Goal: Task Accomplishment & Management: Complete application form

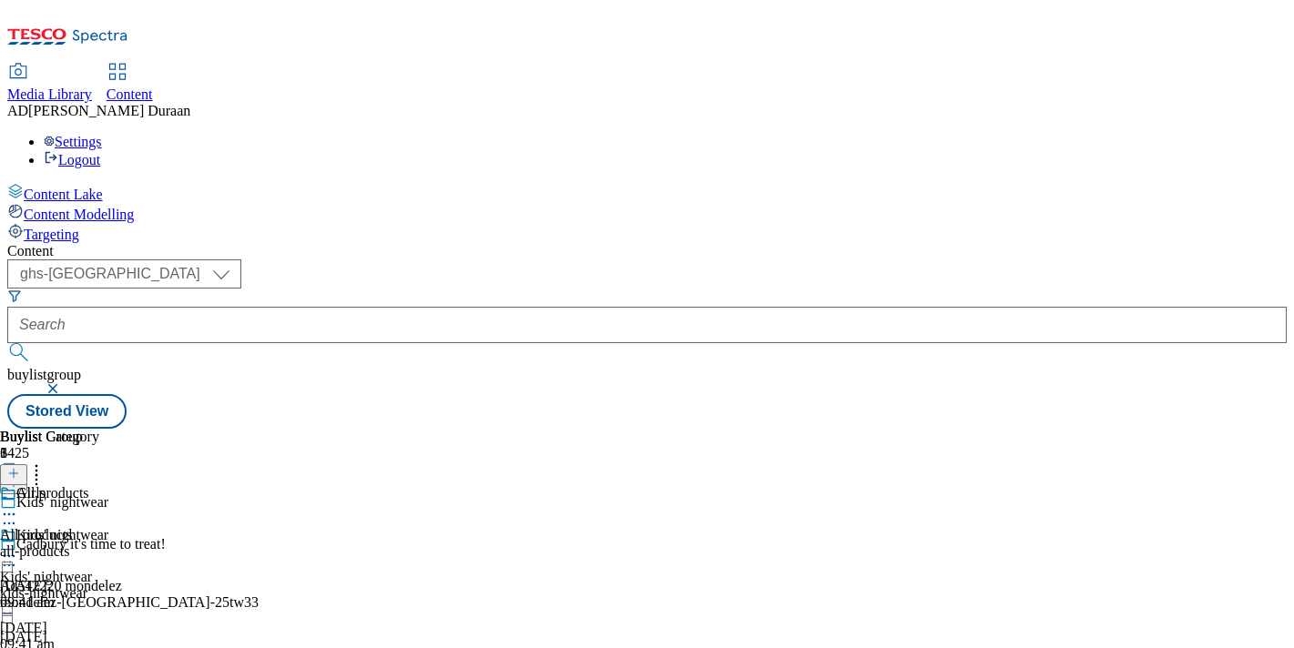
select select "ghs-[GEOGRAPHIC_DATA]"
click at [64, 383] on button "button" at bounding box center [55, 388] width 18 height 11
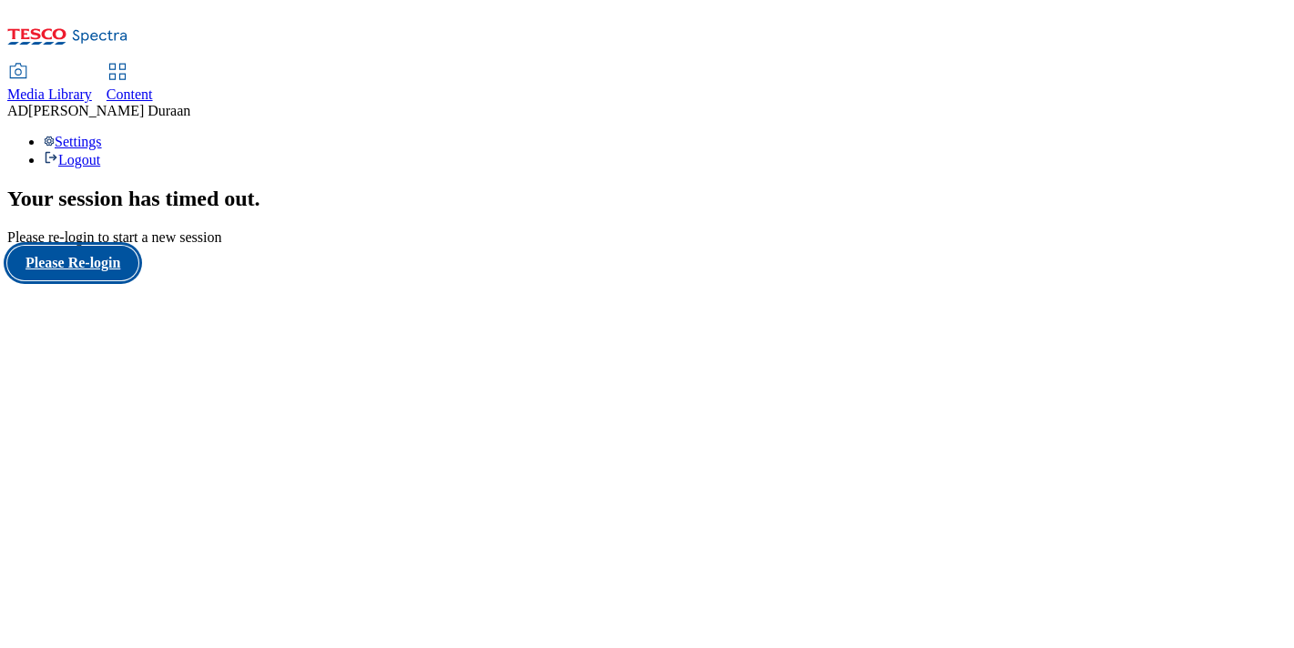
click at [118, 280] on button "Please Re-login" at bounding box center [72, 263] width 131 height 35
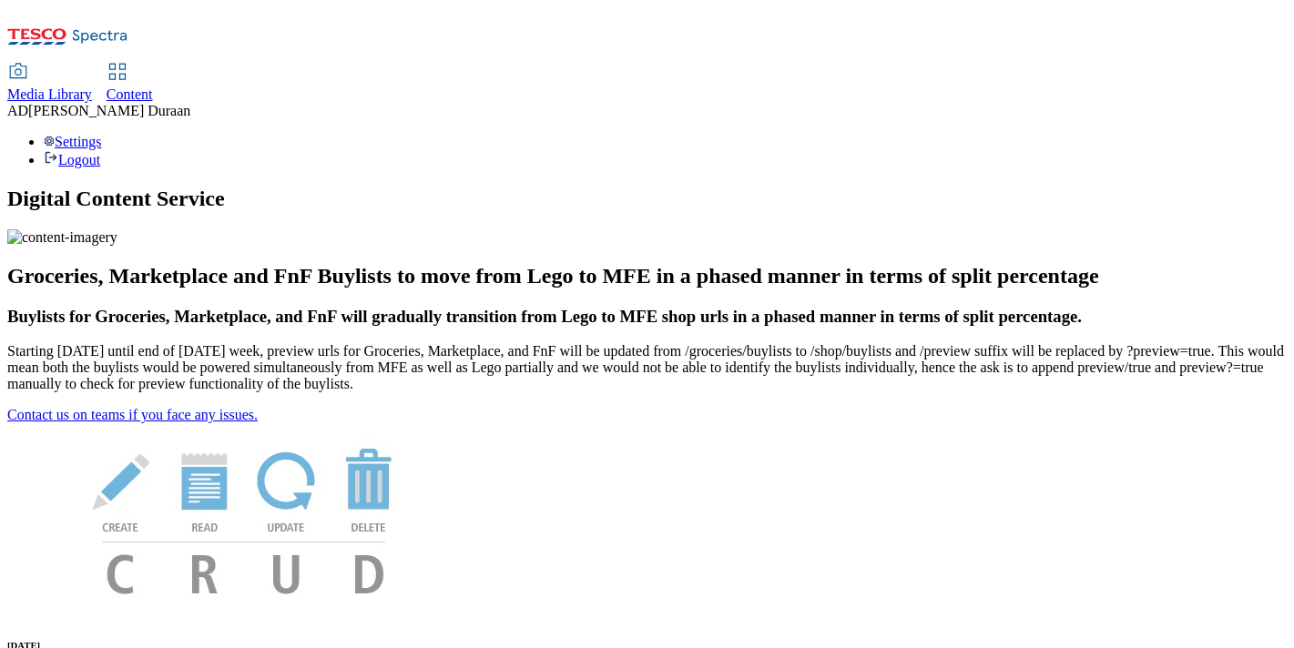
click at [153, 87] on span "Content" at bounding box center [130, 94] width 46 height 15
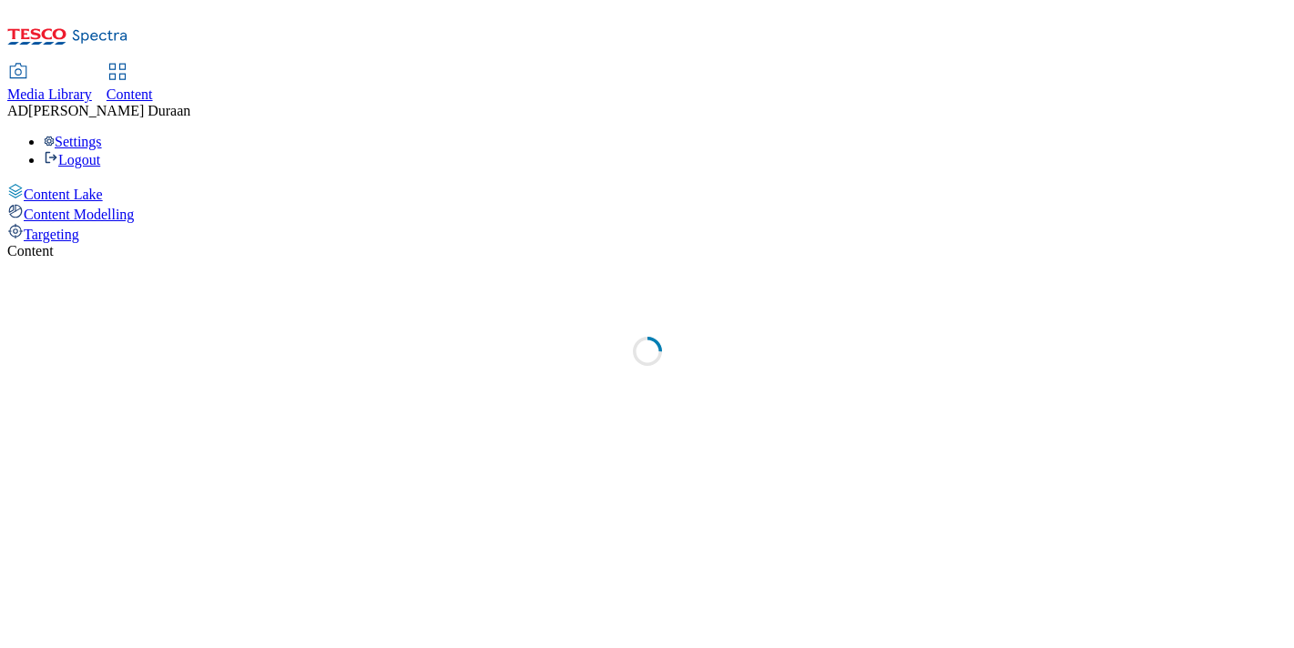
select select "ghs-uk"
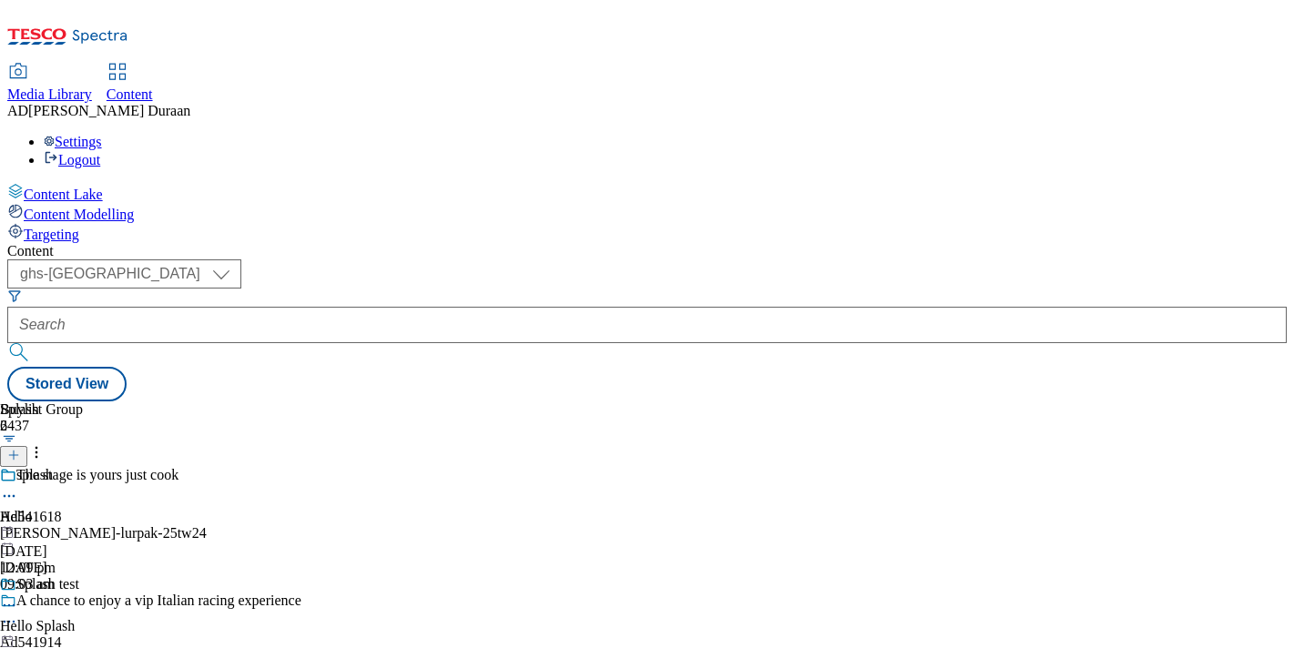
click at [18, 455] on line at bounding box center [13, 455] width 9 height 0
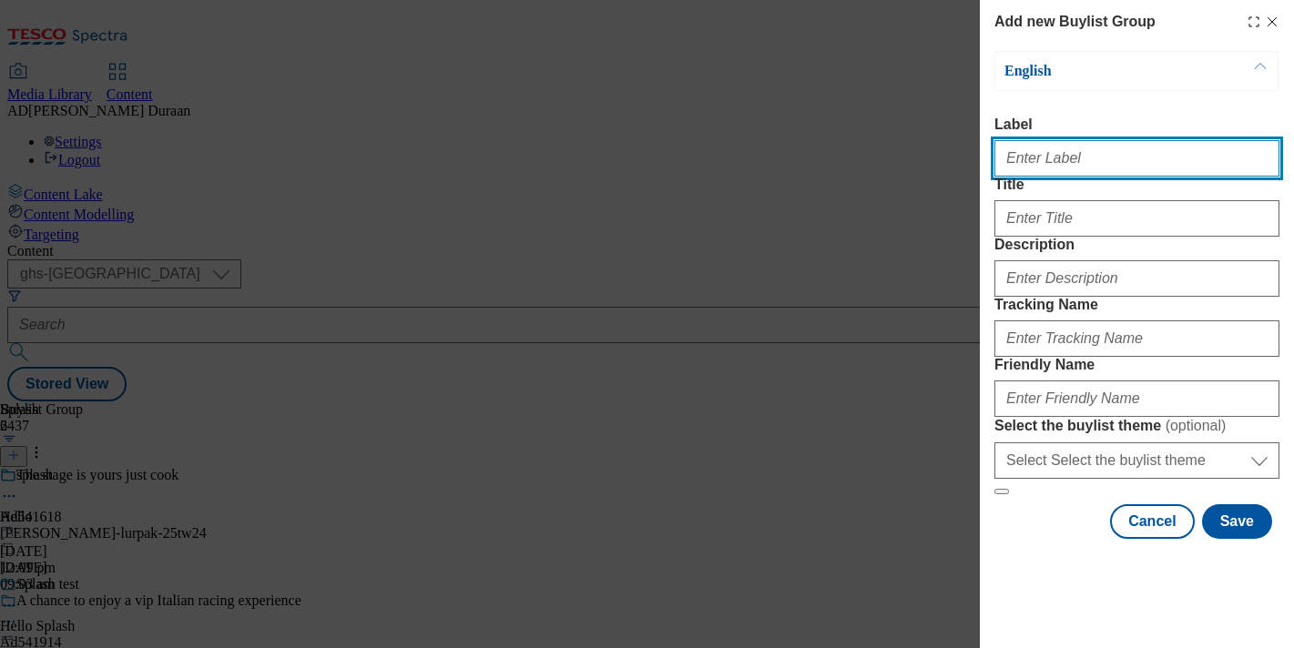
paste input "Spotlight on: burgundy"
drag, startPoint x: 1124, startPoint y: 170, endPoint x: 1000, endPoint y: 167, distance: 123.9
click at [975, 164] on div "Add new Buylist Group English Label Spotlight on: burgundy Title Description Tr…" at bounding box center [647, 324] width 1294 height 648
type input "Spotlight on: burgundy"
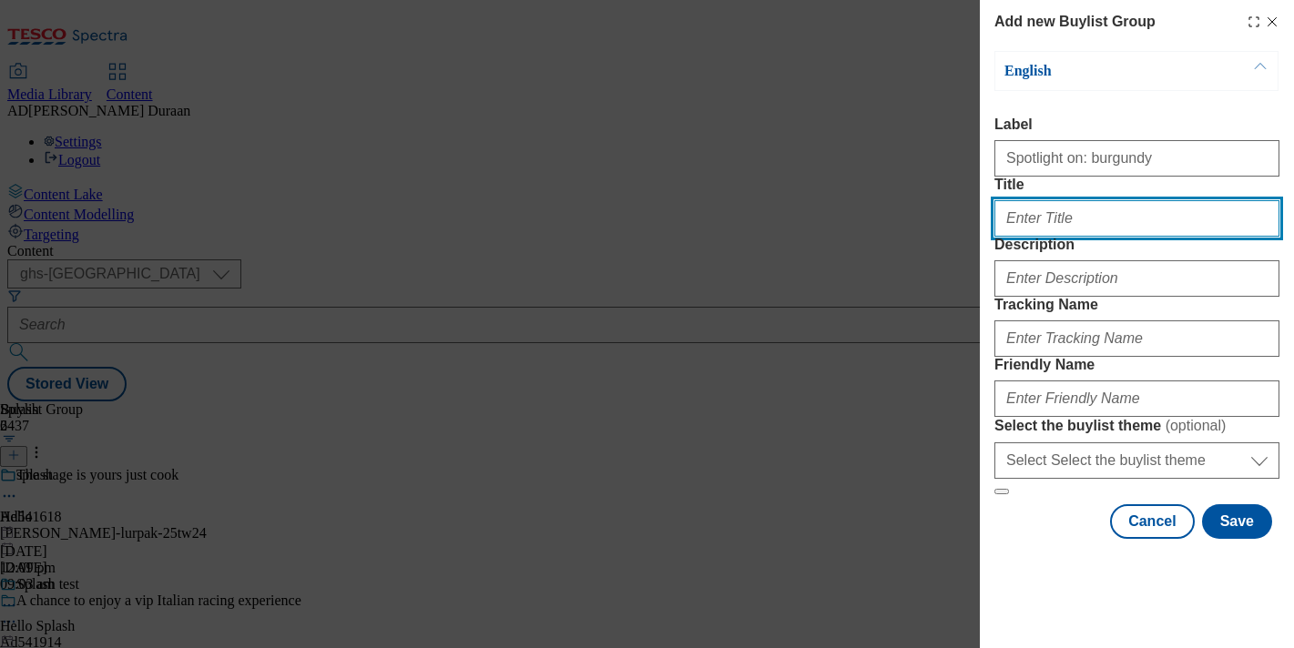
paste input "Spotlight on: burgundy"
type input "Spotlight on: burgundy"
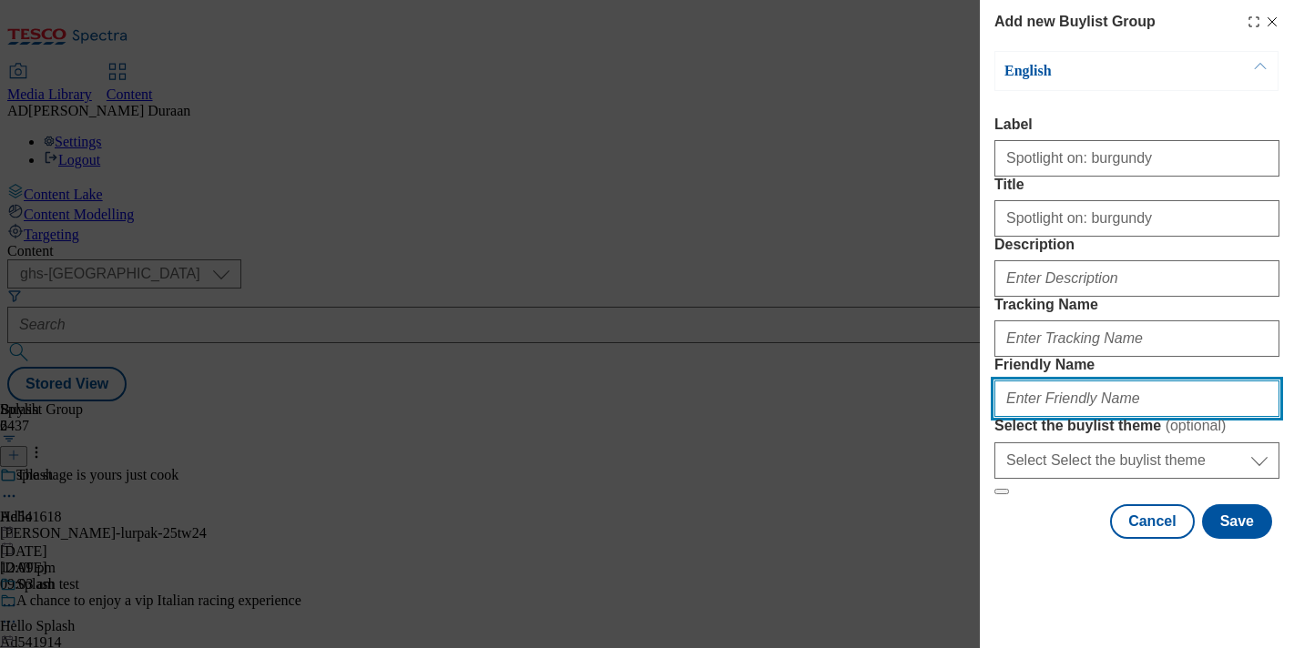
paste input "Spotlight on: burgundy"
type input "Spotlight on: burgundy"
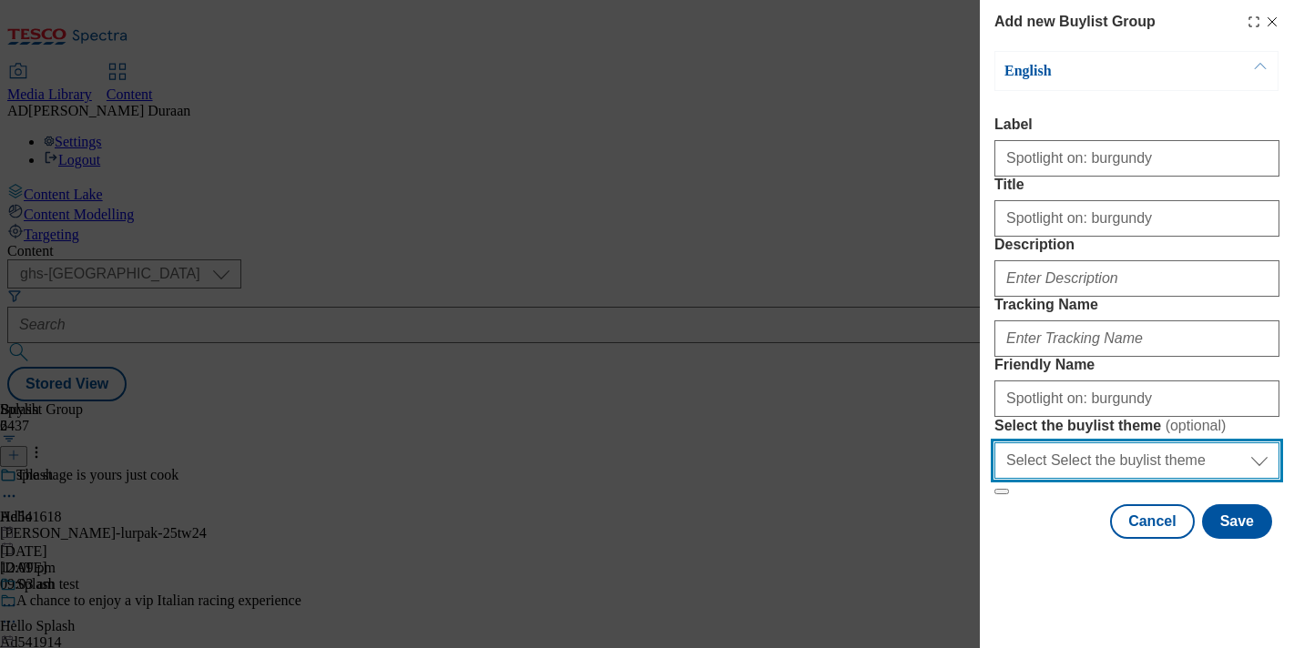
click at [1096, 479] on select "Select Select the buylist theme default fandf" at bounding box center [1136, 461] width 285 height 36
select select "fandf"
click at [994, 479] on select "Select Select the buylist theme default fandf" at bounding box center [1136, 461] width 285 height 36
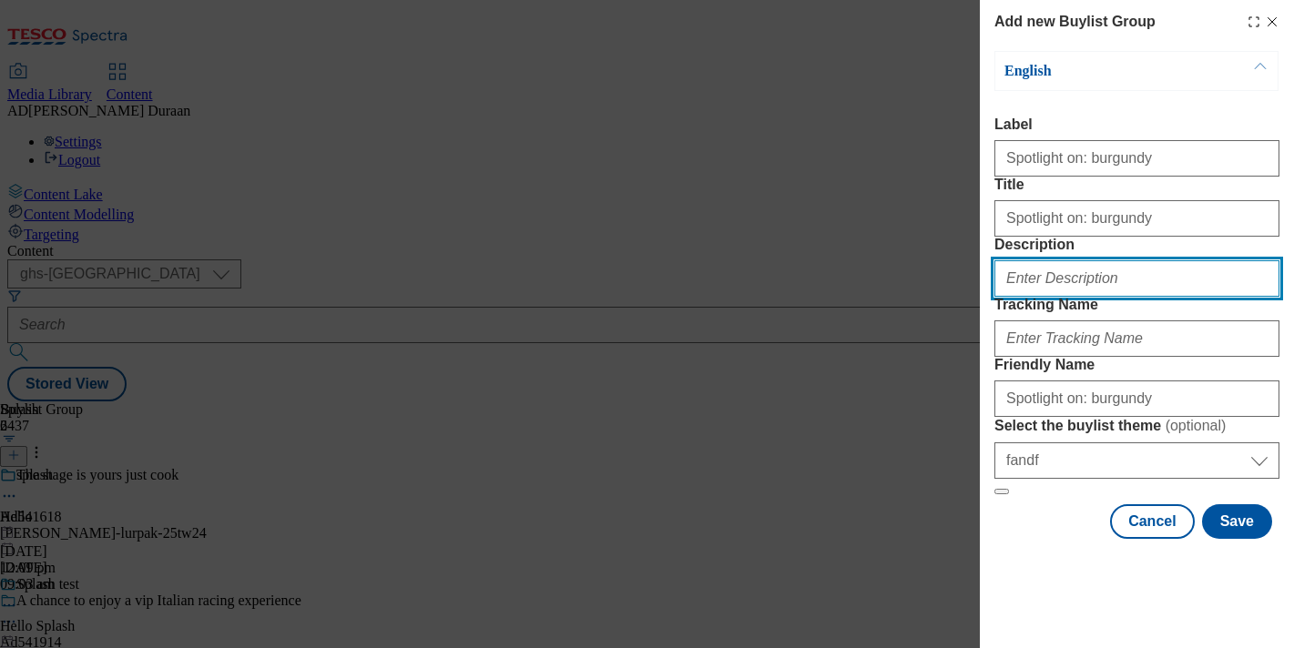
paste input "Stay on trend with burgundy pieces from F&F. Discover stylish, versatile pieces…"
type input "Stay on trend with burgundy pieces from F&F. Discover stylish, versatile pieces…"
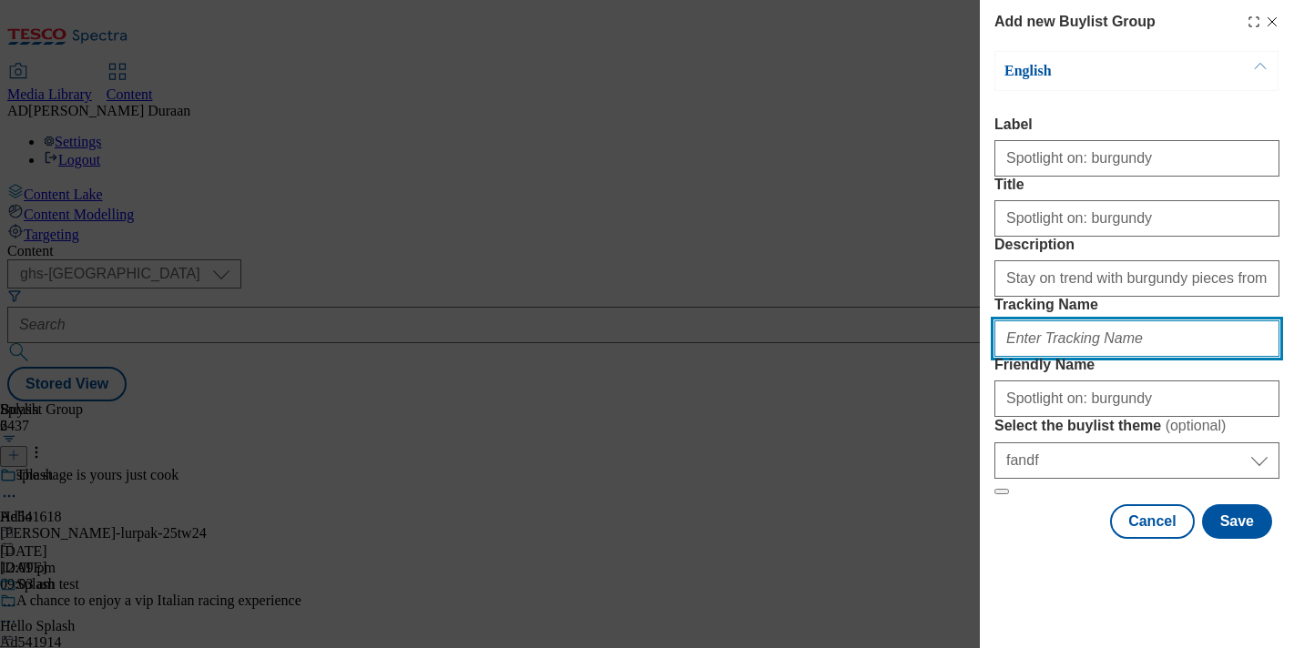
paste input "fnf_hub_burgundy"
type input "fnf_hub_burgundy"
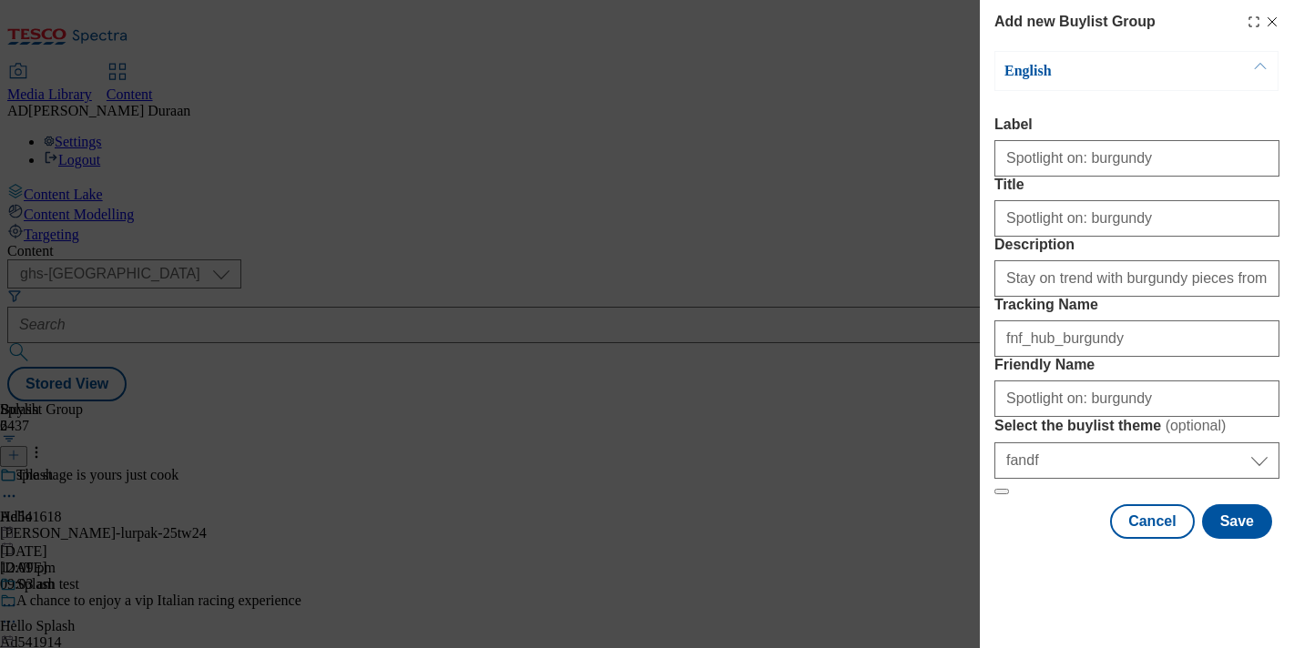
click at [1047, 539] on div "Cancel Save" at bounding box center [1136, 521] width 285 height 35
click at [1236, 539] on button "Save" at bounding box center [1237, 521] width 70 height 35
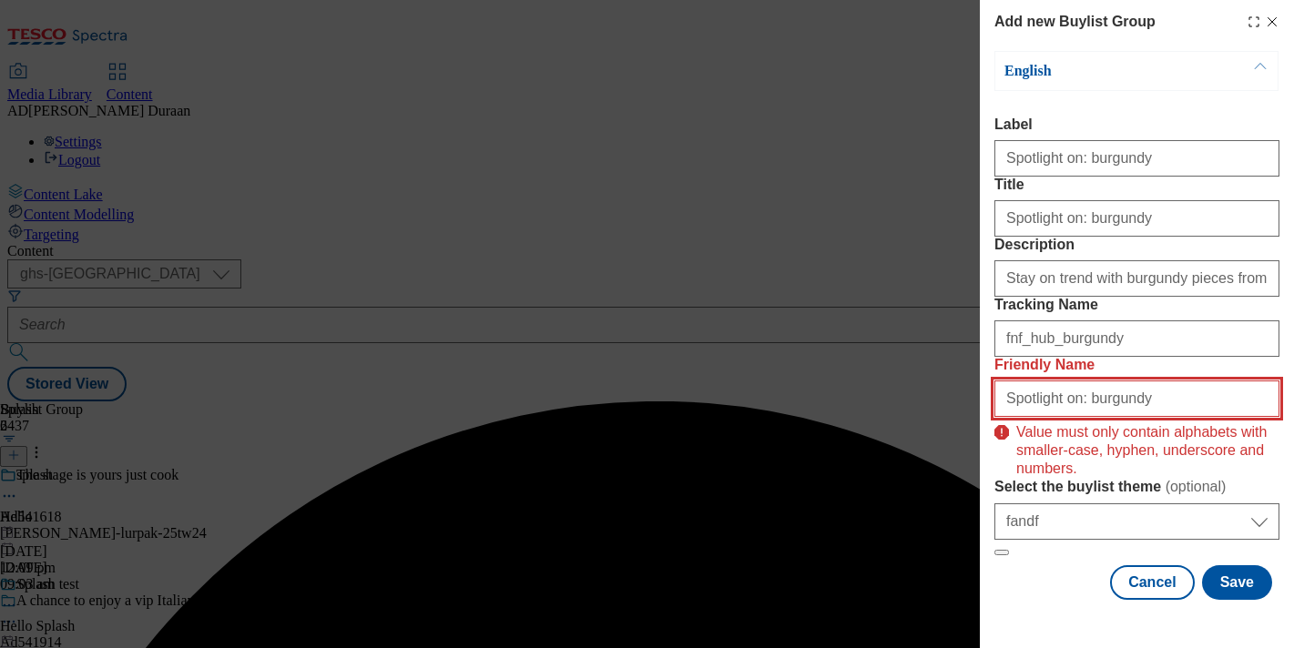
click at [1161, 417] on input "Spotlight on: burgundy" at bounding box center [1136, 399] width 285 height 36
click at [1000, 417] on input "Spotlight on: burgundy" at bounding box center [1136, 399] width 285 height 36
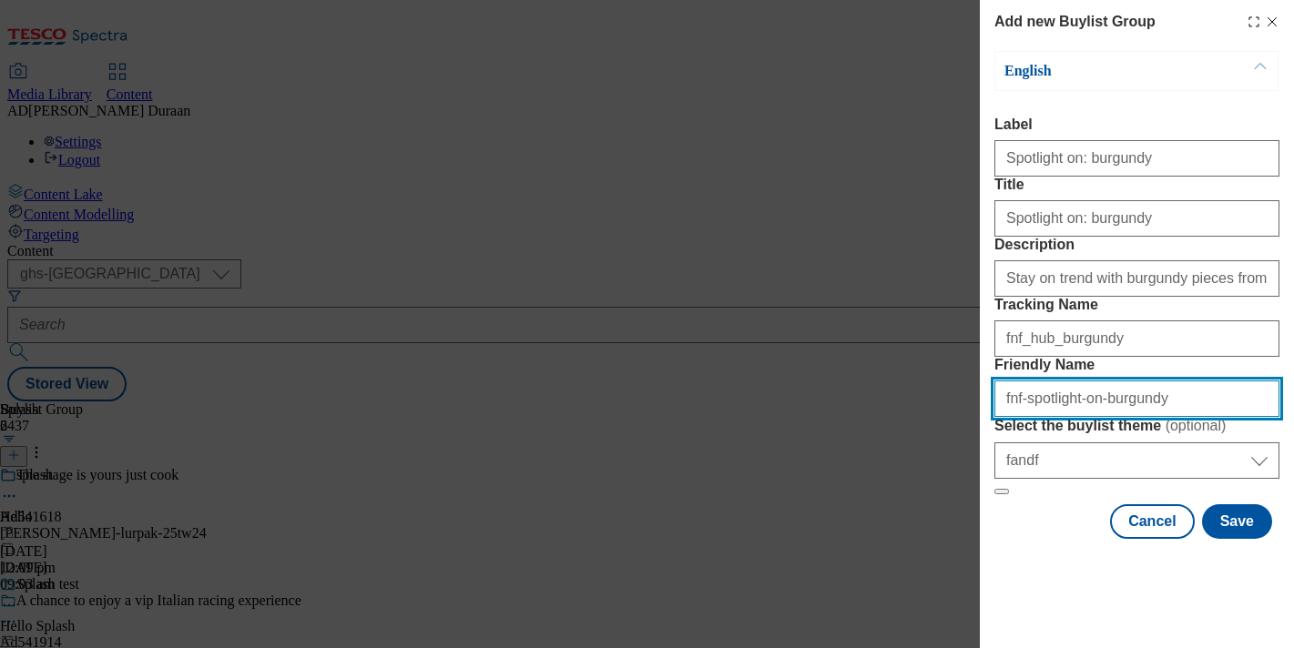
type input "fnf-spotlight-on-burgundy"
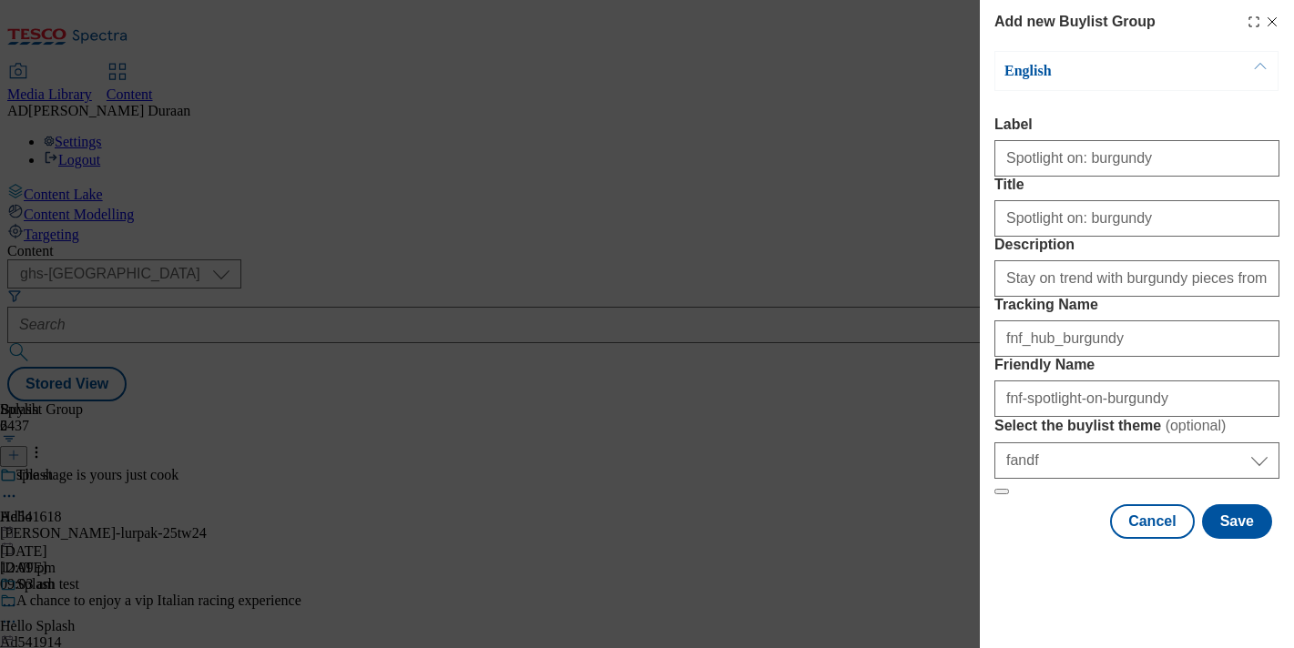
click at [1178, 373] on label "Friendly Name" at bounding box center [1136, 365] width 285 height 16
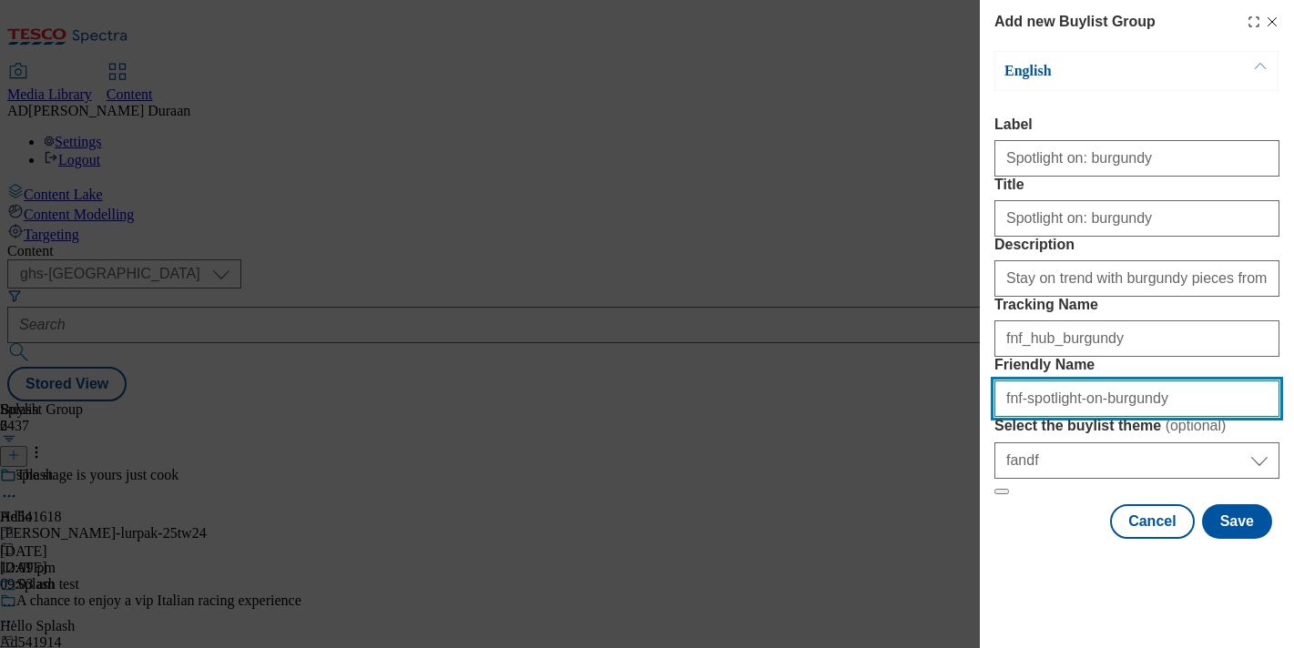
click at [1178, 396] on input "fnf-spotlight-on-burgundy" at bounding box center [1136, 399] width 285 height 36
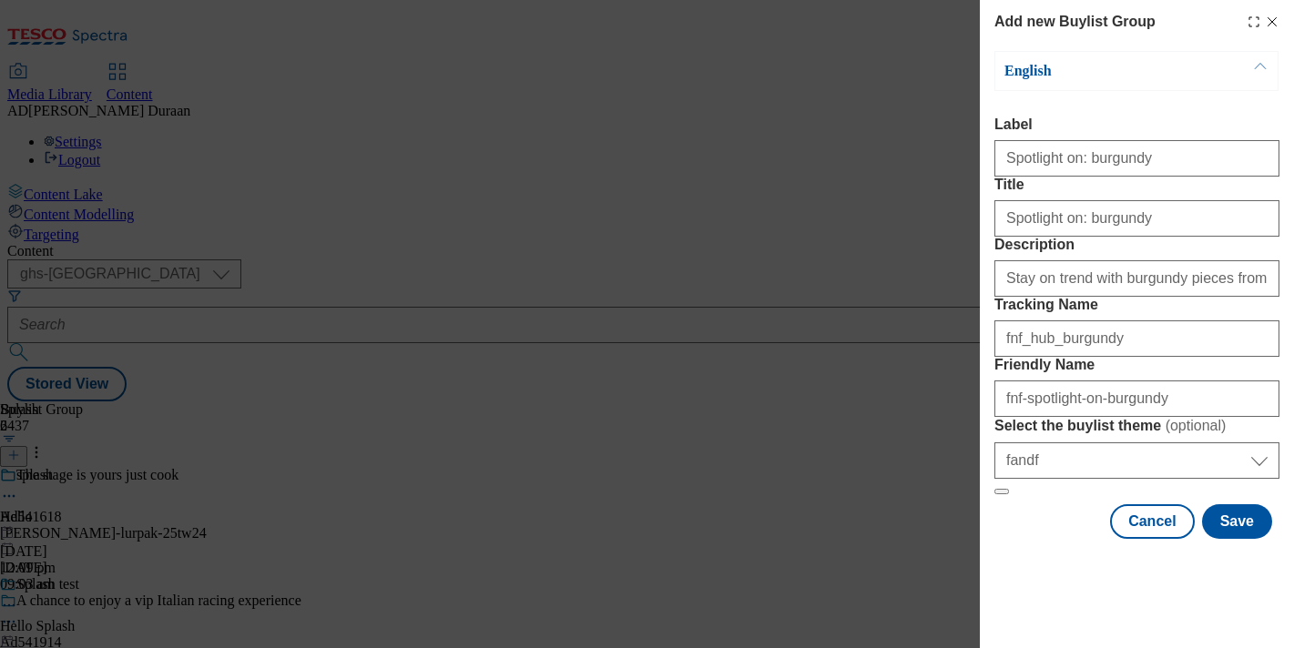
click at [1153, 300] on label "Tracking Name" at bounding box center [1136, 305] width 285 height 16
click at [1153, 321] on input "fnf_hub_burgundy" at bounding box center [1136, 339] width 285 height 36
click at [1242, 539] on button "Save" at bounding box center [1237, 521] width 70 height 35
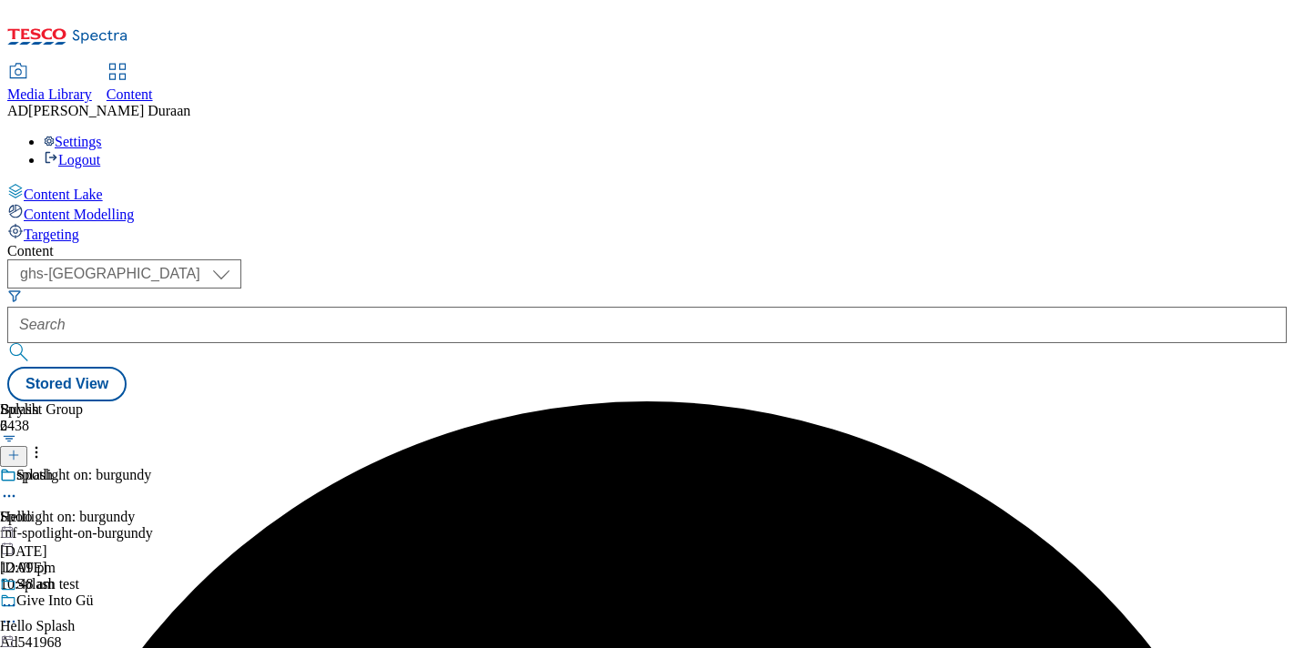
drag, startPoint x: 422, startPoint y: 352, endPoint x: 474, endPoint y: 359, distance: 52.3
click at [301, 525] on div "fnf-spotlight-on-burgundy" at bounding box center [150, 533] width 301 height 16
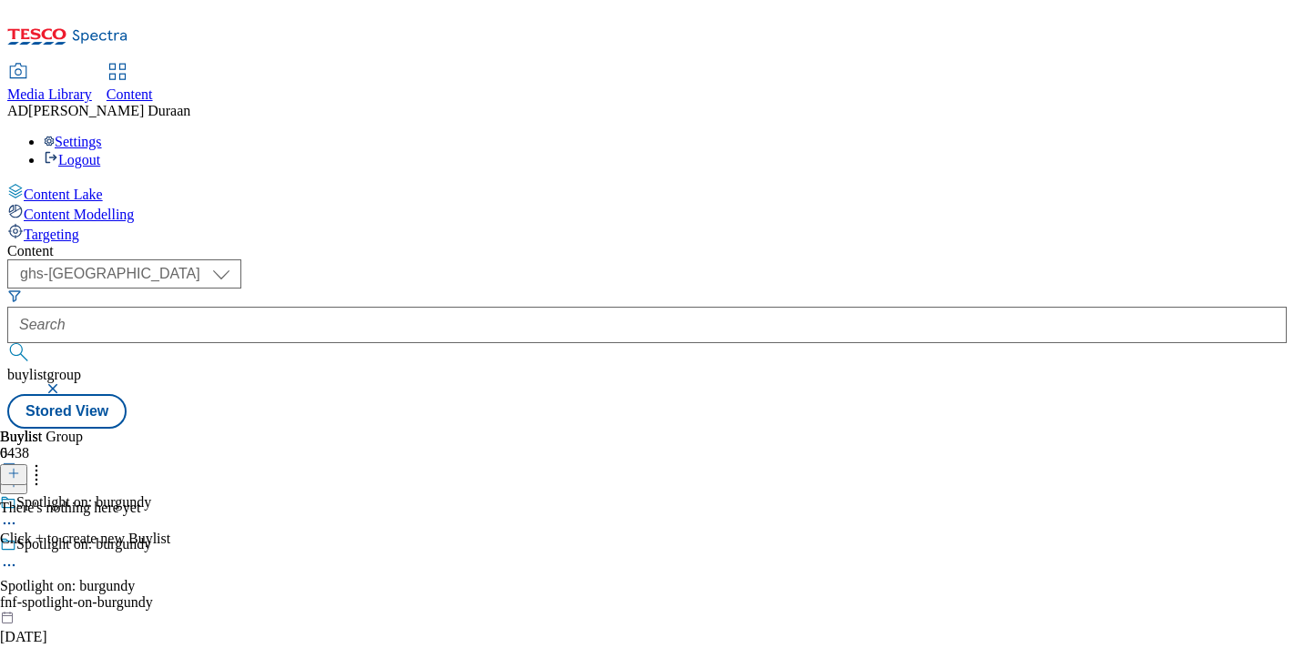
click at [20, 467] on icon at bounding box center [13, 473] width 13 height 13
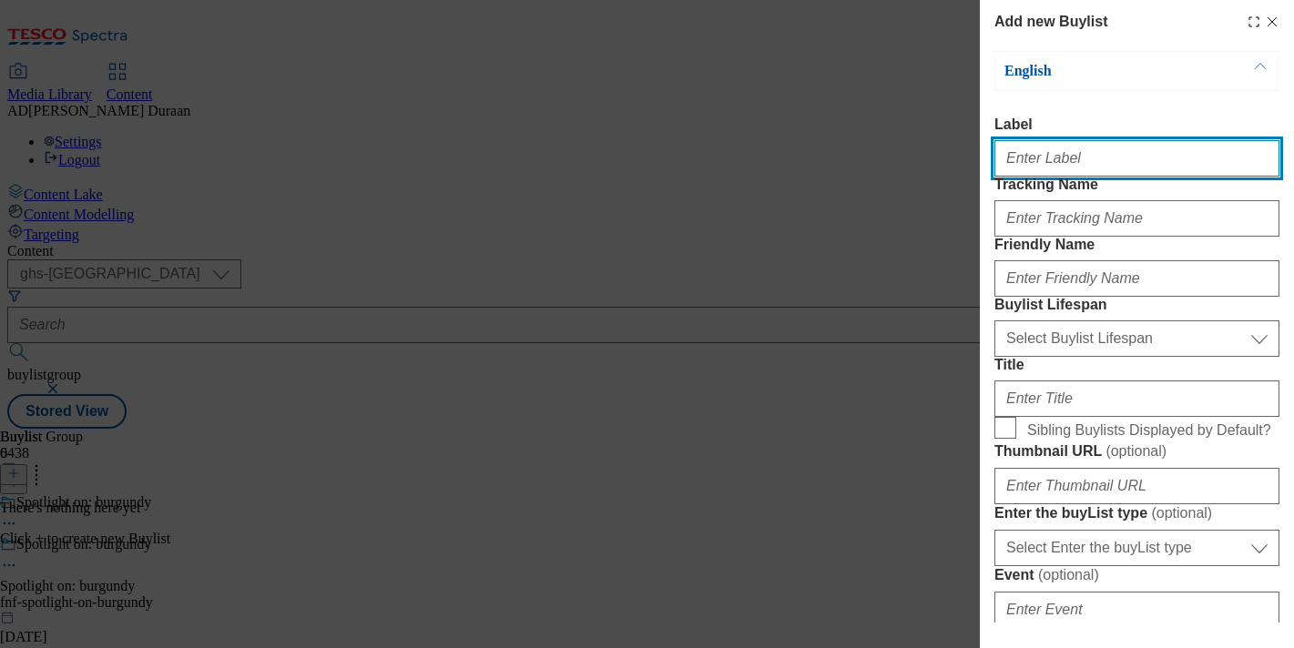
click at [1050, 167] on input "Label" at bounding box center [1136, 158] width 285 height 36
paste input "Spotlight on: burgundy"
drag, startPoint x: 1127, startPoint y: 167, endPoint x: 1007, endPoint y: 163, distance: 120.2
click at [944, 163] on div "Add new Buylist English Label Spotlight on: burgundy Tracking Name Friendly Nam…" at bounding box center [647, 324] width 1294 height 648
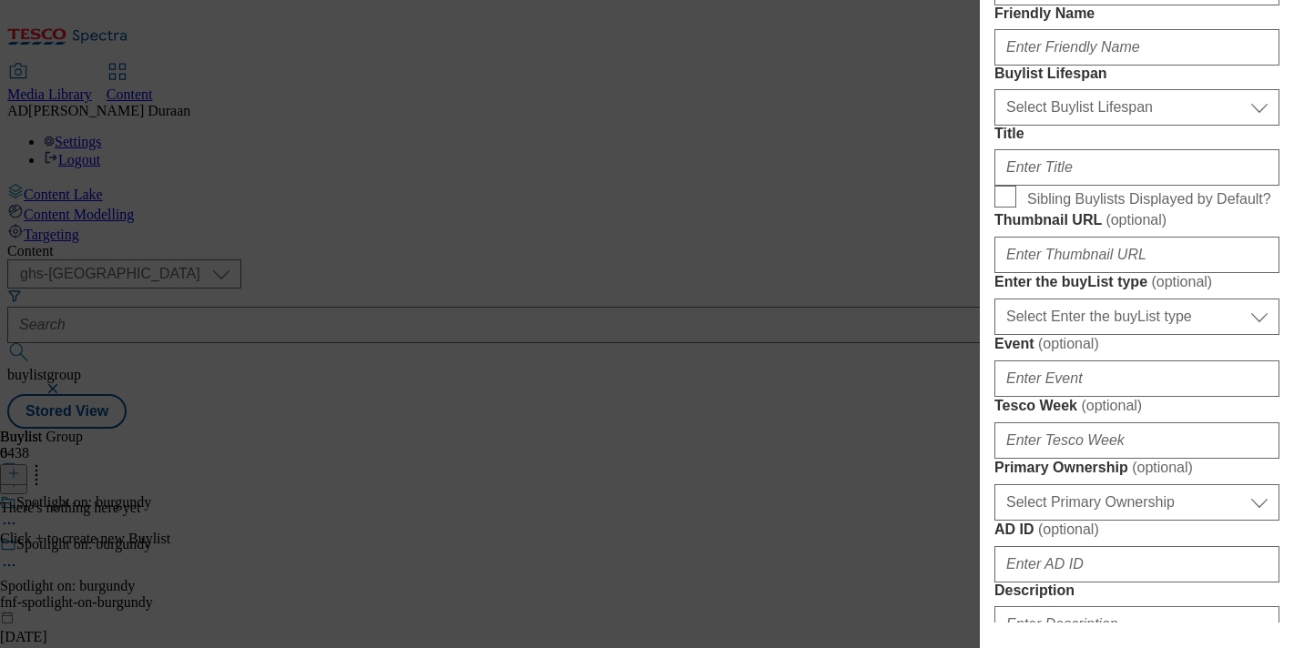
scroll to position [286, 0]
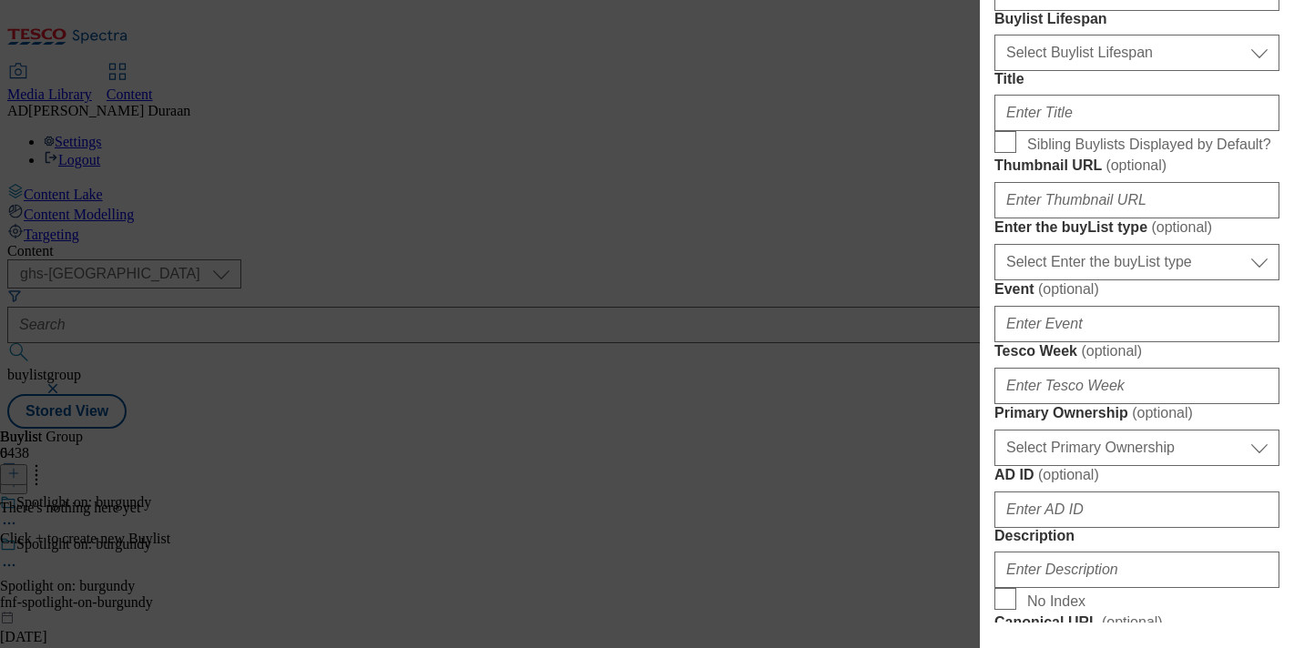
type input "Spotlight on: burgundy"
click at [1064, 71] on select "Select Buylist Lifespan evergreen seasonal tactical" at bounding box center [1136, 53] width 285 height 36
select select "evergreen"
click at [994, 71] on select "Select Buylist Lifespan evergreen seasonal tactical" at bounding box center [1136, 53] width 285 height 36
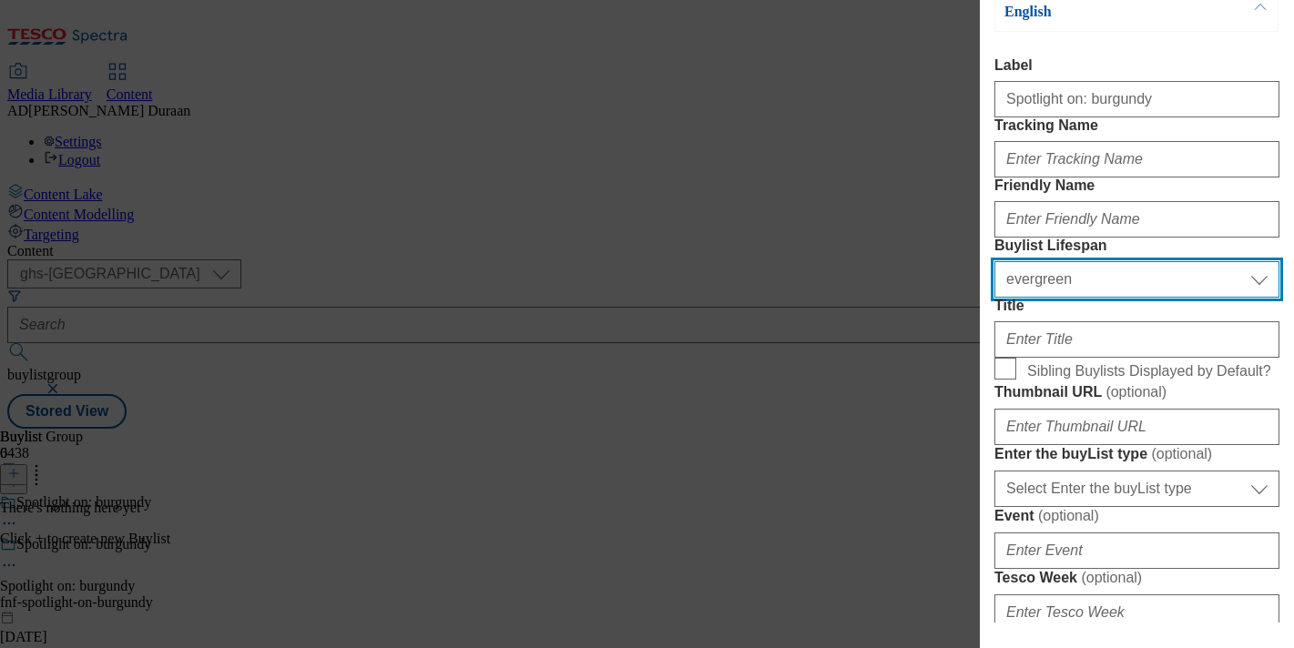
scroll to position [73, 0]
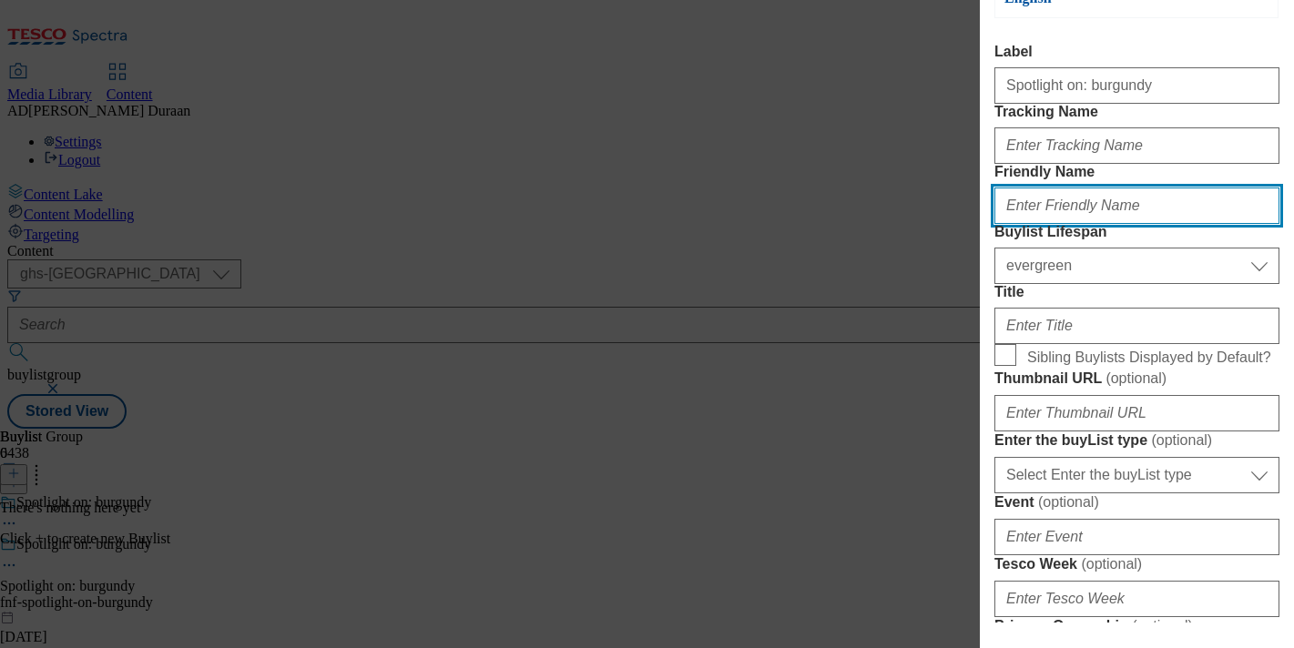
paste input "Spotlight on: burgundy"
type input "Spotlight on: burgundy"
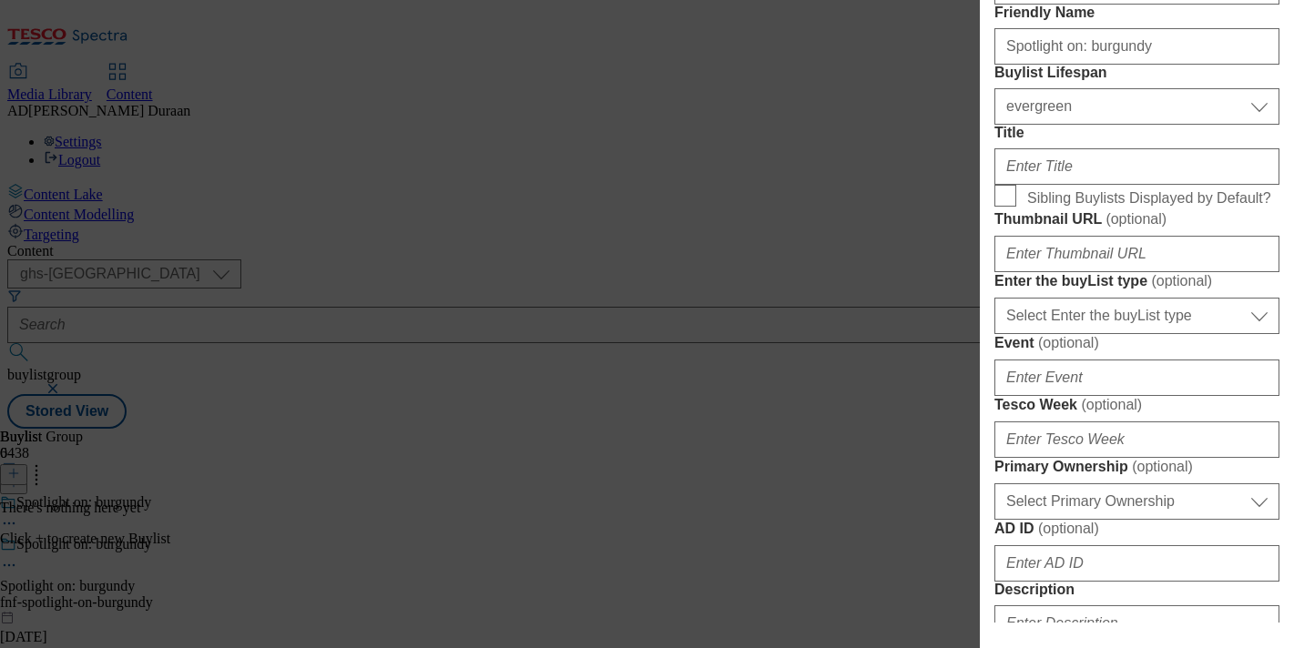
scroll to position [239, 0]
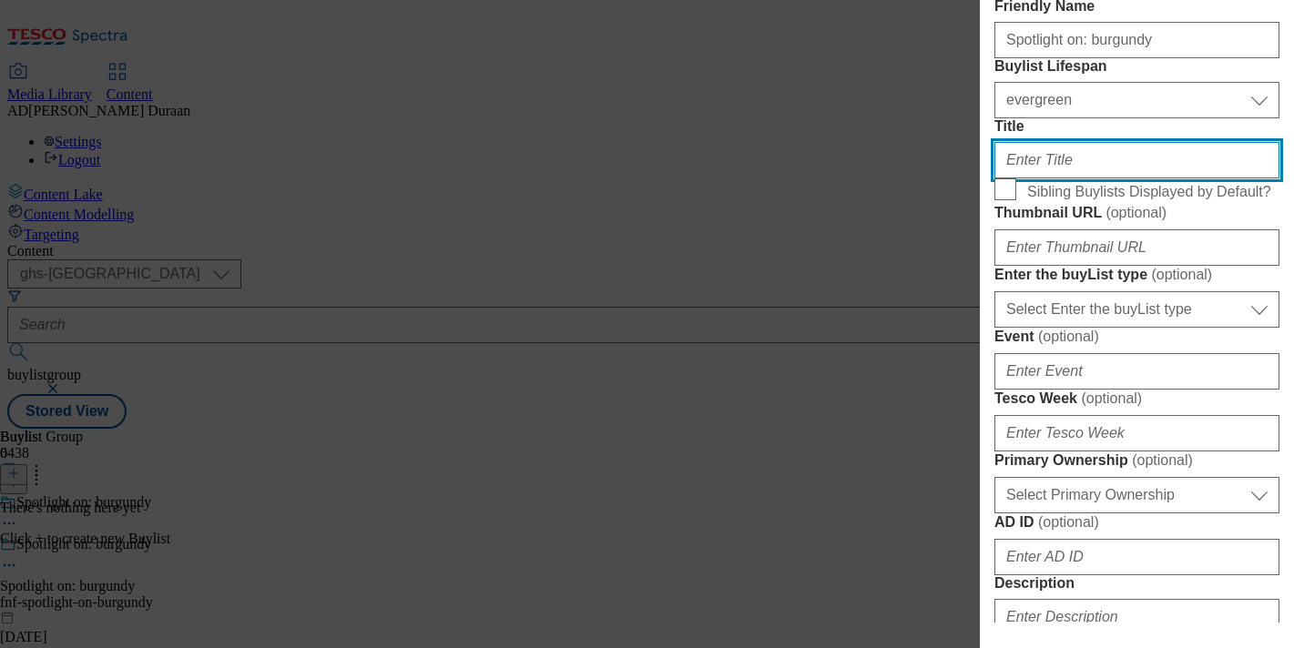
paste input "Explore the range"
type input "Explore the range"
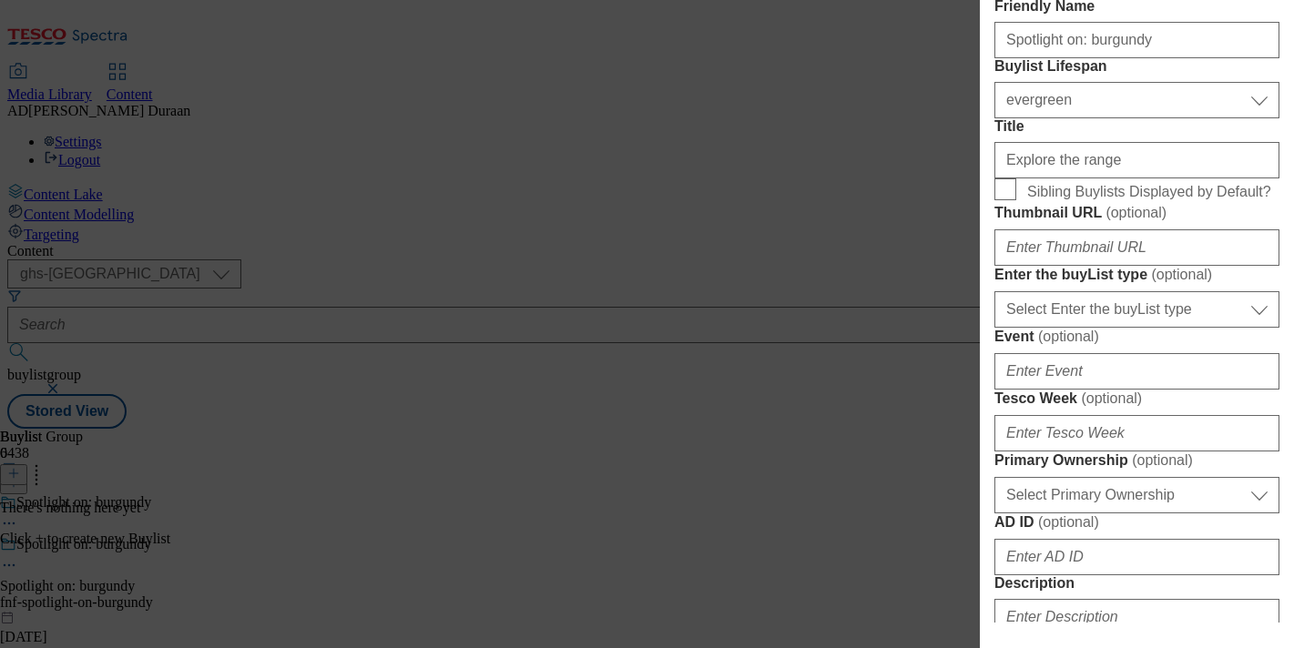
click at [1150, 148] on form "Label Spotlight on: burgundy Tracking Name Friendly Name Spotlight on: burgundy…" at bounding box center [1136, 517] width 285 height 1278
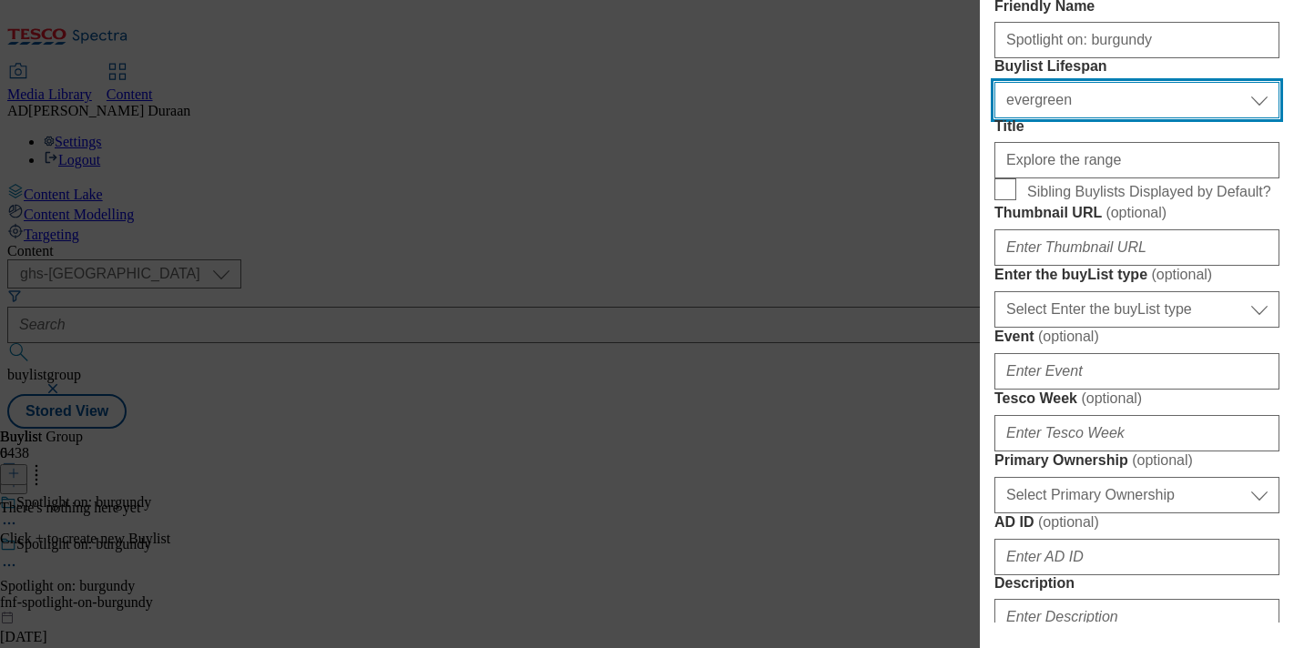
click at [1125, 118] on select "Select Buylist Lifespan evergreen seasonal tactical" at bounding box center [1136, 100] width 285 height 36
select select "seasonal"
click at [994, 118] on select "Select Buylist Lifespan evergreen seasonal tactical" at bounding box center [1136, 100] width 285 height 36
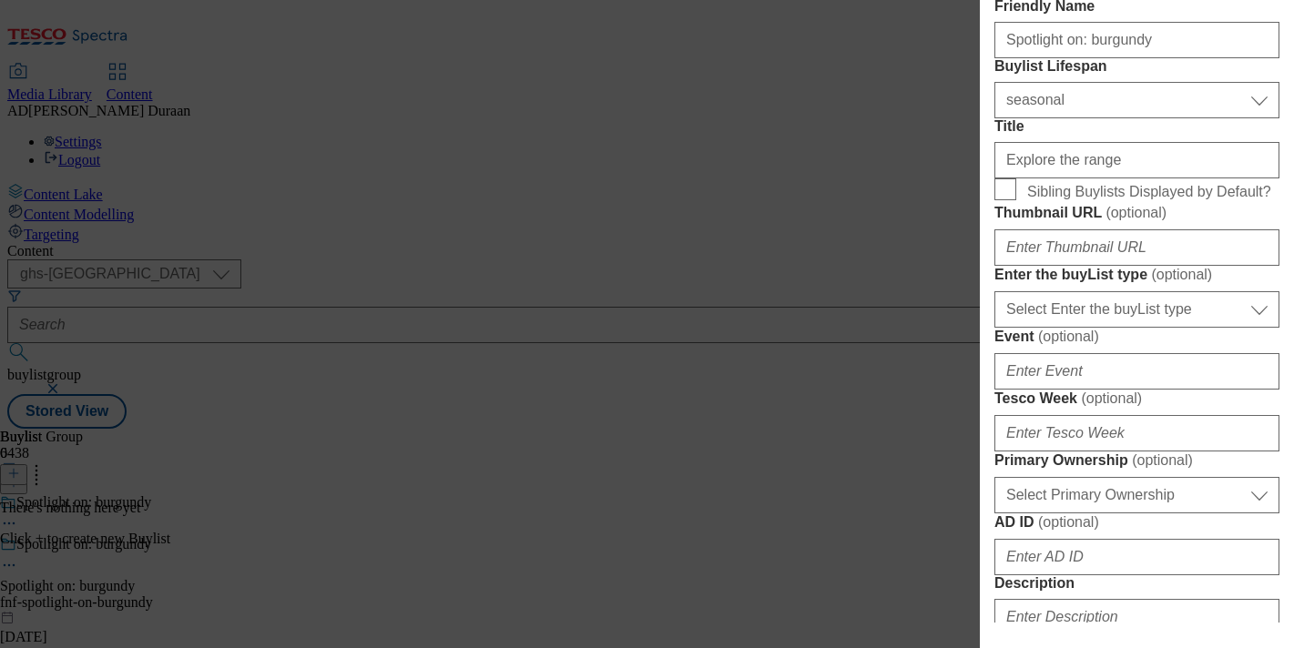
click at [1187, 142] on form "Label Spotlight on: burgundy Tracking Name Friendly Name Spotlight on: burgundy…" at bounding box center [1136, 517] width 285 height 1278
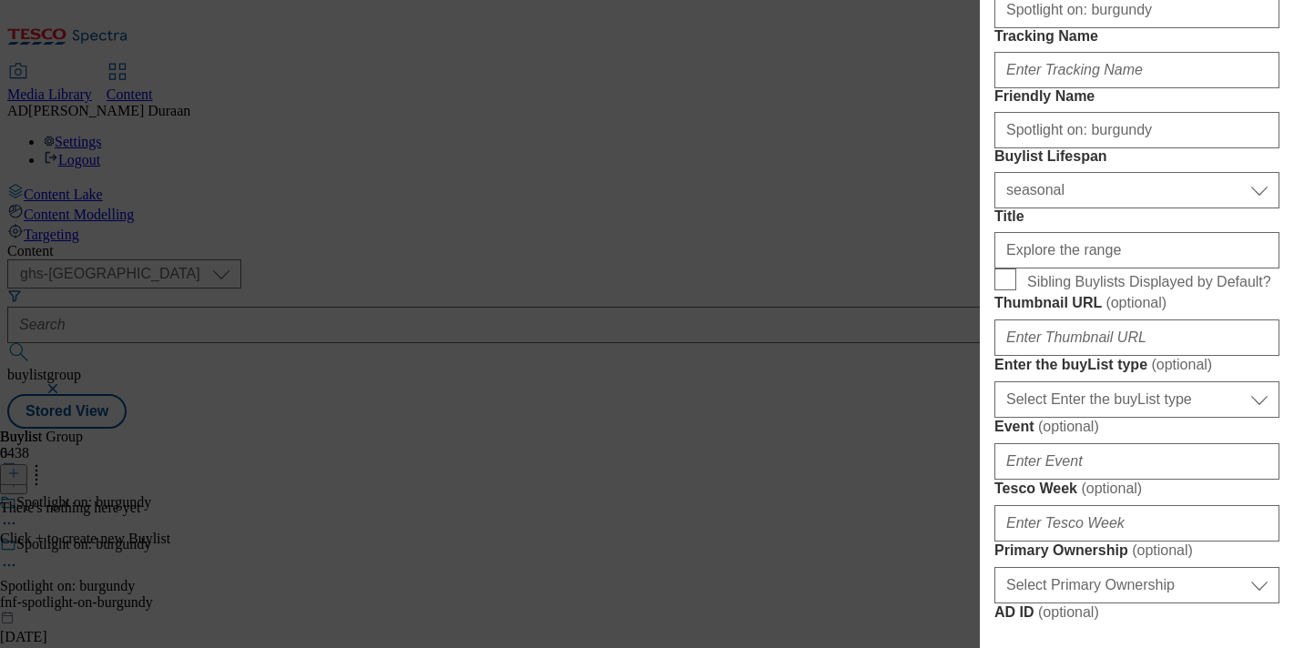
scroll to position [144, 0]
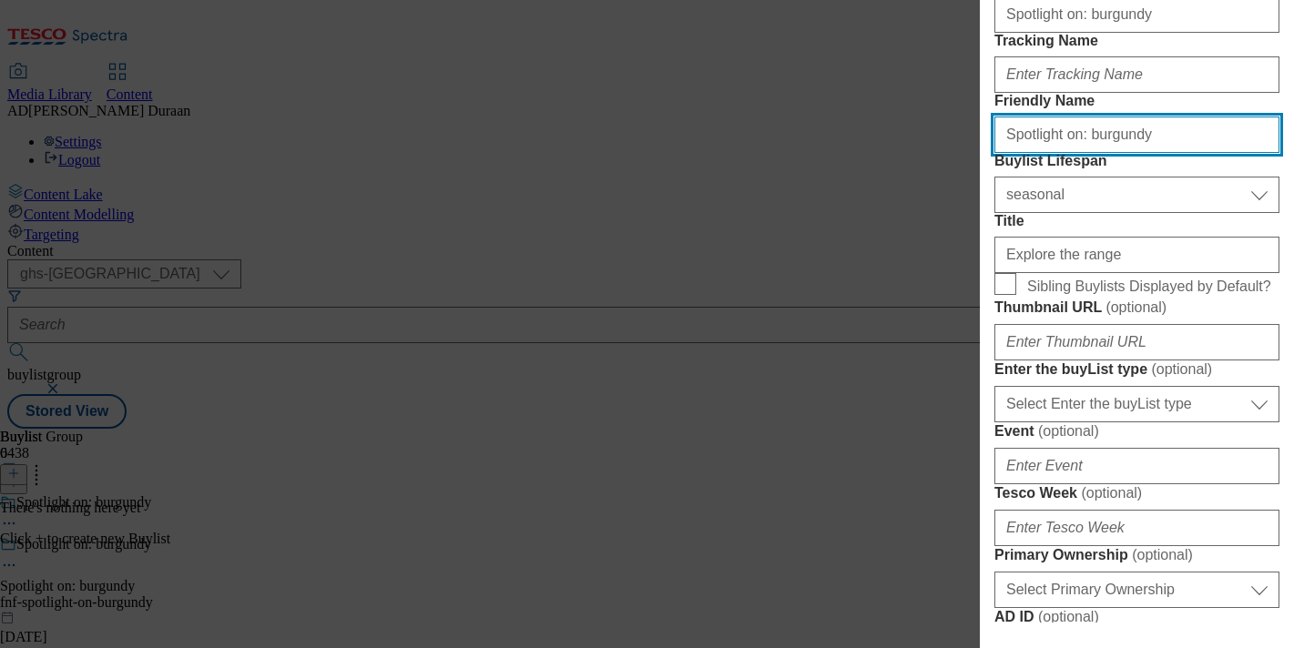
drag, startPoint x: 1072, startPoint y: 199, endPoint x: 940, endPoint y: 195, distance: 132.1
click at [940, 195] on div "Add new Buylist English Label Spotlight on: burgundy Tracking Name Friendly Nam…" at bounding box center [647, 324] width 1294 height 648
type input "burgundy"
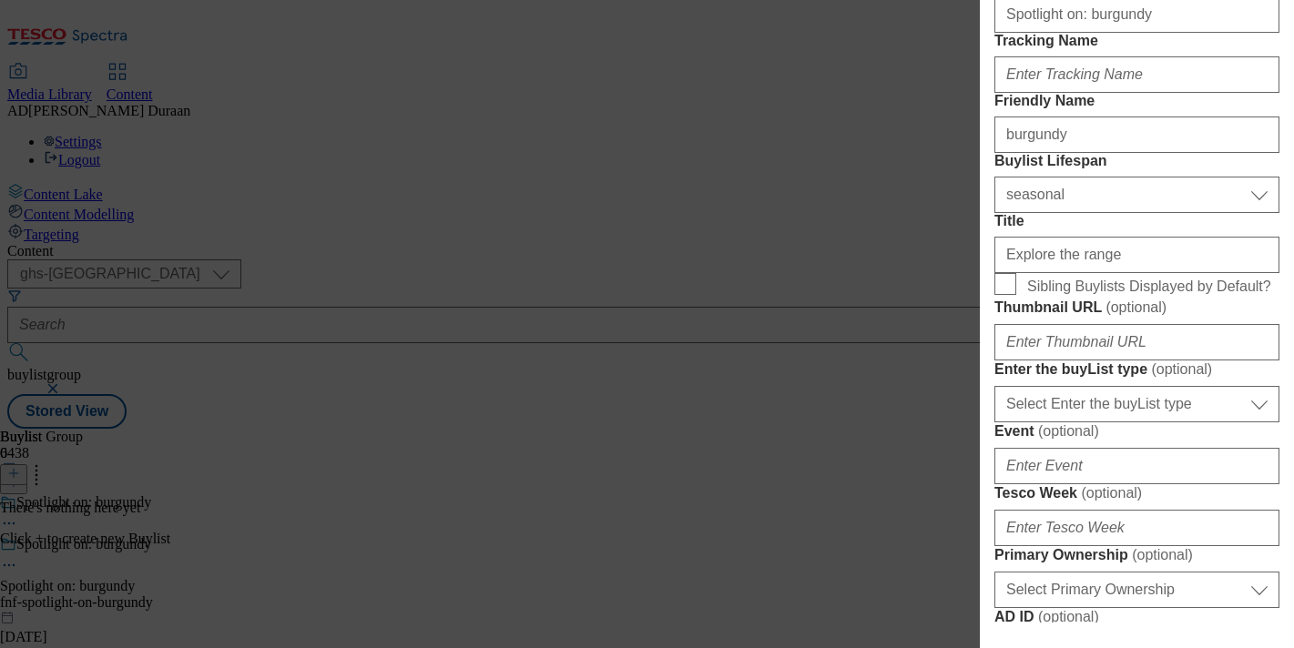
click at [1235, 149] on form "Label Spotlight on: burgundy Tracking Name Friendly Name burgundy Buylist Lifes…" at bounding box center [1136, 612] width 285 height 1278
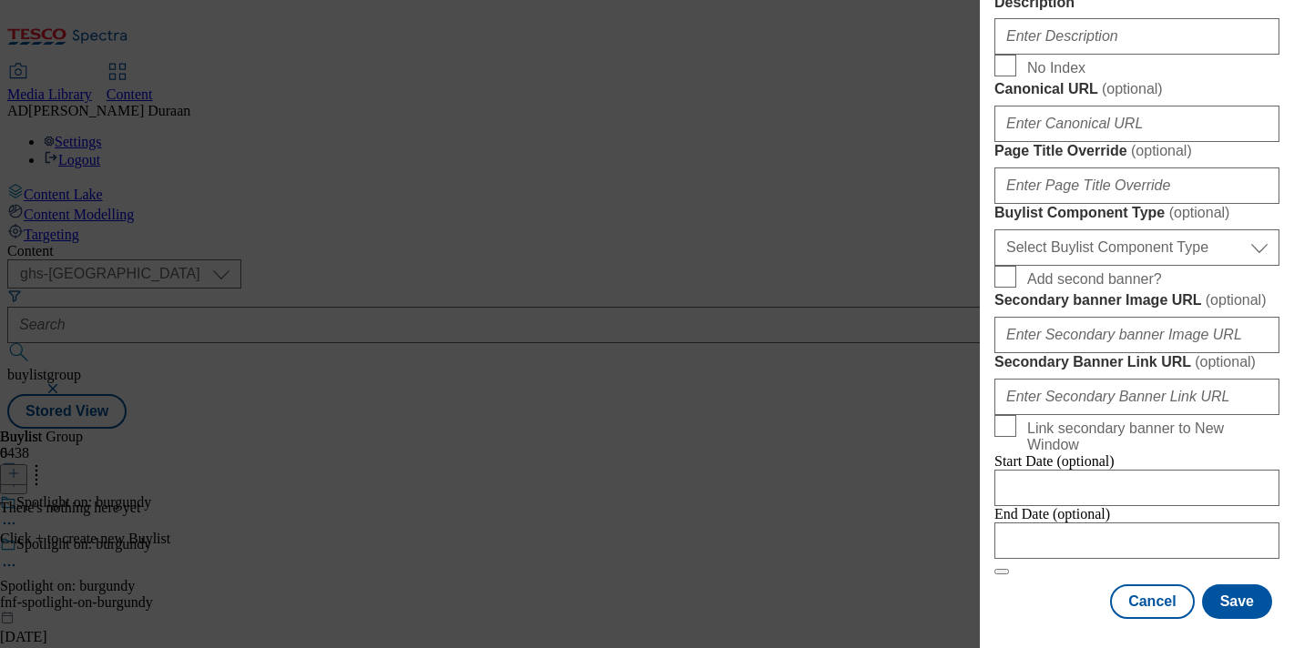
scroll to position [1233, 0]
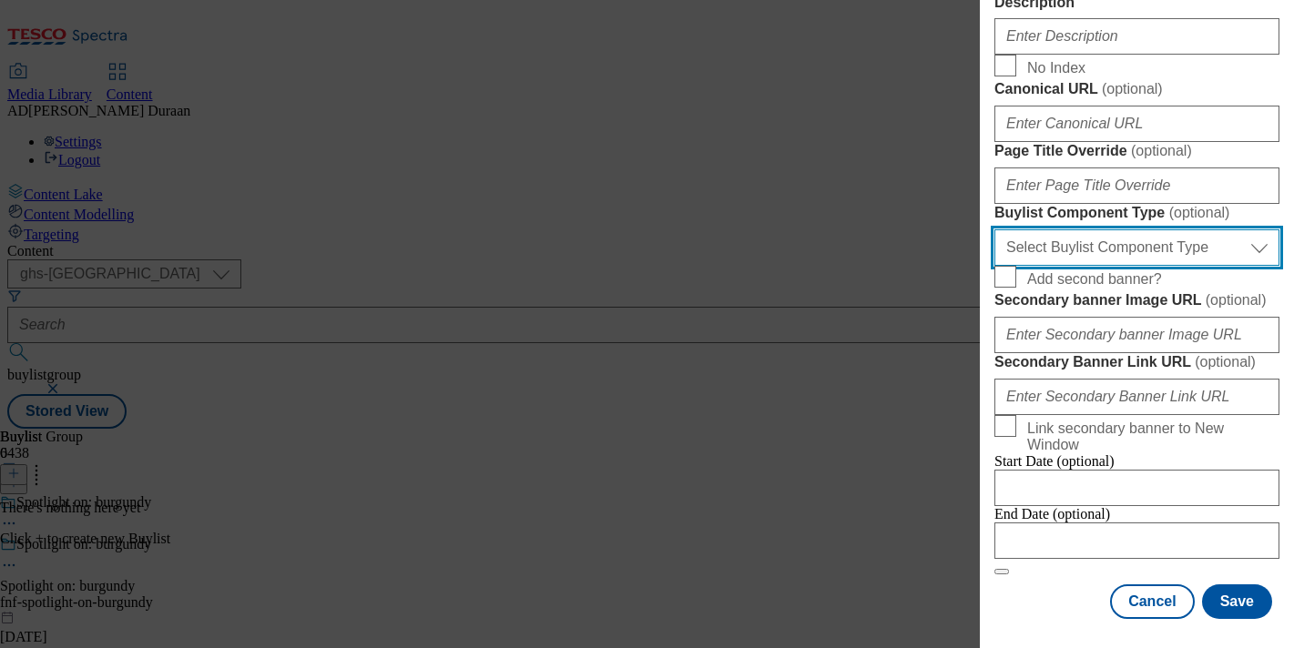
click at [1101, 266] on select "Select Buylist Component Type Banner Competition Header Meal" at bounding box center [1136, 247] width 285 height 36
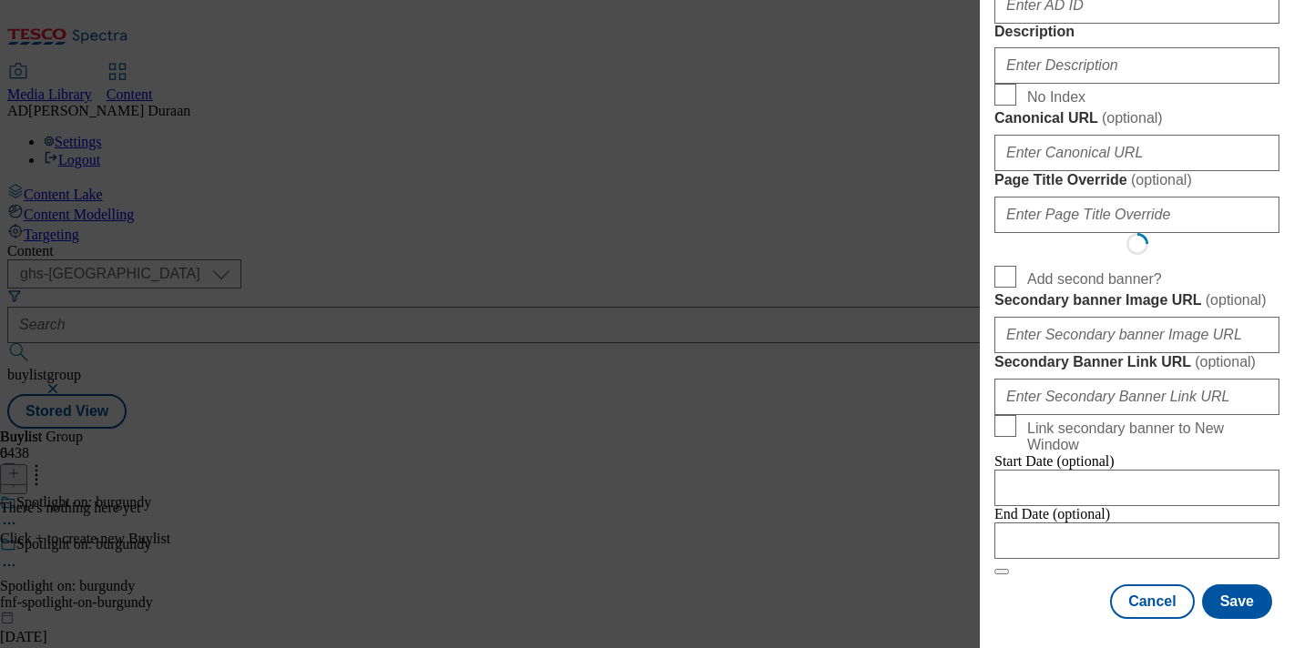
scroll to position [0, 0]
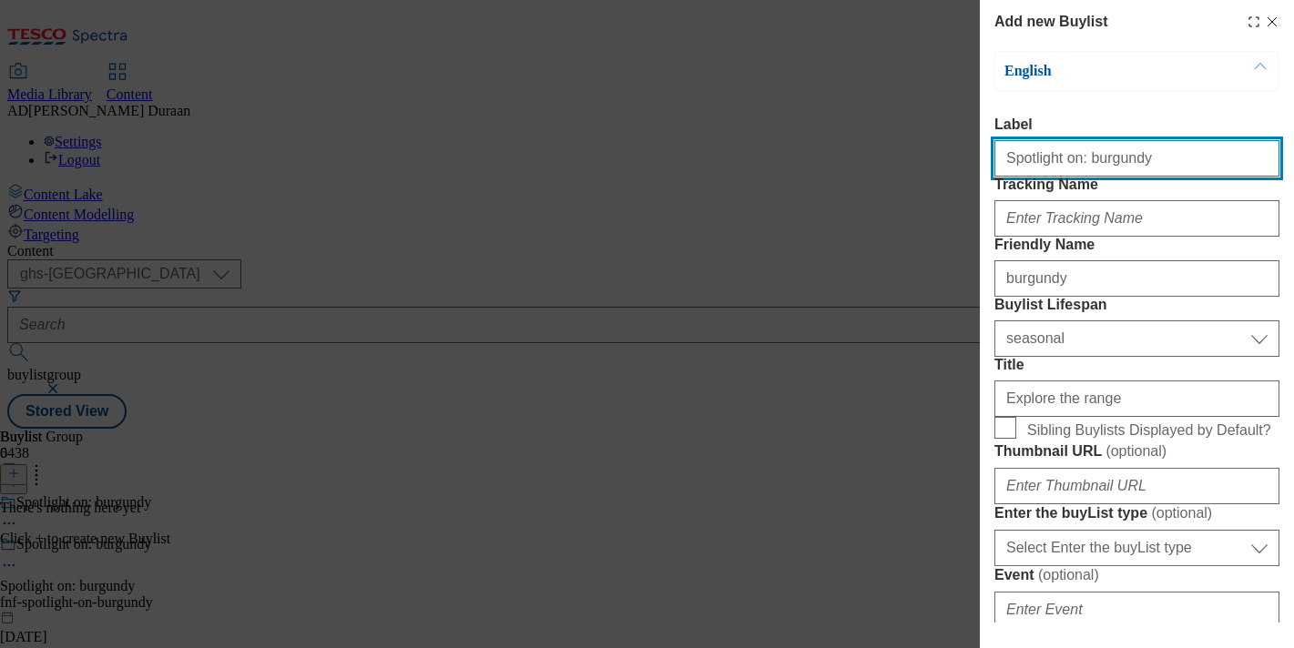
select select "Banner"
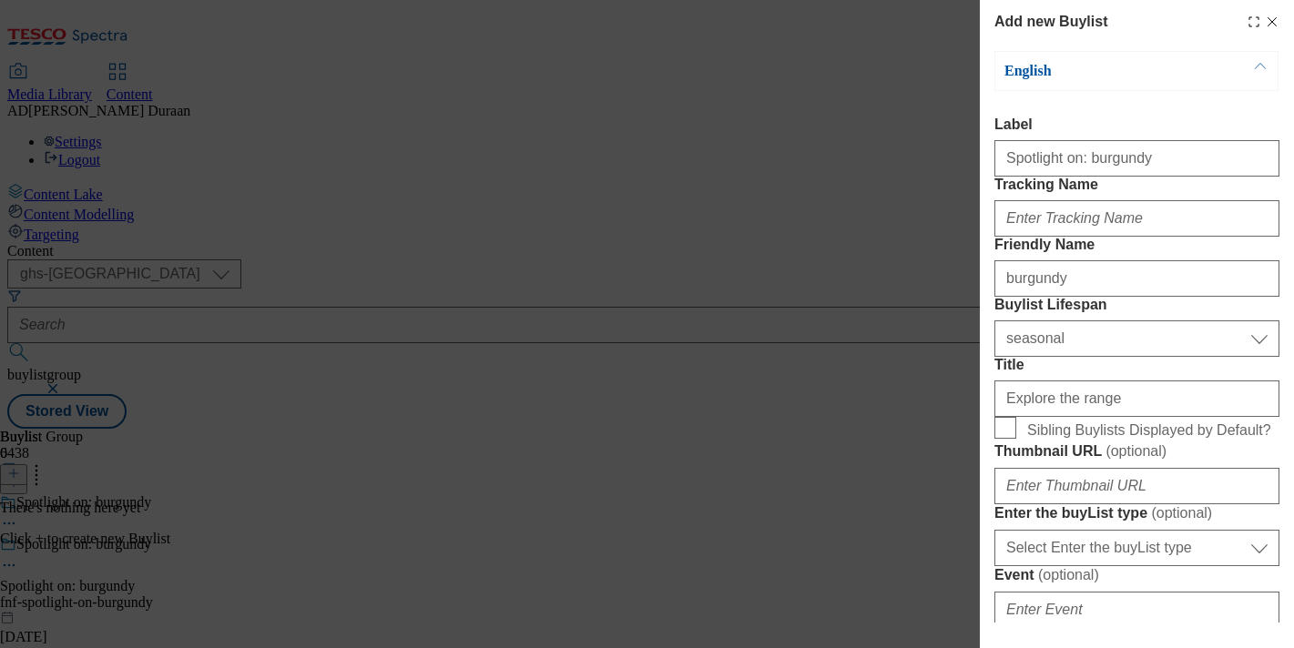
click at [1171, 117] on label "Label" at bounding box center [1136, 125] width 285 height 16
click at [1171, 140] on input "Spotlight on: burgundy" at bounding box center [1136, 158] width 285 height 36
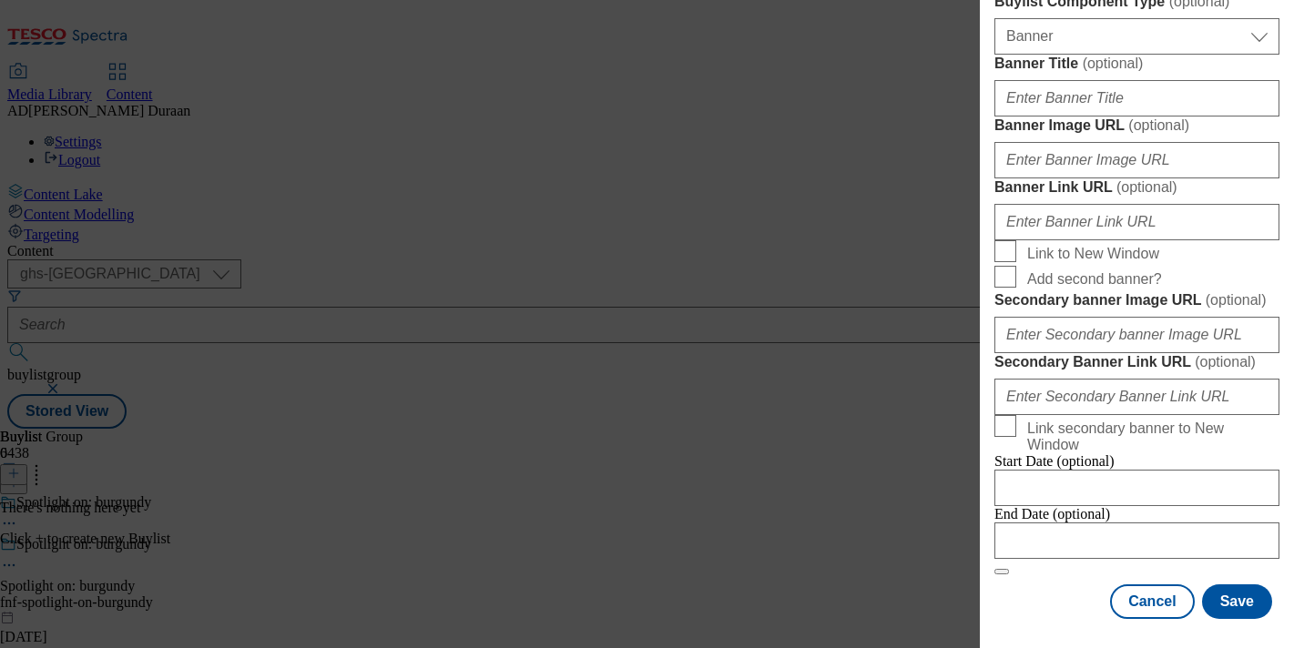
scroll to position [1650, 0]
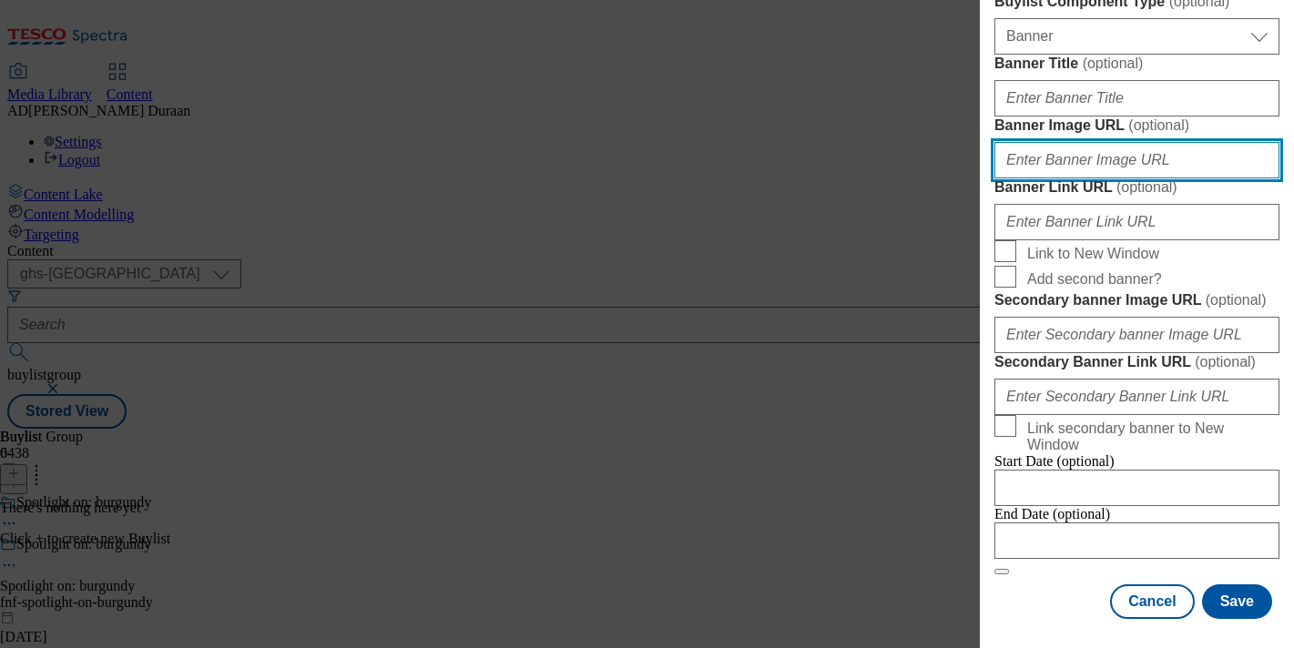
paste input "https://digitalcontent.api.tesco.com/v2/media/ghs-mktg/827b7cd6-bb84-45db-a4ce-…"
type input "https://digitalcontent.api.tesco.com/v2/media/ghs-mktg/827b7cd6-bb84-45db-a4ce-…"
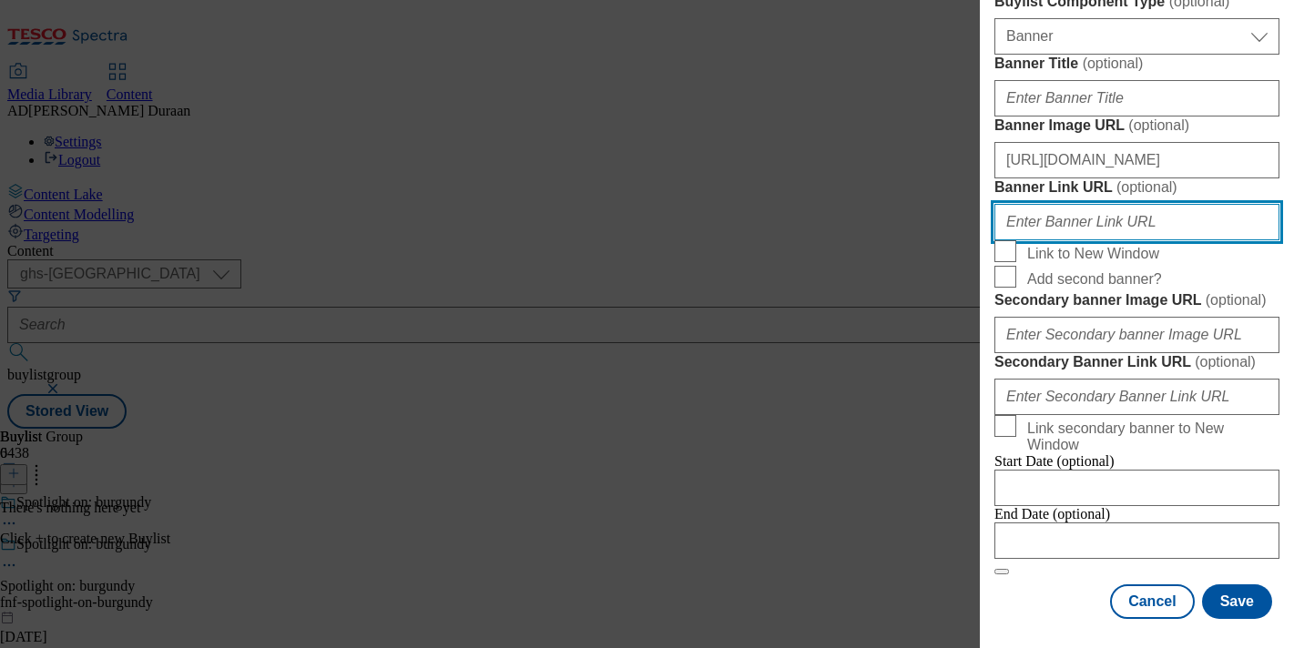
click at [1039, 204] on input "Banner Link URL ( optional )" at bounding box center [1136, 222] width 285 height 36
paste input "https://www.tesco.com/shop/en-GB/landing/f-f"
click at [1205, 204] on input "https://www.tesco.com/shop/en-GB/landing/f-f?icid=" at bounding box center [1136, 222] width 285 height 36
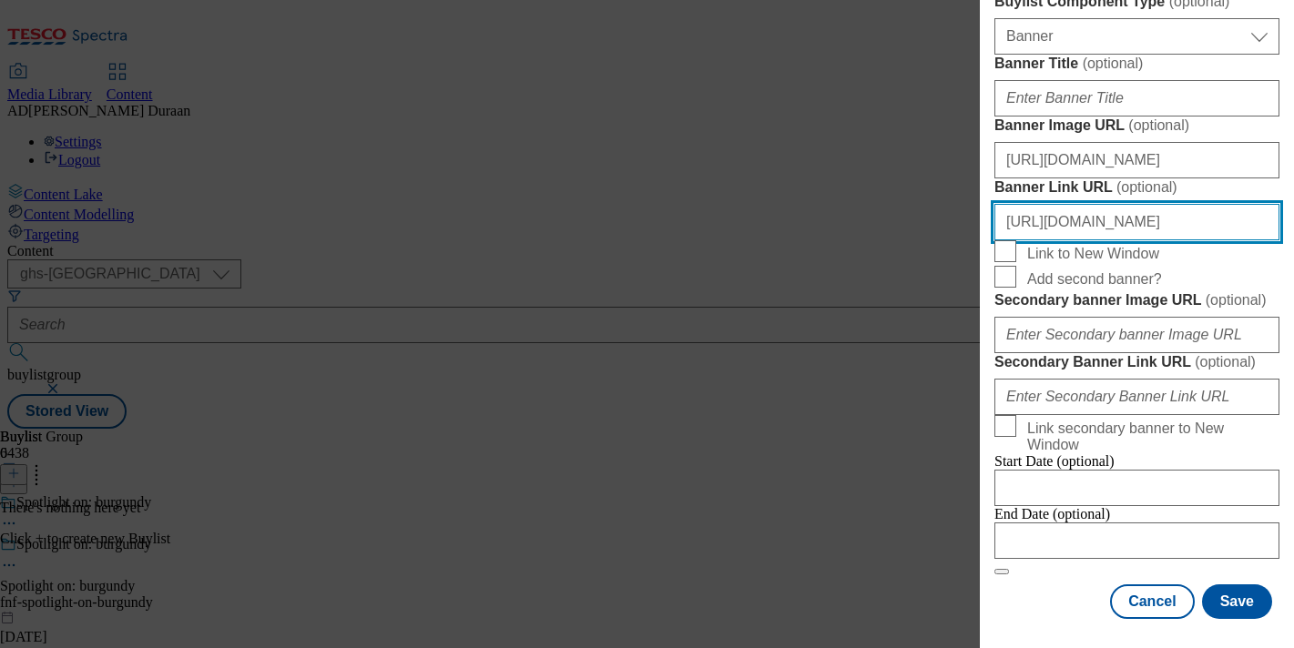
drag, startPoint x: 1270, startPoint y: 171, endPoint x: 1288, endPoint y: 165, distance: 19.3
click at [1270, 204] on input "https://www.tesco.com/shop/en-GB/landing/f-f?icid=" at bounding box center [1136, 222] width 285 height 36
paste input "fnf_hub_burgundy"
type input "https://www.tesco.com/shop/en-GB/landing/f-f?icid=fnf_hub_burgundy"
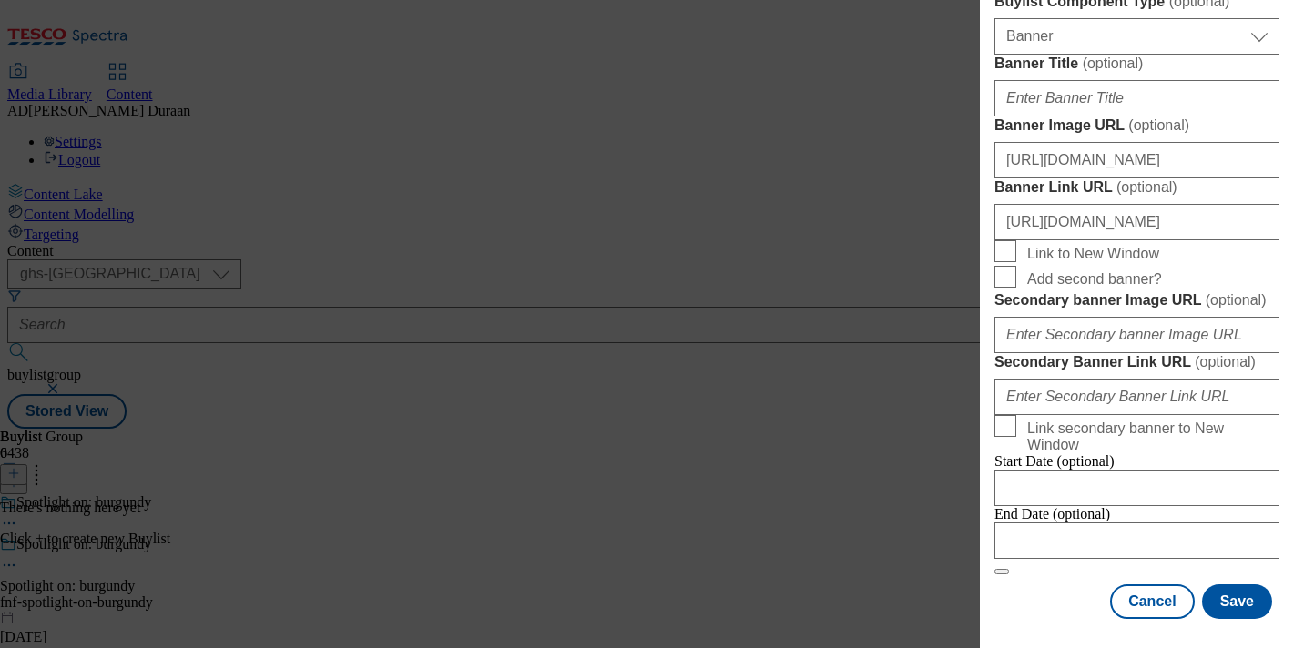
scroll to position [0, 0]
drag, startPoint x: 1223, startPoint y: 111, endPoint x: 1224, endPoint y: 131, distance: 20.1
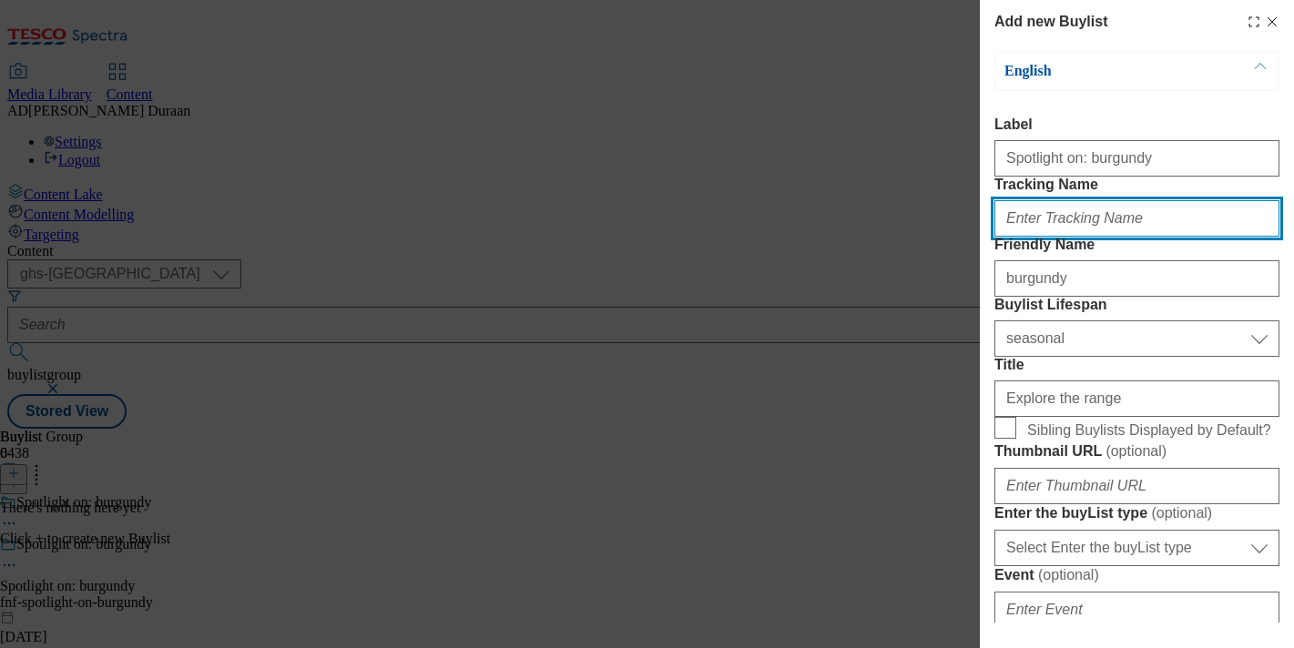
paste input "fnf_hub_burgundy"
type input "fnf_hub_burgundy"
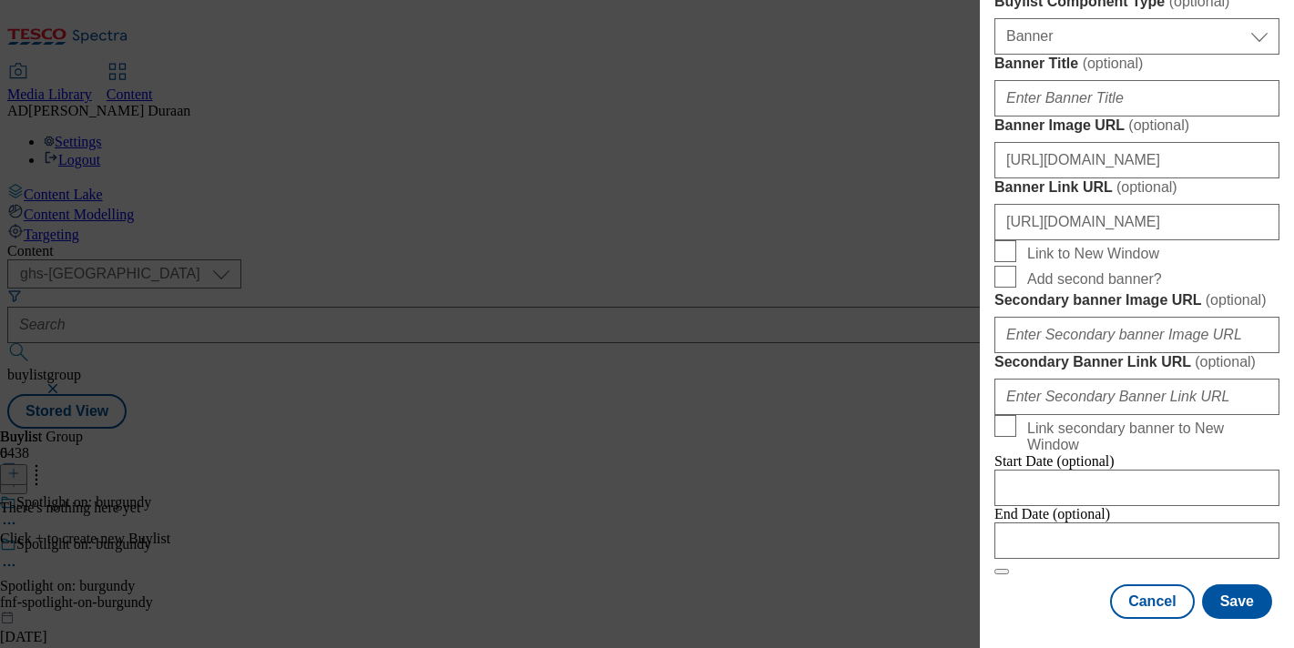
scroll to position [1796, 0]
click at [1254, 601] on button "Save" at bounding box center [1237, 602] width 70 height 35
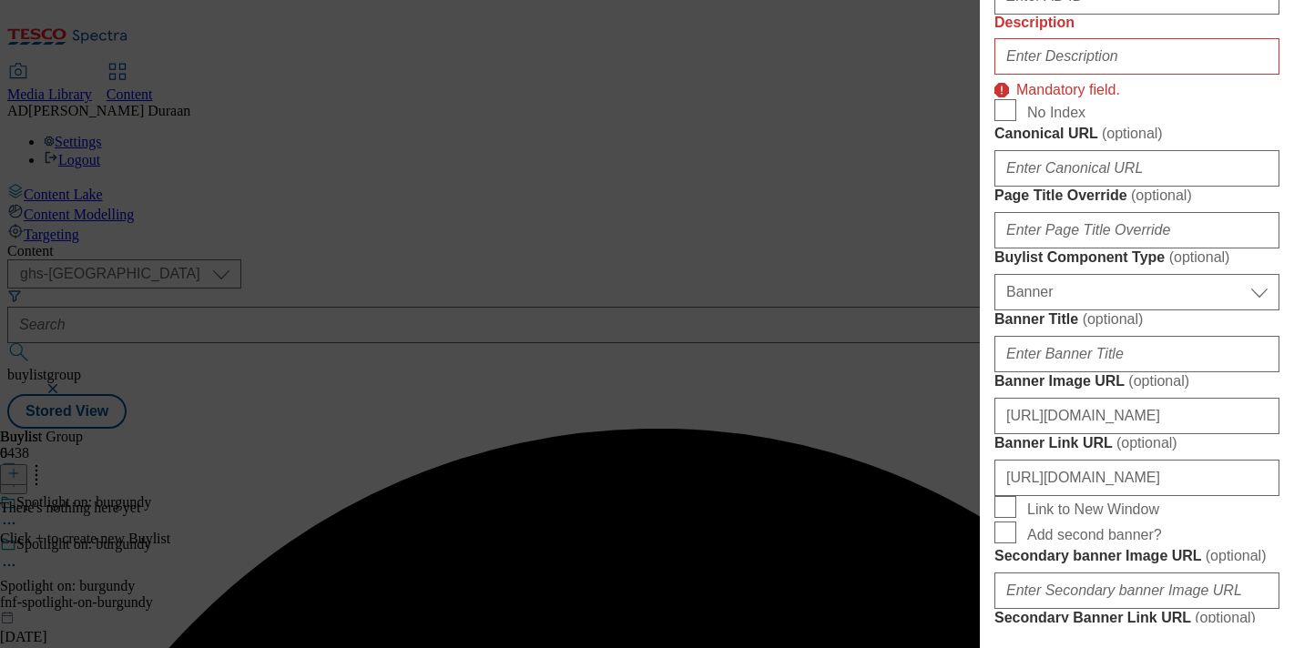
scroll to position [797, 0]
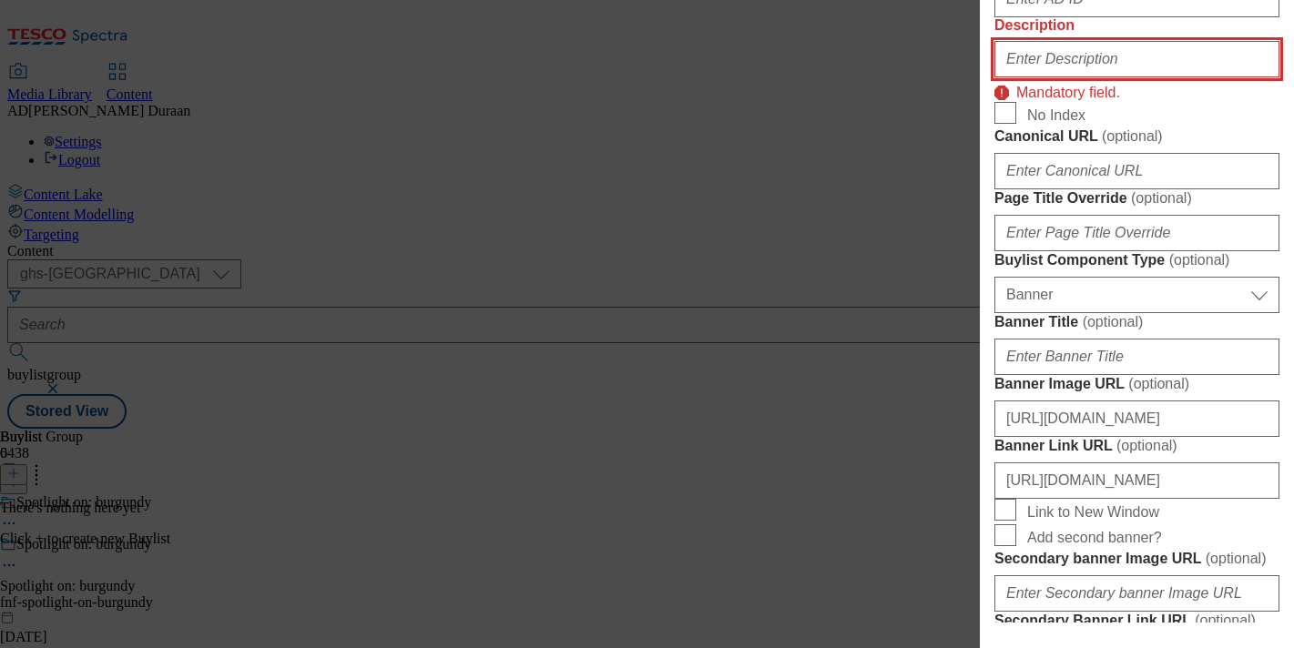
paste input "Stay on trend with burgundy pieces from F&F. Discover stylish, versatile pieces…"
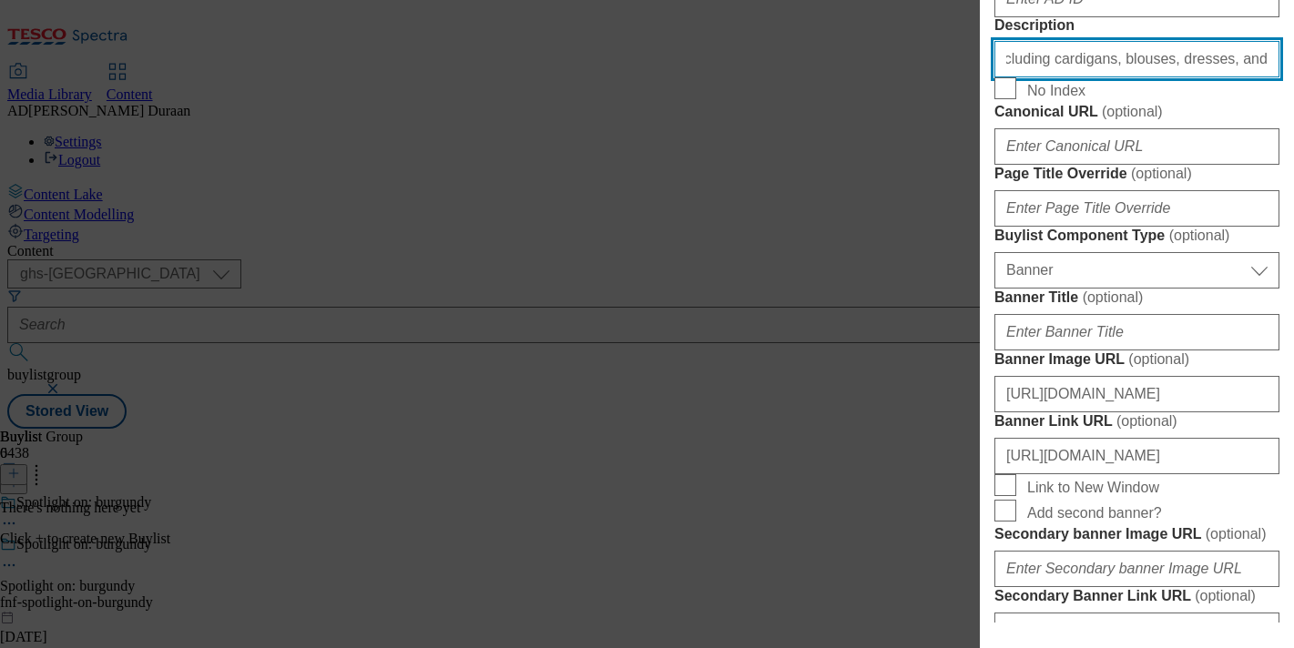
scroll to position [0, 527]
type input "Stay on trend with burgundy pieces from F&F. Discover stylish, versatile pieces…"
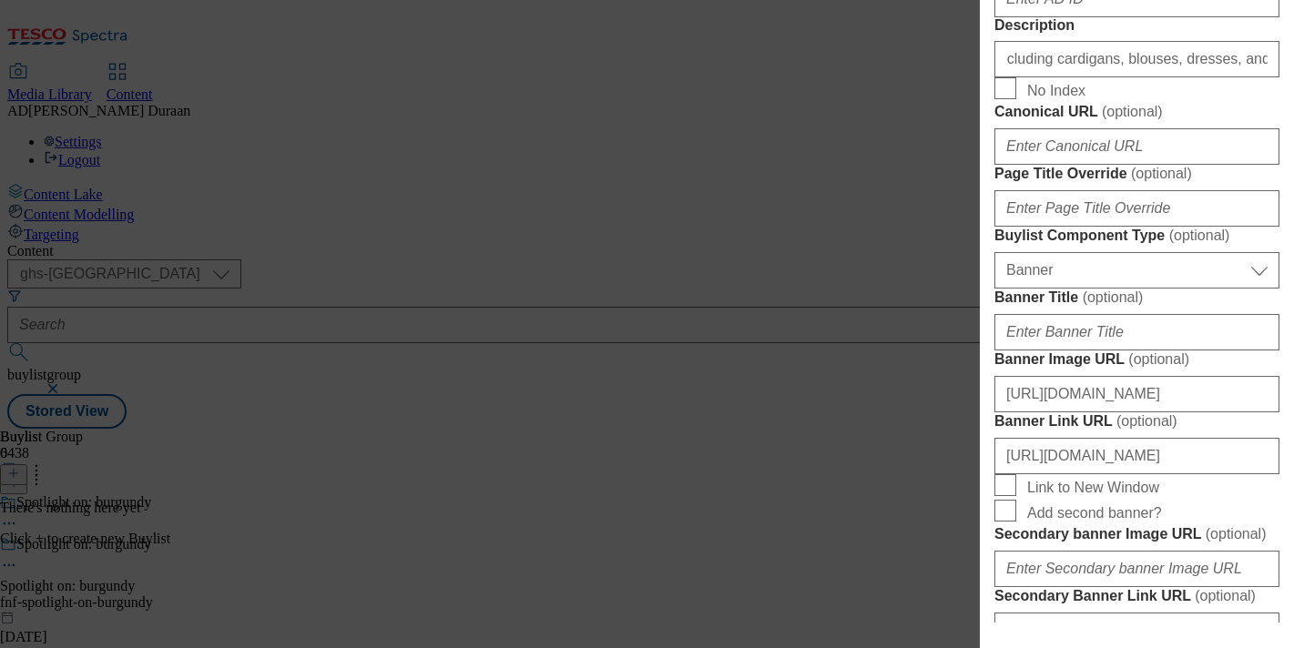
click at [1168, 356] on form "Label Spotlight on: burgundy Tracking Name fnf_hub_burgundy Friendly Name burgu…" at bounding box center [1136, 65] width 285 height 1490
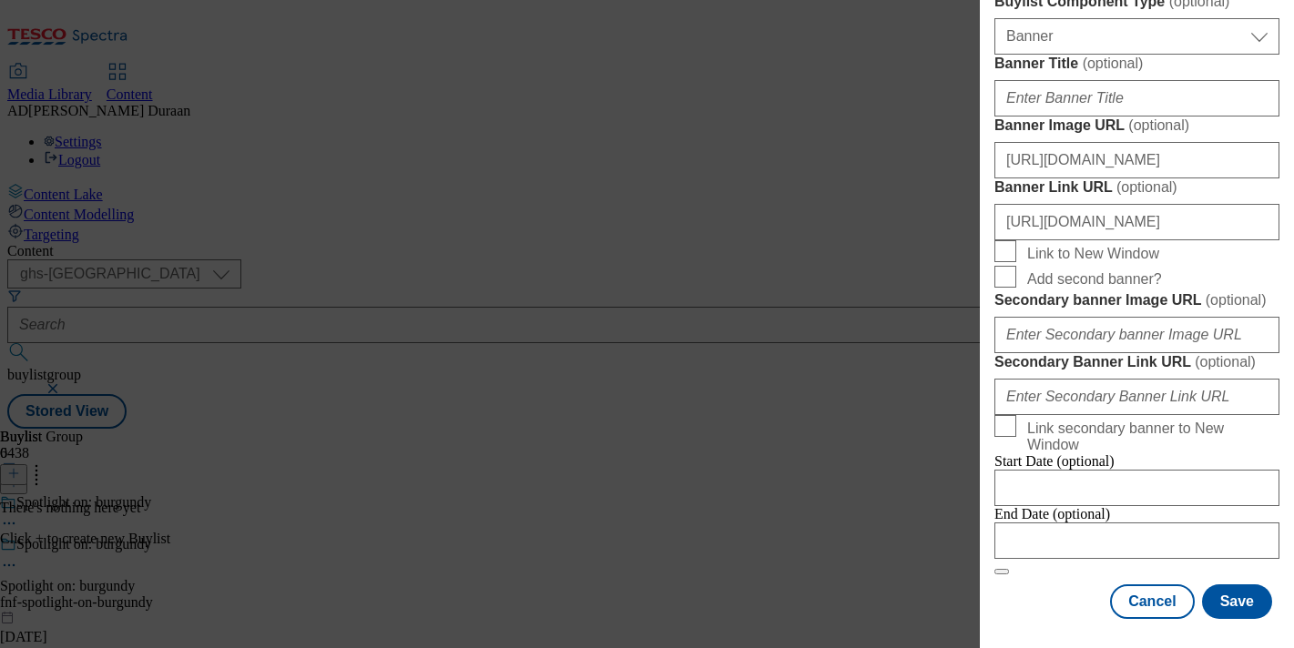
scroll to position [1796, 0]
click at [1239, 607] on button "Save" at bounding box center [1237, 602] width 70 height 35
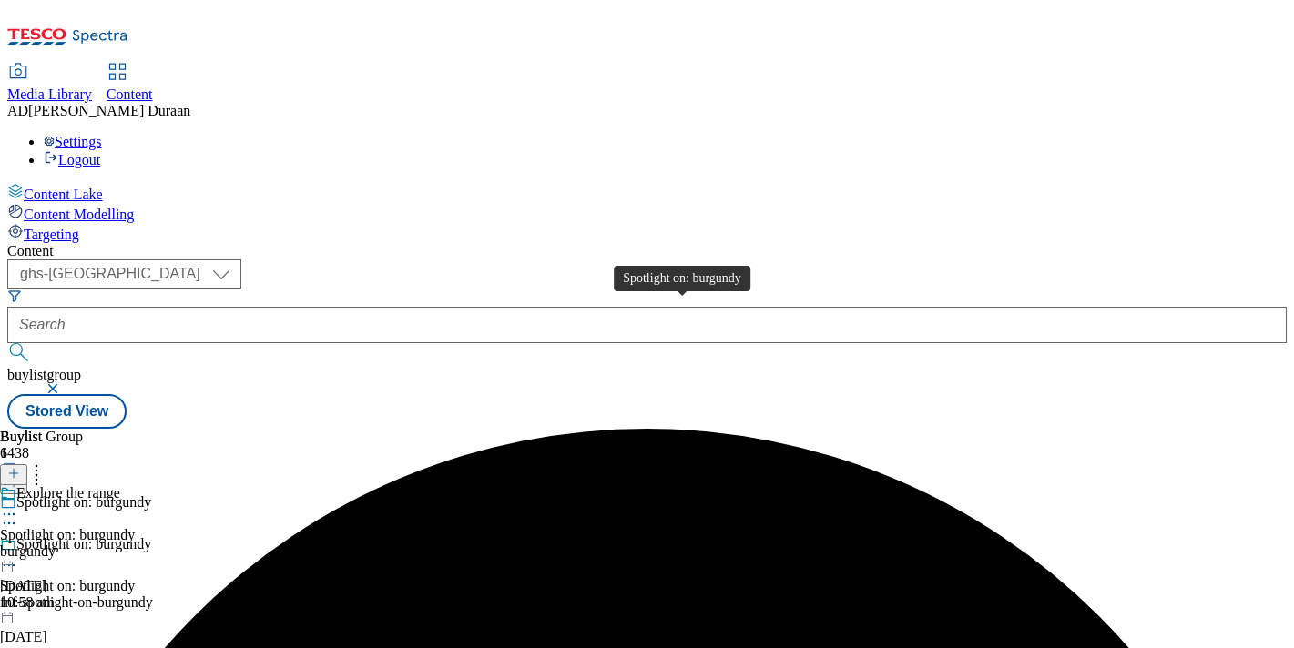
click at [135, 527] on span "Spotlight on: burgundy" at bounding box center [67, 535] width 135 height 16
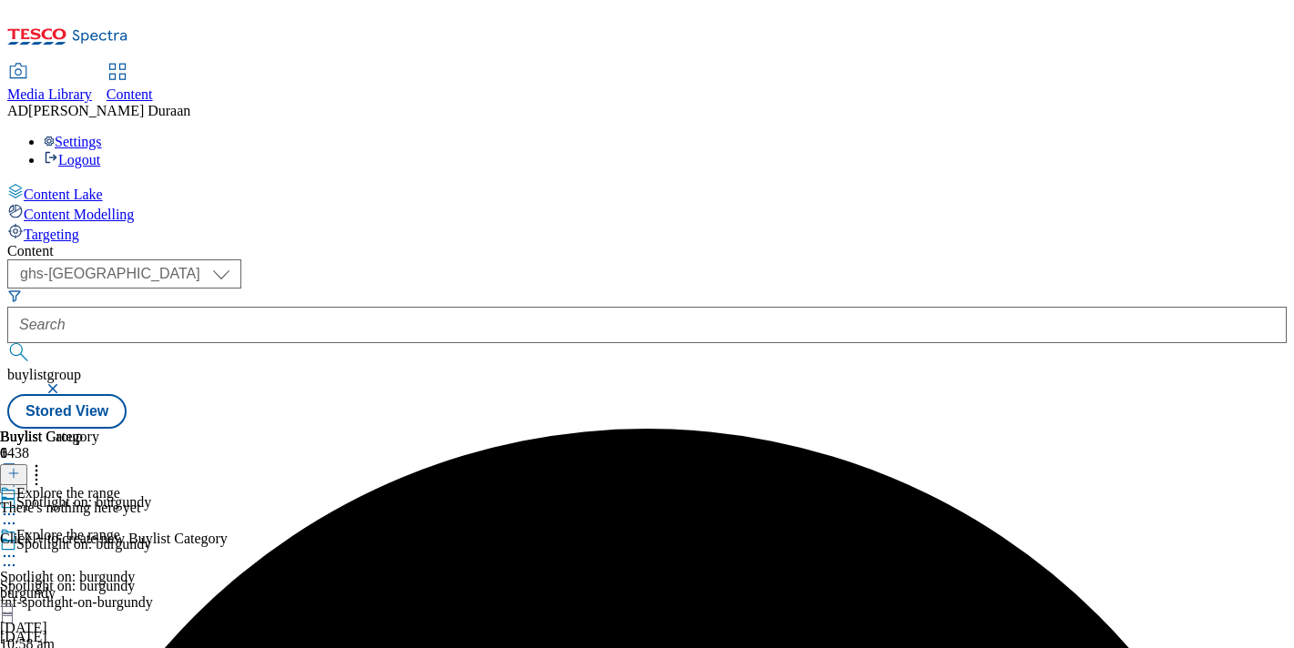
click at [18, 473] on line at bounding box center [13, 473] width 9 height 0
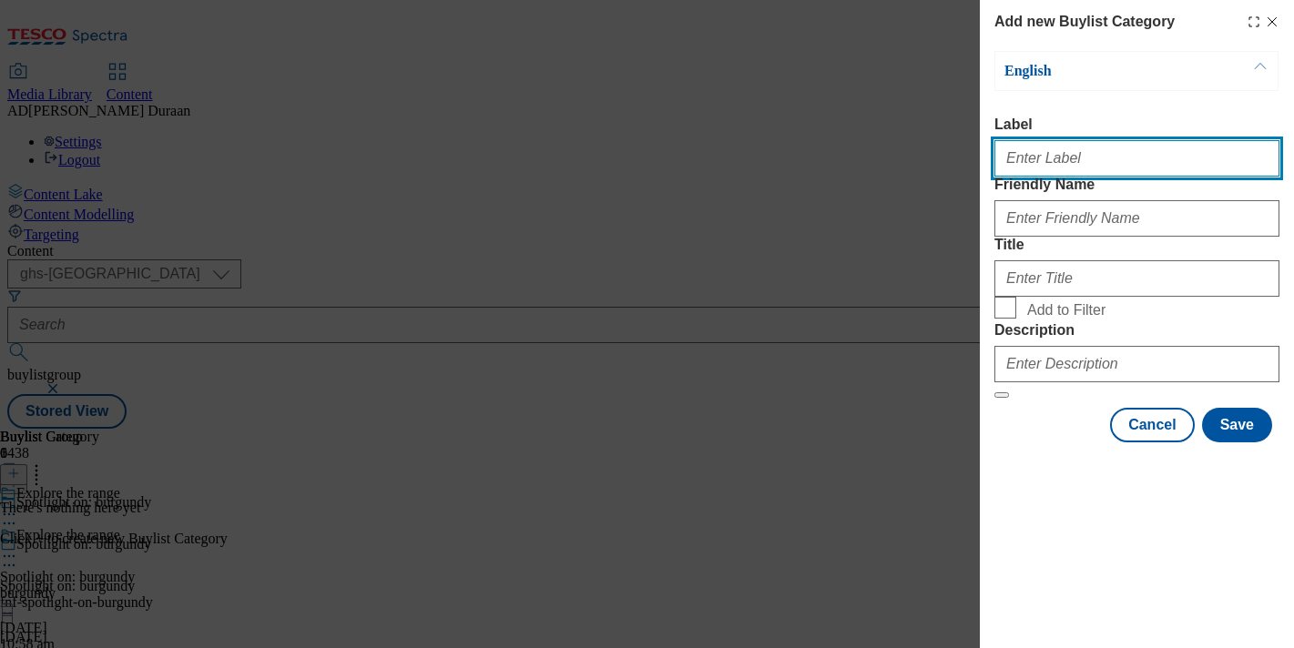
click at [1077, 166] on input "Label" at bounding box center [1136, 158] width 285 height 36
type input "All products"
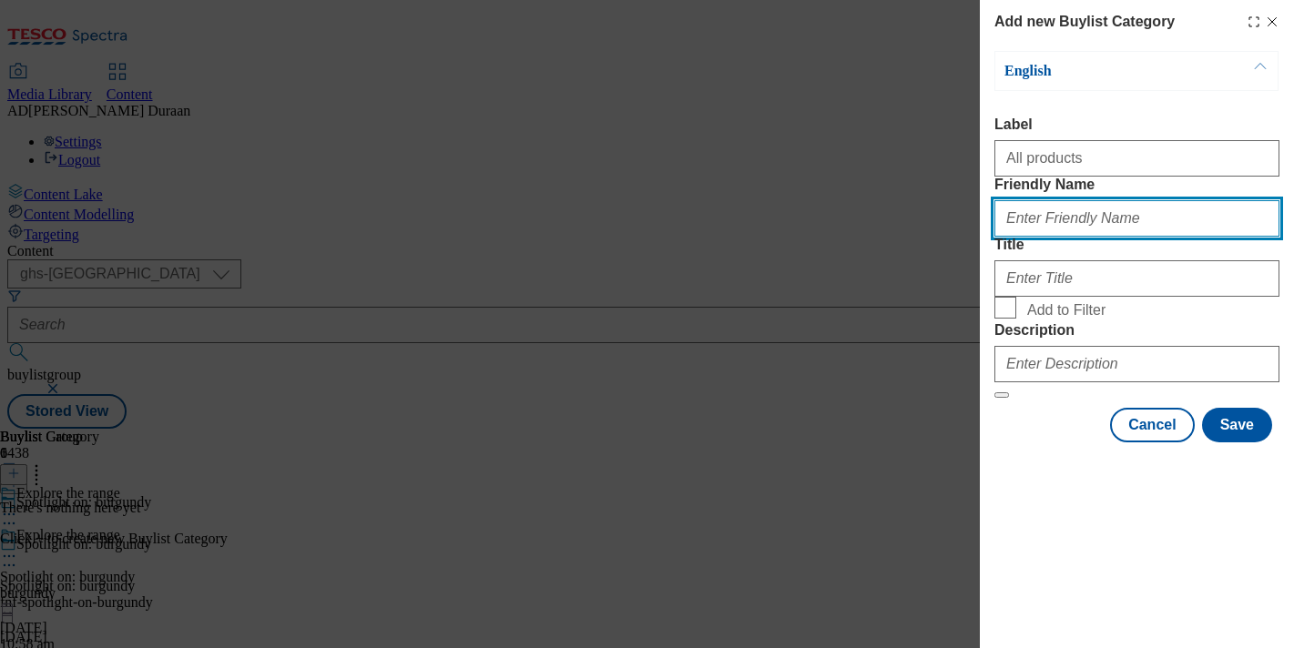
click at [1074, 237] on input "Friendly Name" at bounding box center [1136, 218] width 285 height 36
type input "all-products"
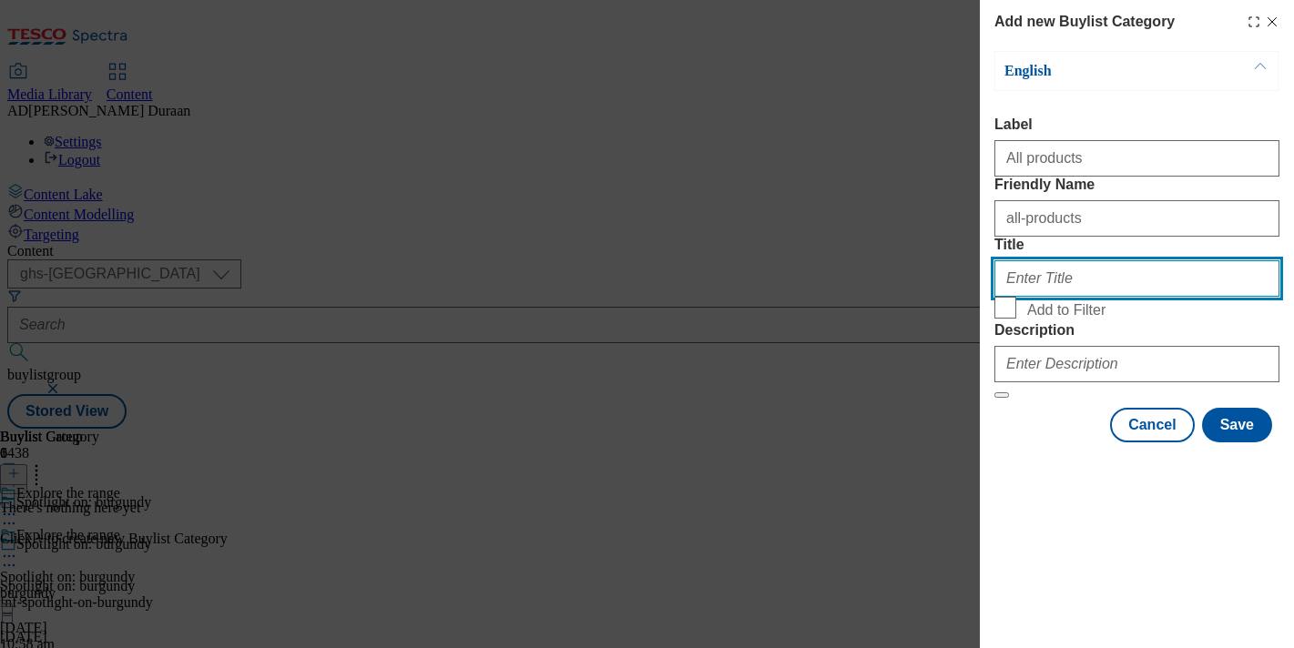
click at [1051, 297] on input "Title" at bounding box center [1136, 278] width 285 height 36
type input "All products"
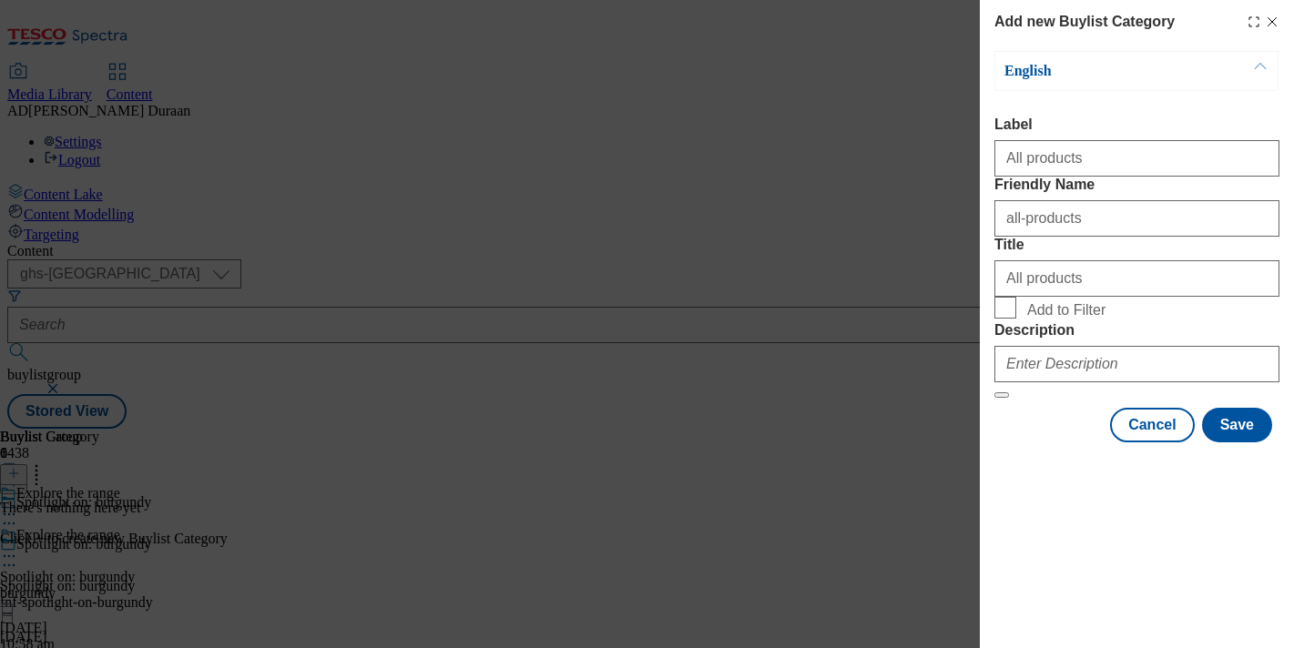
drag, startPoint x: 1014, startPoint y: 521, endPoint x: 961, endPoint y: 458, distance: 82.7
click at [1013, 399] on form "Label All products Friendly Name all-products Title All products Add to Filter …" at bounding box center [1136, 258] width 285 height 282
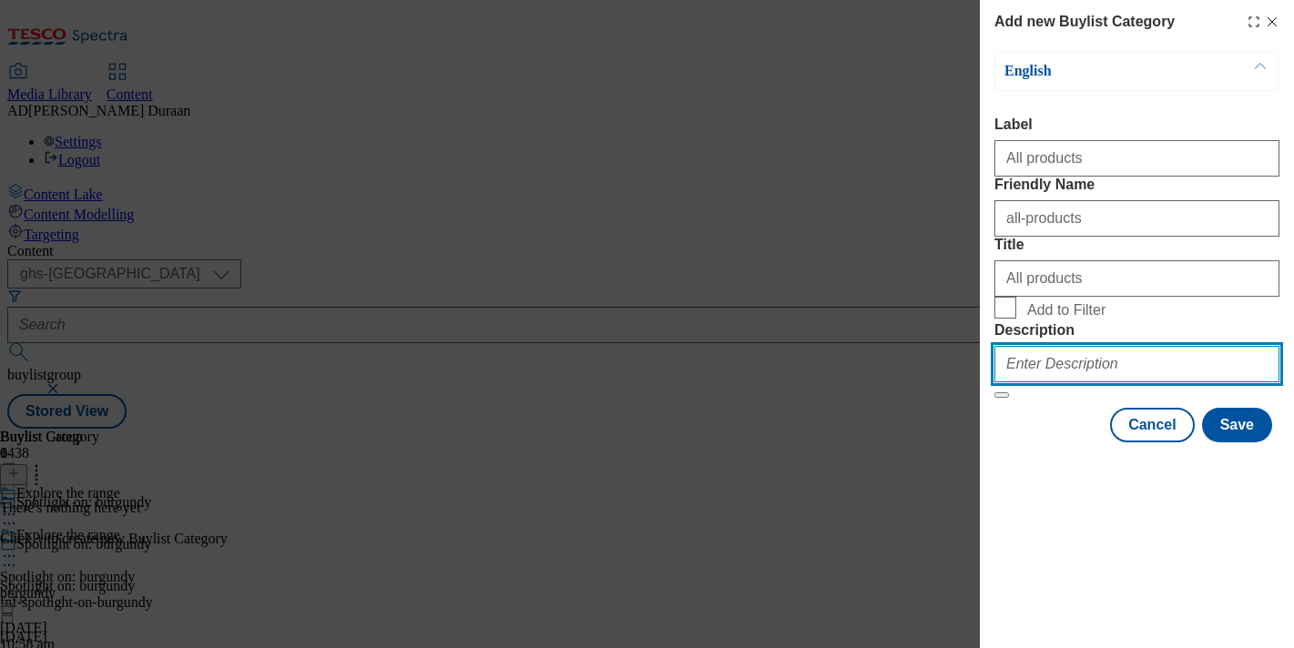
paste input "Stay on trend with burgundy pieces from F&F. Discover stylish, versatile pieces…"
type input "Stay on trend with burgundy pieces from F&F. Discover stylish, versatile pieces…"
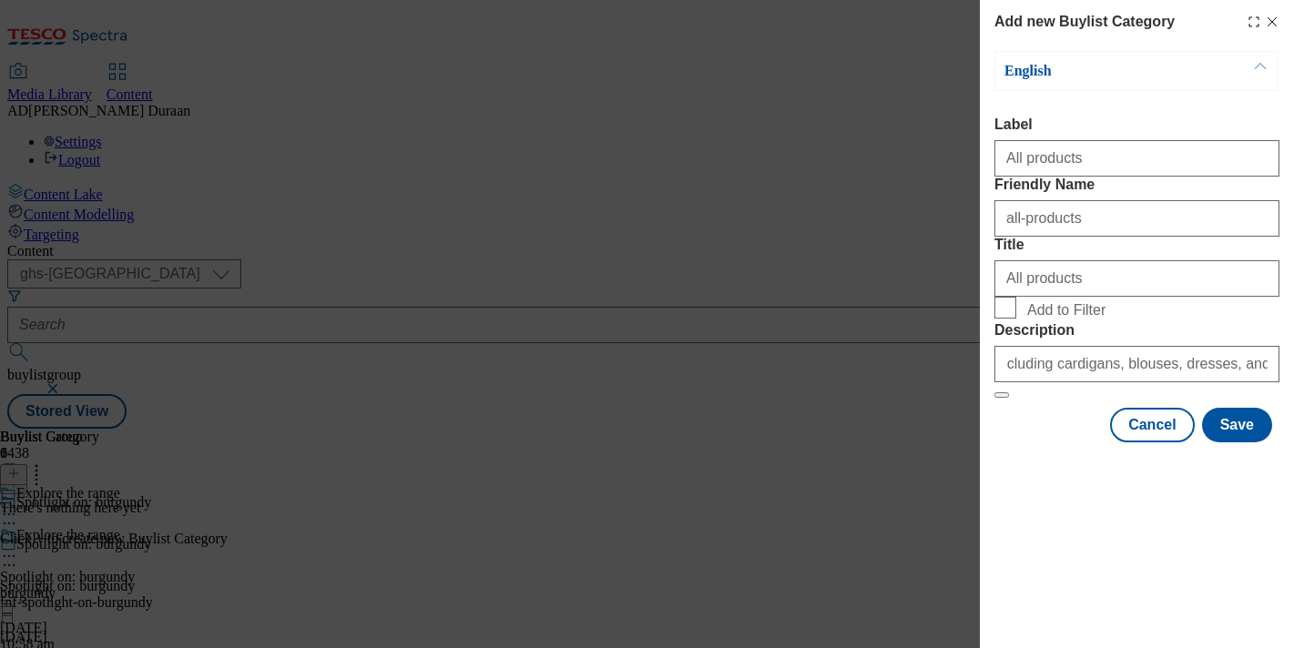
scroll to position [0, 0]
drag, startPoint x: 1044, startPoint y: 561, endPoint x: 1207, endPoint y: 598, distance: 168.1
click at [1044, 443] on div "Cancel Save" at bounding box center [1136, 425] width 285 height 35
click at [1244, 443] on button "Save" at bounding box center [1237, 425] width 70 height 35
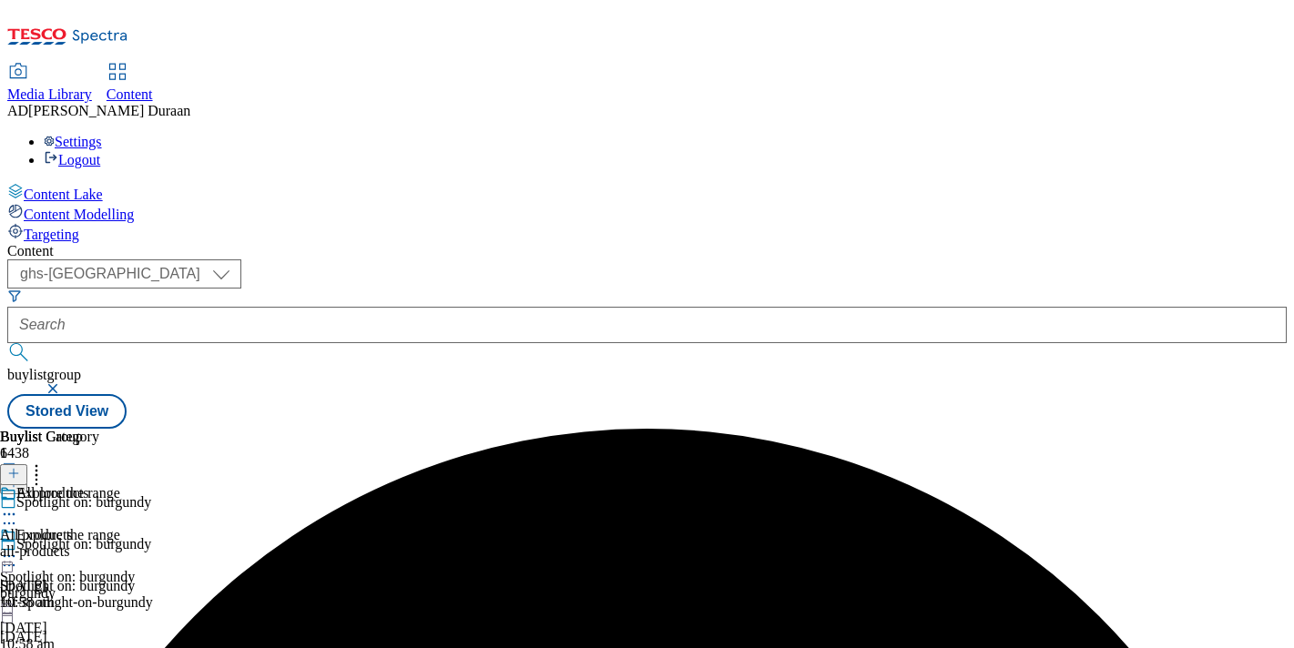
click at [99, 544] on div "all-products" at bounding box center [49, 552] width 99 height 16
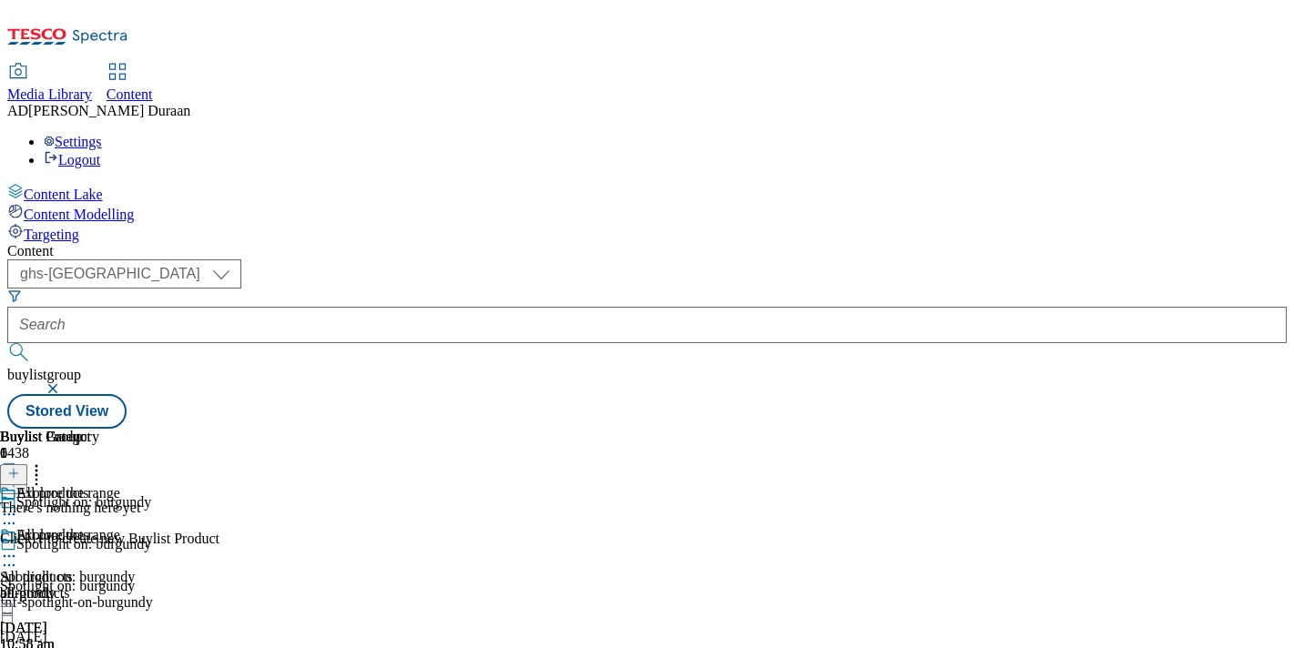
click at [20, 467] on icon at bounding box center [13, 473] width 13 height 13
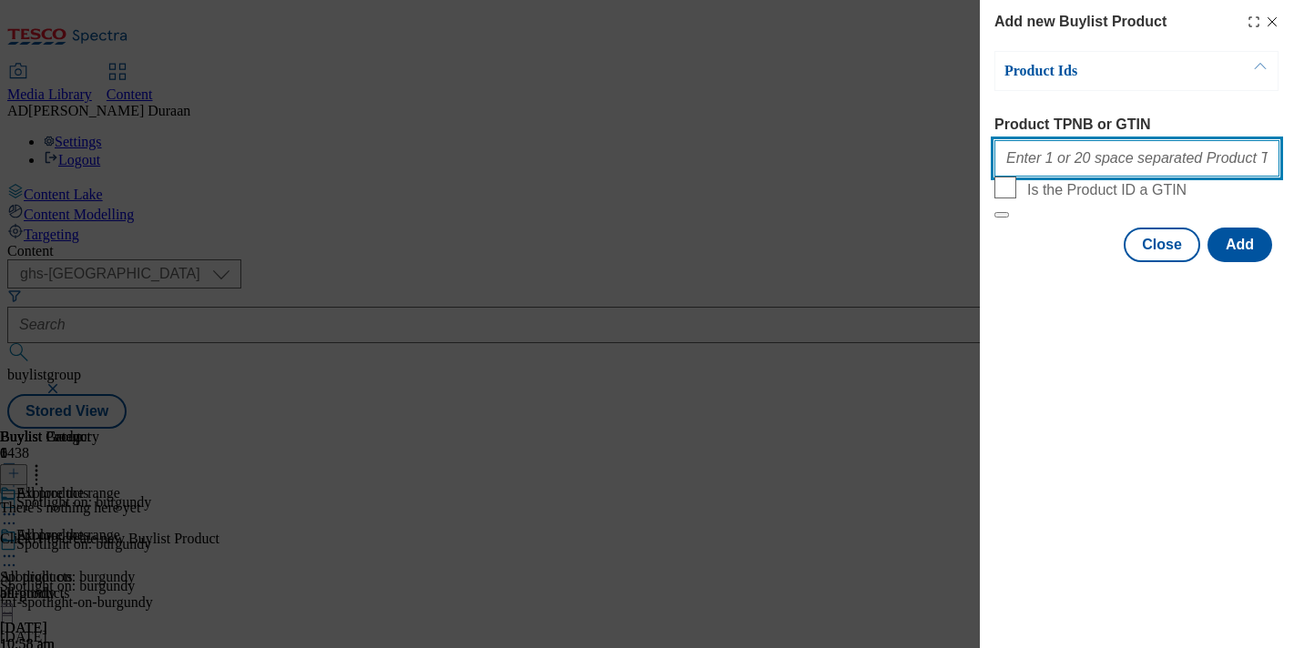
paste input "96408806 96671429 96698732 96698945 96560221 96852620 96450789 96688099 9675958…"
type input "96408806 96671429 96698732 96698945 96560221 96852620 96450789 96688099 9675958…"
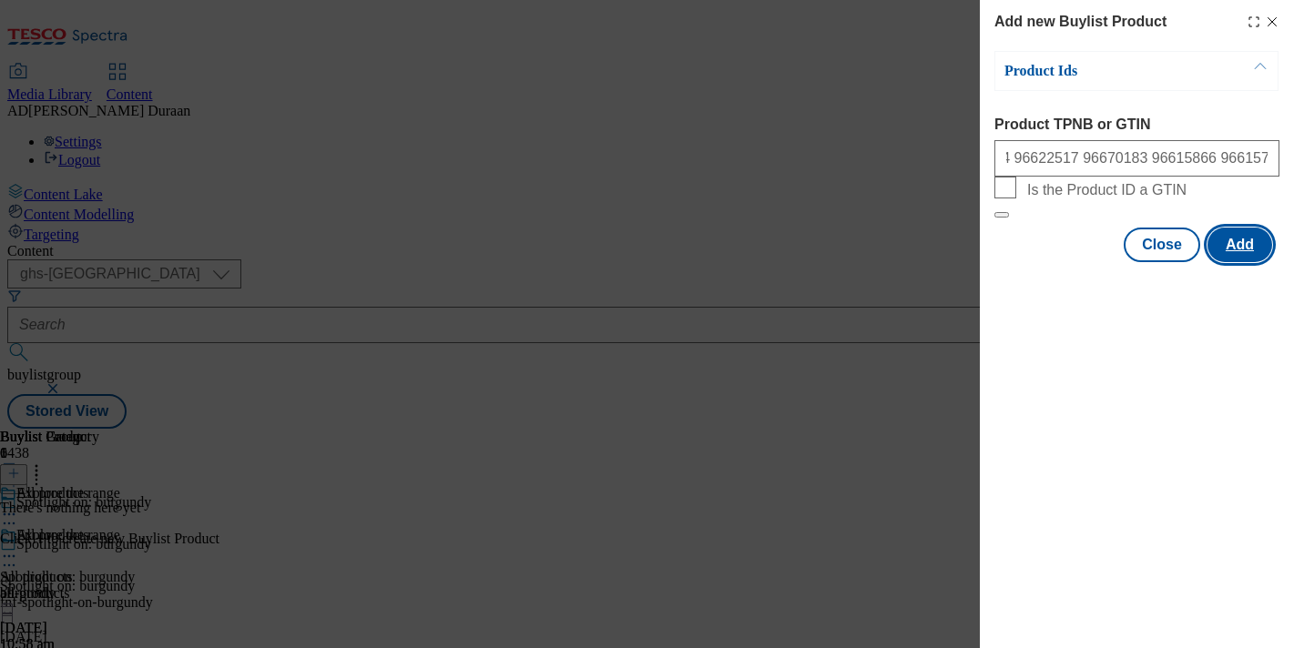
scroll to position [0, 0]
click at [1246, 262] on button "Add" at bounding box center [1239, 245] width 65 height 35
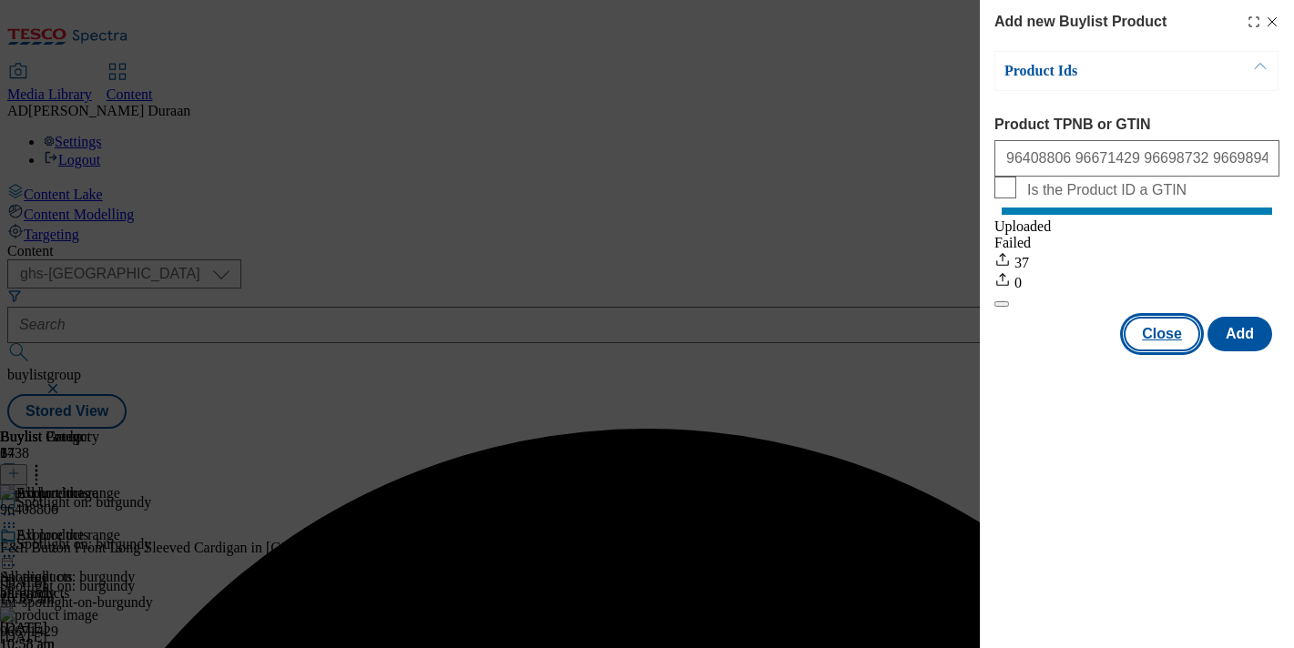
click at [1170, 351] on button "Close" at bounding box center [1162, 334] width 76 height 35
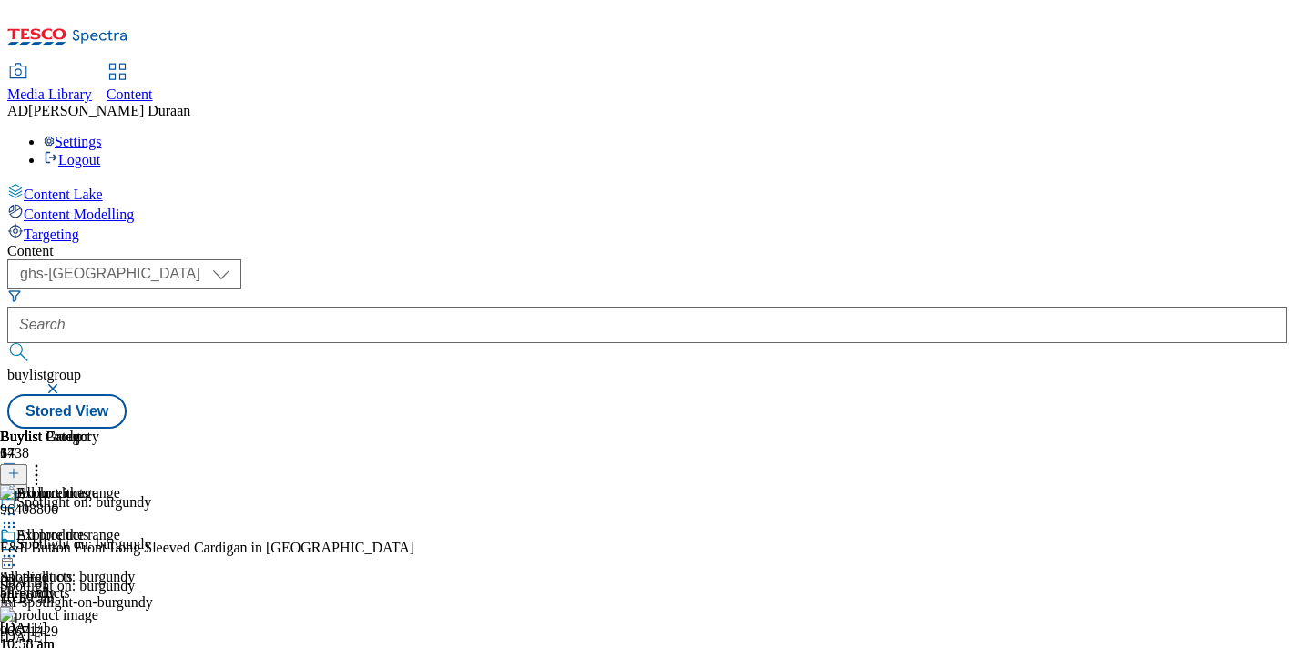
click at [18, 547] on icon at bounding box center [9, 556] width 18 height 18
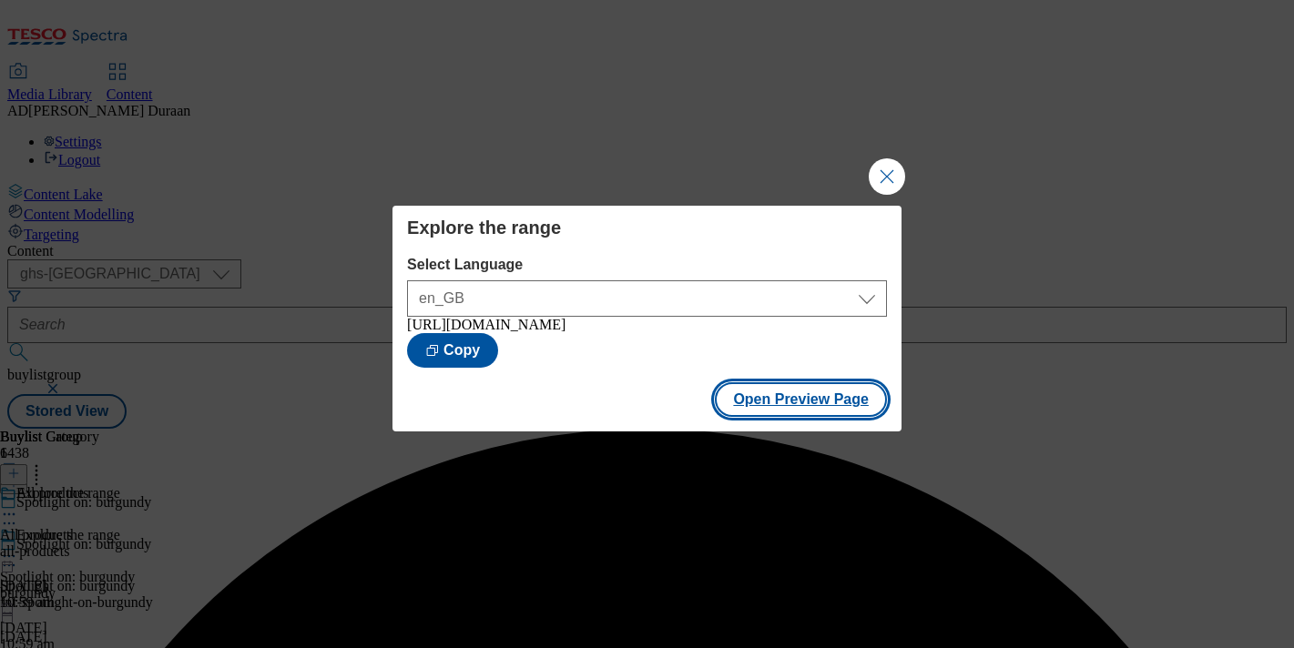
click at [816, 417] on button "Open Preview Page" at bounding box center [801, 399] width 172 height 35
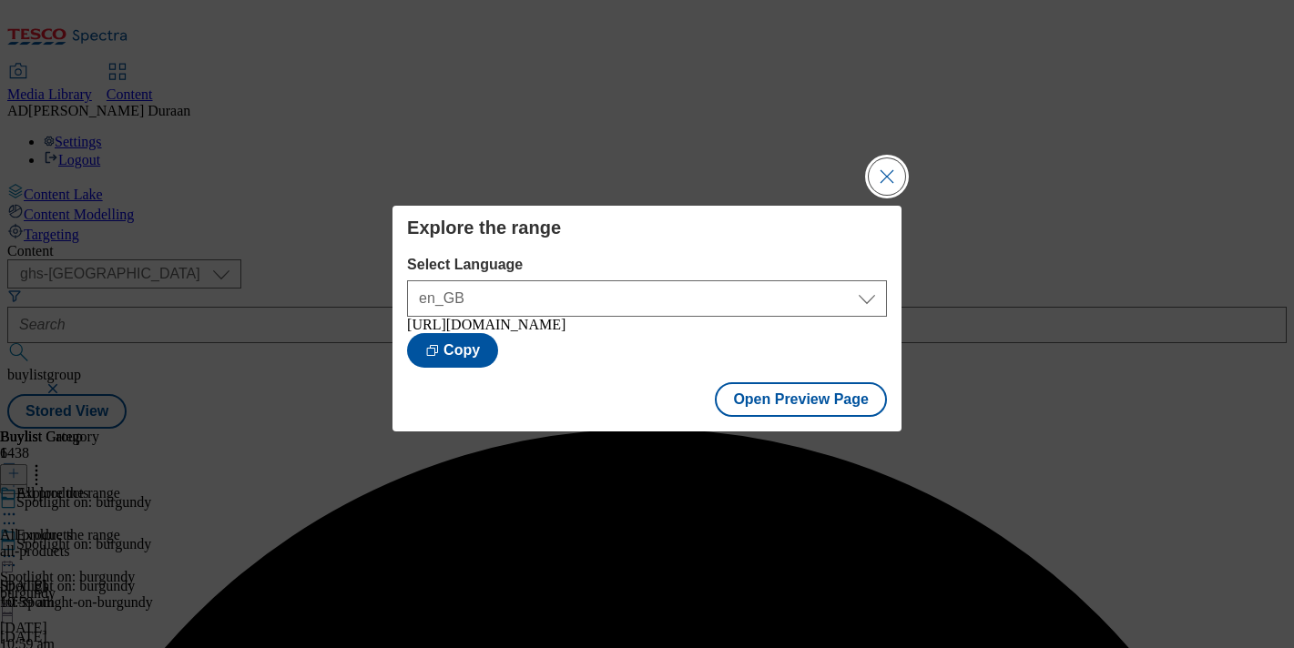
click at [885, 163] on button "Close Modal" at bounding box center [887, 176] width 36 height 36
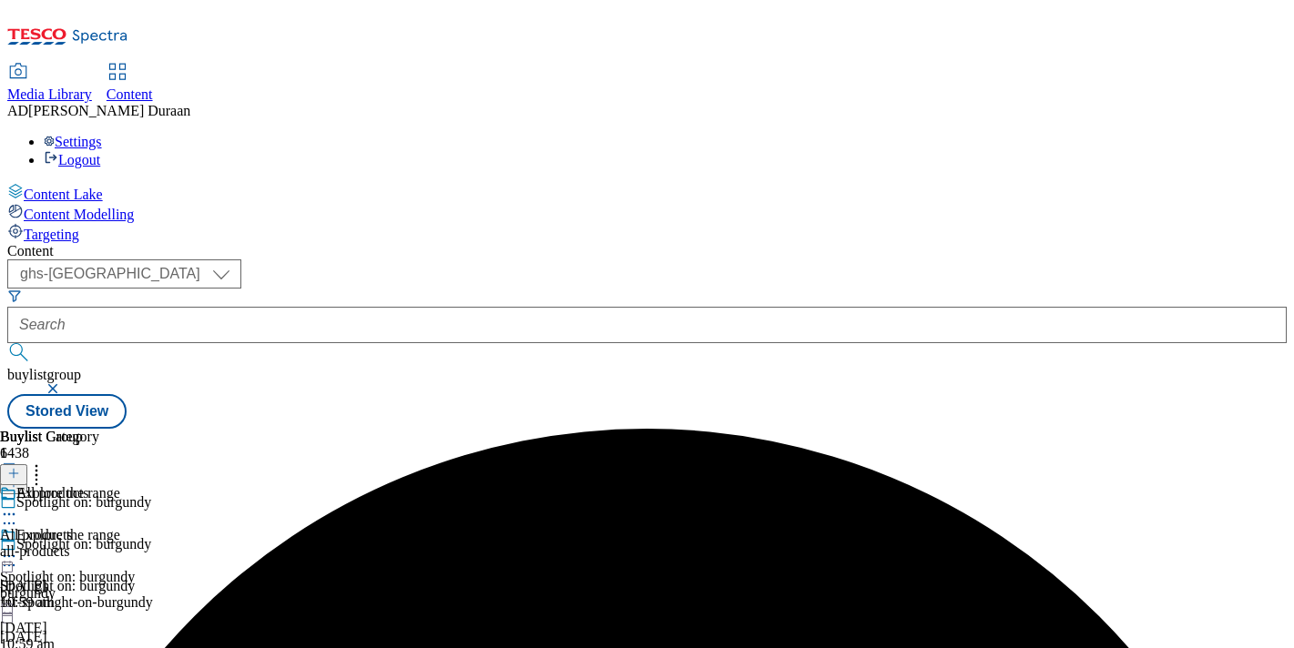
click at [64, 383] on button "button" at bounding box center [55, 388] width 18 height 11
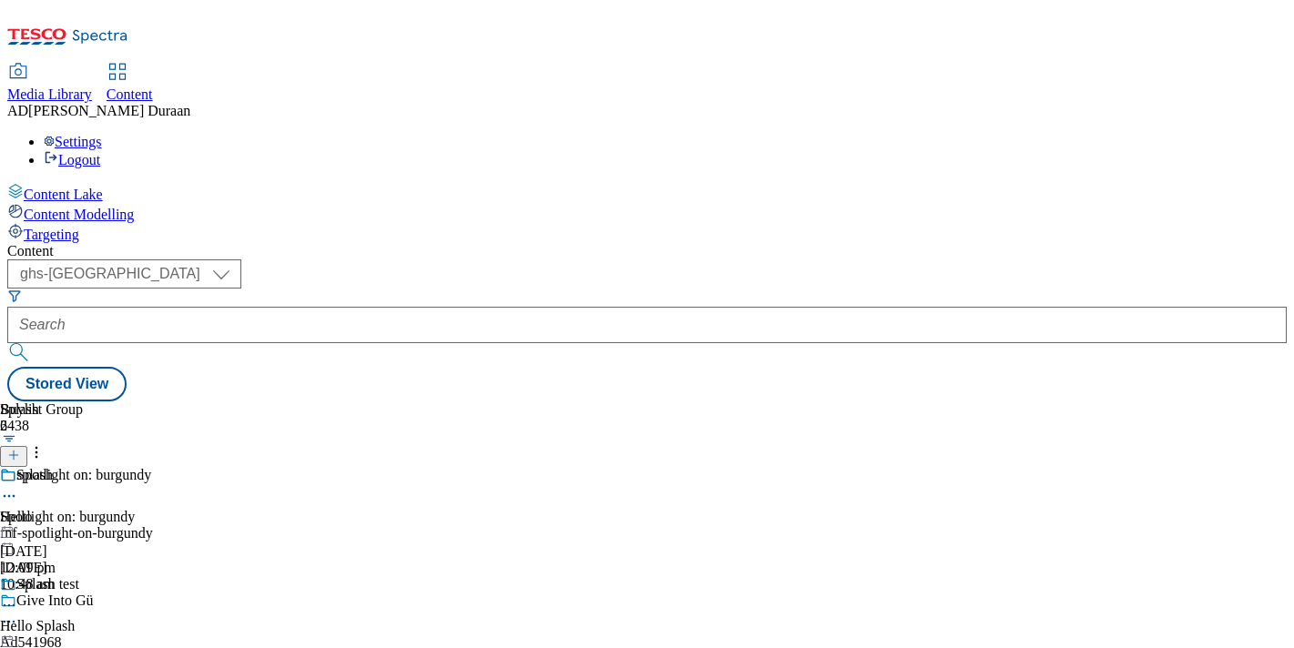
click at [18, 455] on line at bounding box center [13, 455] width 9 height 0
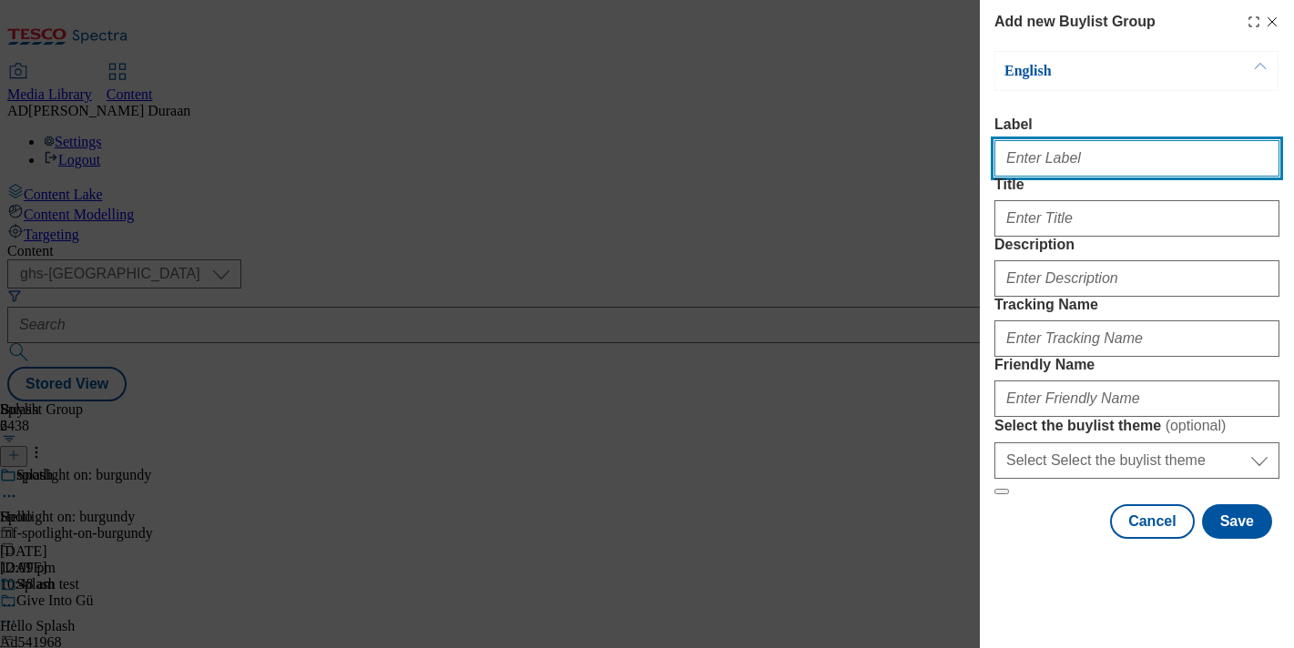
paste input "Christmas jumpers"
type input "Christmas jumpers"
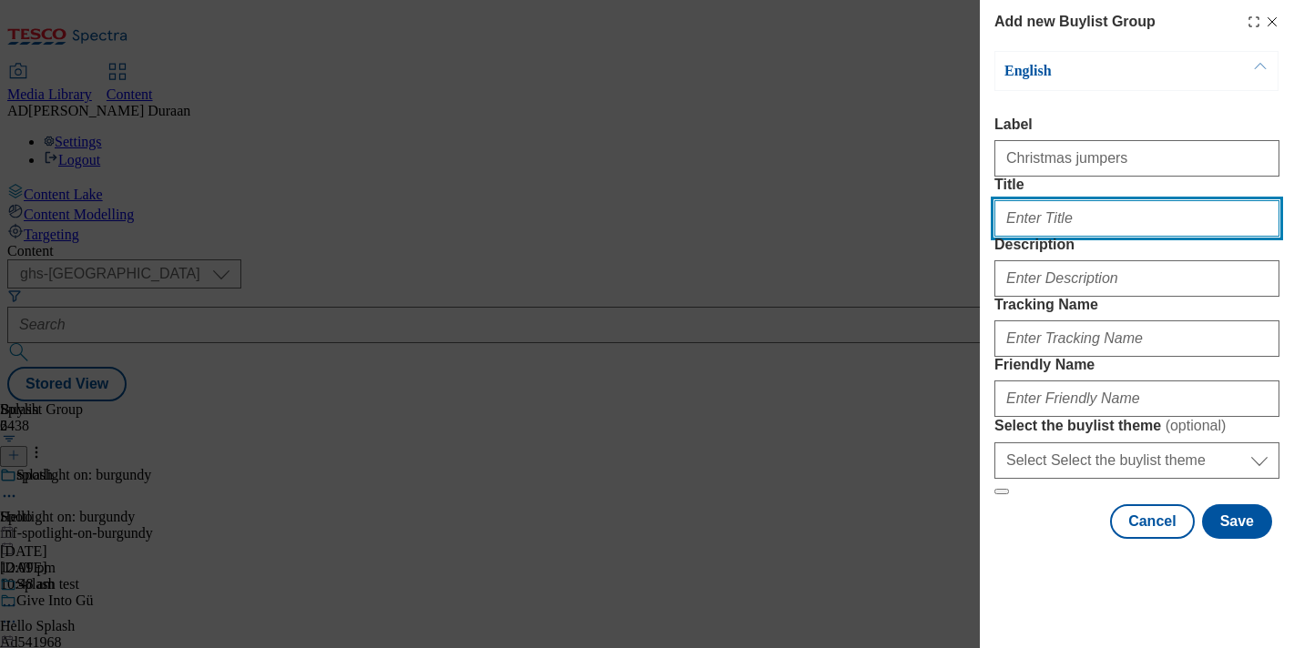
paste input "Christmas jumpers"
type input "Christmas jumpers"
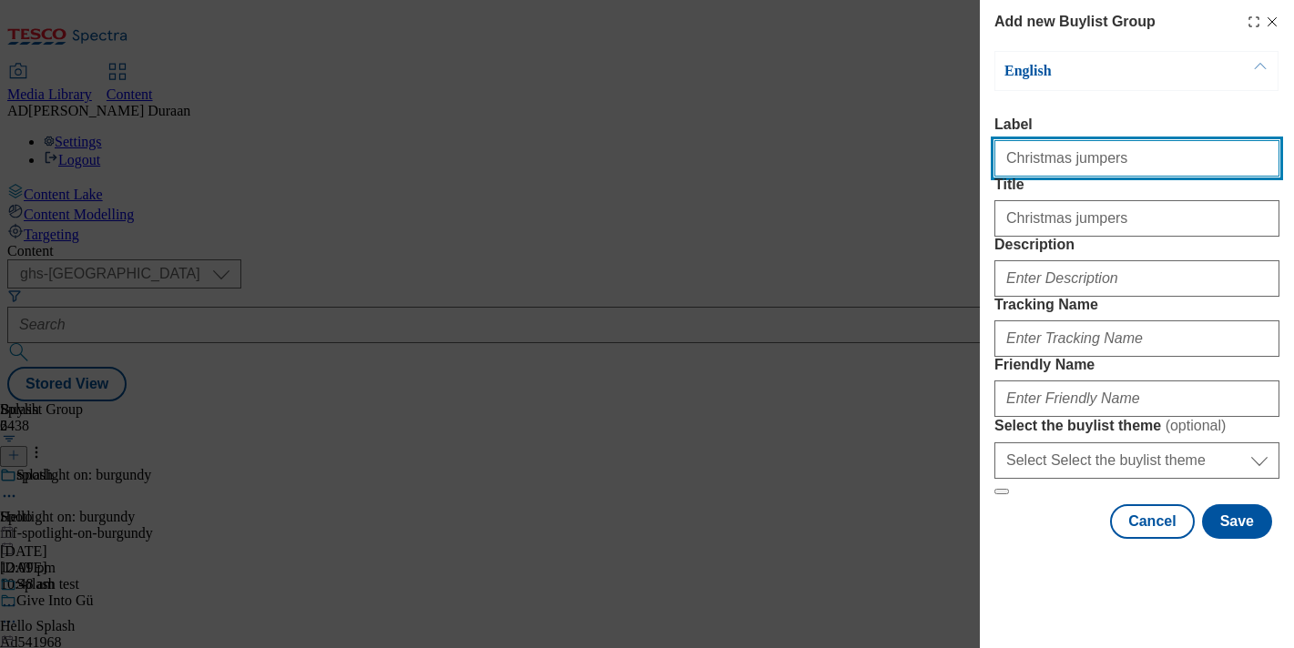
click at [1215, 171] on input "Christmas jumpers" at bounding box center [1136, 158] width 285 height 36
drag, startPoint x: 918, startPoint y: 153, endPoint x: 996, endPoint y: 168, distance: 79.8
click at [904, 153] on div "Add new Buylist Group English Label Christmas jumpers Title Christmas jumpers D…" at bounding box center [647, 324] width 1294 height 648
type input "Christmas jumpers"
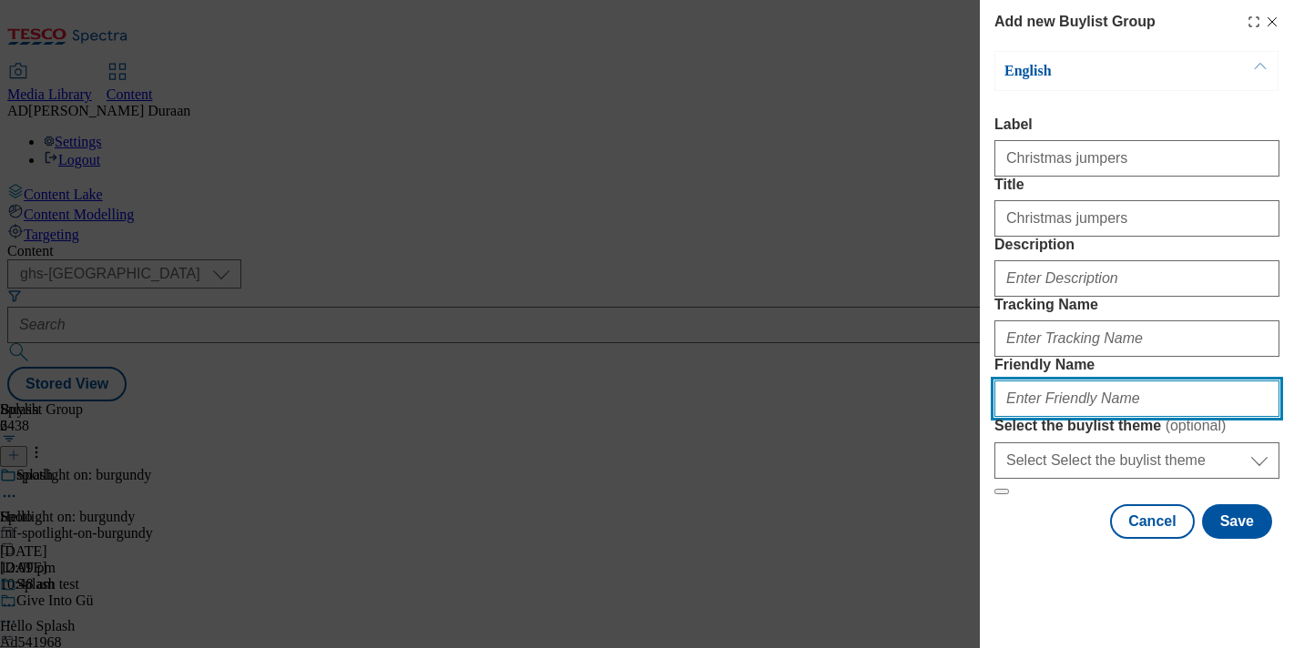
paste input "Christmas jumpers"
type input "Christmas jumpers"
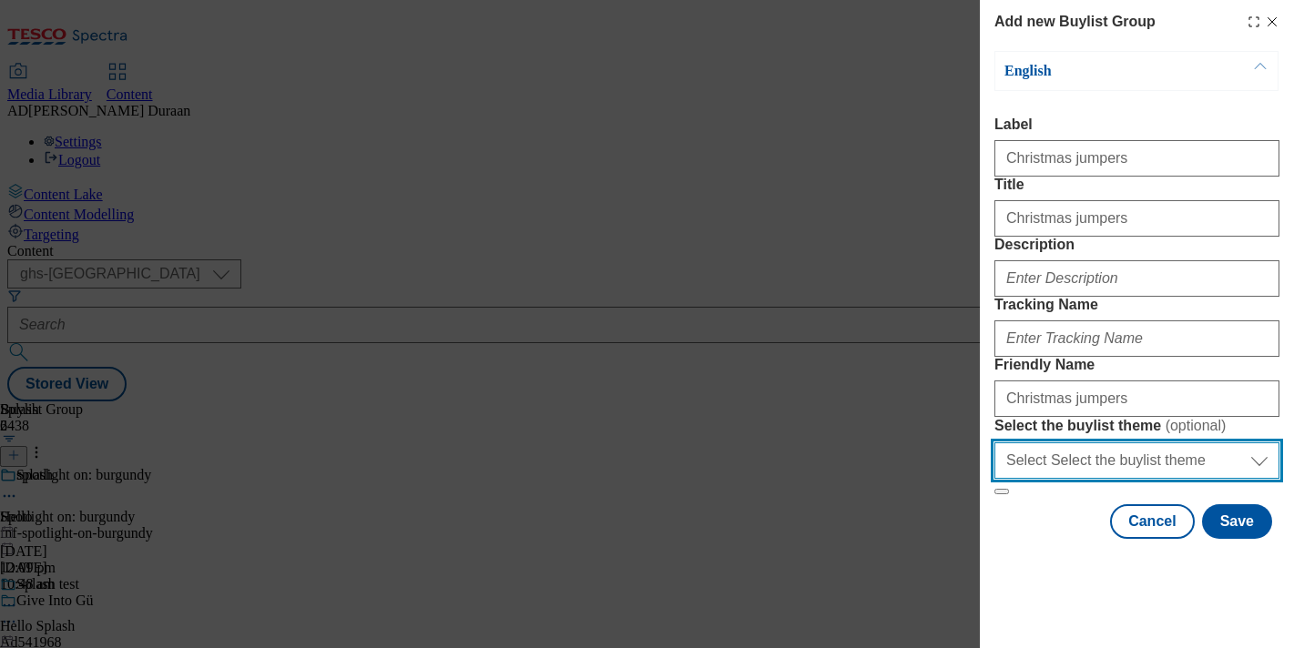
click at [1046, 479] on select "Select Select the buylist theme default fandf" at bounding box center [1136, 461] width 285 height 36
select select "fandf"
click at [994, 479] on select "Select Select the buylist theme default fandf" at bounding box center [1136, 461] width 285 height 36
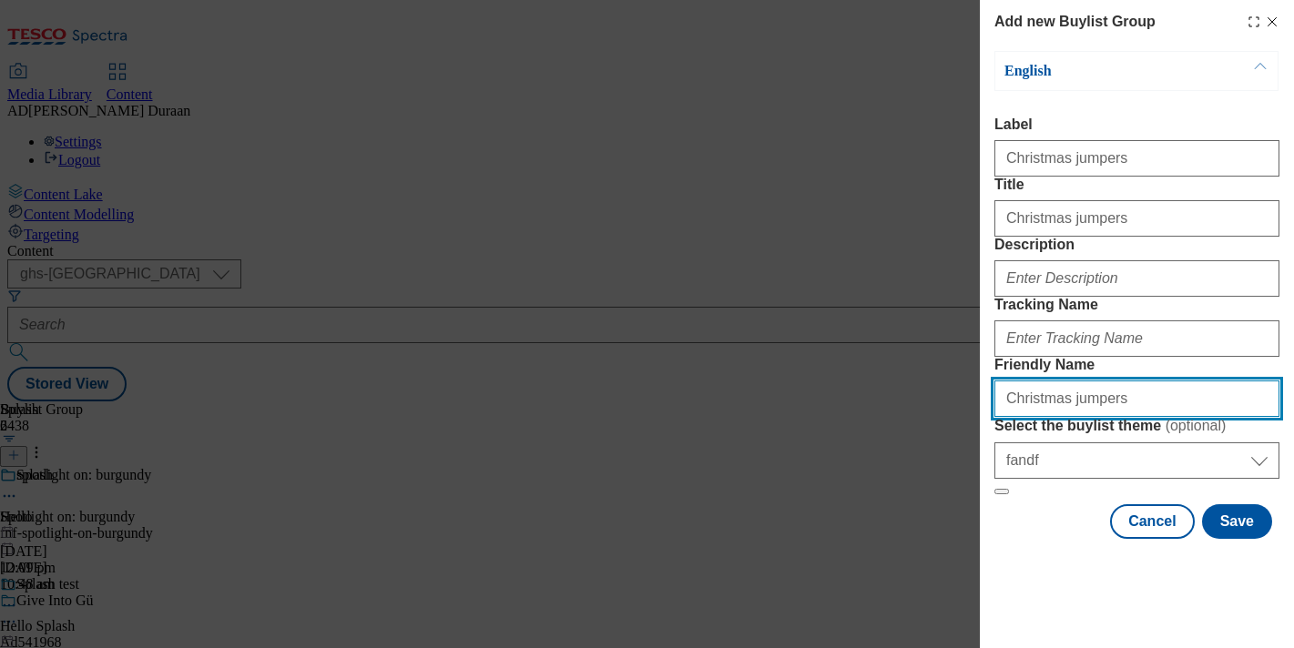
click at [1001, 417] on input "Christmas jumpers" at bounding box center [1136, 399] width 285 height 36
type input "fnf-christmas-jumpers"
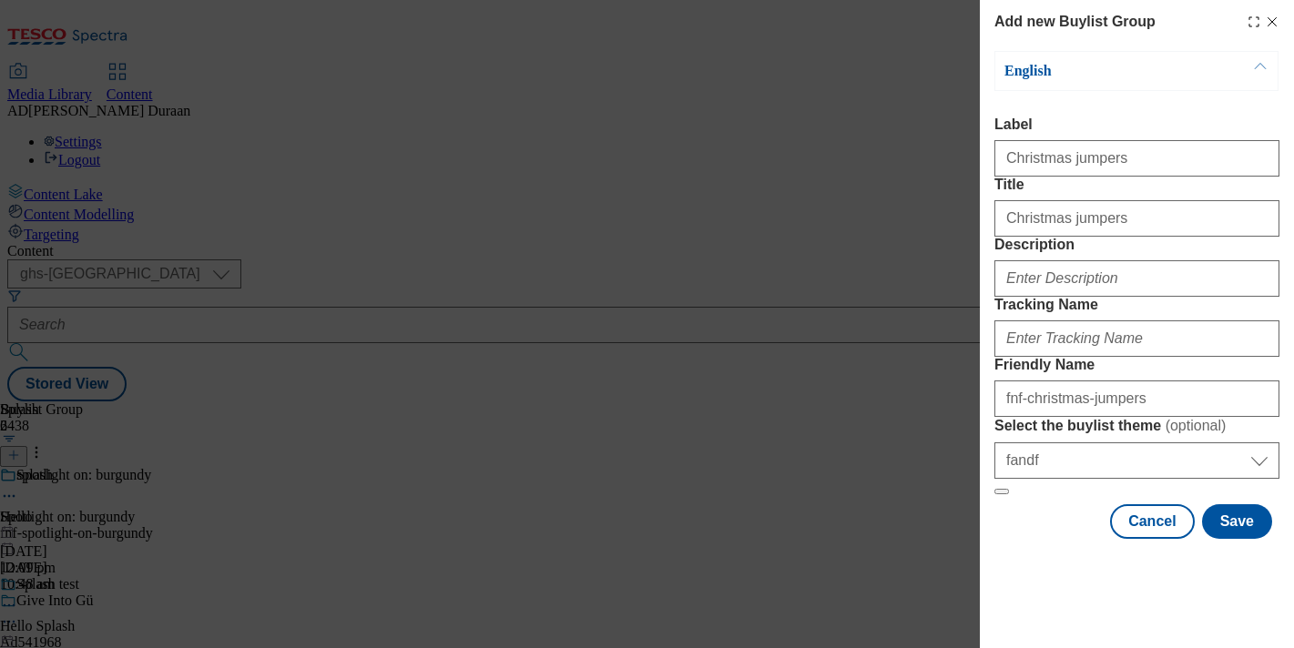
click at [1131, 293] on form "Label Christmas jumpers Title Christmas jumpers Description Tracking Name Frien…" at bounding box center [1136, 306] width 285 height 379
paste input "fnf_hub_christmas_jumpers"
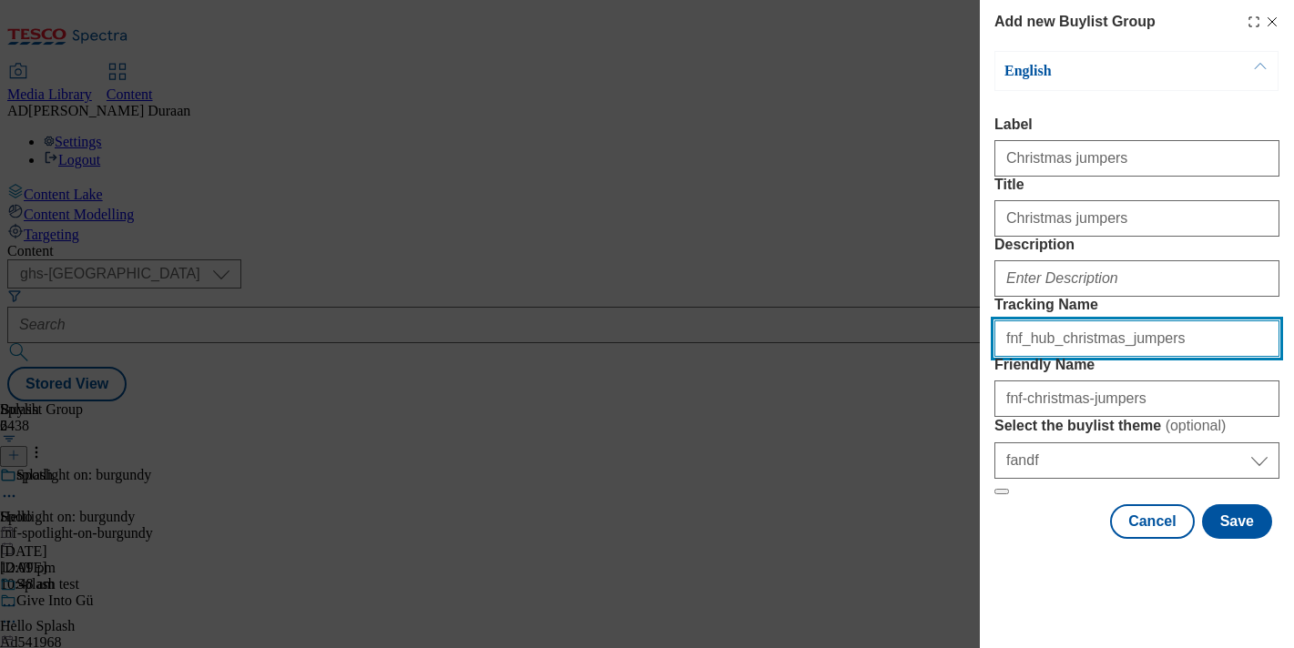
type input "fnf_hub_christmas_jumpers"
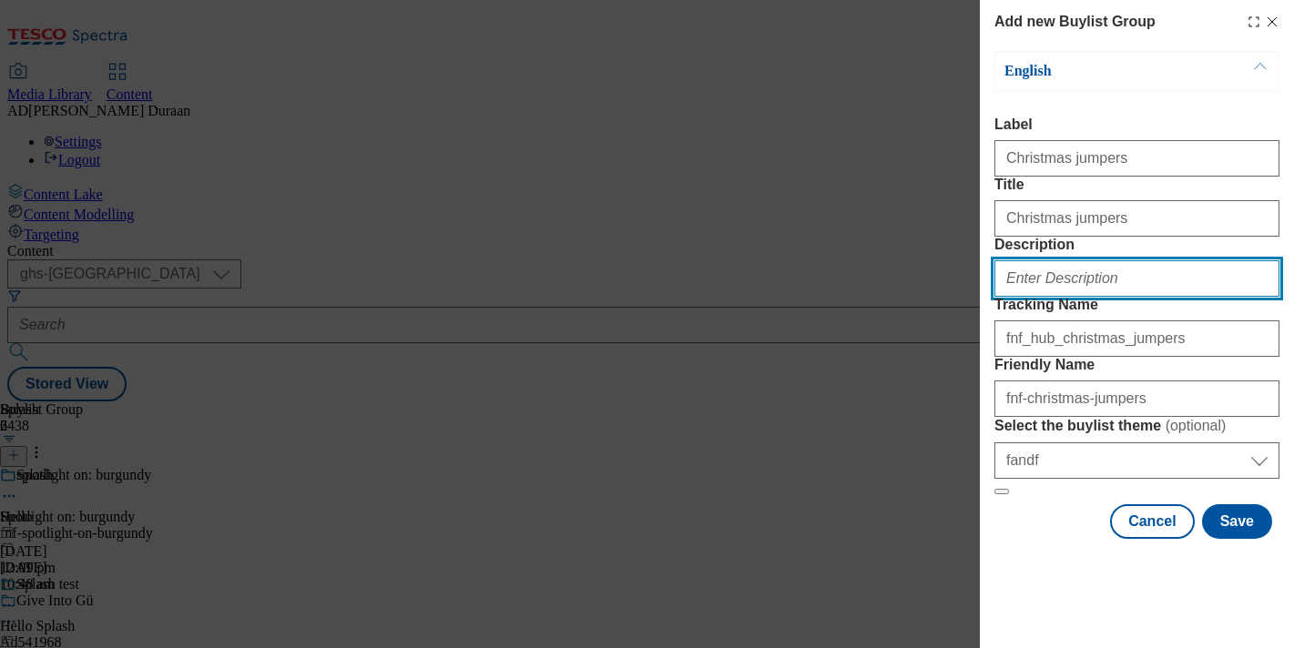
paste input "Browse our range of Christmas jumpers for the whole family, including reindeers…"
type input "Browse our range of Christmas jumpers for the whole family, including reindeers…"
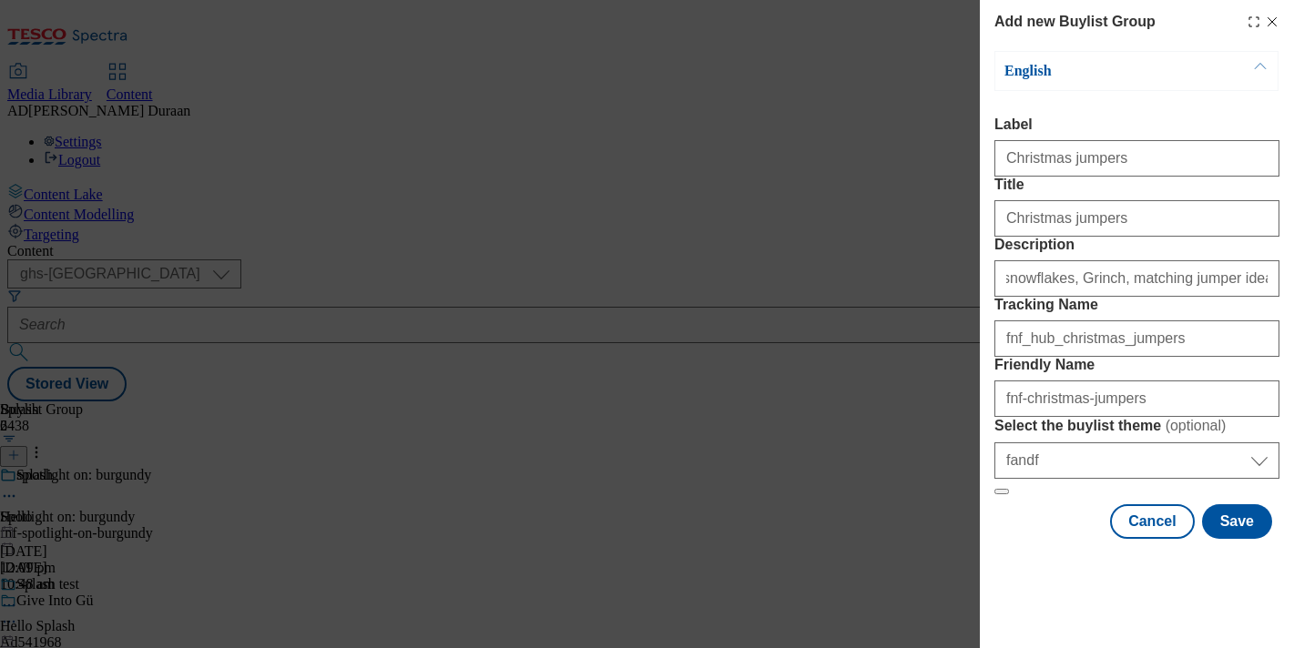
scroll to position [0, 0]
click at [1179, 202] on form "Label Christmas jumpers Title Christmas jumpers Description Browse our range of…" at bounding box center [1136, 306] width 285 height 379
click at [1239, 539] on button "Save" at bounding box center [1237, 521] width 70 height 35
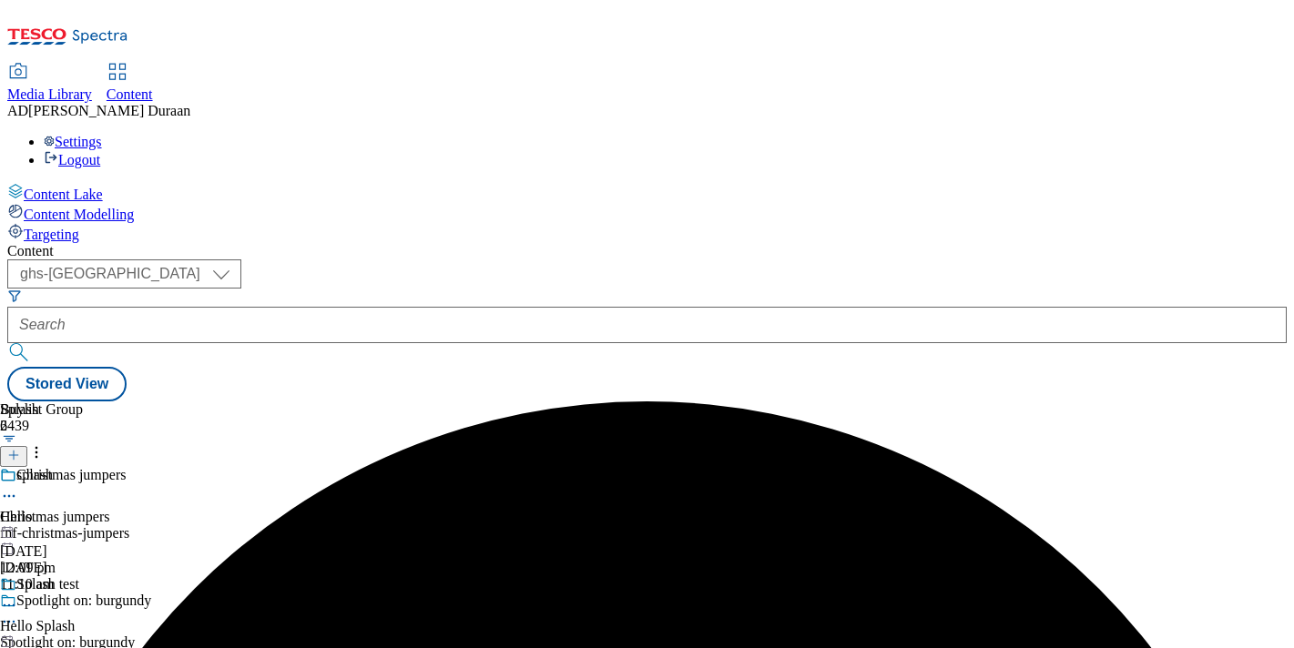
click at [301, 467] on div "Christmas jumpers" at bounding box center [150, 488] width 301 height 42
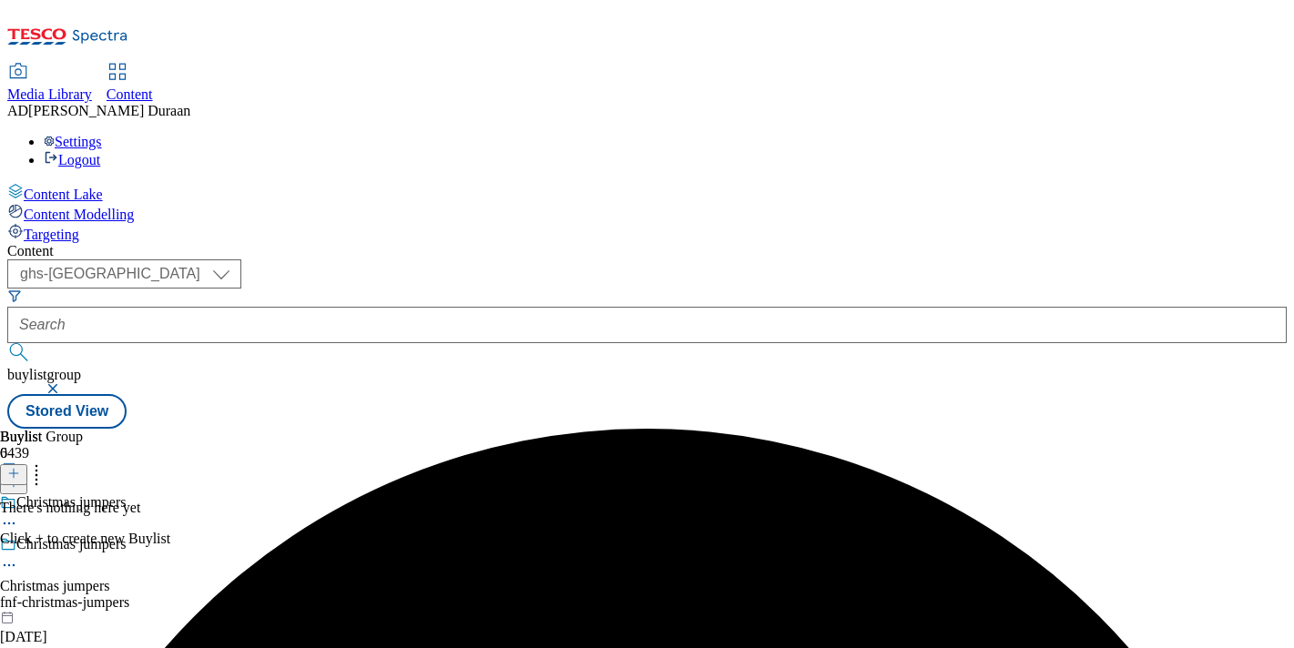
click at [20, 467] on icon at bounding box center [13, 473] width 13 height 13
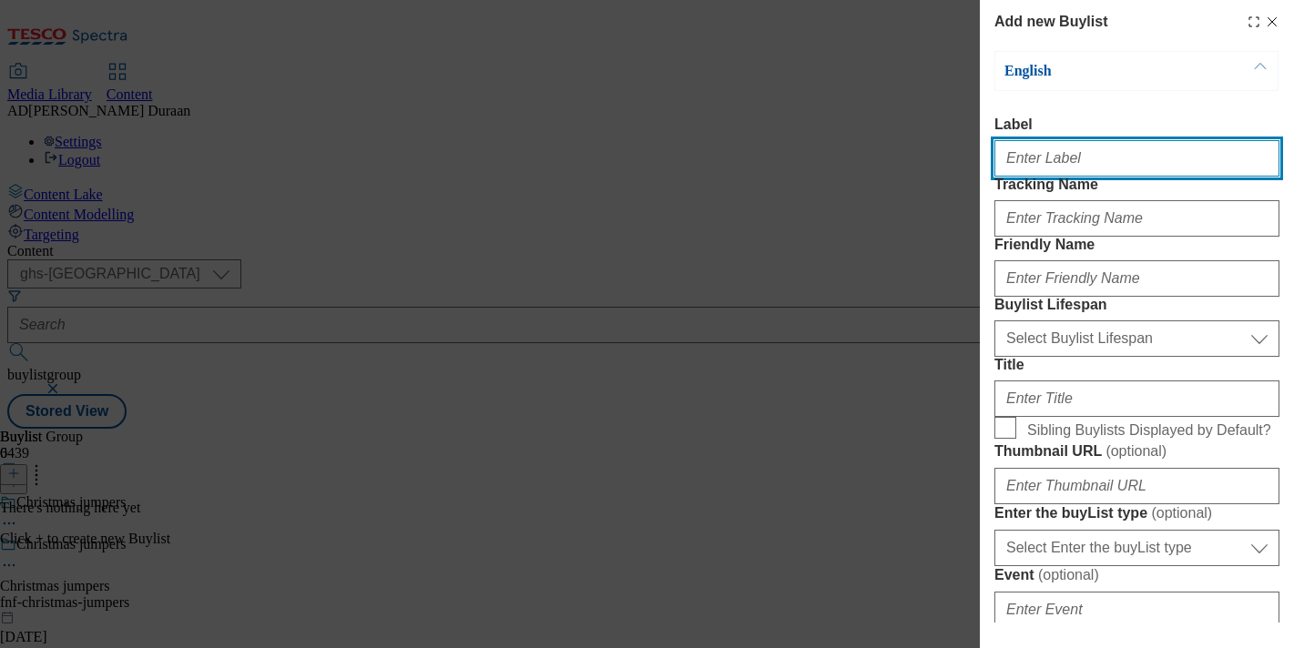
click at [1049, 175] on input "Label" at bounding box center [1136, 158] width 285 height 36
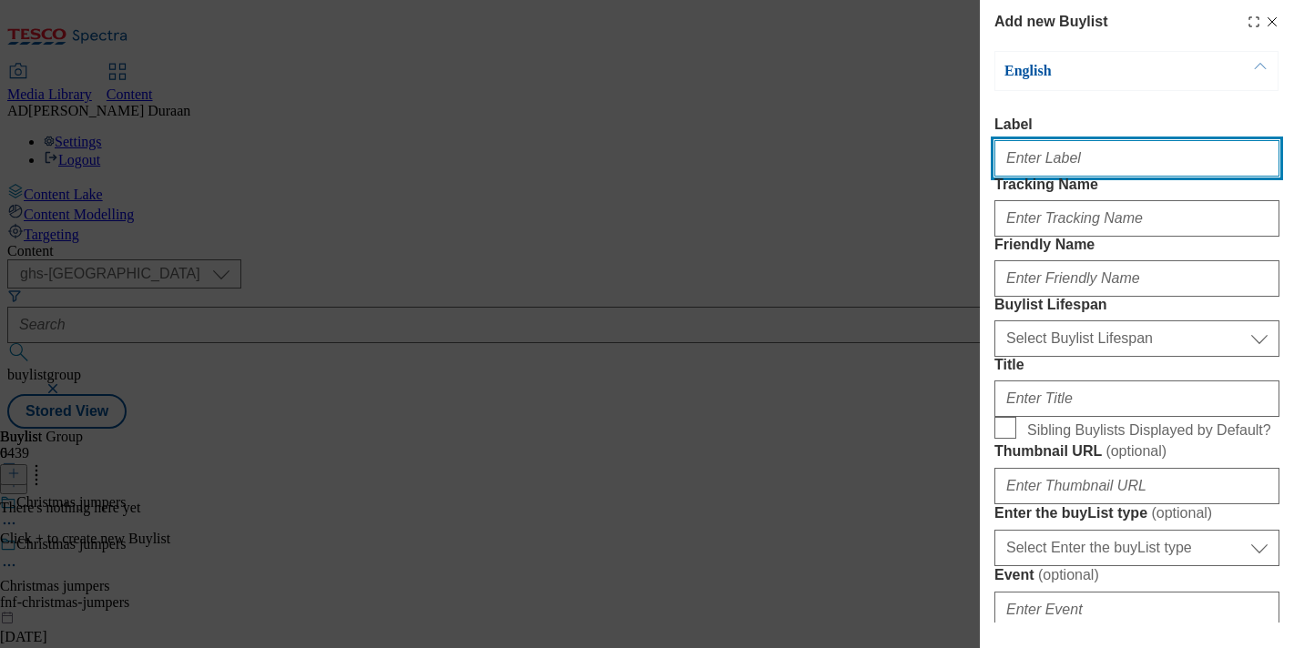
paste input "Christmas jumpers"
type input "Christmas jumpers"
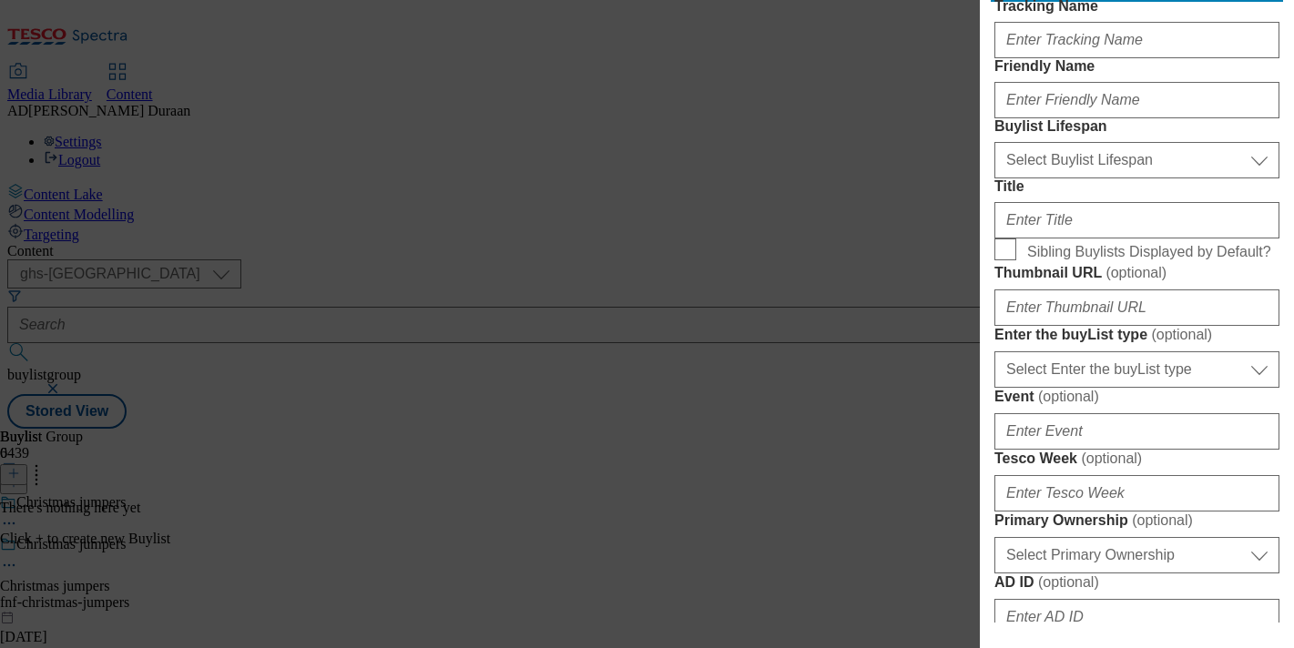
scroll to position [184, 0]
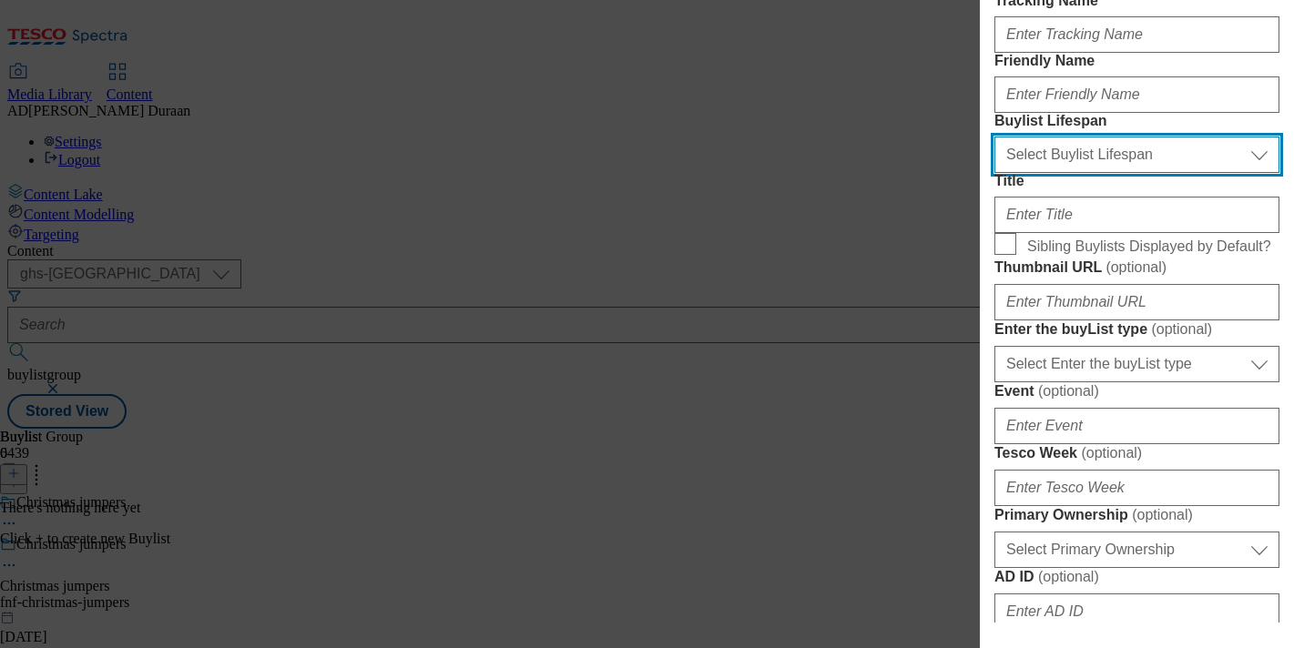
click at [1045, 173] on select "Select Buylist Lifespan evergreen seasonal tactical" at bounding box center [1136, 155] width 285 height 36
select select "seasonal"
click at [994, 173] on select "Select Buylist Lifespan evergreen seasonal tactical" at bounding box center [1136, 155] width 285 height 36
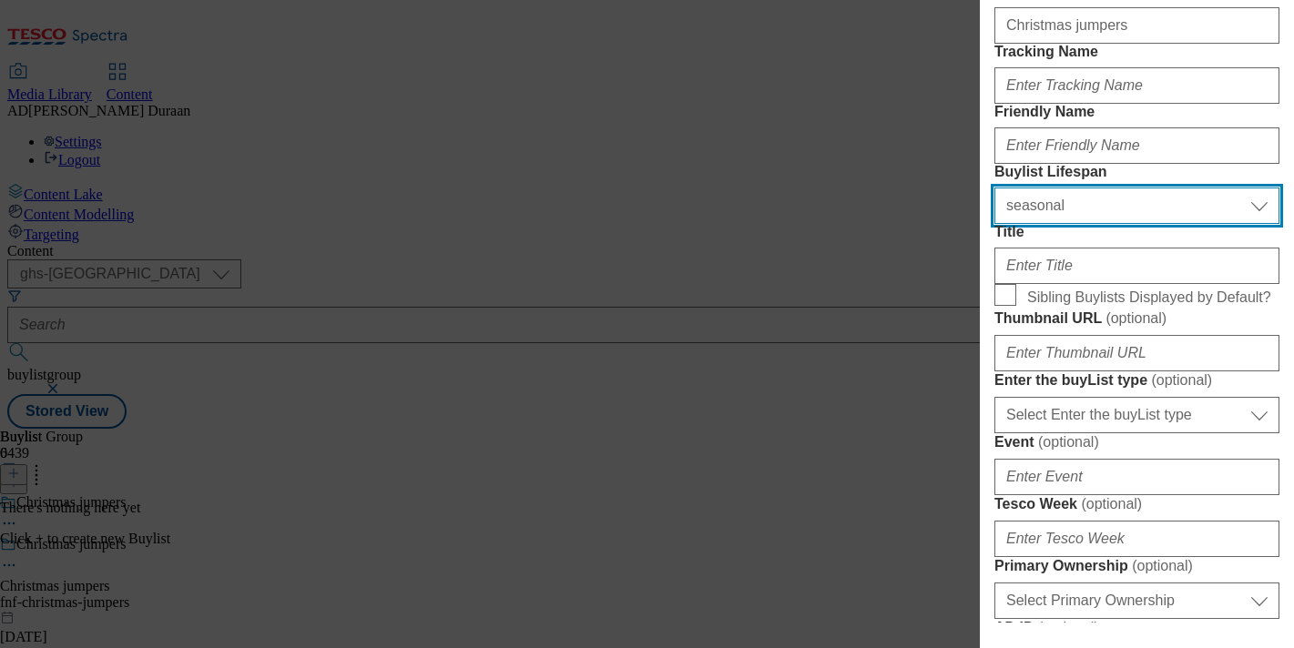
scroll to position [130, 0]
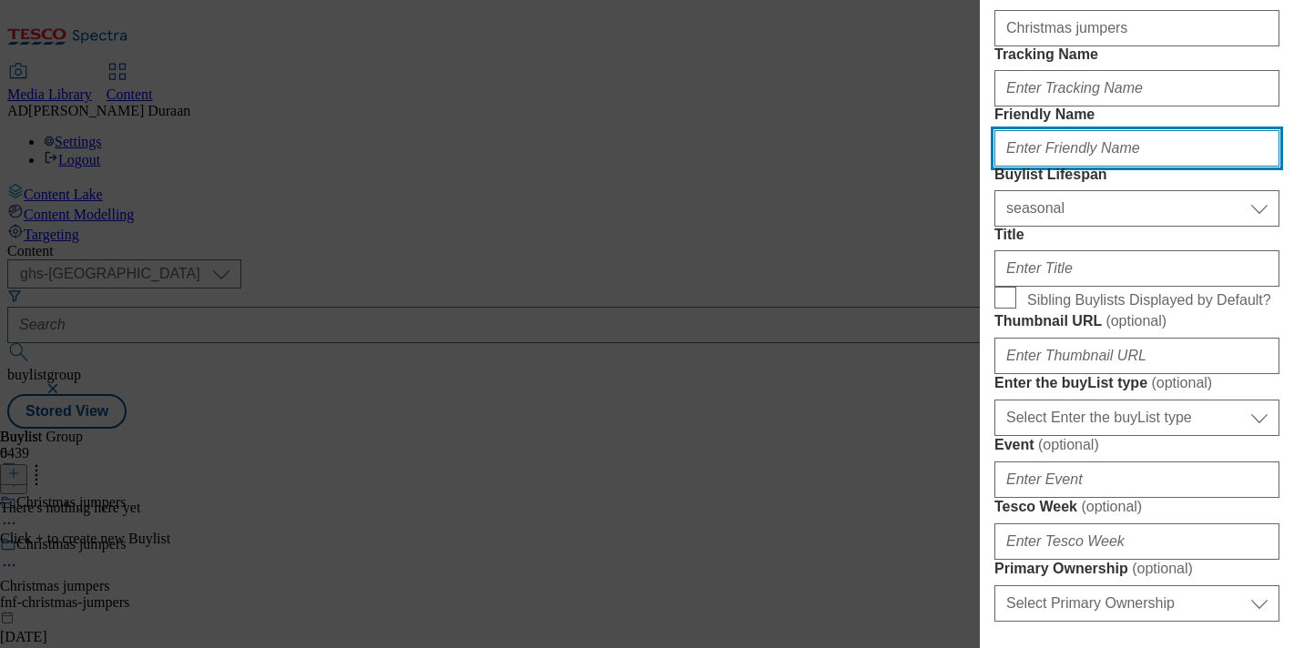
paste input "Christmas jumpers"
type input "all-jumpers"
click at [1176, 159] on form "Label Christmas jumpers Tracking Name Friendly Name all-jumpers Buylist Lifespa…" at bounding box center [1136, 625] width 285 height 1278
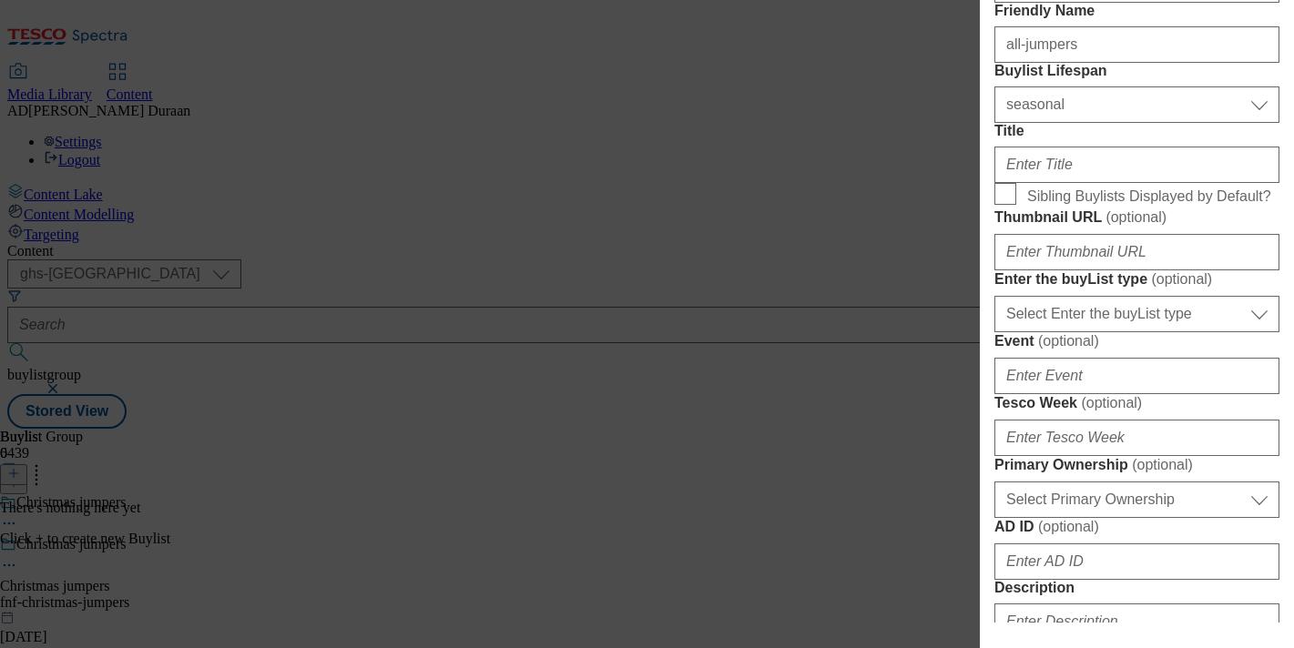
scroll to position [316, 0]
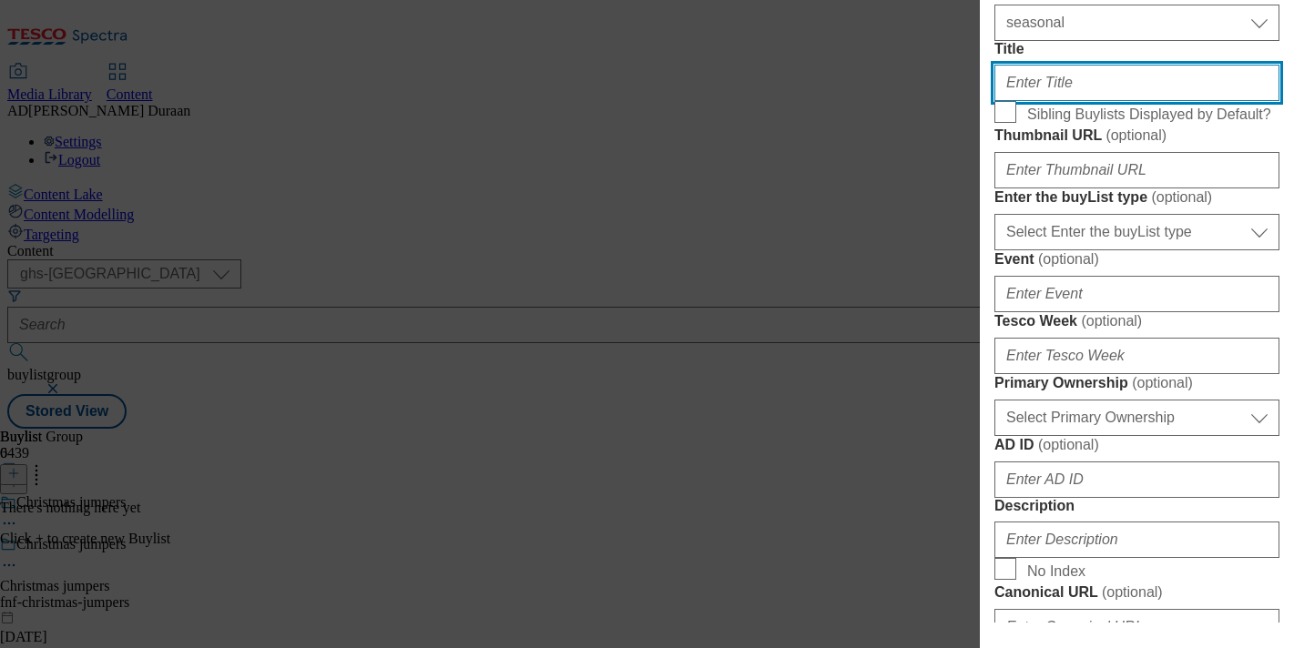
paste input "Christmas jumpers"
type input "Christmas jumpers"
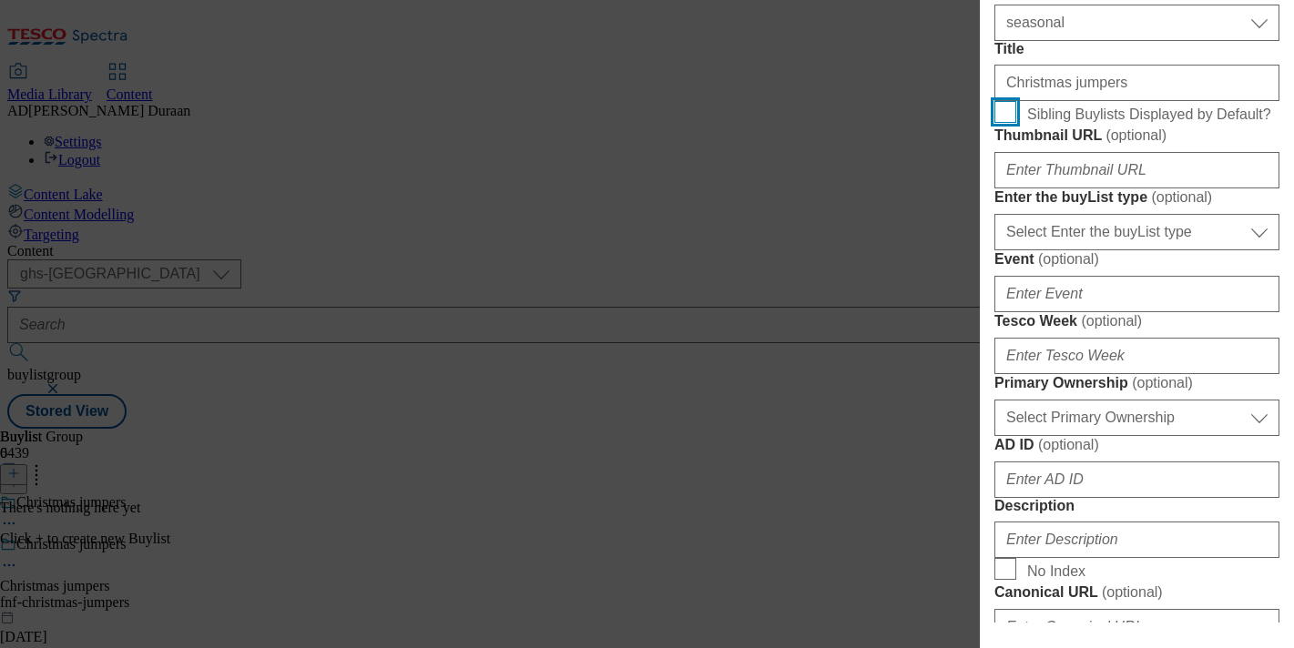
click at [1009, 123] on input "Sibling Buylists Displayed by Default?" at bounding box center [1005, 112] width 22 height 22
checkbox input "true"
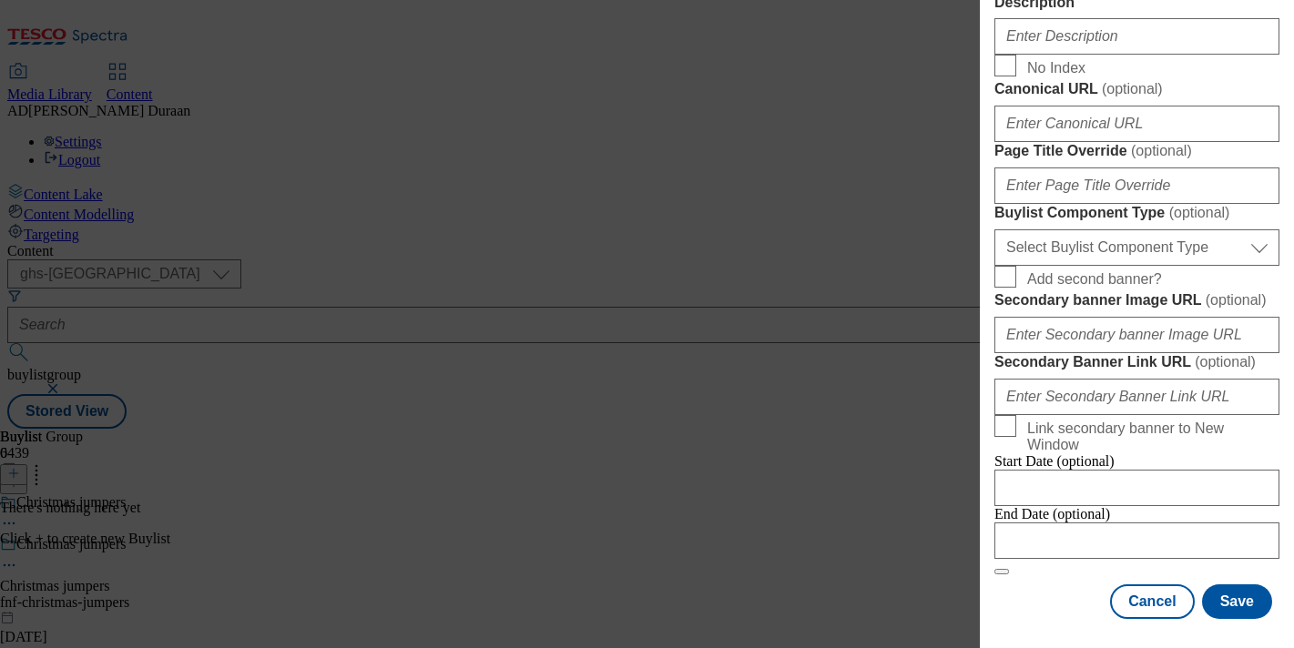
scroll to position [1249, 0]
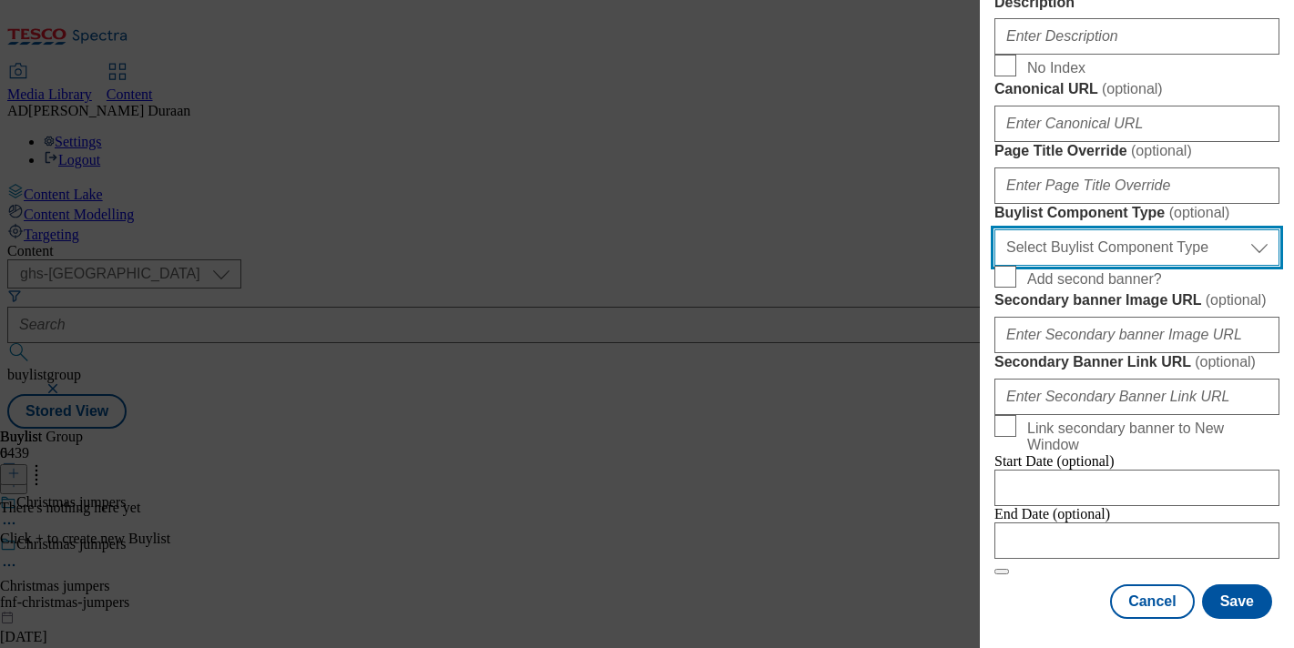
click at [1108, 266] on select "Select Buylist Component Type Banner Competition Header Meal" at bounding box center [1136, 247] width 285 height 36
select select "Banner"
click at [994, 266] on select "Select Buylist Component Type Banner Competition Header Meal" at bounding box center [1136, 247] width 285 height 36
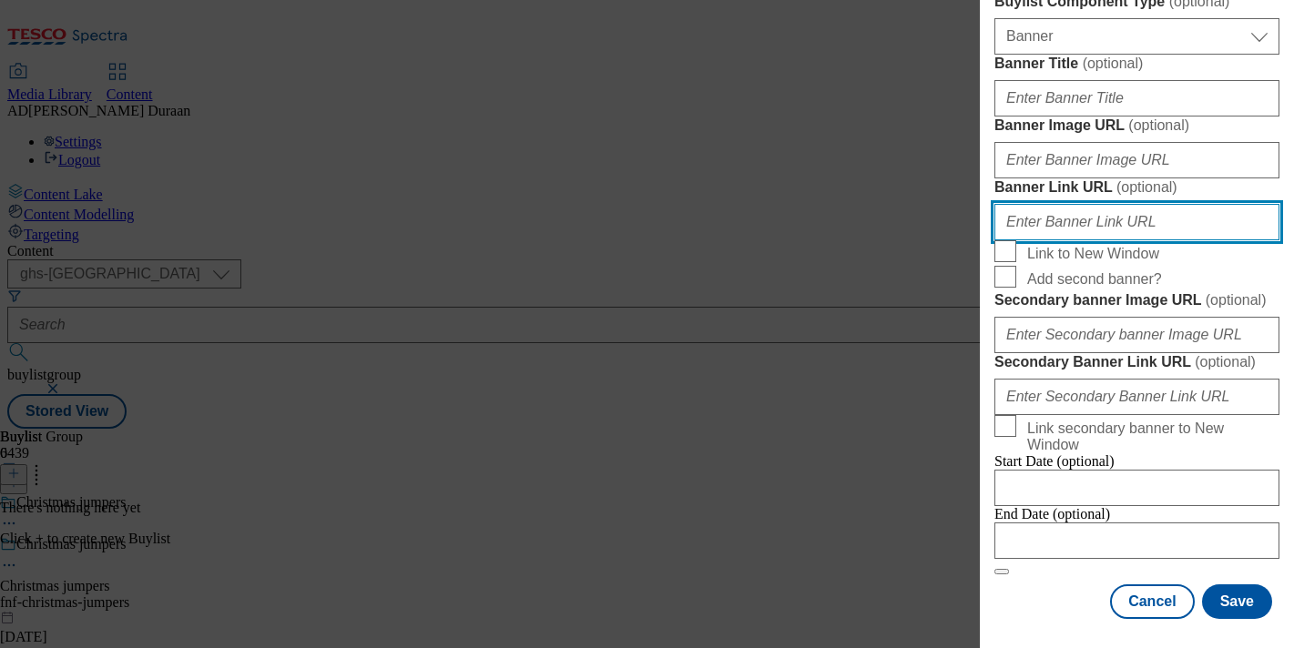
paste input "https://www.tesco.com/shop/en-GB/landing/f-f"
paste input "fnf_hub_christmas_jumpers"
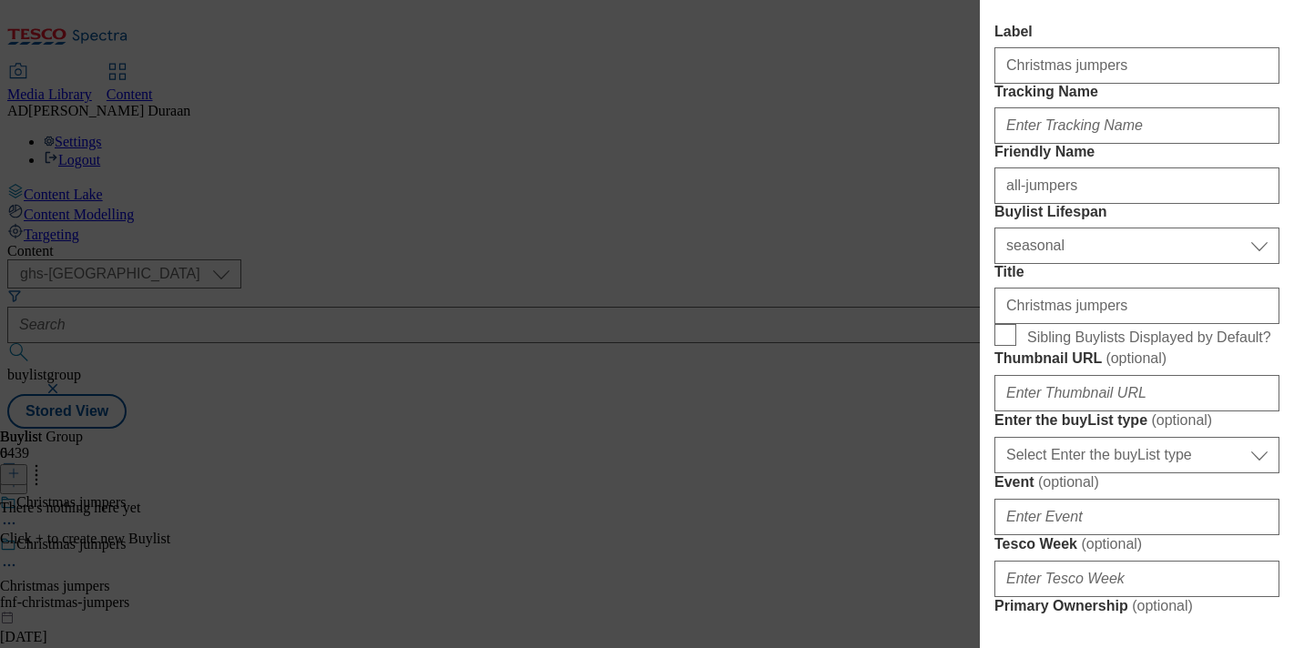
scroll to position [85, 0]
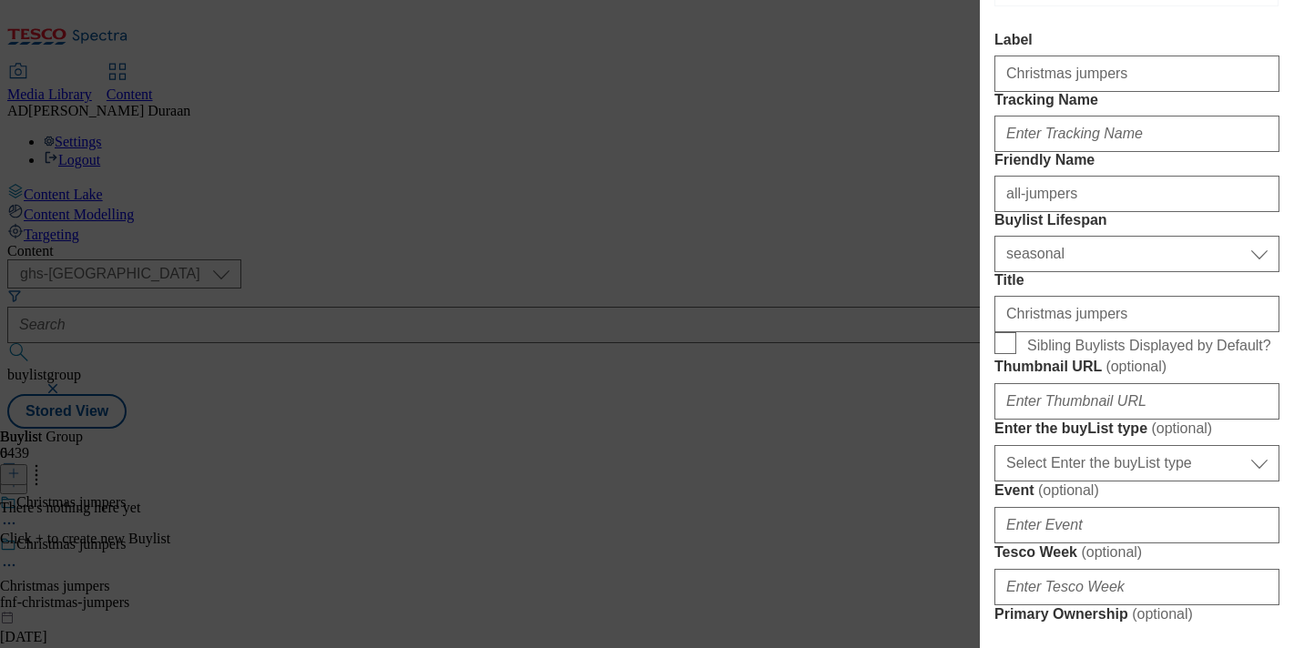
type input "https://www.tesco.com/shop/en-GB/landing/f-f?icid=fnf_hub_christmas_jumpers"
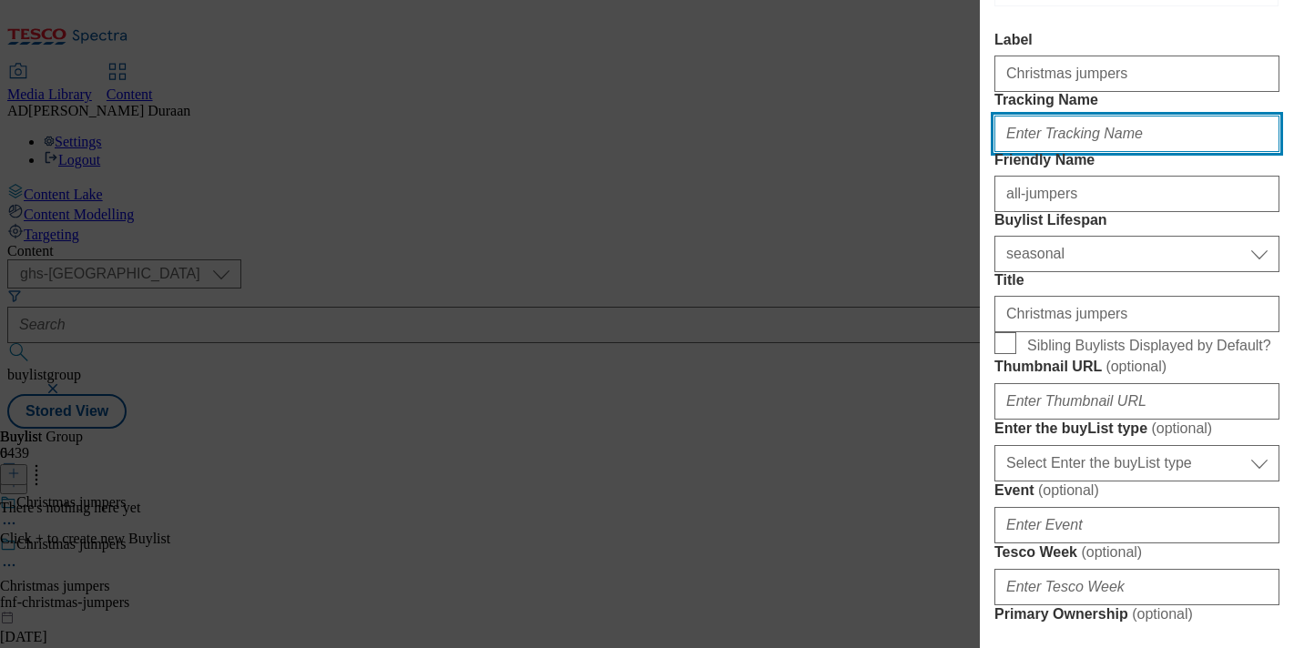
scroll to position [0, 0]
paste input "fnf_hub_christmas_jumpers"
type input "fnf_hub_christmas_jumpers"
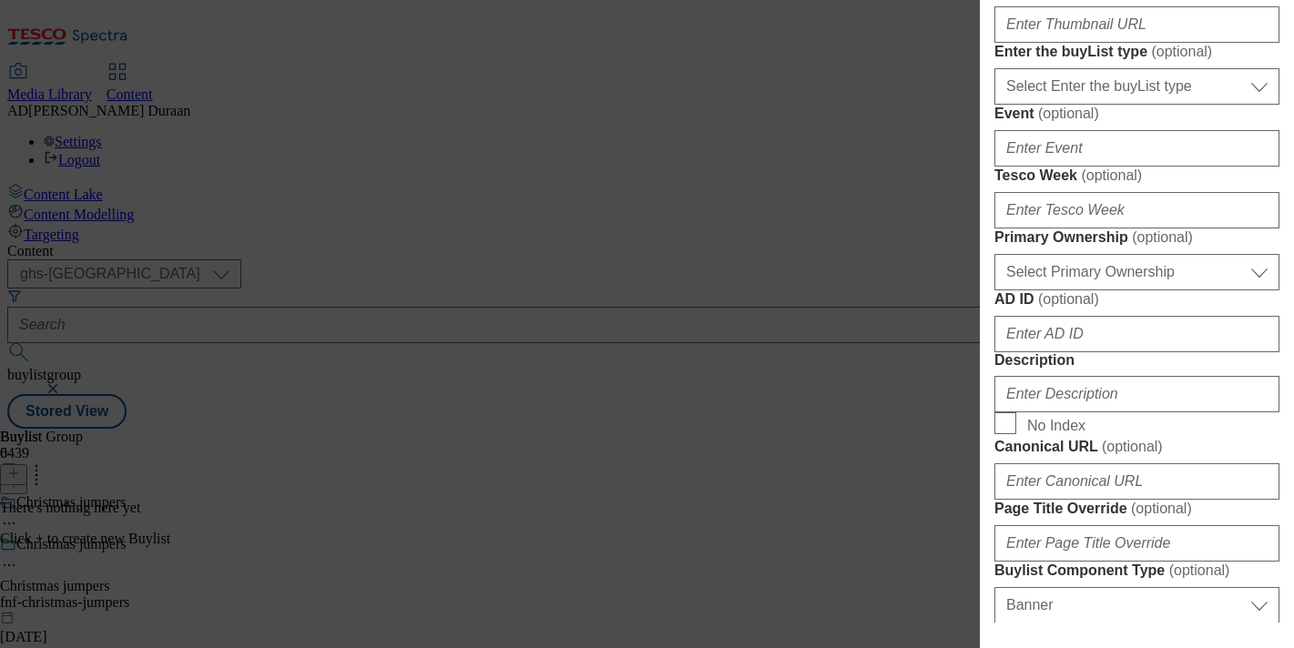
scroll to position [467, 0]
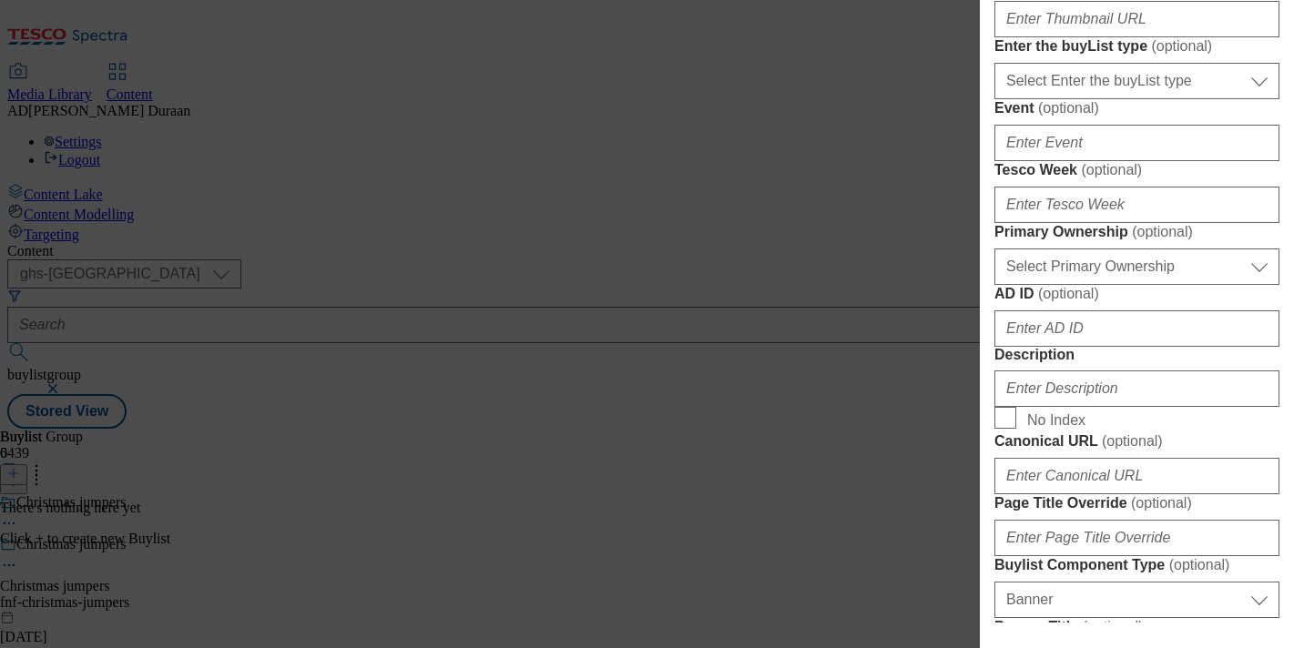
checkbox input "true"
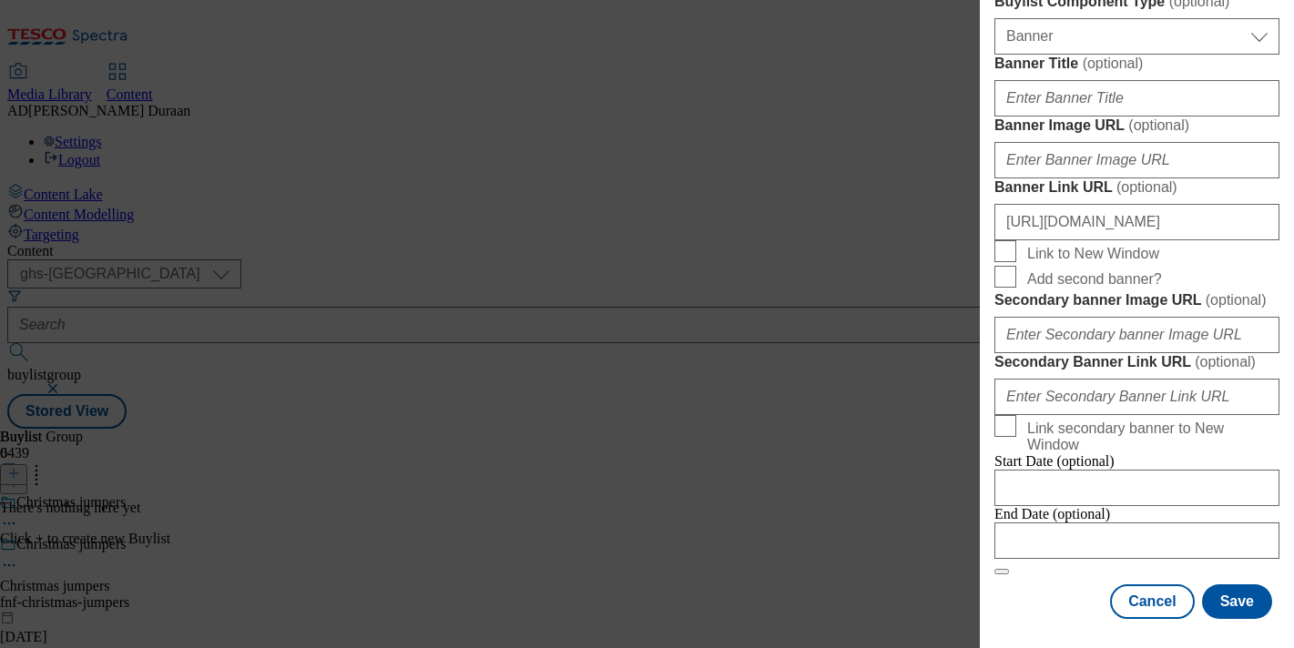
scroll to position [1556, 0]
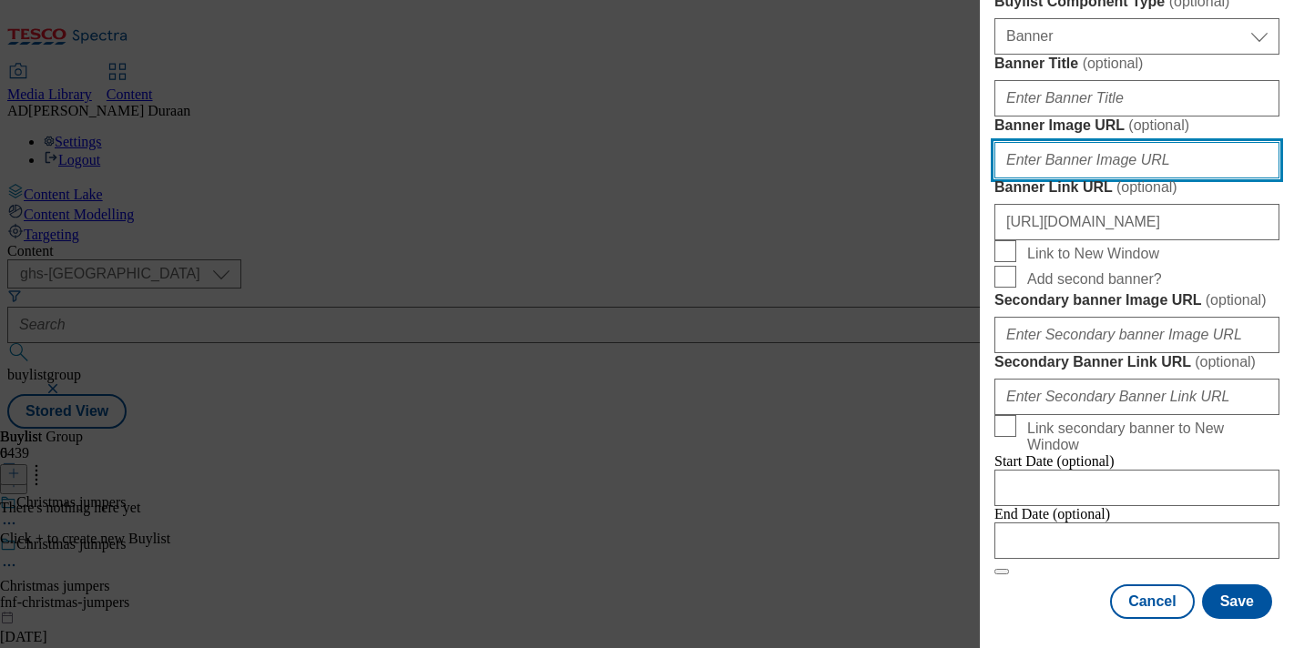
paste input "https://digitalcontent.api.tesco.com/v2/media/ghs-mktg/4dd0f59d-c971-429d-a5a8-…"
type input "https://digitalcontent.api.tesco.com/v2/media/ghs-mktg/4dd0f59d-c971-429d-a5a8-…"
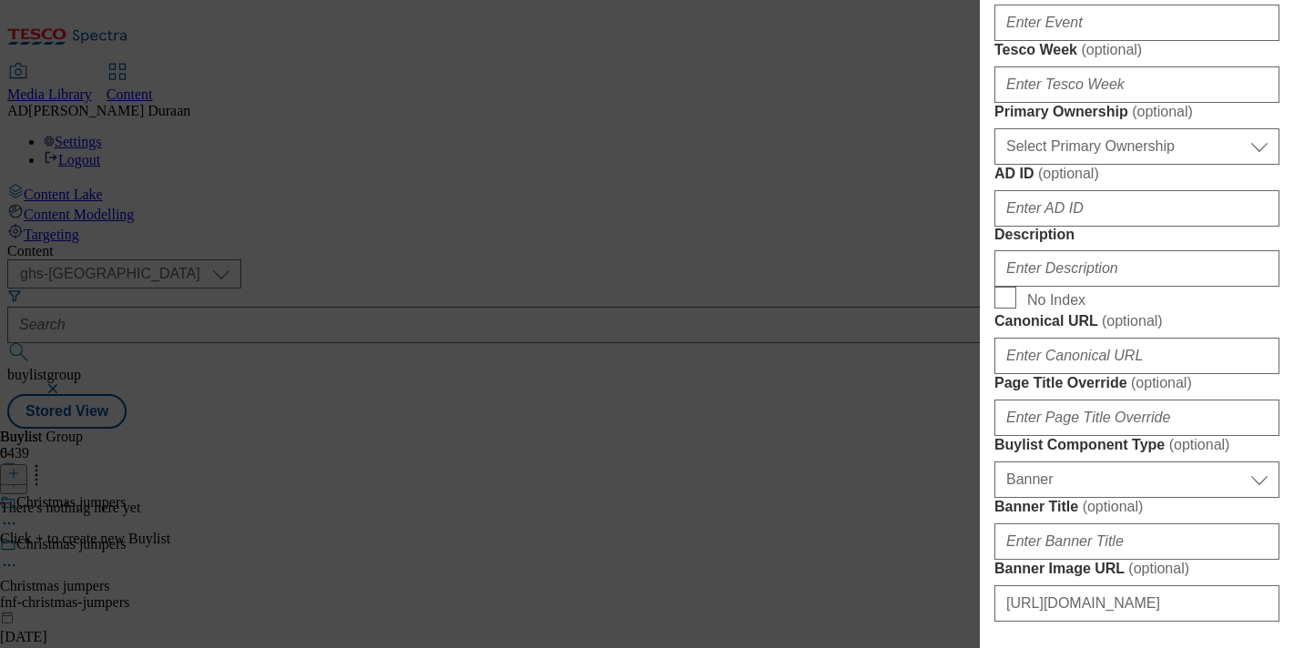
scroll to position [589, 0]
paste input "https://digitalcontent.api.tesco.com/v2/media/ghs-mktg/9d5f29f5-5fd9-4836-806c-…"
type input "https://digitalcontent.api.tesco.com/v2/media/ghs-mktg/9d5f29f5-5fd9-4836-806c-…"
drag, startPoint x: 1182, startPoint y: 30, endPoint x: 1215, endPoint y: 46, distance: 36.6
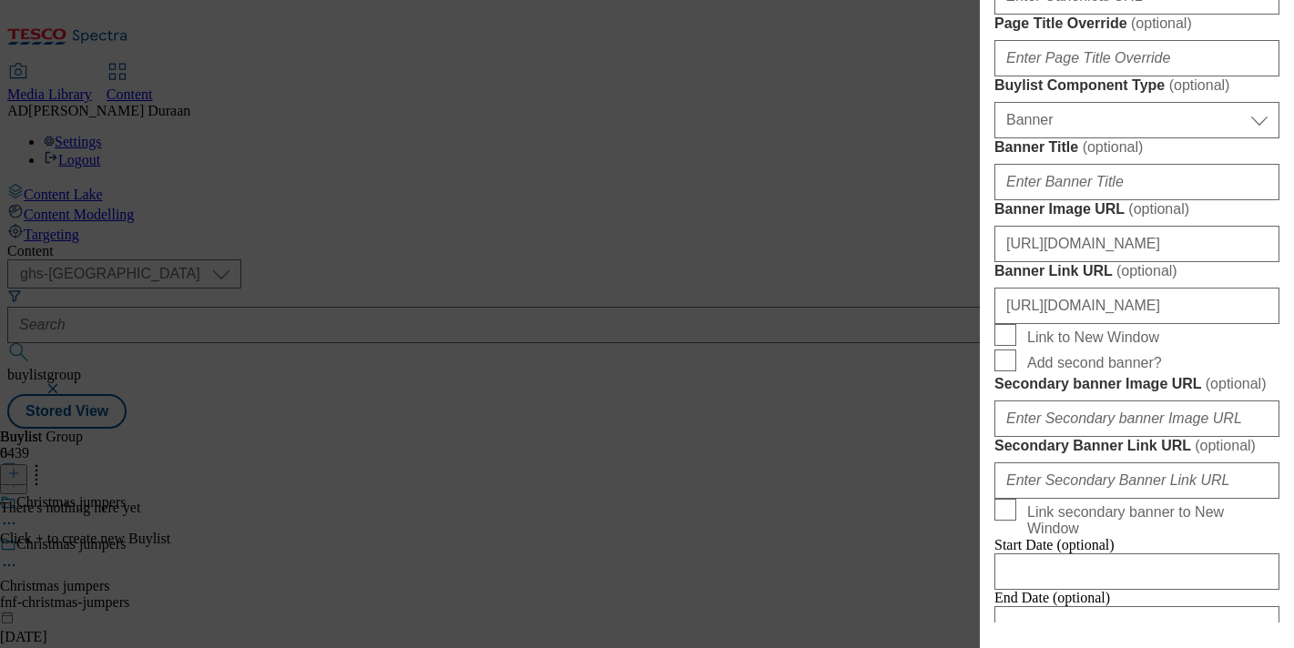
scroll to position [0, 0]
paste input "Browse our range of women's Christmas jumpers, including sequin Christmas jumpe…"
type input "Browse our range of women's Christmas jumpers, including sequin Christmas jumpe…"
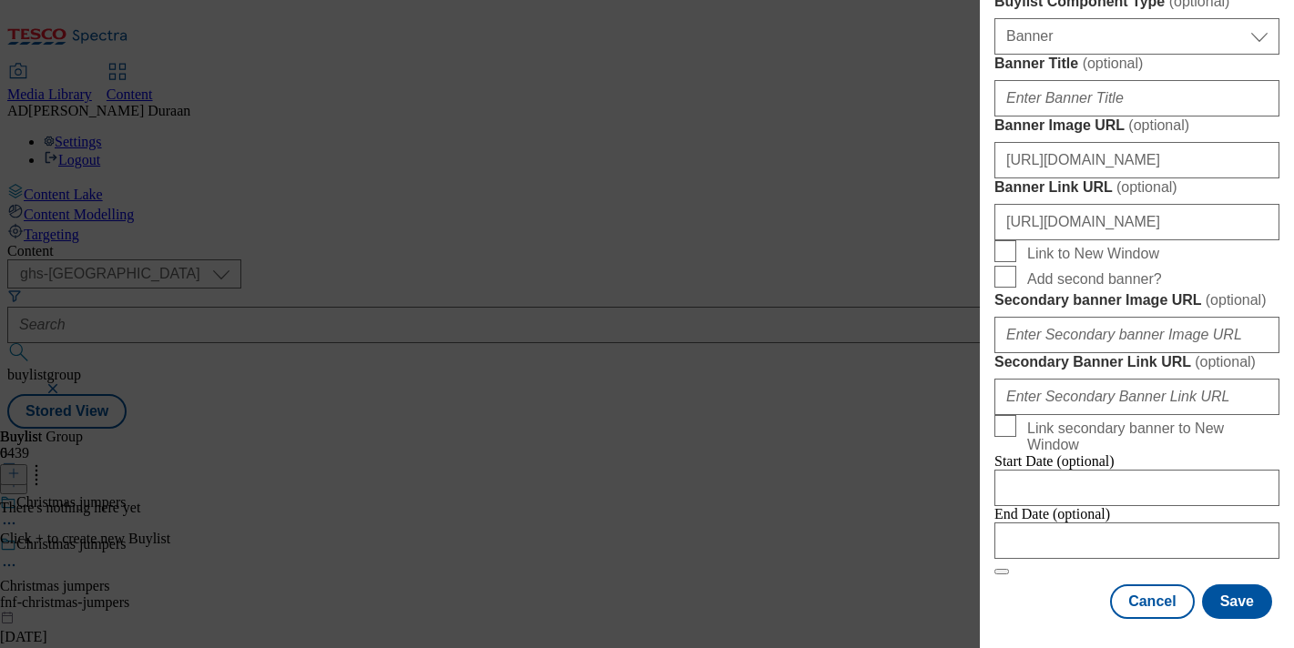
scroll to position [1796, 0]
click at [1237, 603] on button "Save" at bounding box center [1237, 602] width 70 height 35
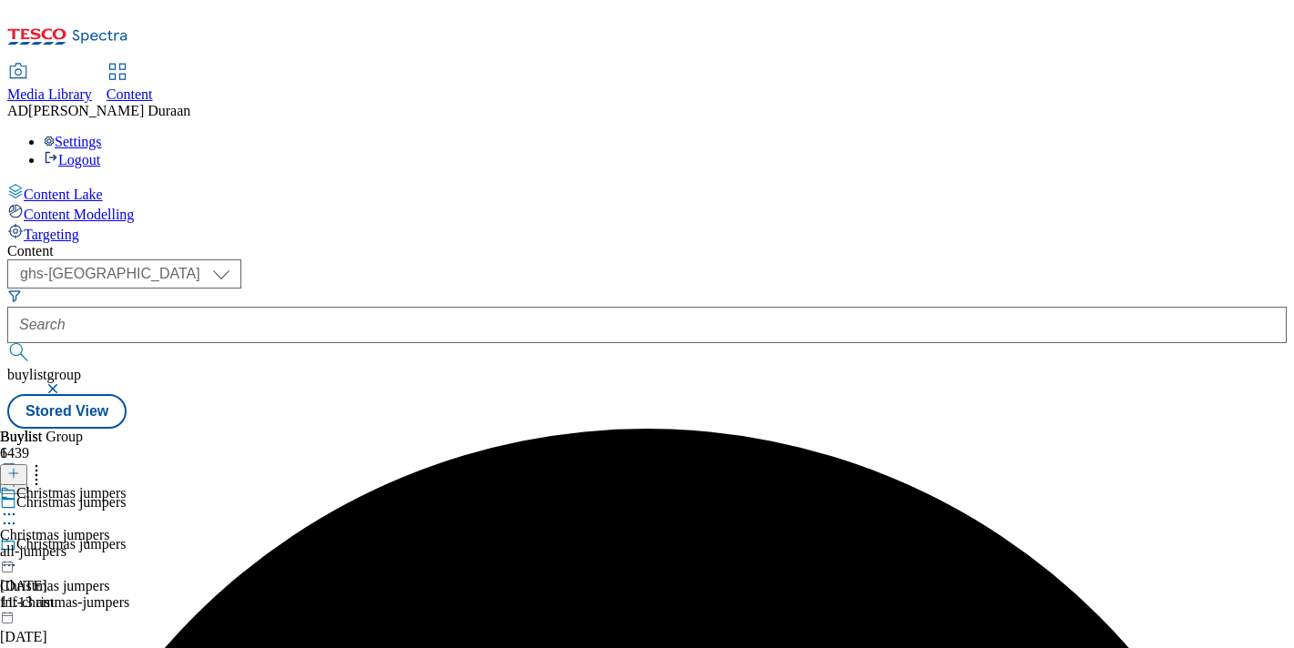
click at [18, 505] on icon at bounding box center [9, 514] width 18 height 18
click at [85, 567] on span "Copy" at bounding box center [70, 574] width 28 height 14
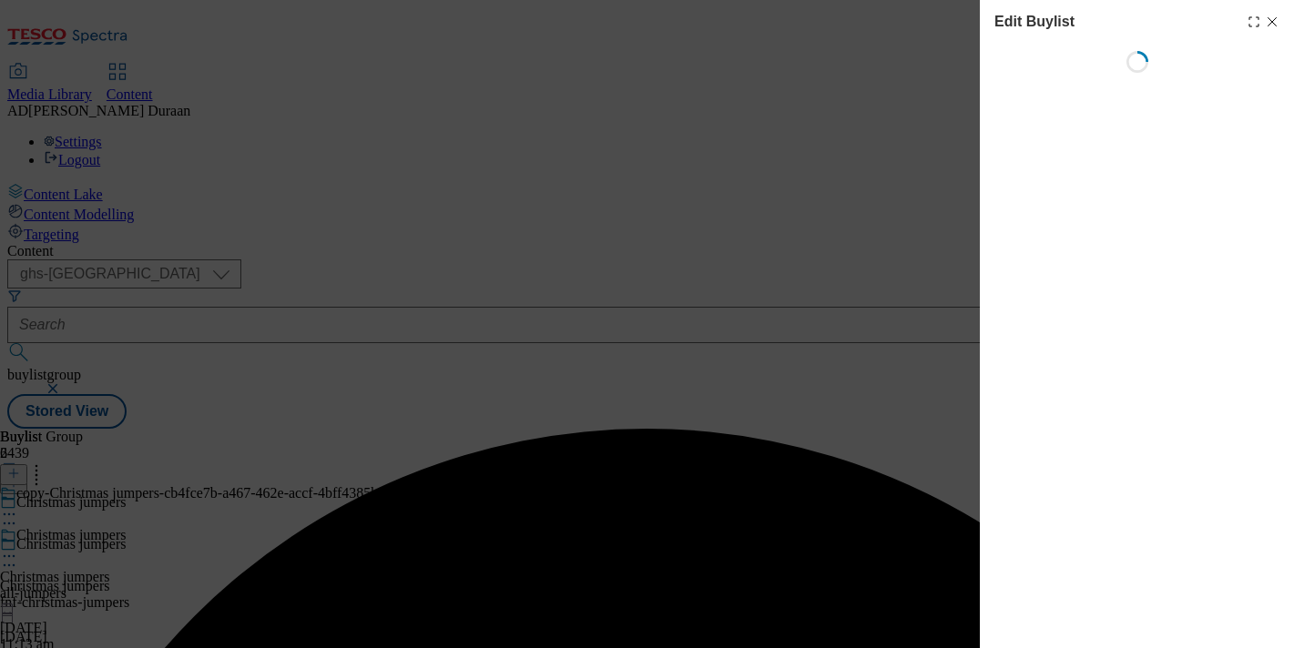
select select "seasonal"
select select "Banner"
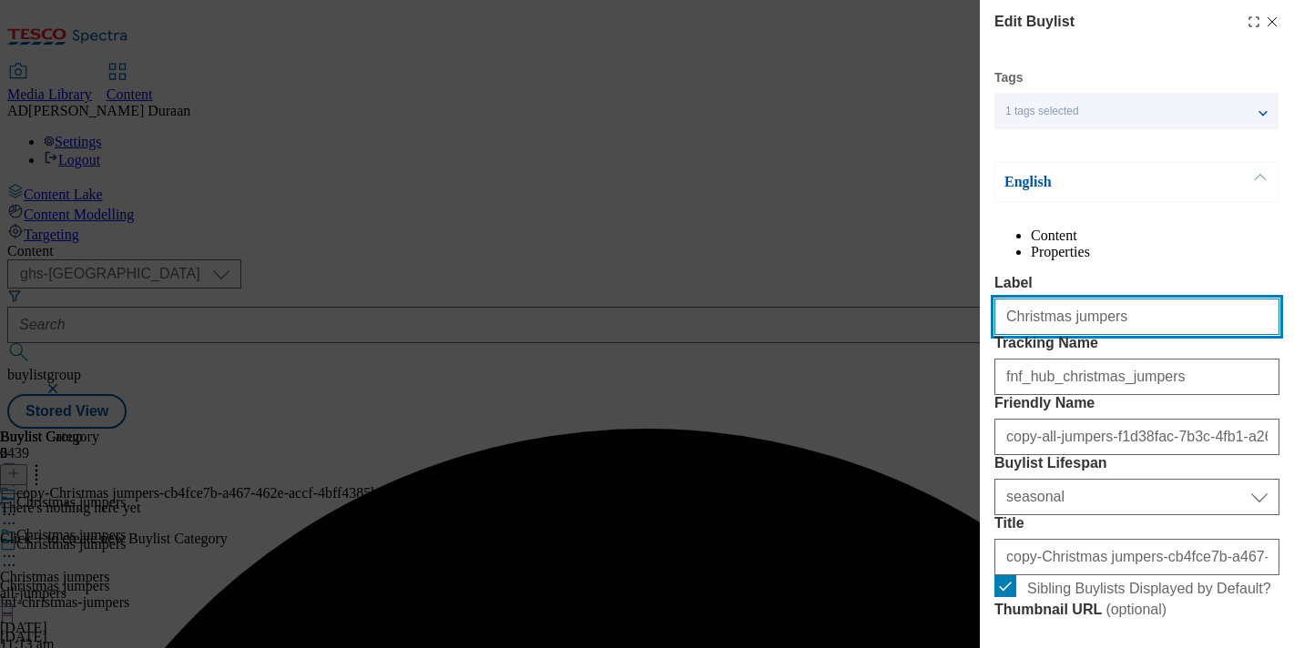
drag, startPoint x: 942, startPoint y: 341, endPoint x: 1054, endPoint y: 356, distance: 113.1
click at [986, 348] on div "Edit Buylist Tags 1 tags selected buylist English Content Properties Label Chri…" at bounding box center [1137, 311] width 314 height 623
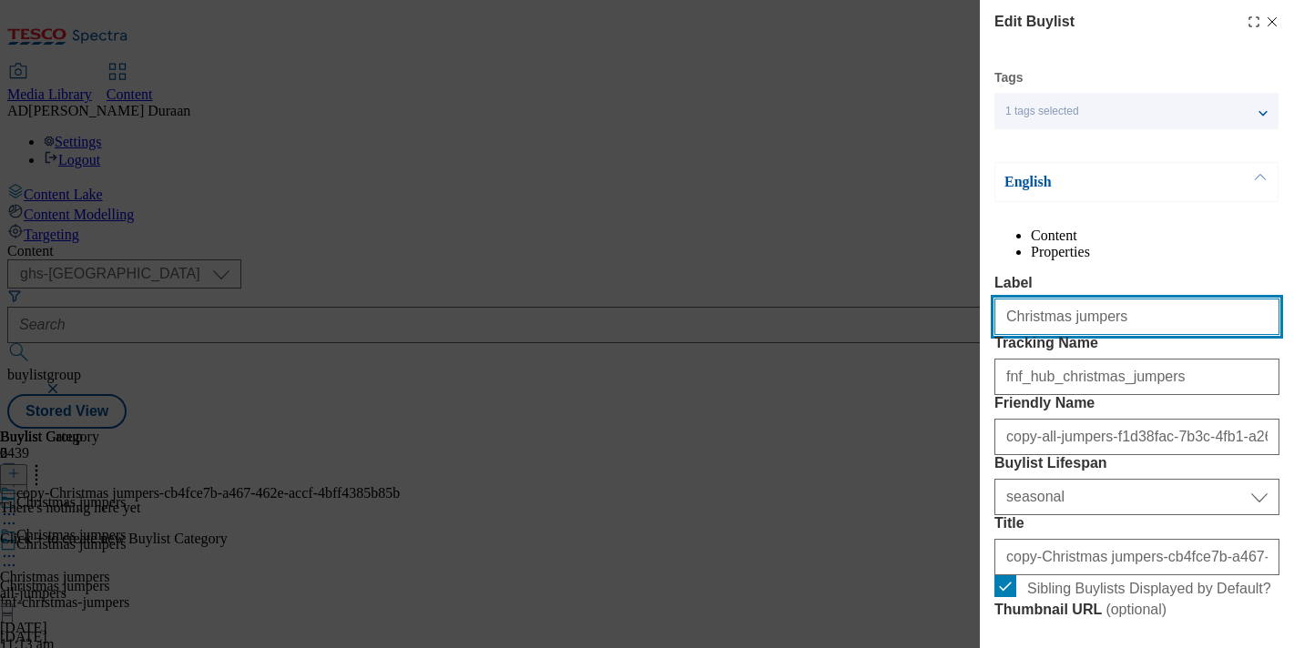
paste input "Women's Christmas jumpers"
drag, startPoint x: 1164, startPoint y: 358, endPoint x: 1040, endPoint y: 359, distance: 123.8
click at [1004, 335] on input "Women's Christmas jumpers" at bounding box center [1136, 317] width 285 height 36
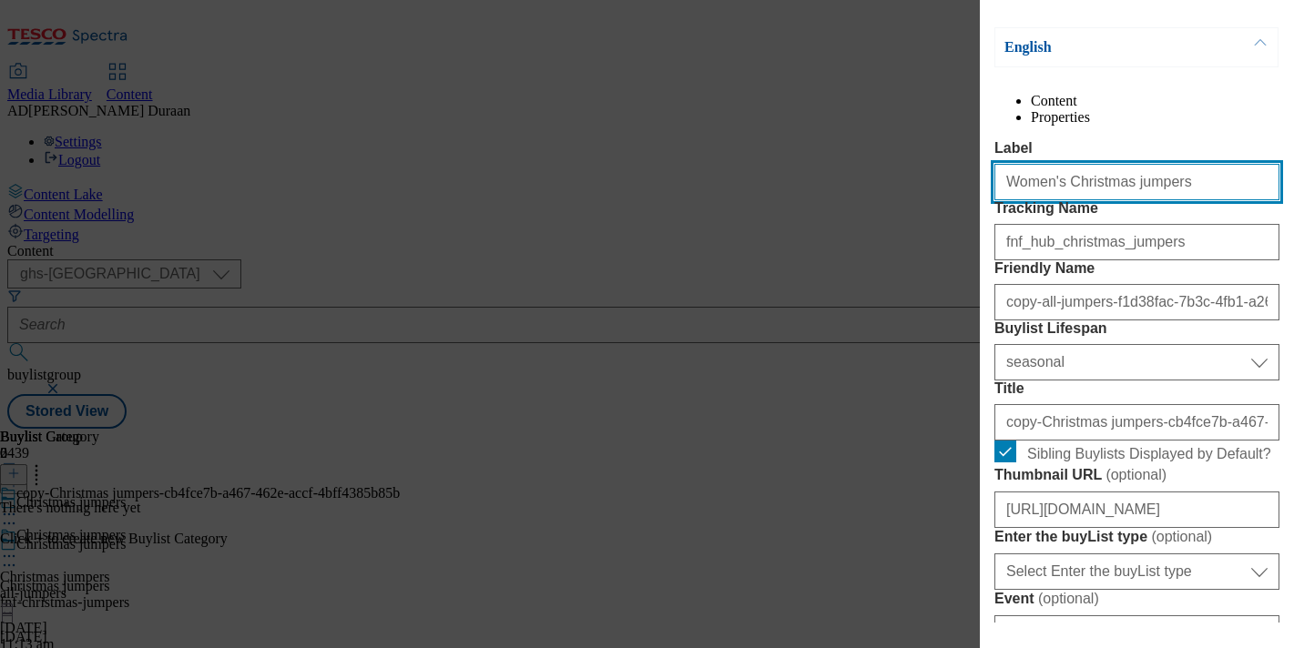
scroll to position [184, 0]
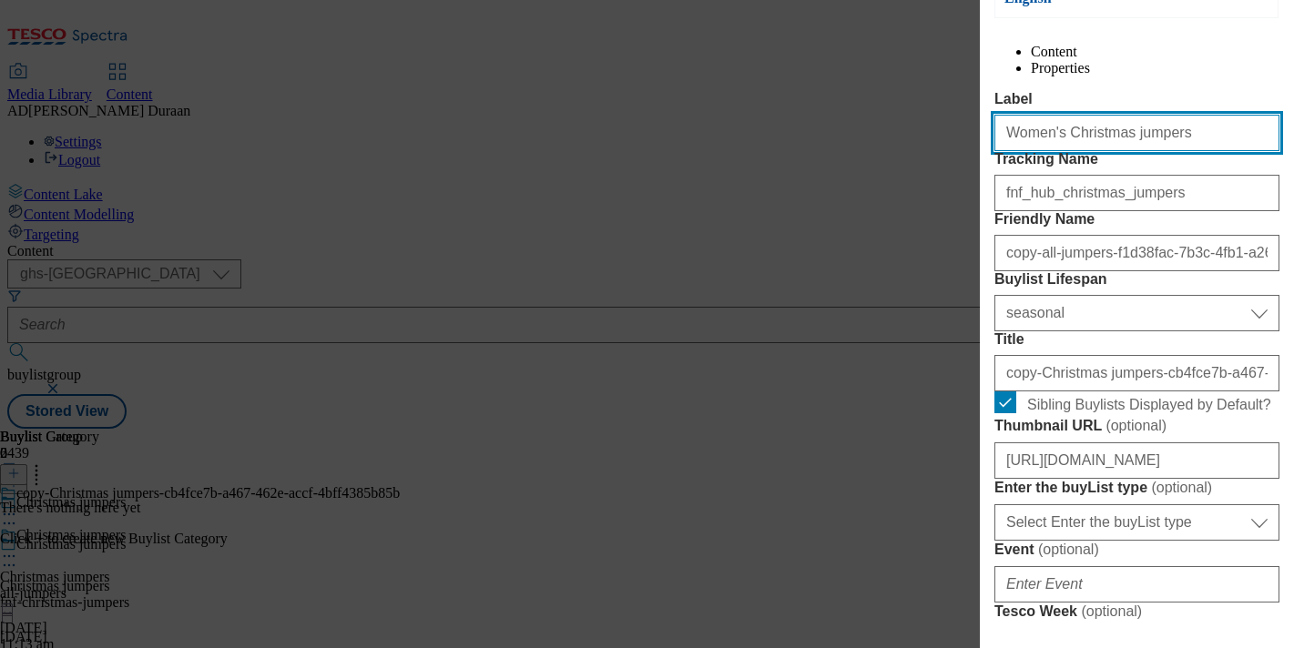
type input "Women's Christmas jumpers"
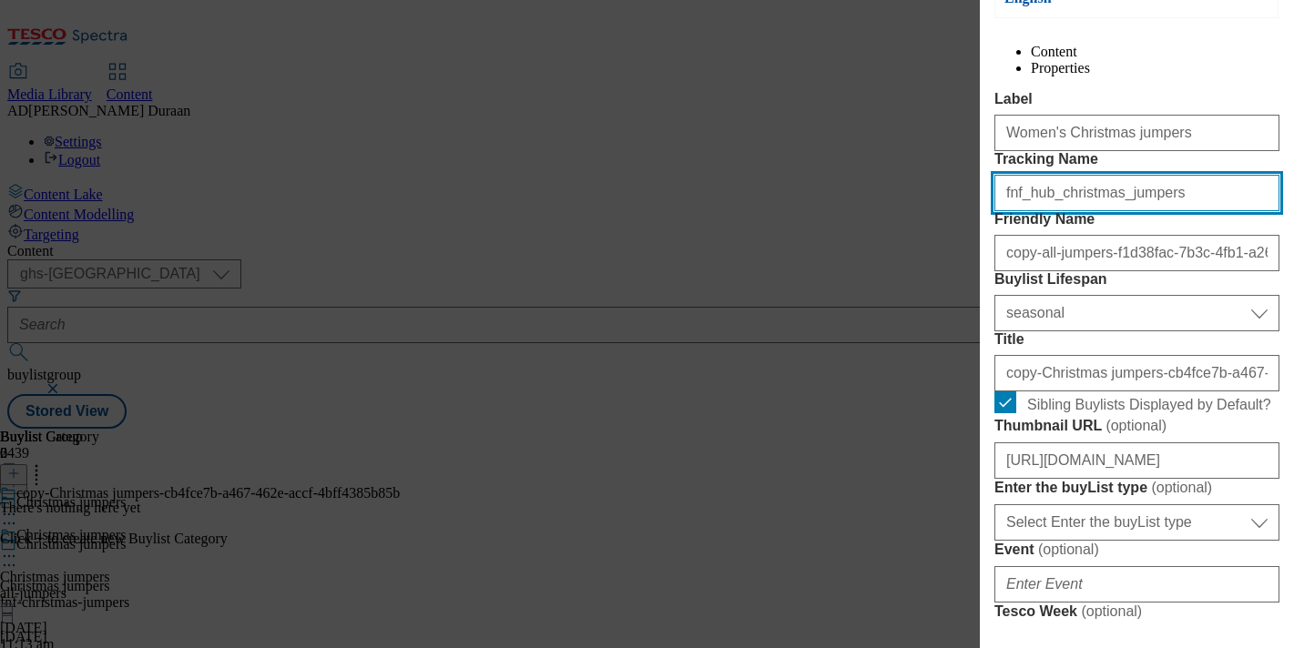
drag, startPoint x: 1149, startPoint y: 259, endPoint x: 1088, endPoint y: 260, distance: 61.0
click at [1088, 211] on input "fnf_hub_christmas_jumpers" at bounding box center [1136, 193] width 285 height 36
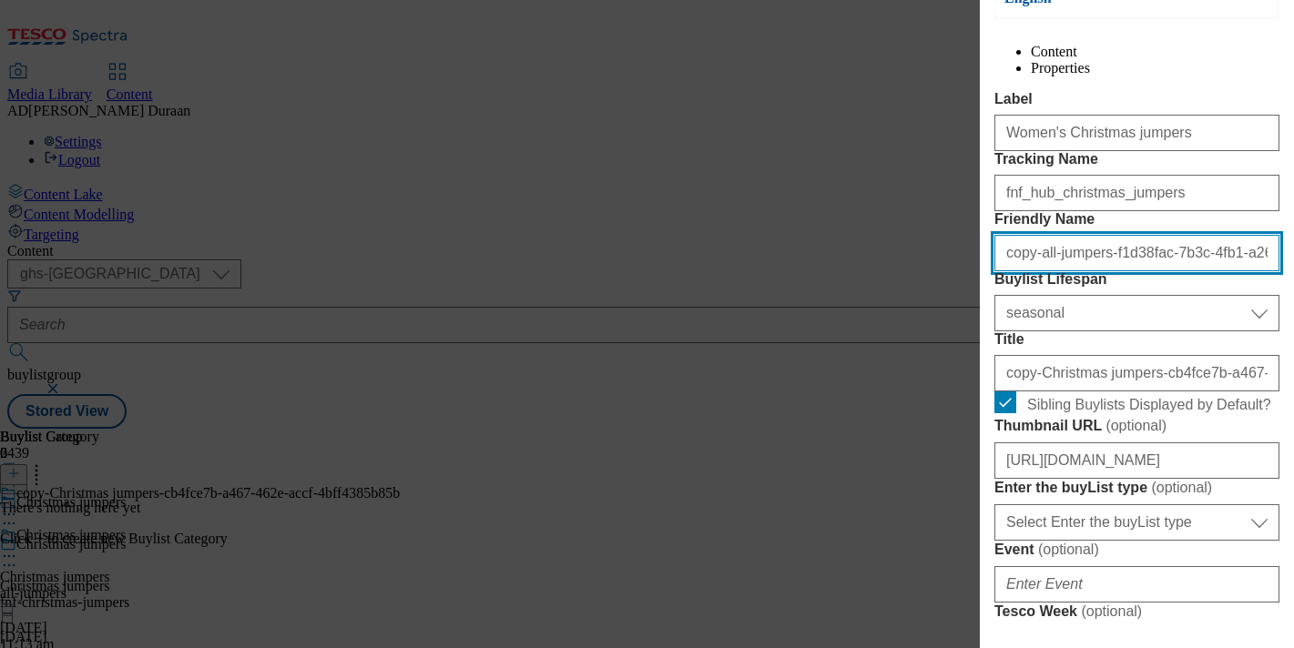
click at [1098, 271] on input "copy-all-jumpers-f1d38fac-7b3c-4fb1-a260-ae4b4a0b7d69" at bounding box center [1136, 253] width 285 height 36
paste input "Women's Christmas jumpers"
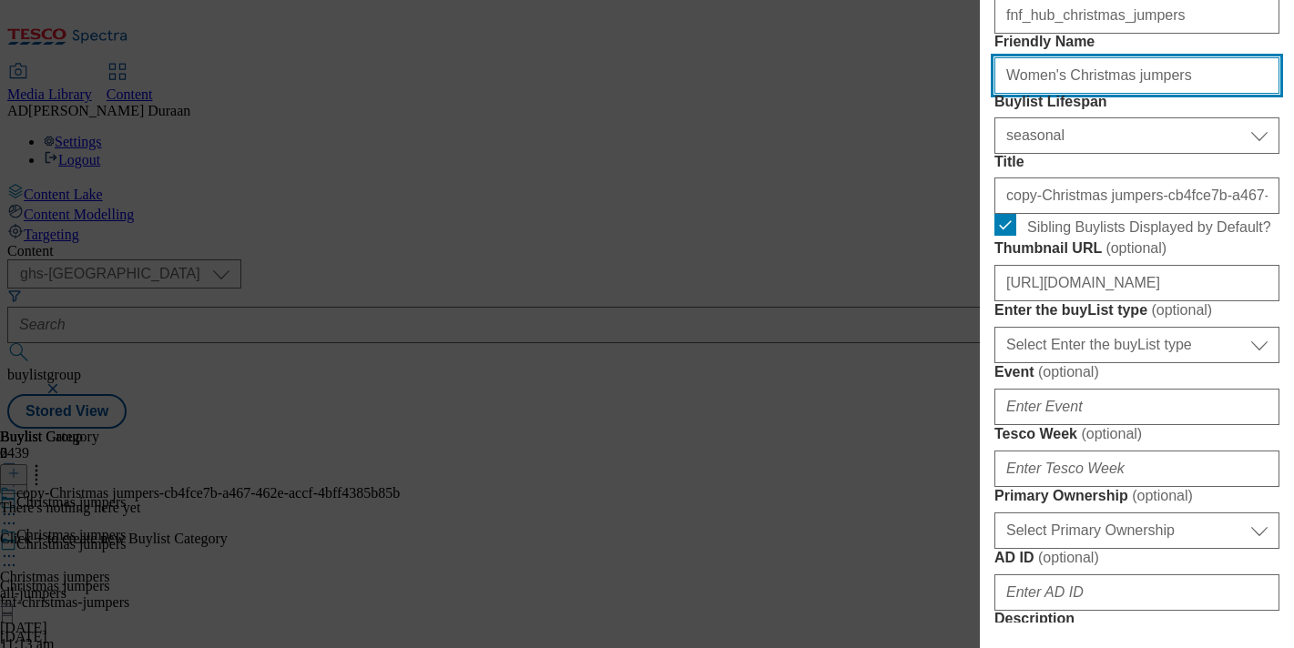
scroll to position [369, 0]
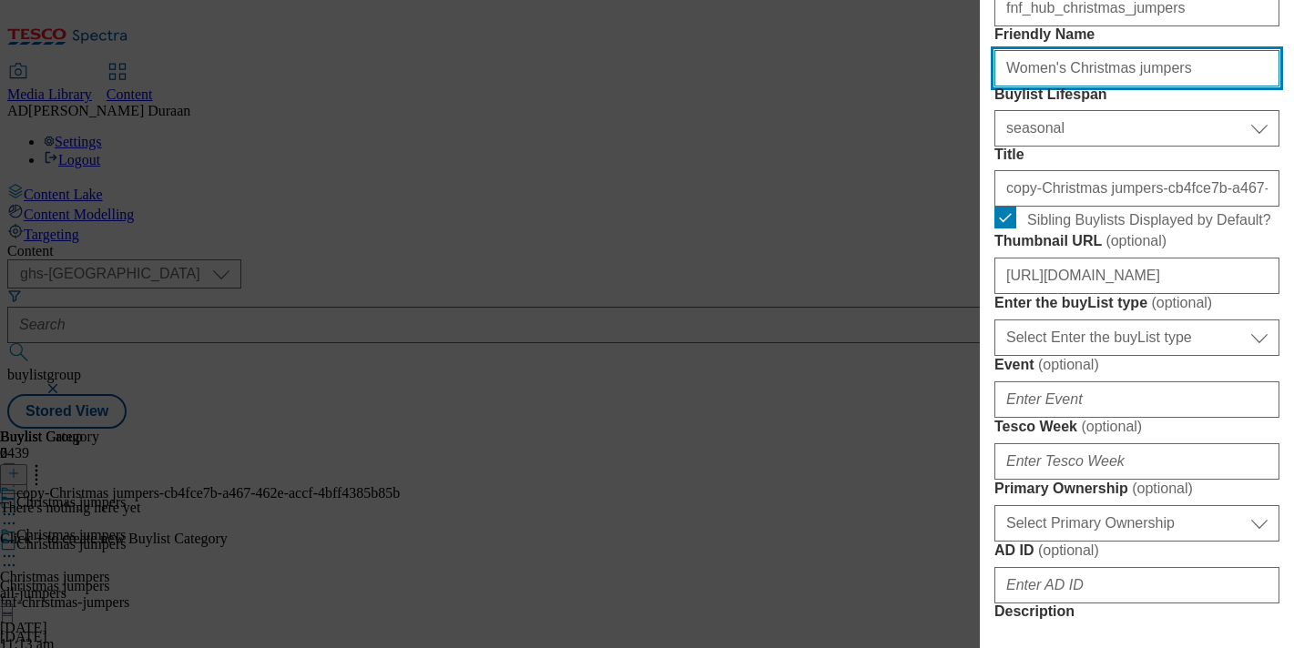
type input "Women's Christmas jumpers"
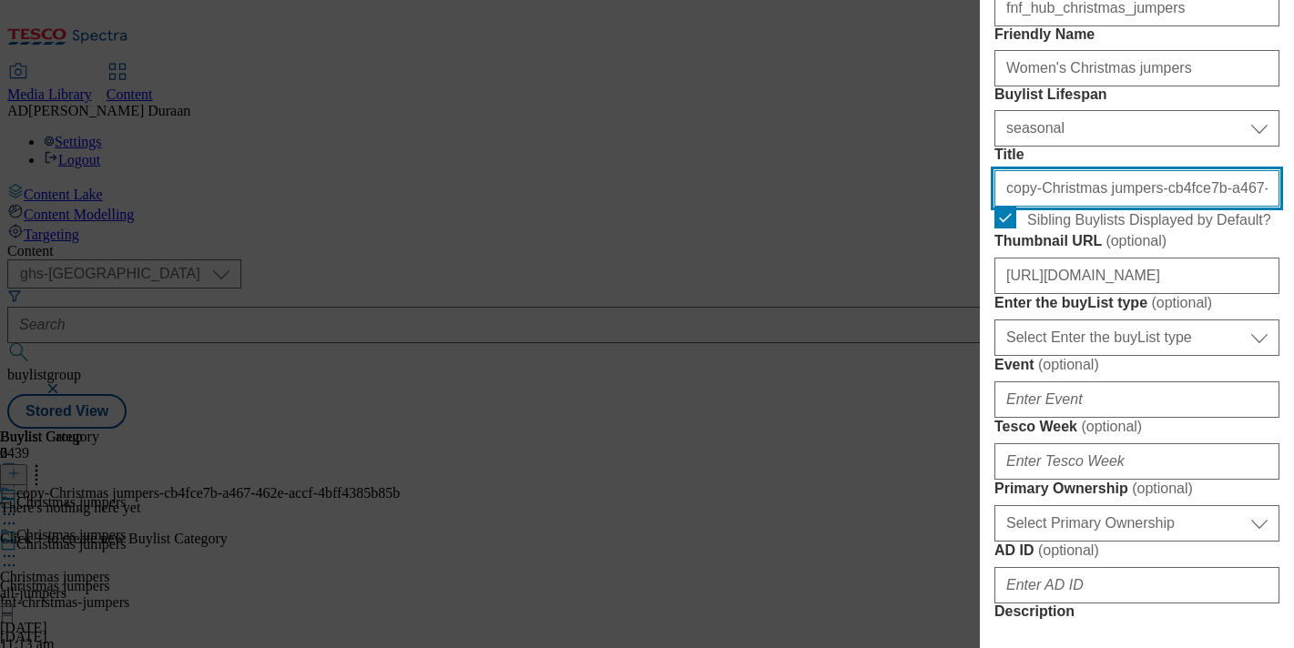
click at [1094, 207] on input "copy-Christmas jumpers-cb4fce7b-a467-462e-accf-4bff4385b85b" at bounding box center [1136, 188] width 285 height 36
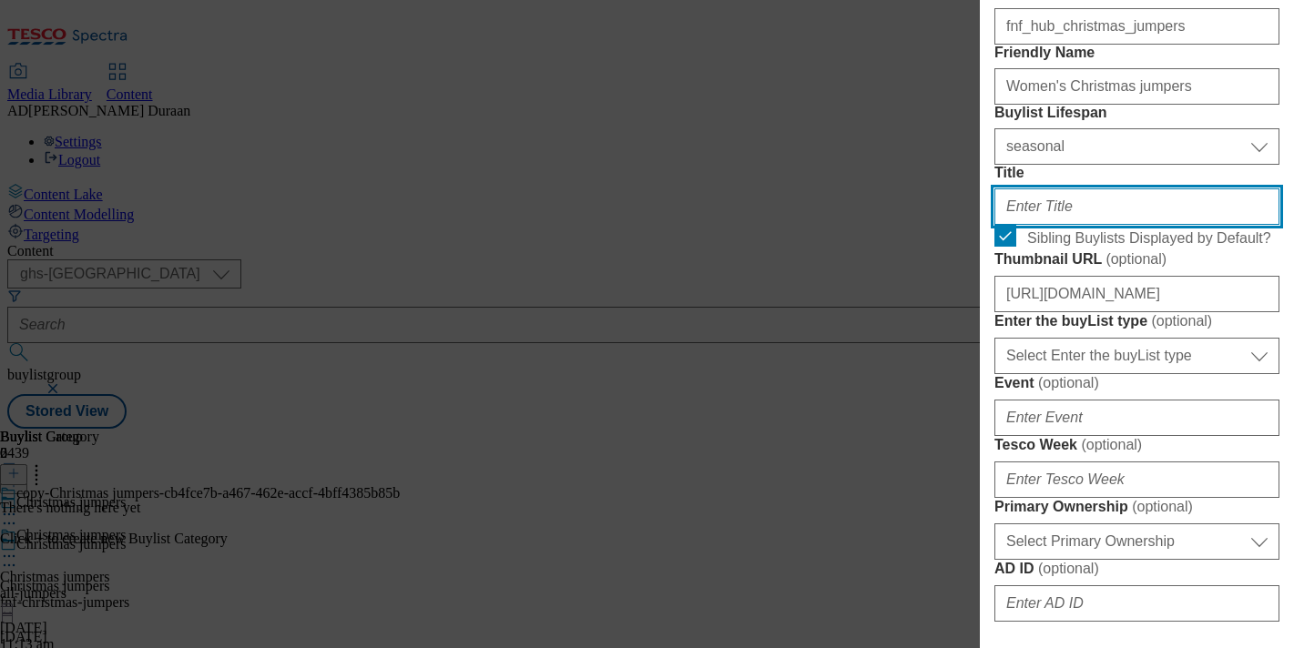
paste input "Women's Christmas jumpers"
type input "Women's Christmas jumpers"
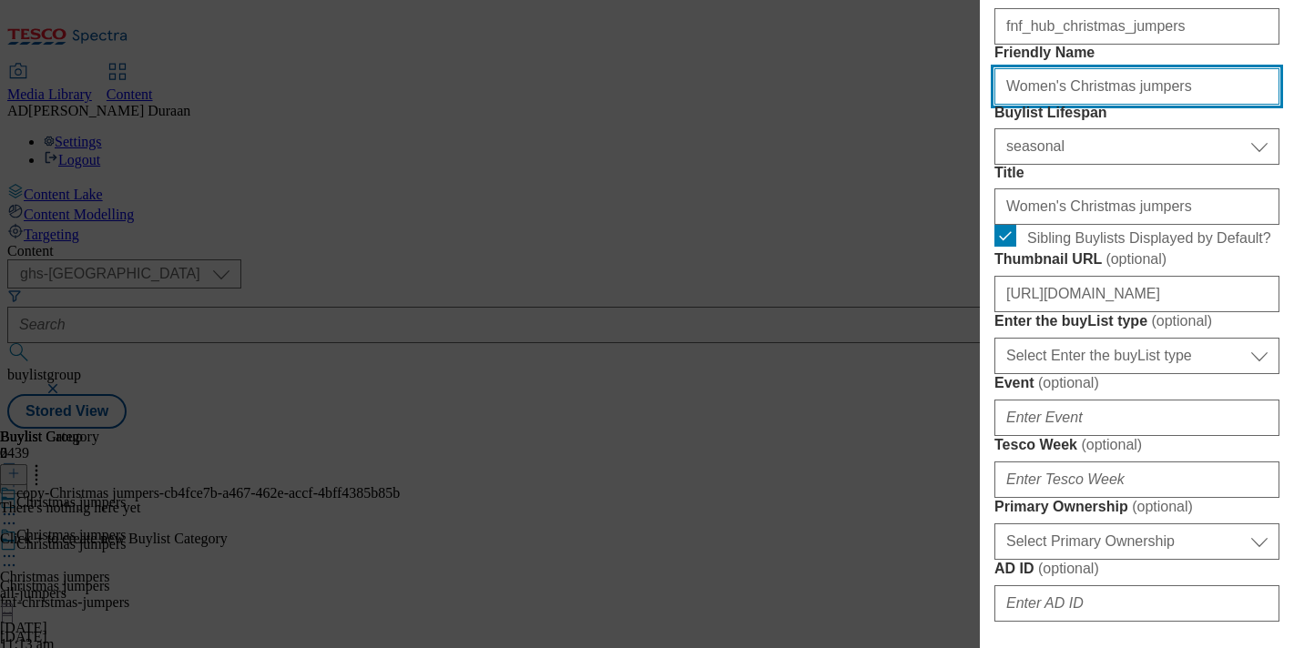
drag, startPoint x: 1016, startPoint y: 186, endPoint x: 976, endPoint y: 183, distance: 40.2
click at [976, 183] on div "Edit Buylist Tags 1 tags selected buylist English Content Properties Label Wome…" at bounding box center [647, 324] width 1294 height 648
type input "womens-christmas-jumpers"
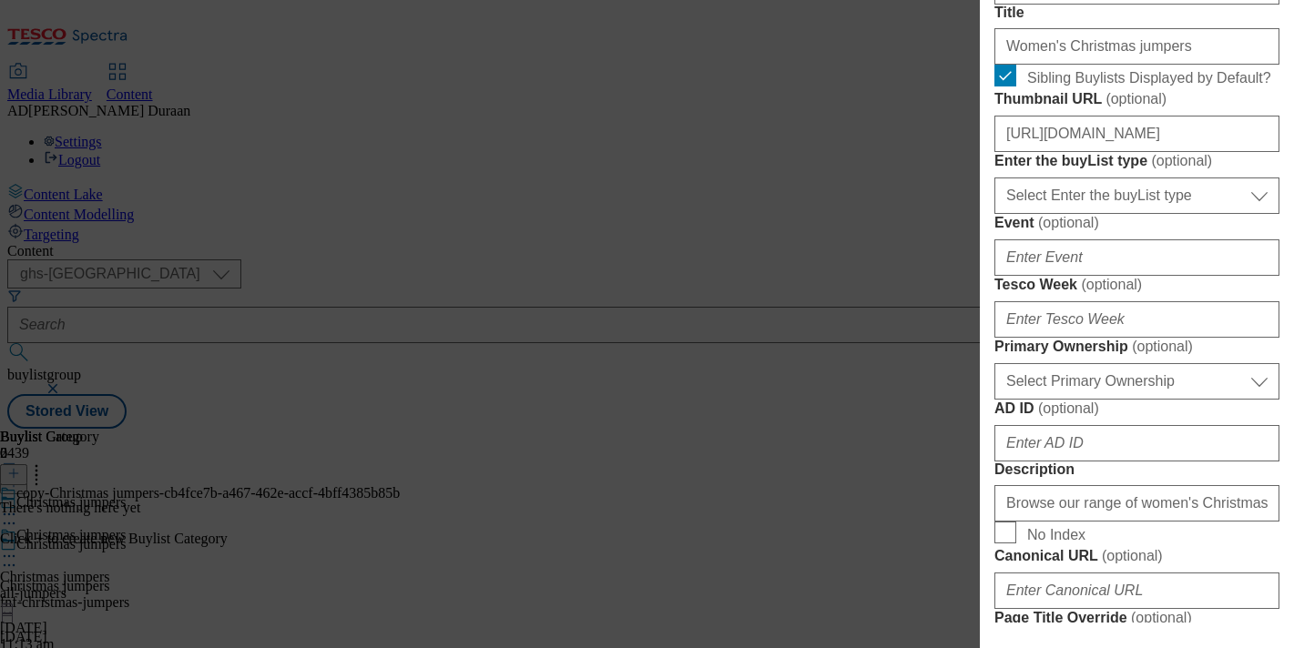
scroll to position [527, 0]
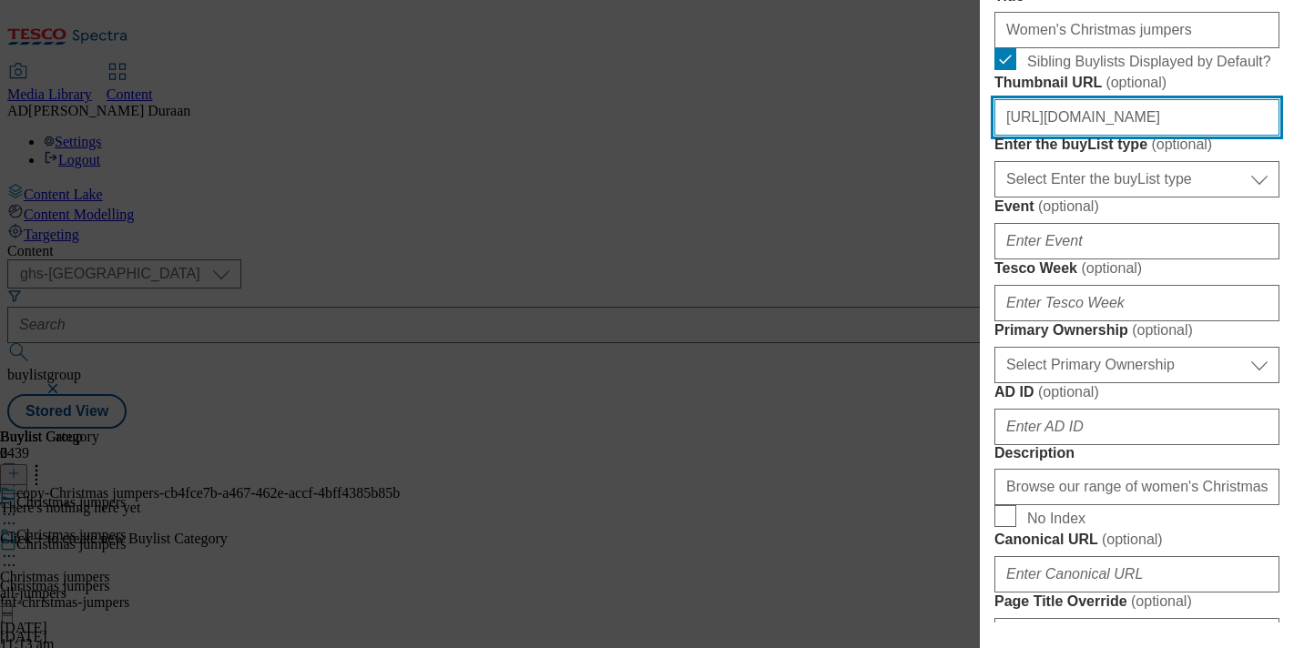
click at [1143, 136] on input "https://digitalcontent.api.tesco.com/v2/media/ghs-mktg/9d5f29f5-5fd9-4836-806c-…" at bounding box center [1136, 117] width 285 height 36
paste input "https://digitalcontent.api.tesco.com/v2/media/ghs-mktg/143f1992-93d4-4bda-94e3-…"
type input "https://digitalcontent.api.tesco.com/v2/media/ghs-mktg/143f1992-93d4-4bda-94e3-…"
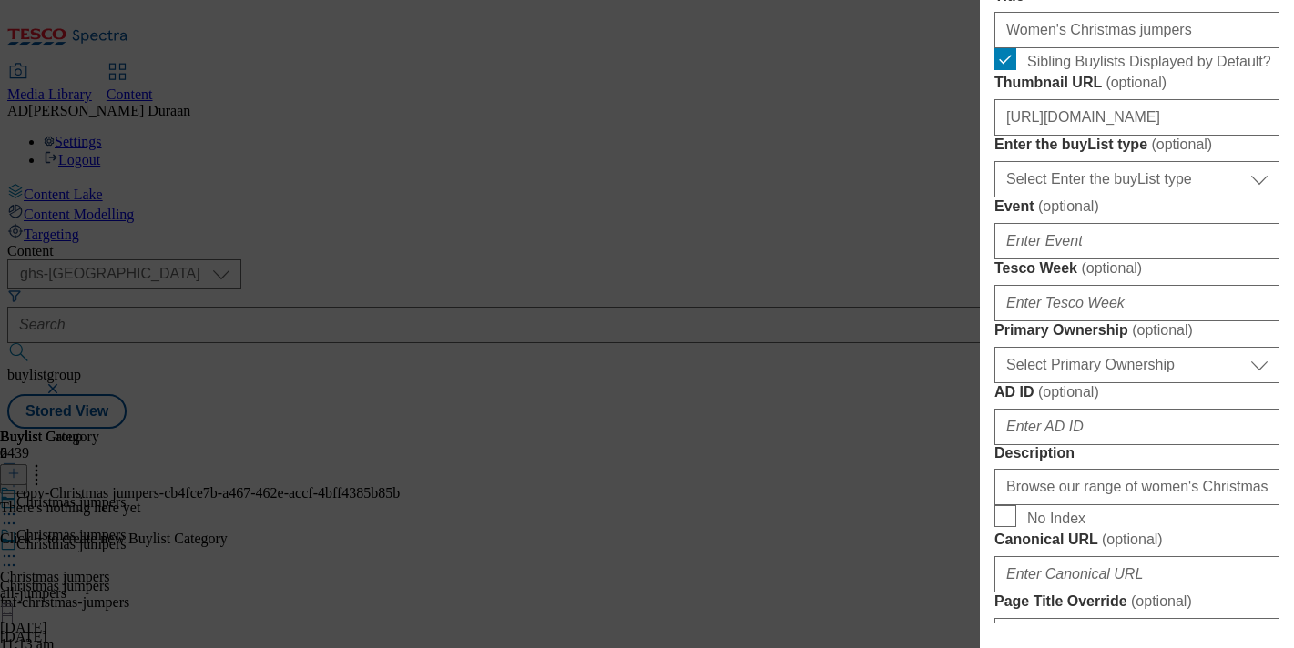
scroll to position [0, 0]
click at [1265, 280] on form "Label Women's Christmas jumpers Tracking Name fnf_hub_christmas_jumpers Friendl…" at bounding box center [1136, 493] width 285 height 1490
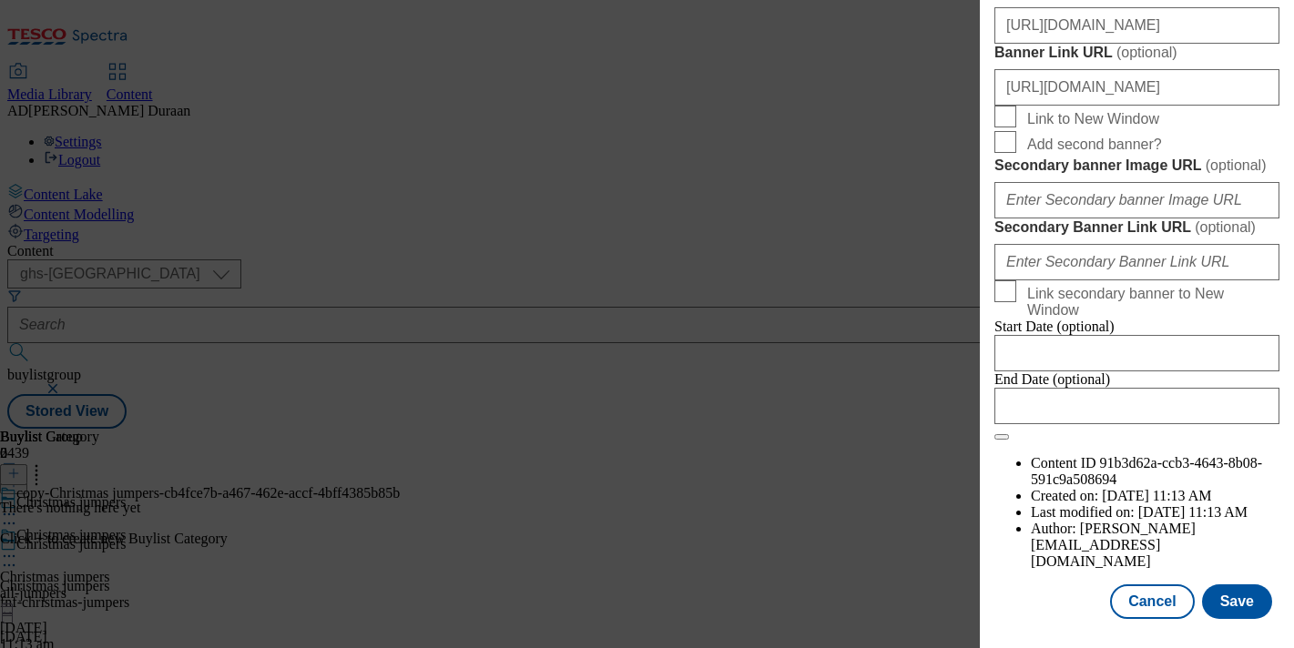
scroll to position [1988, 0]
click at [1243, 602] on button "Save" at bounding box center [1237, 602] width 70 height 35
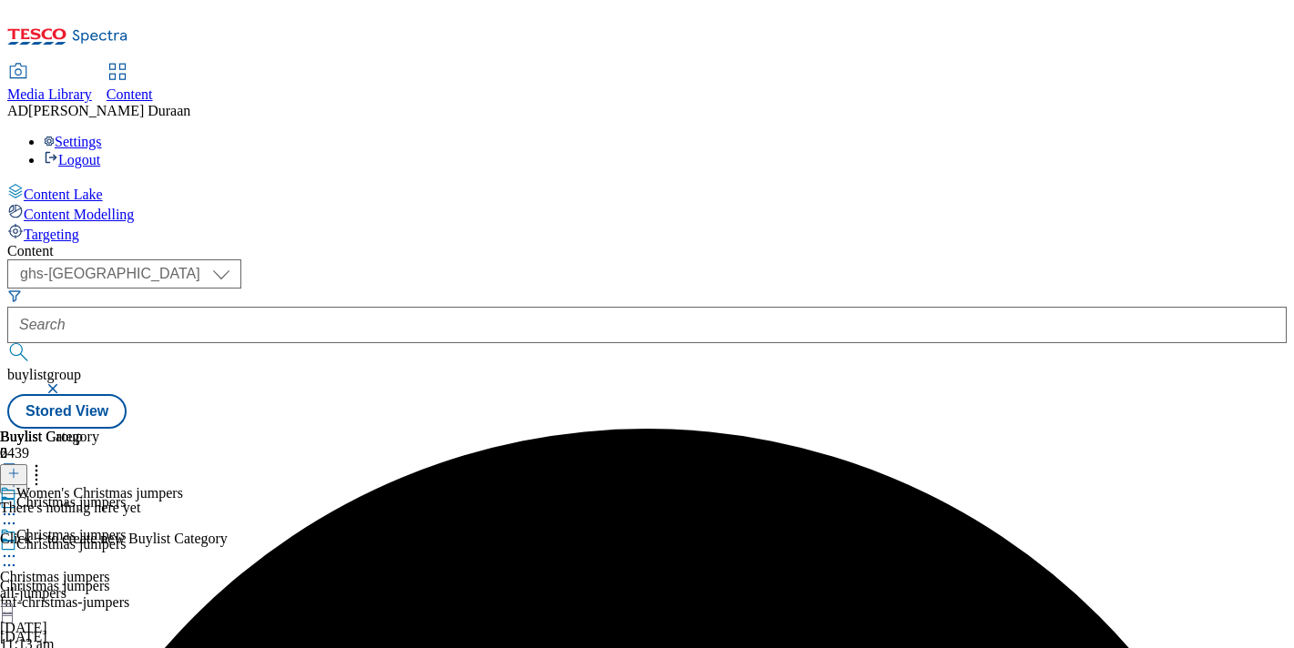
scroll to position [203, 0]
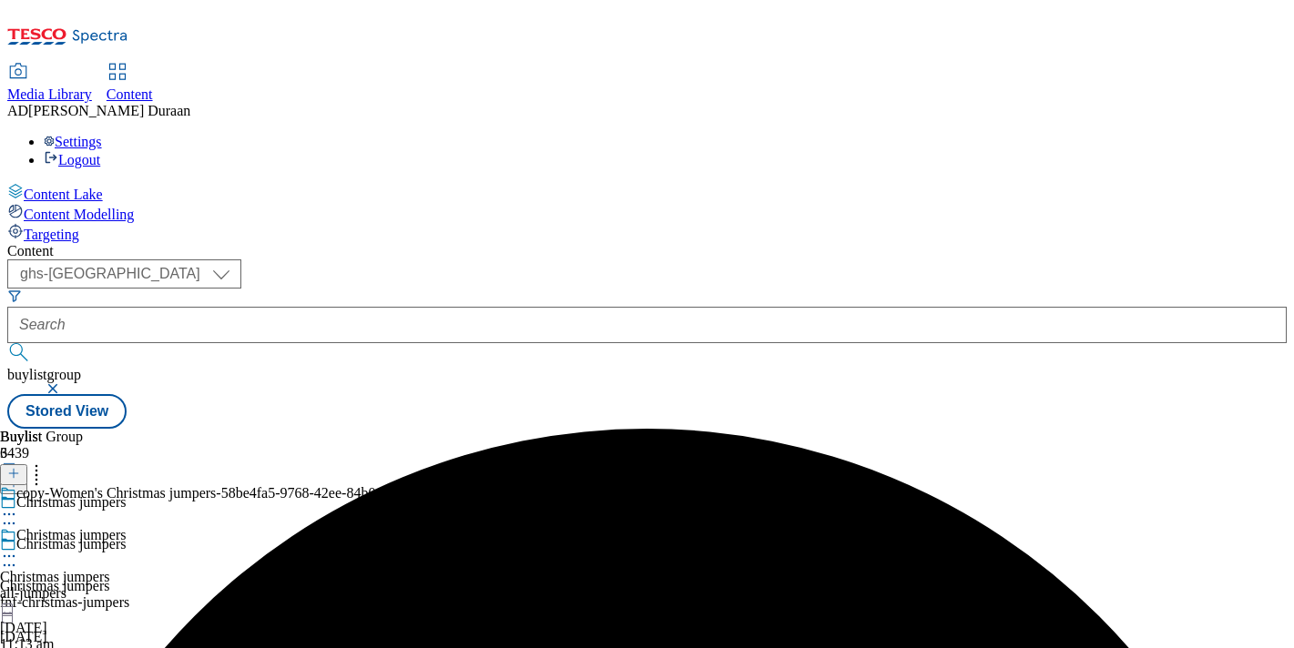
select select "seasonal"
select select "Banner"
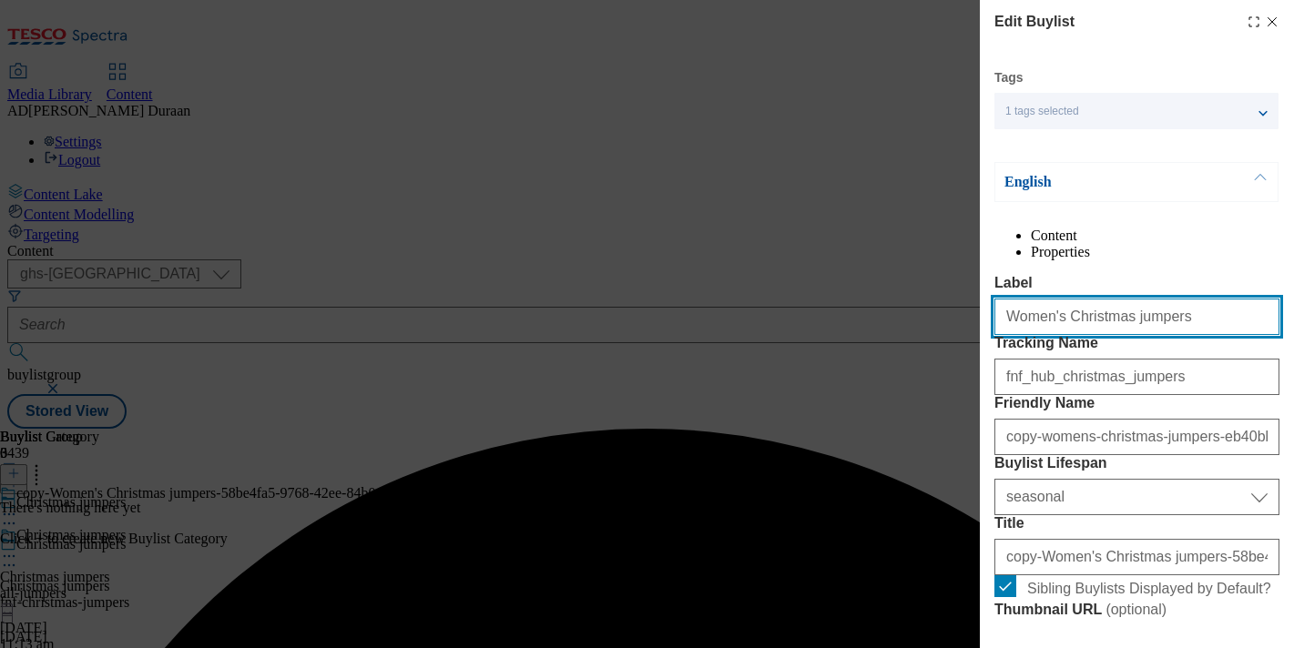
drag, startPoint x: 1155, startPoint y: 361, endPoint x: 995, endPoint y: 354, distance: 160.4
click at [994, 335] on input "Women's Christmas jumpers" at bounding box center [1136, 317] width 285 height 36
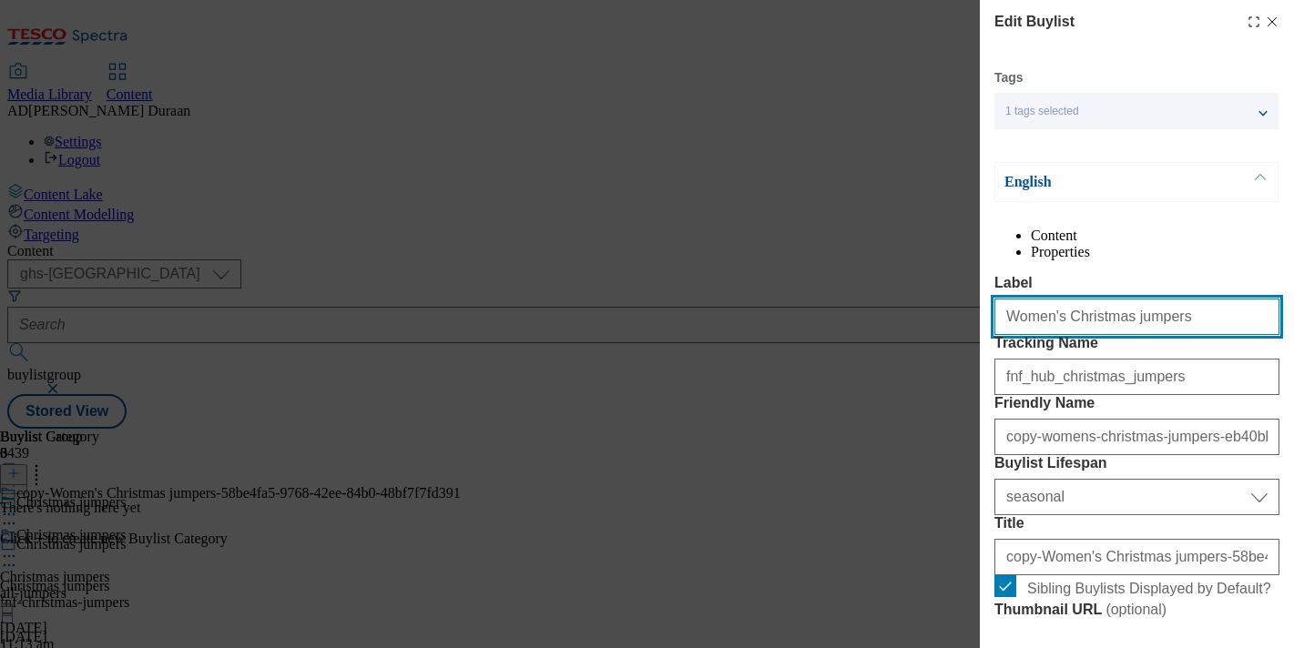
paste input "Men's Christmas jumpers"
drag, startPoint x: 1049, startPoint y: 349, endPoint x: 1034, endPoint y: 357, distance: 16.7
click at [930, 344] on div "Edit Buylist Tags 1 tags selected buylist English Content Properties Label Men'…" at bounding box center [647, 324] width 1294 height 648
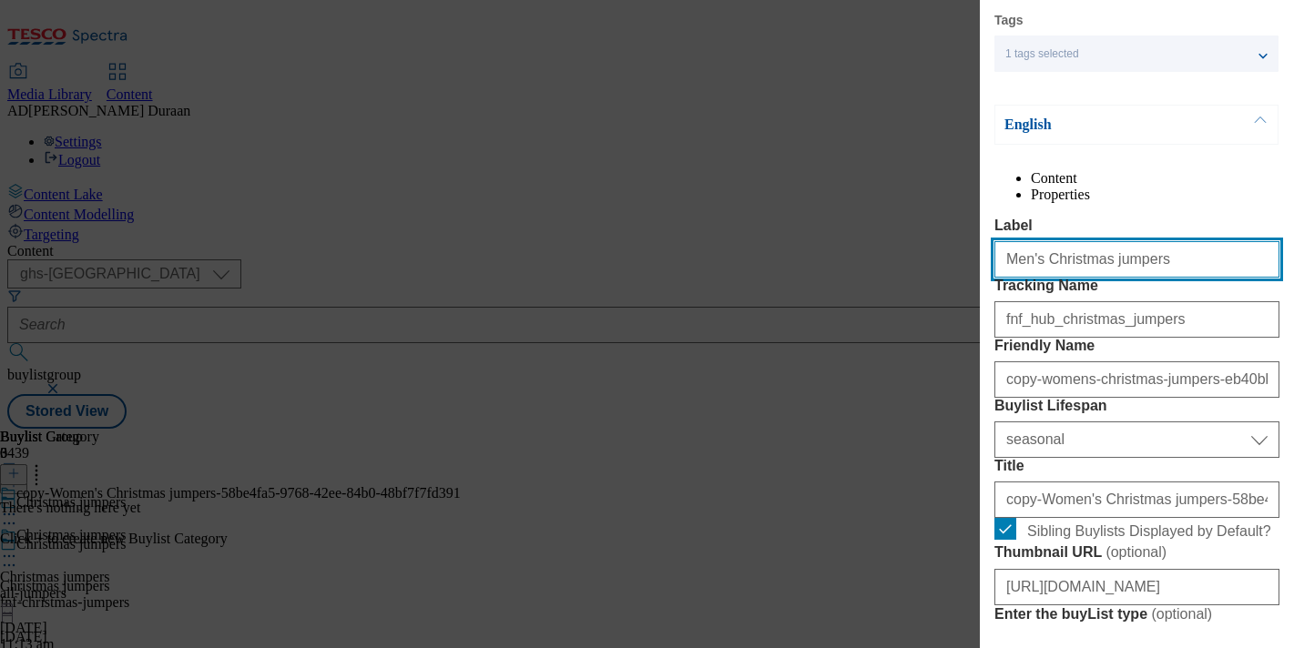
scroll to position [186, 0]
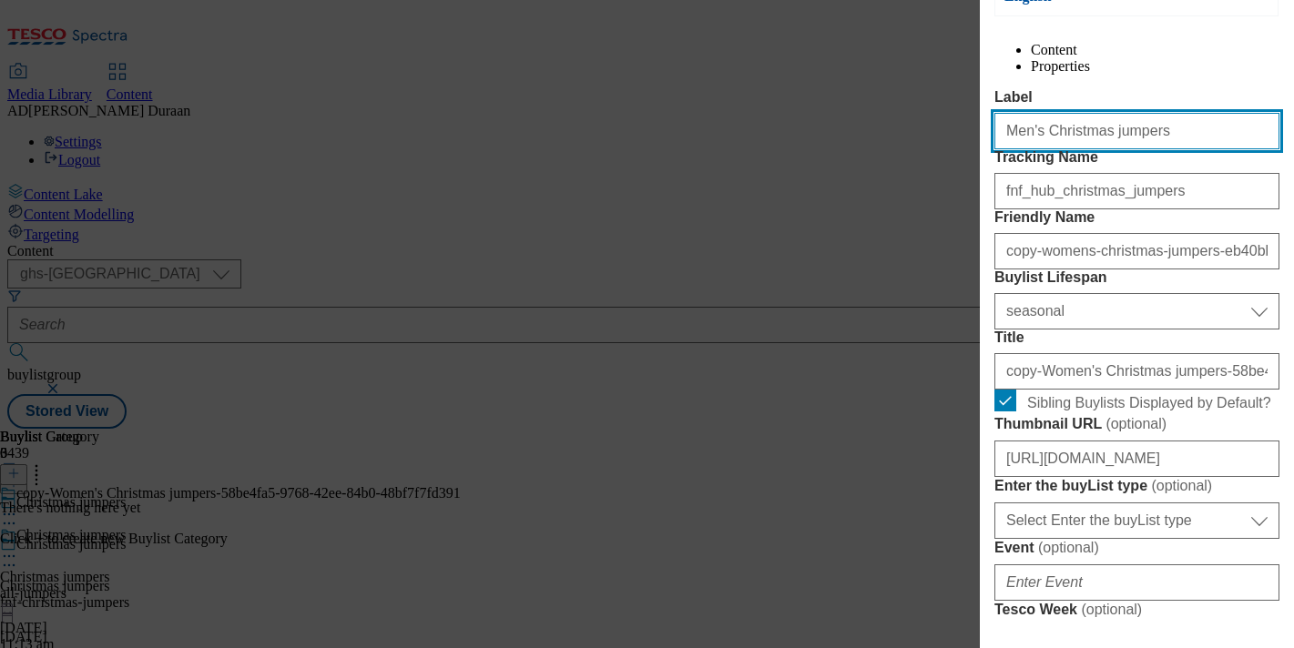
type input "Men's Christmas jumpers"
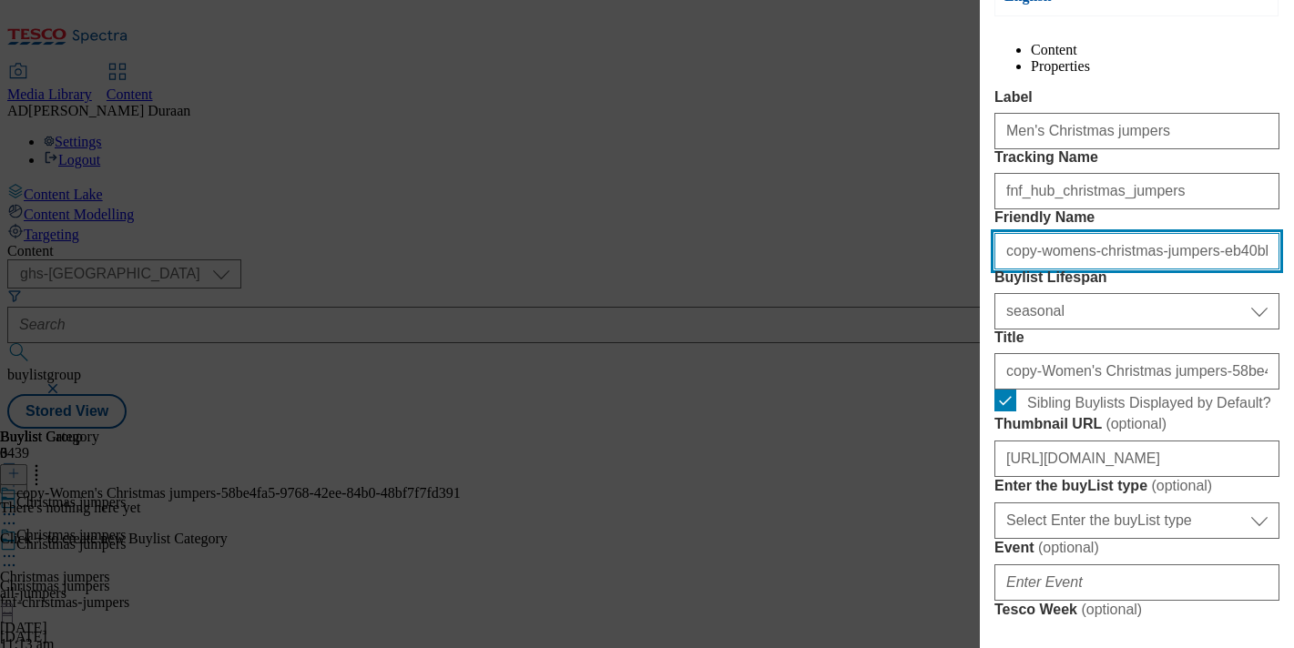
click at [1089, 270] on input "copy-womens-christmas-jumpers-eb40bb13-d66f-411e-9957-0ea81ed91cd4" at bounding box center [1136, 251] width 285 height 36
paste input "Men's Christmas jumpers"
type input "Men's Christmas jumpers"
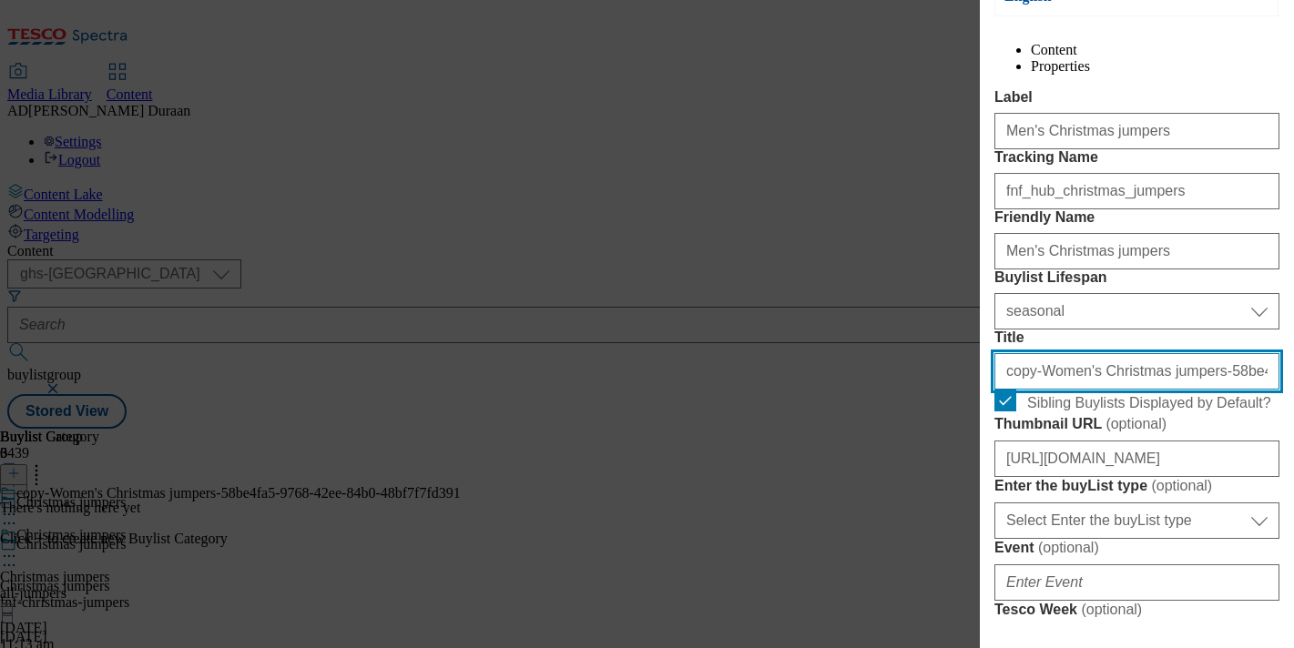
click at [1091, 390] on input "copy-Women's Christmas jumpers-58be4fa5-9768-42ee-84b0-48bf7f7fd391" at bounding box center [1136, 371] width 285 height 36
paste input "Men's Christmas jumpers"
type input "Men's Christmas jumpers"
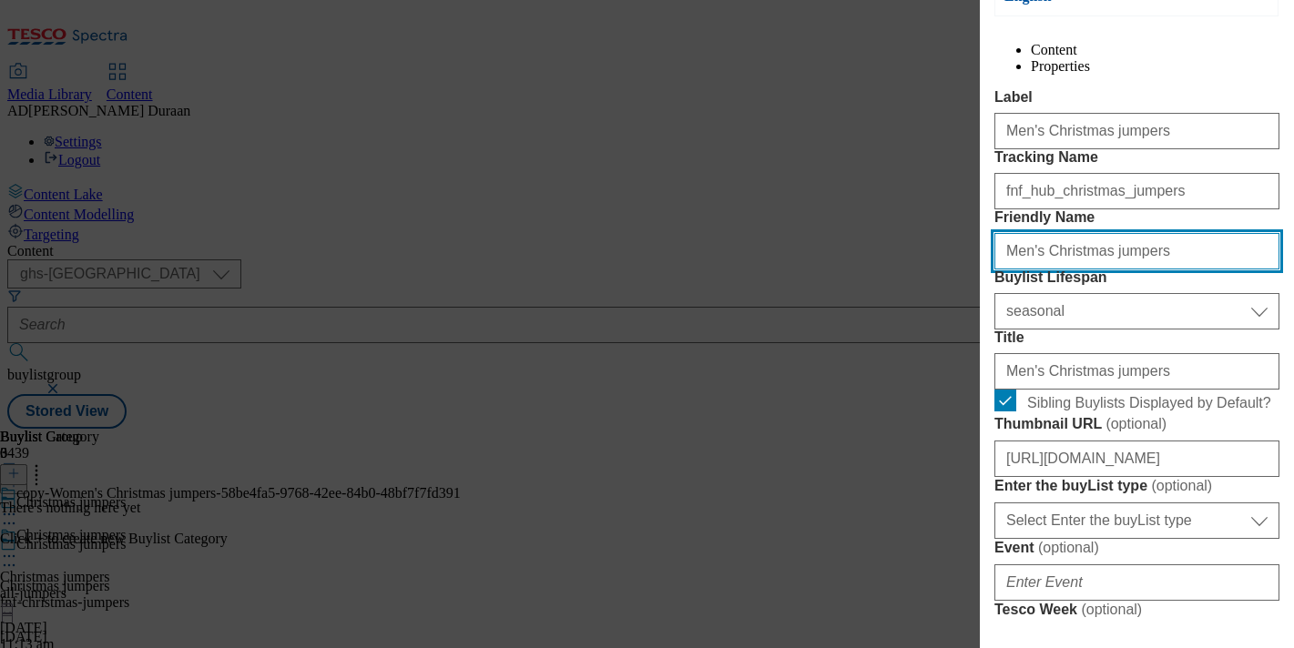
drag, startPoint x: 1013, startPoint y: 347, endPoint x: 944, endPoint y: 341, distance: 69.4
click at [944, 341] on div "Edit Buylist Tags 1 tags selected buylist English Content Properties Label Men'…" at bounding box center [647, 324] width 1294 height 648
type input "mens-christmas-jumpers"
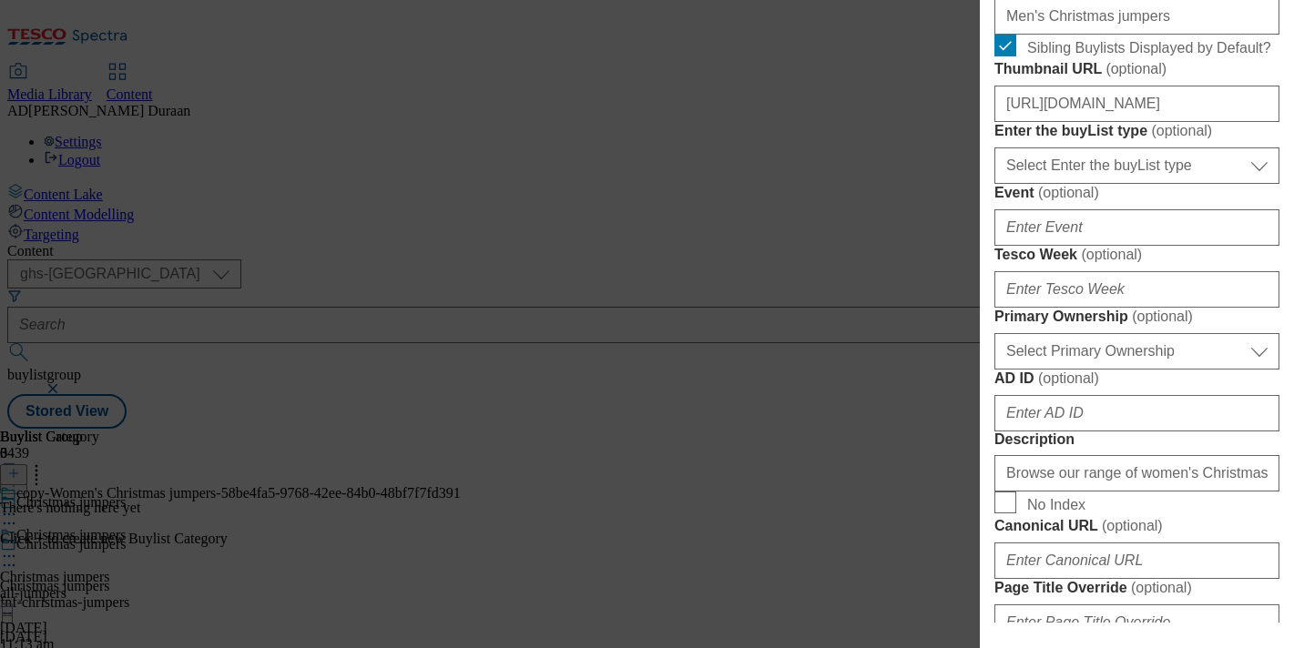
scroll to position [573, 0]
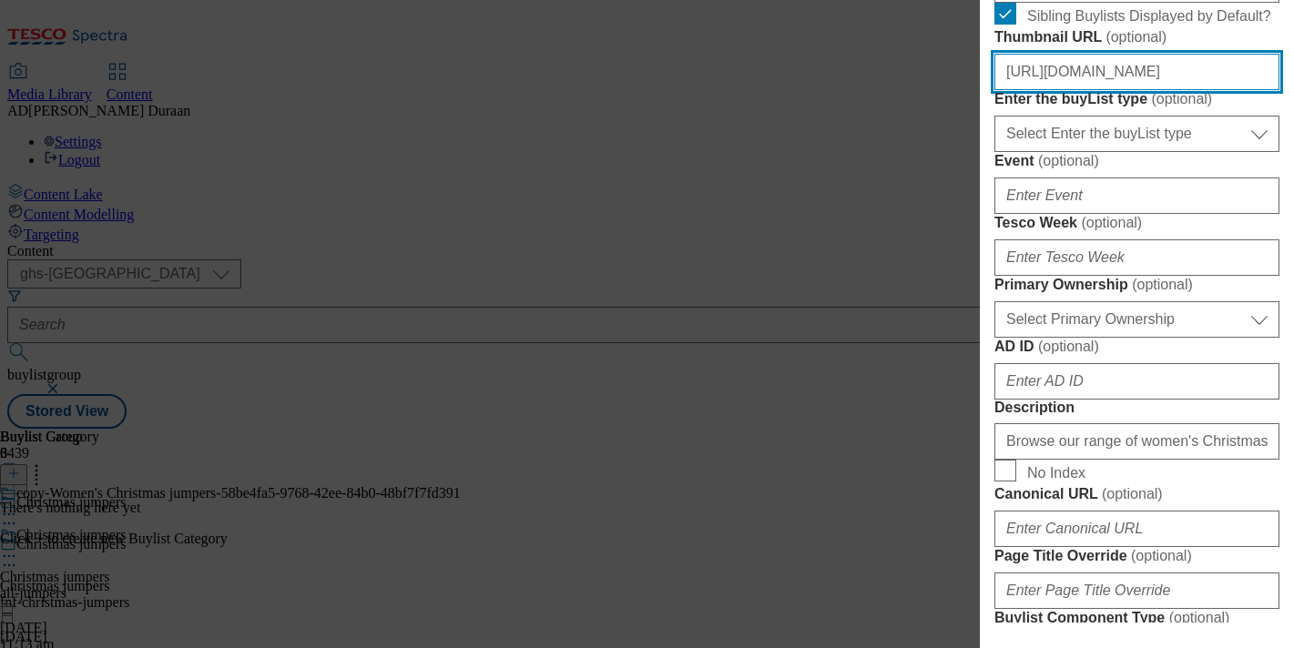
click at [1141, 90] on input "https://digitalcontent.api.tesco.com/v2/media/ghs-mktg/143f1992-93d4-4bda-94e3-…" at bounding box center [1136, 72] width 285 height 36
paste input "https://digitalcontent.api.tesco.com/v2/media/ghs-mktg/5044c796-6541-4e1b-849f-…"
type input "https://digitalcontent.api.tesco.com/v2/media/ghs-mktg/5044c796-6541-4e1b-849f-…"
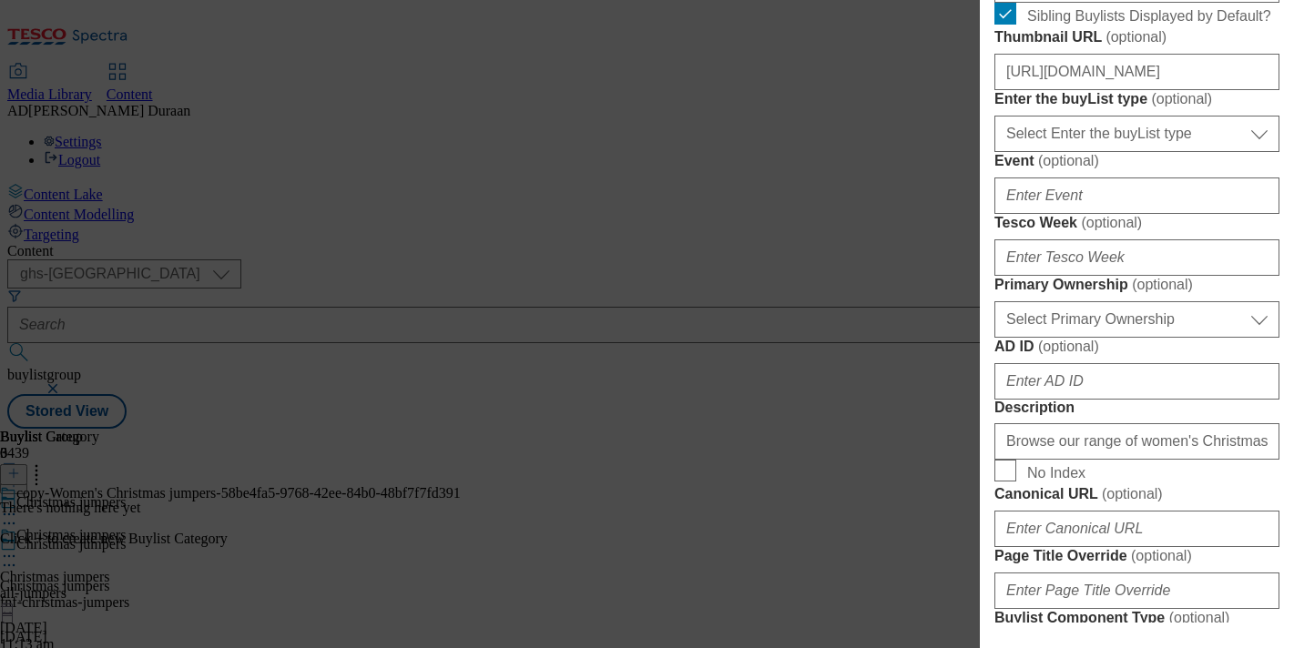
scroll to position [0, 0]
click at [1214, 46] on label "Thumbnail URL ( optional )" at bounding box center [1136, 37] width 285 height 18
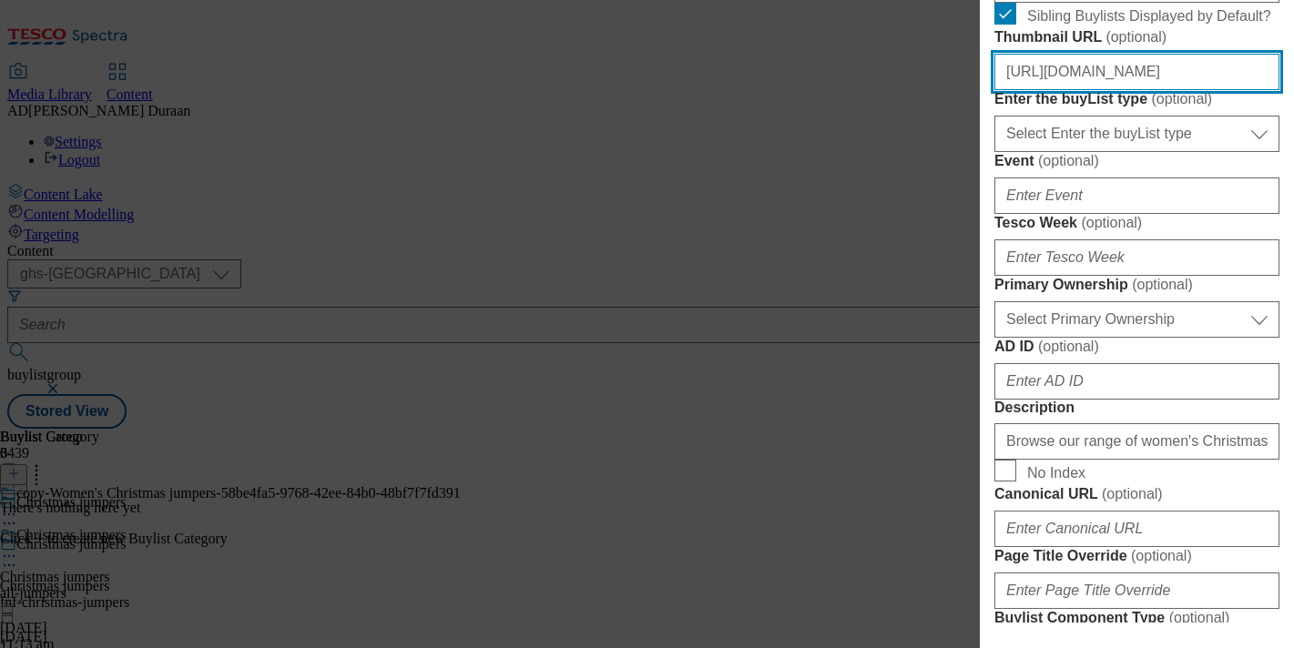
click at [1214, 90] on input "https://digitalcontent.api.tesco.com/v2/media/ghs-mktg/5044c796-6541-4e1b-849f-…" at bounding box center [1136, 72] width 285 height 36
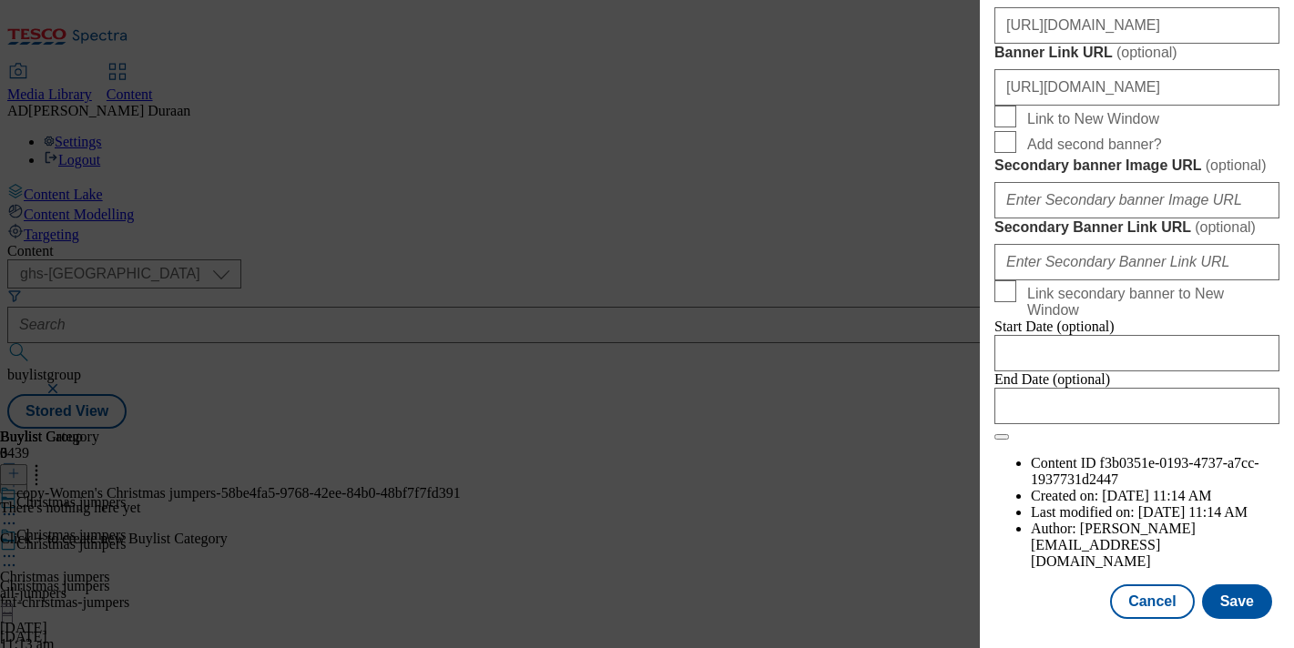
click at [1047, 424] on div "End Date (optional)" at bounding box center [1136, 398] width 285 height 53
click at [1242, 606] on button "Save" at bounding box center [1237, 602] width 70 height 35
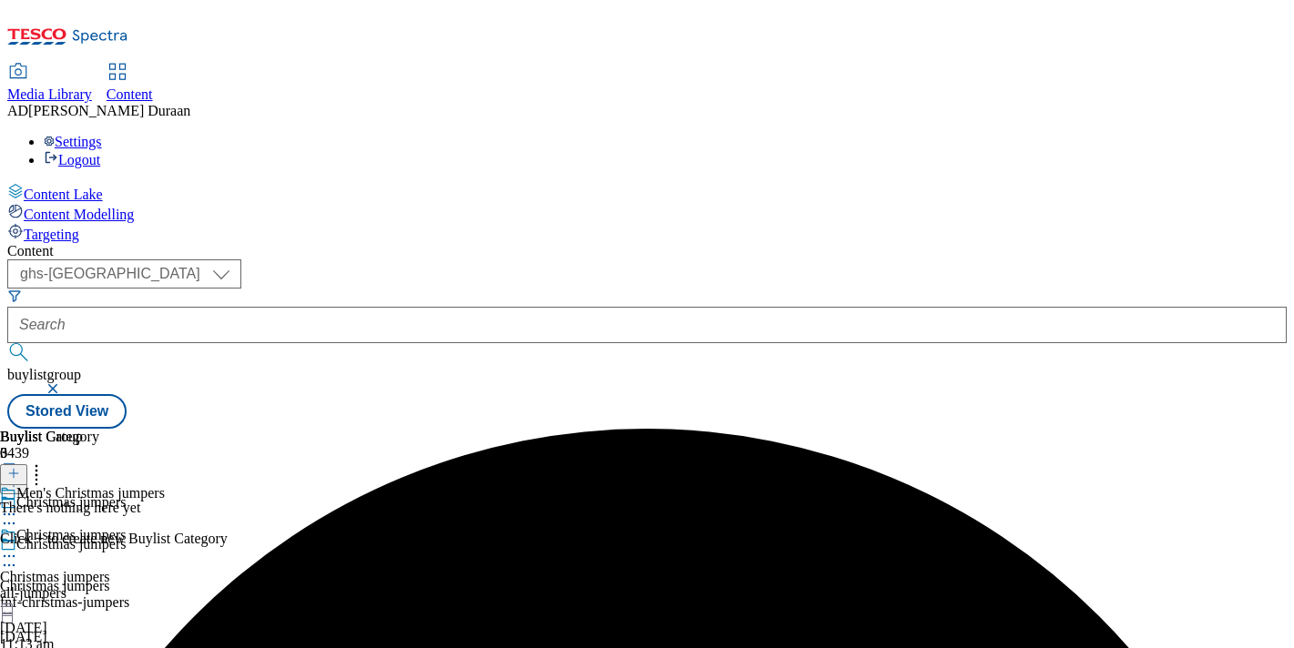
scroll to position [203, 0]
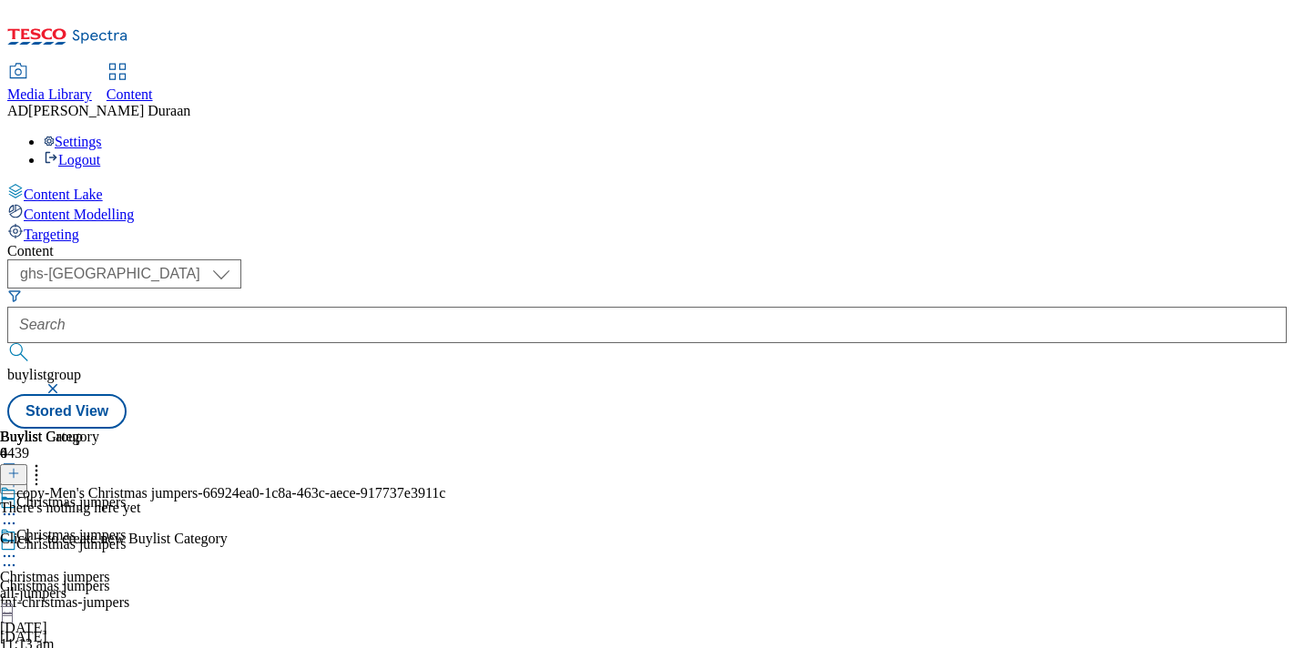
scroll to position [327, 0]
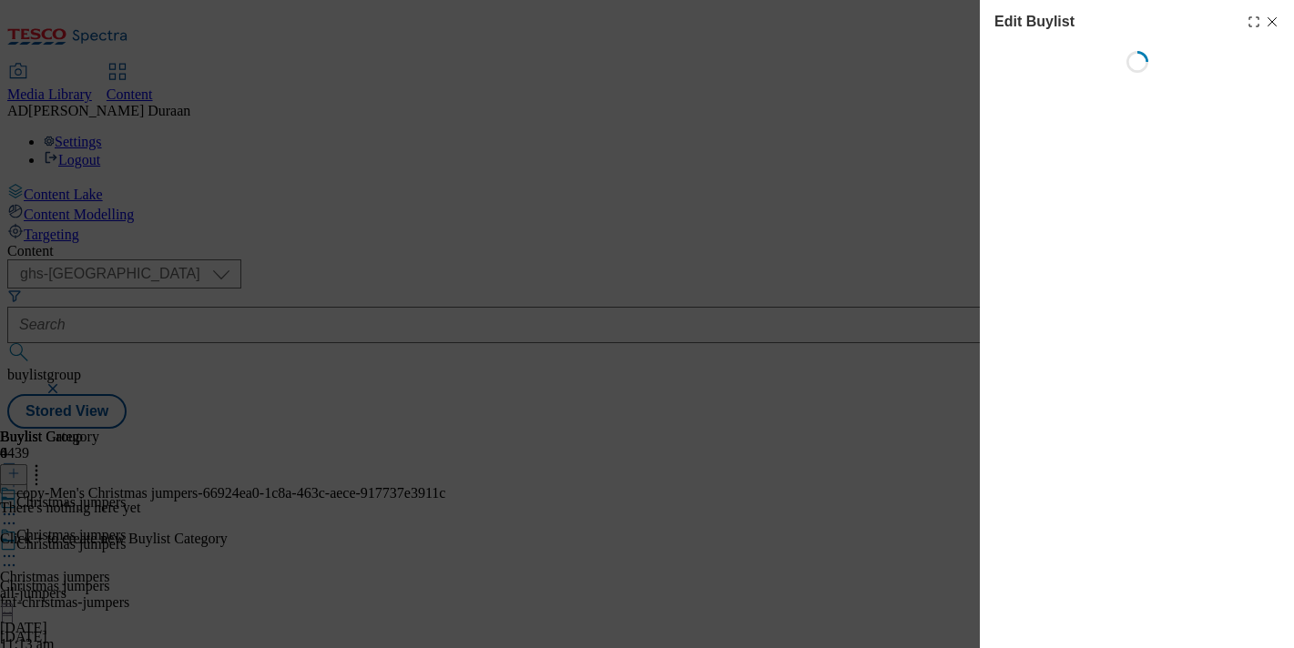
scroll to position [0, 0]
select select "seasonal"
select select "Banner"
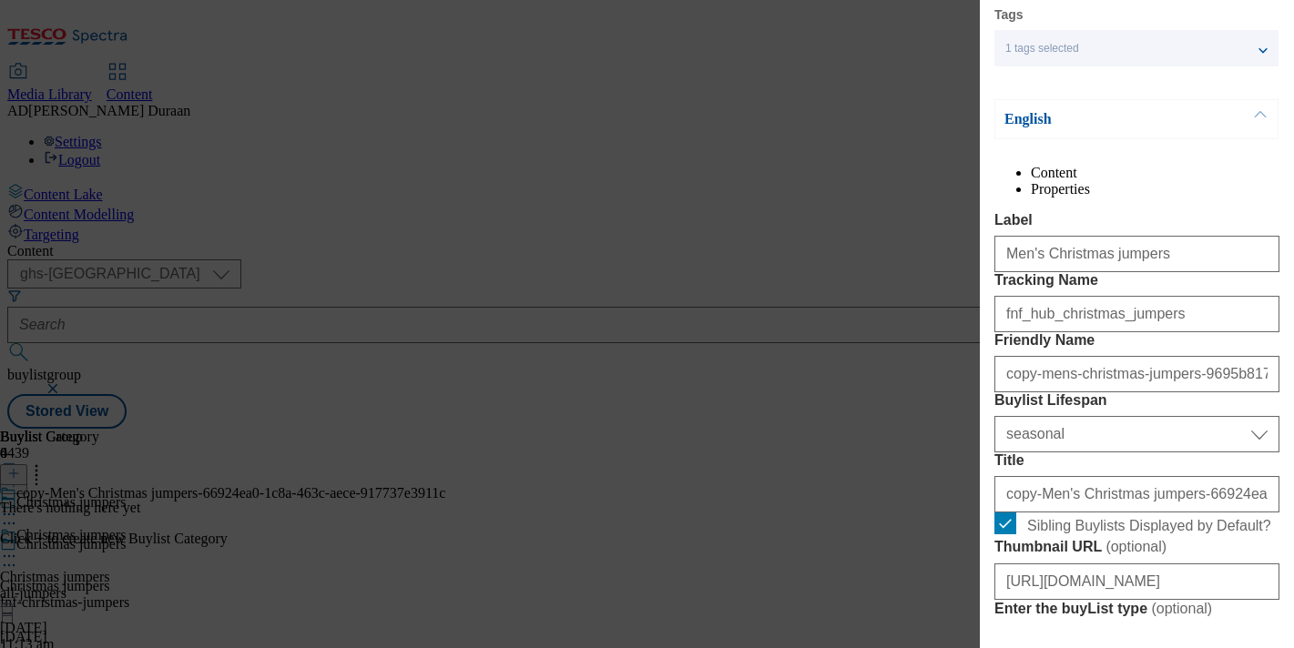
scroll to position [79, 0]
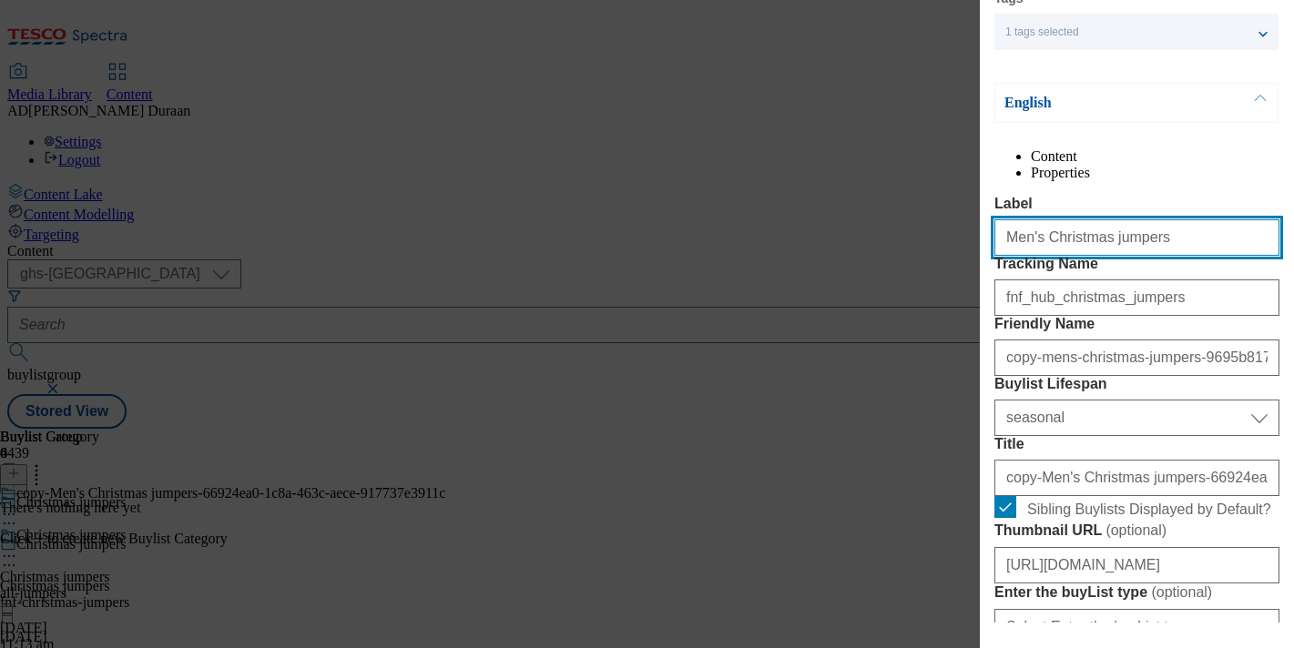
drag, startPoint x: 1133, startPoint y: 278, endPoint x: 989, endPoint y: 268, distance: 144.2
click at [933, 268] on div "Edit Buylist Tags 1 tags selected buylist English Content Properties Label Men'…" at bounding box center [647, 324] width 1294 height 648
paste input "Kids' Christmas jumpers"
type input "Kids' Christmas jumpers"
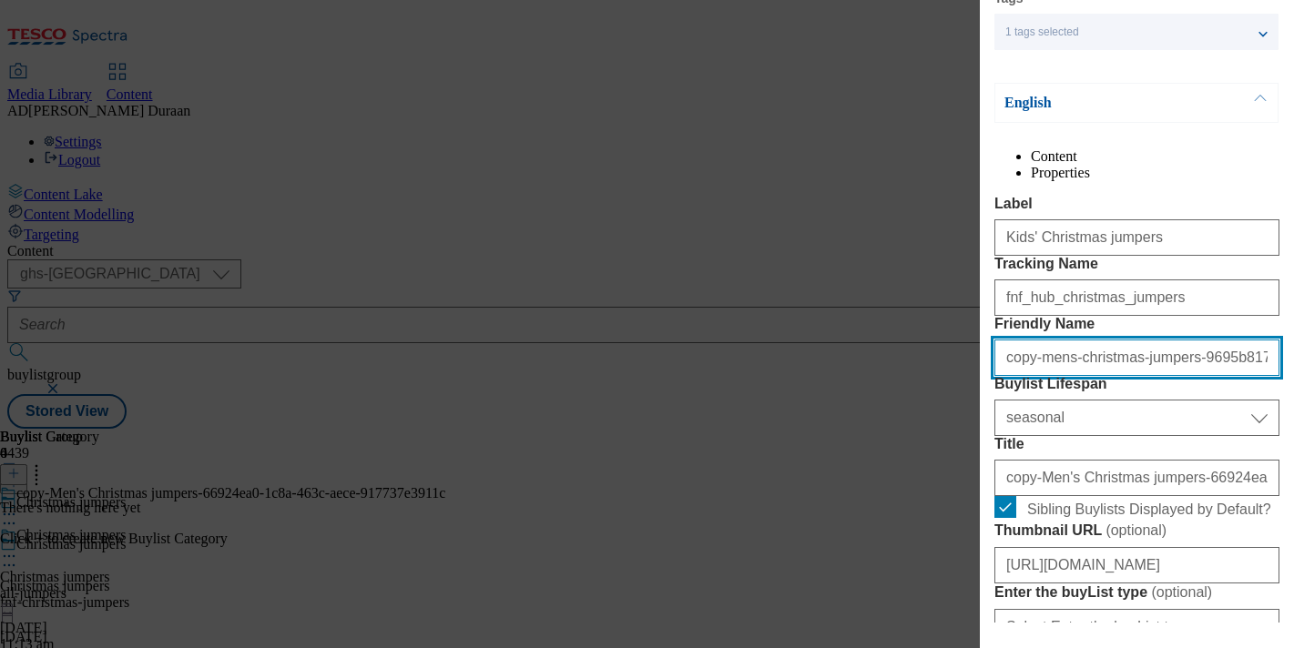
click at [1158, 376] on input "copy-mens-christmas-jumpers-9695b817-ac94-4f85-80cd-5507580b1df0" at bounding box center [1136, 358] width 285 height 36
paste input "Kids' Christmas jumpers"
drag, startPoint x: 1141, startPoint y: 460, endPoint x: 967, endPoint y: 463, distance: 173.9
click at [967, 463] on div "Edit Buylist Tags 1 tags selected buylist English Content Properties Label Kids…" at bounding box center [647, 324] width 1294 height 648
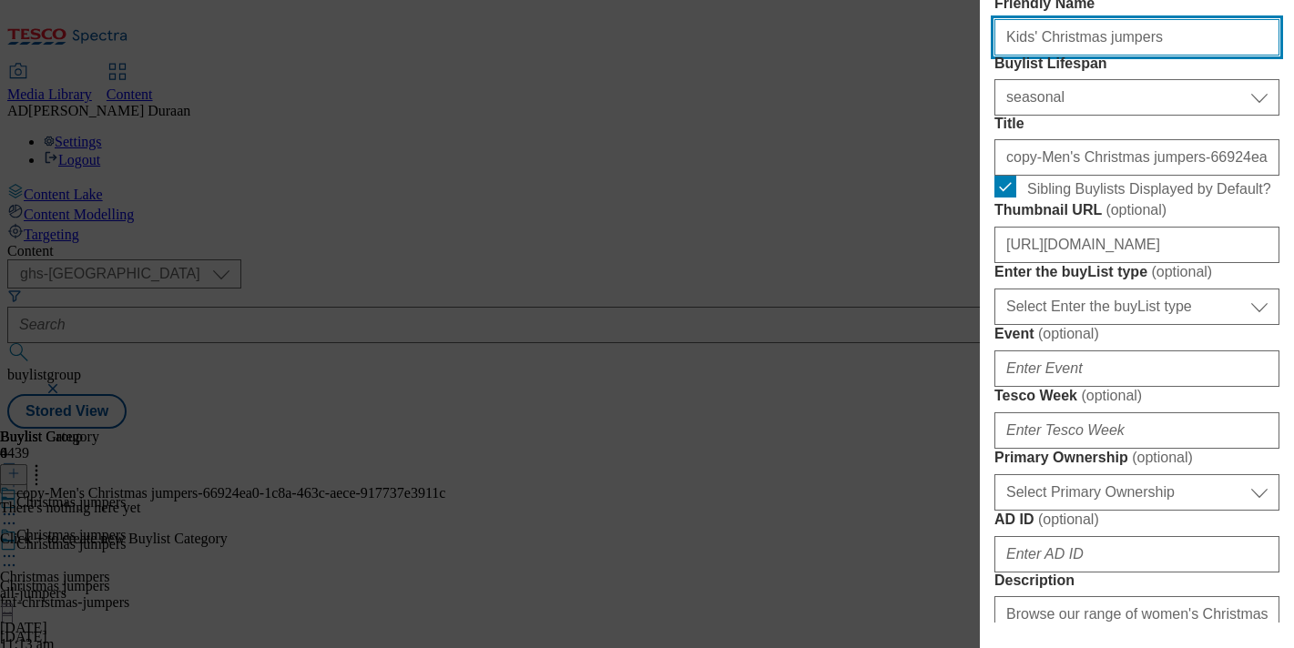
scroll to position [443, 0]
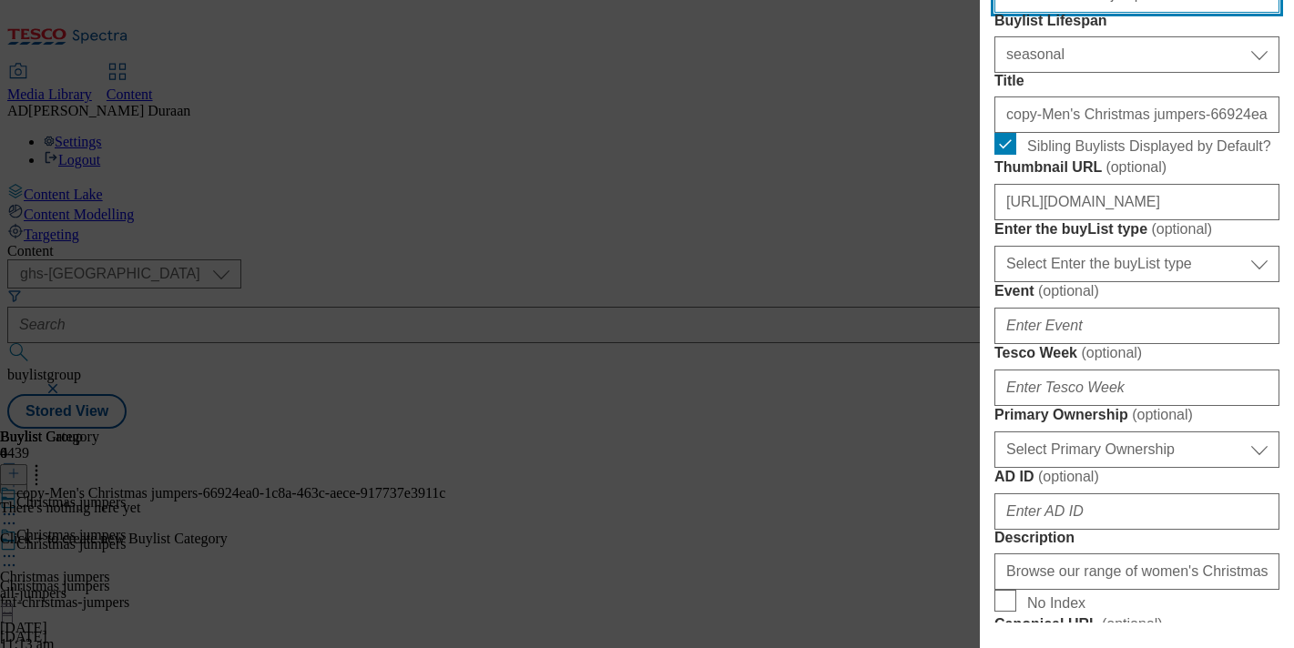
type input "Kids' Christmas jumpers"
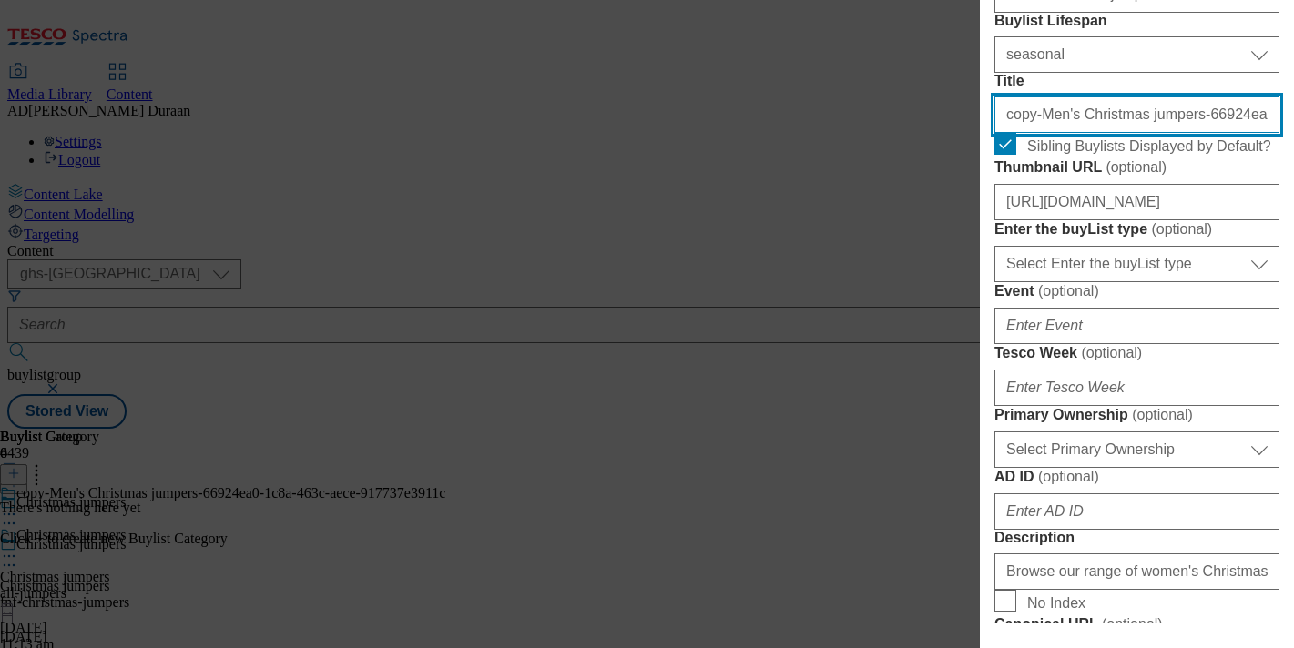
click at [1107, 133] on input "copy-Men's Christmas jumpers-66924ea0-1c8a-463c-aece-917737e3911c" at bounding box center [1136, 115] width 285 height 36
paste input "Kids' Christmas jumpers"
type input "Kids' Christmas jumpers"
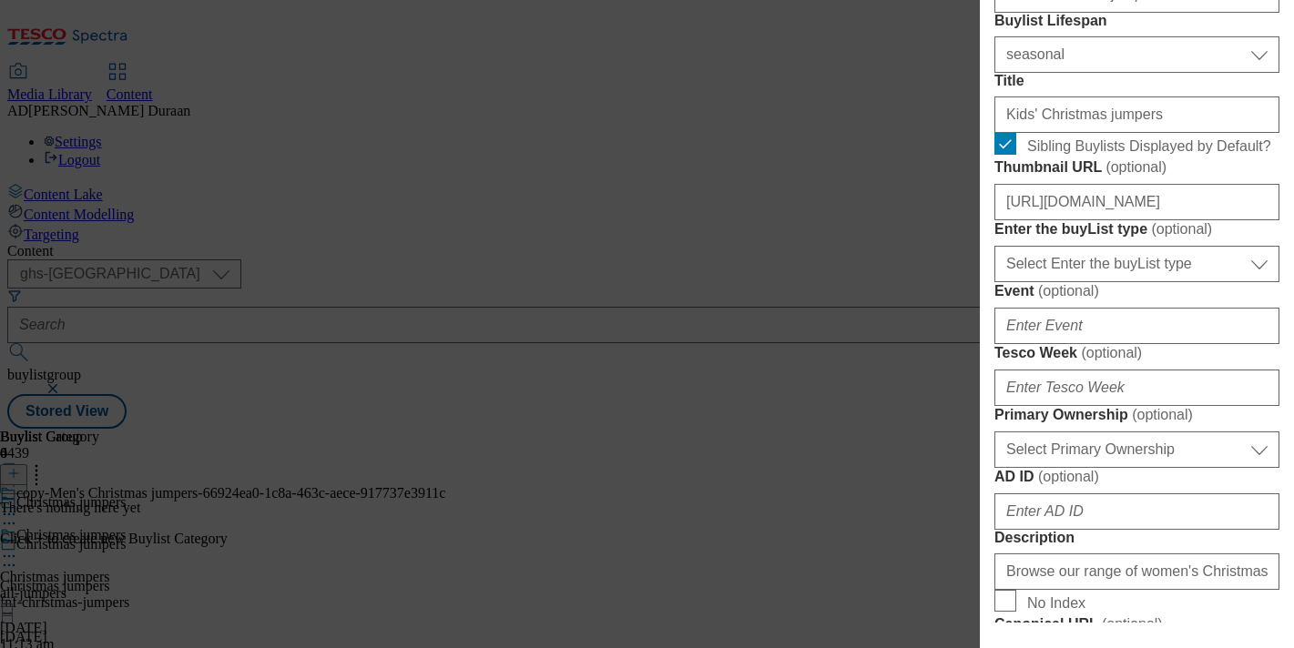
click at [1080, 220] on form "Label Kids' Christmas jumpers Tracking Name fnf_hub_christmas_jumpers Friendly …" at bounding box center [1136, 577] width 285 height 1490
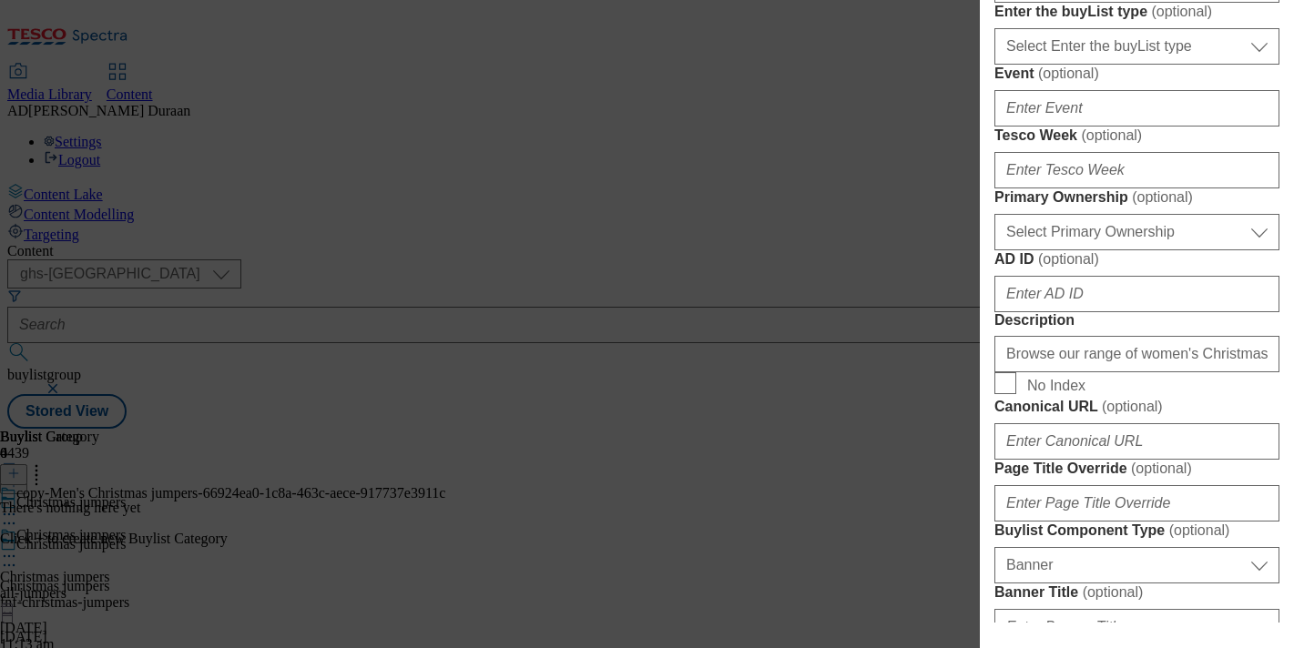
scroll to position [643, 0]
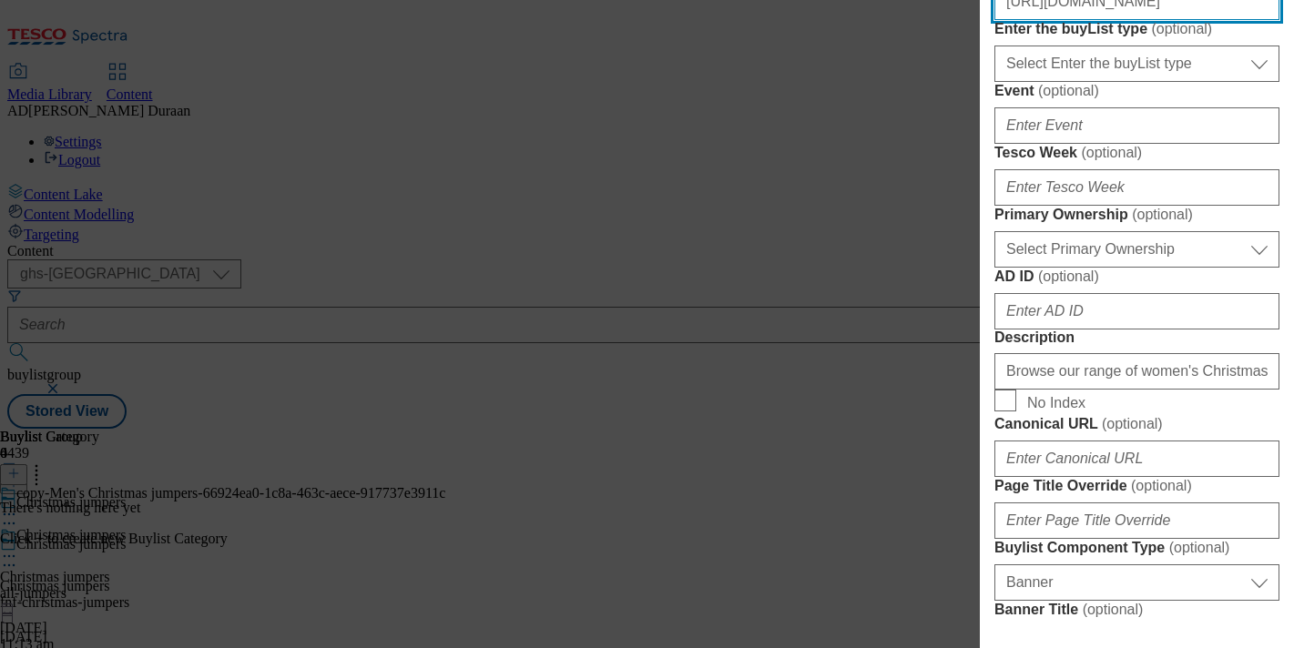
click at [1125, 20] on input "https://digitalcontent.api.tesco.com/v2/media/ghs-mktg/5044c796-6541-4e1b-849f-…" at bounding box center [1136, 2] width 285 height 36
paste input "https://digitalcontent.api.tesco.com/v2/media/ghs-mktg/024bd2f8-9f29-4362-bc5d-…"
type input "https://digitalcontent.api.tesco.com/v2/media/ghs-mktg/024bd2f8-9f29-4362-bc5d-…"
click at [1219, 20] on input "https://digitalcontent.api.tesco.com/v2/media/ghs-mktg/024bd2f8-9f29-4362-bc5d-…" at bounding box center [1136, 2] width 285 height 36
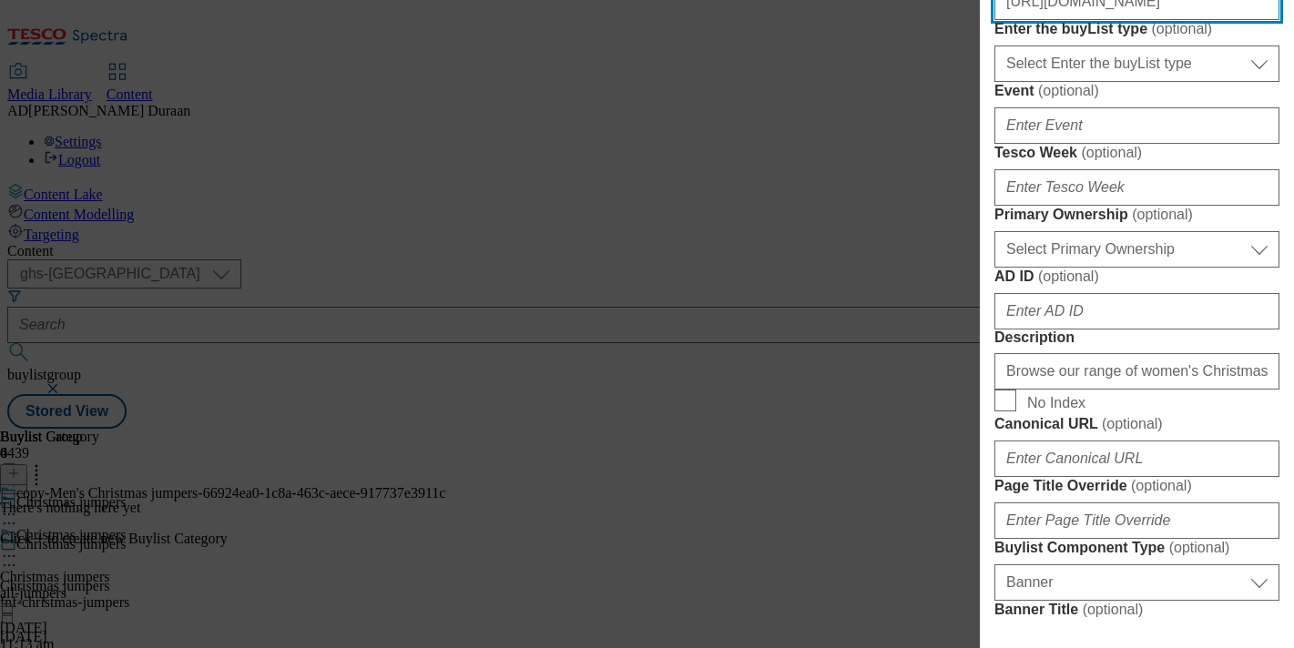
scroll to position [0, 422]
click at [1243, 38] on label "Enter the buyList type ( optional )" at bounding box center [1136, 29] width 285 height 18
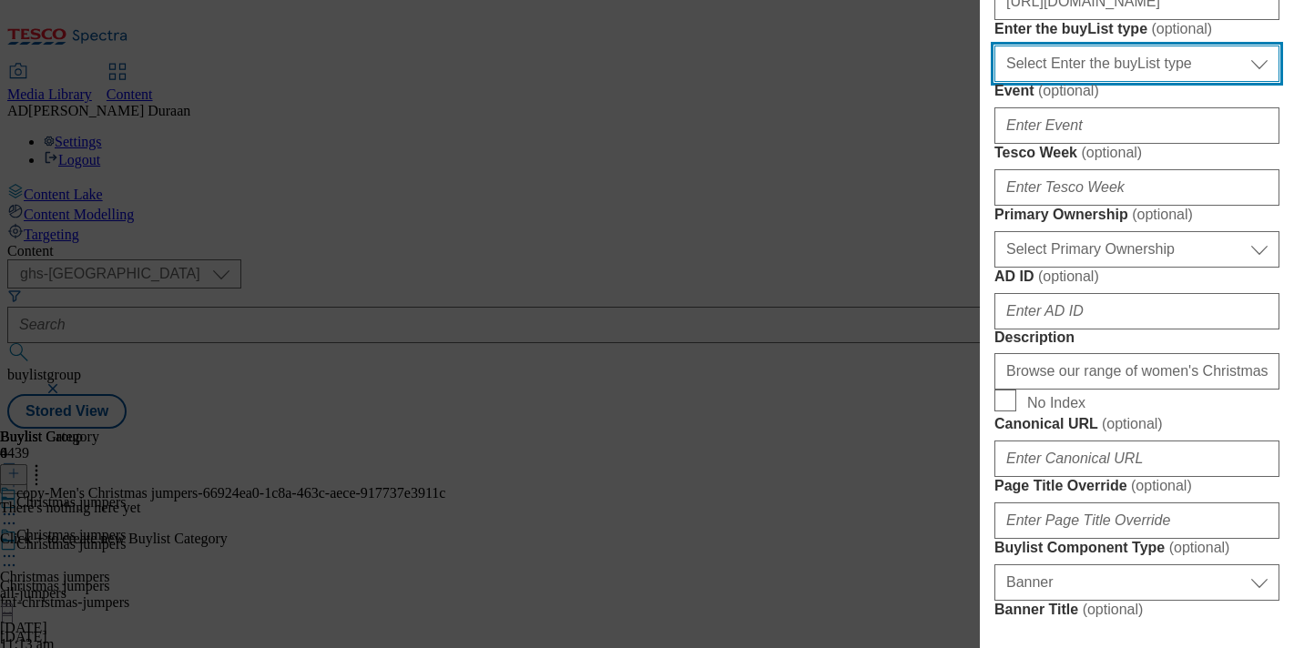
click at [1243, 82] on select "Select Enter the buyList type event supplier funded long term >4 weeks supplier…" at bounding box center [1136, 64] width 285 height 36
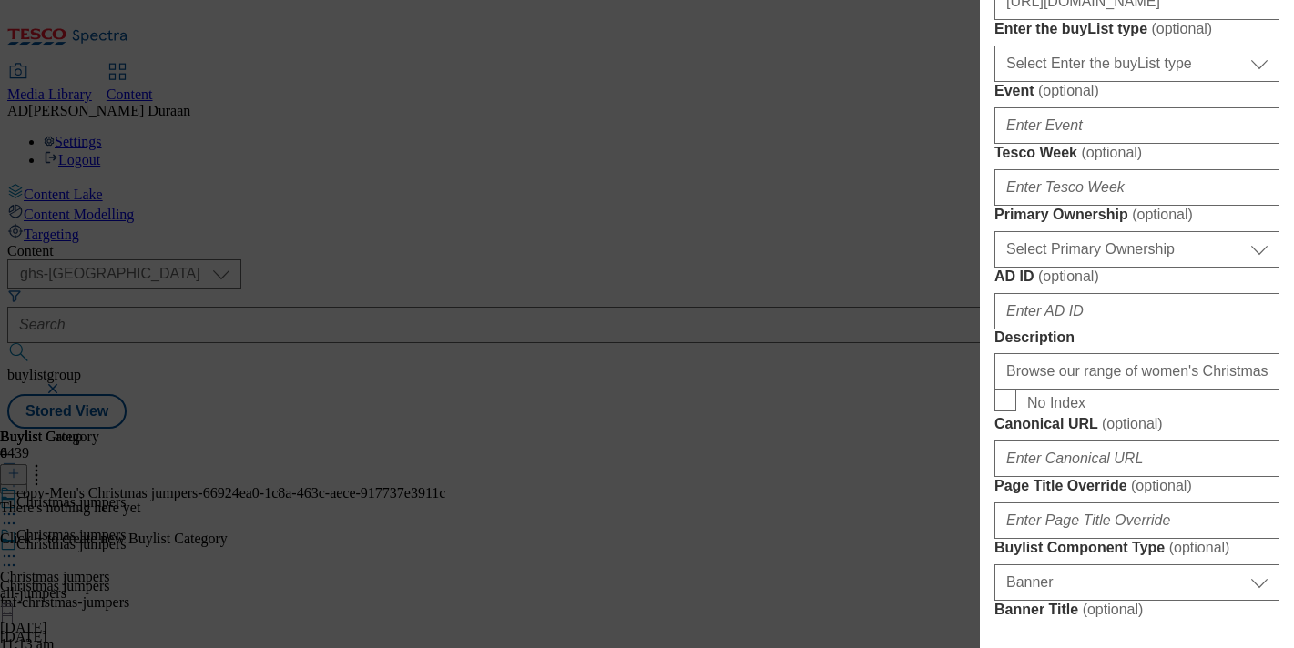
click at [1183, 100] on label "Event ( optional )" at bounding box center [1136, 91] width 285 height 18
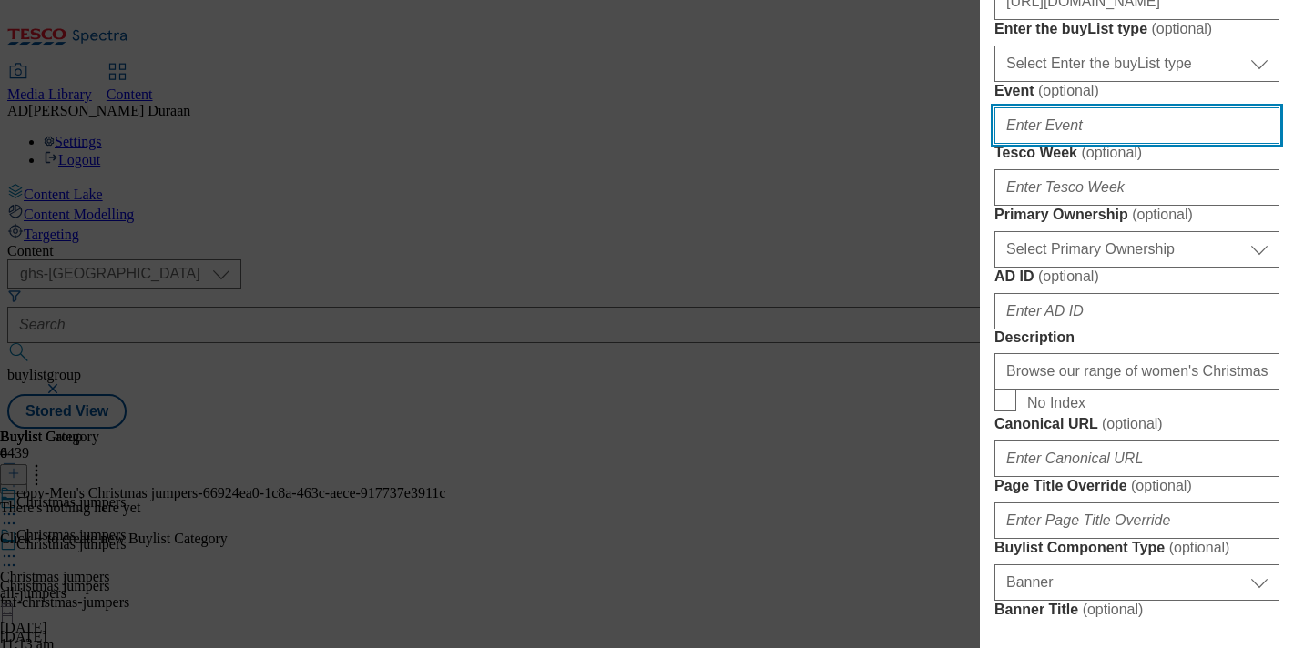
click at [1183, 144] on input "Event ( optional )" at bounding box center [1136, 125] width 285 height 36
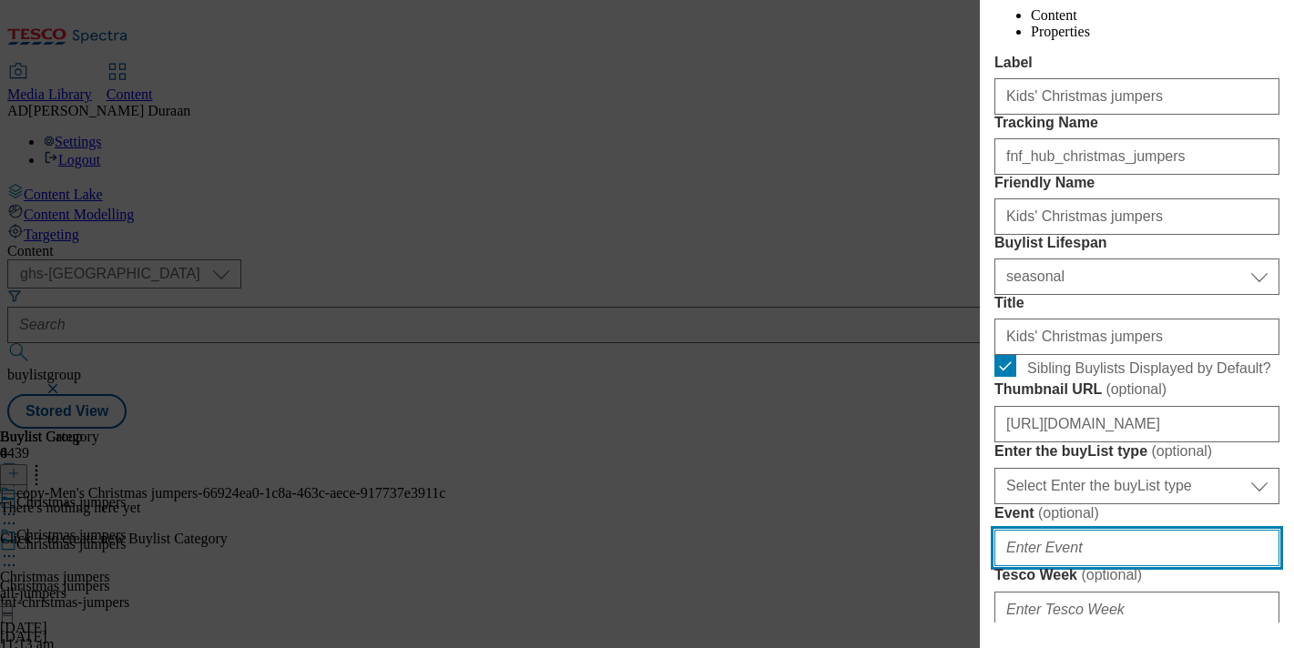
scroll to position [221, 0]
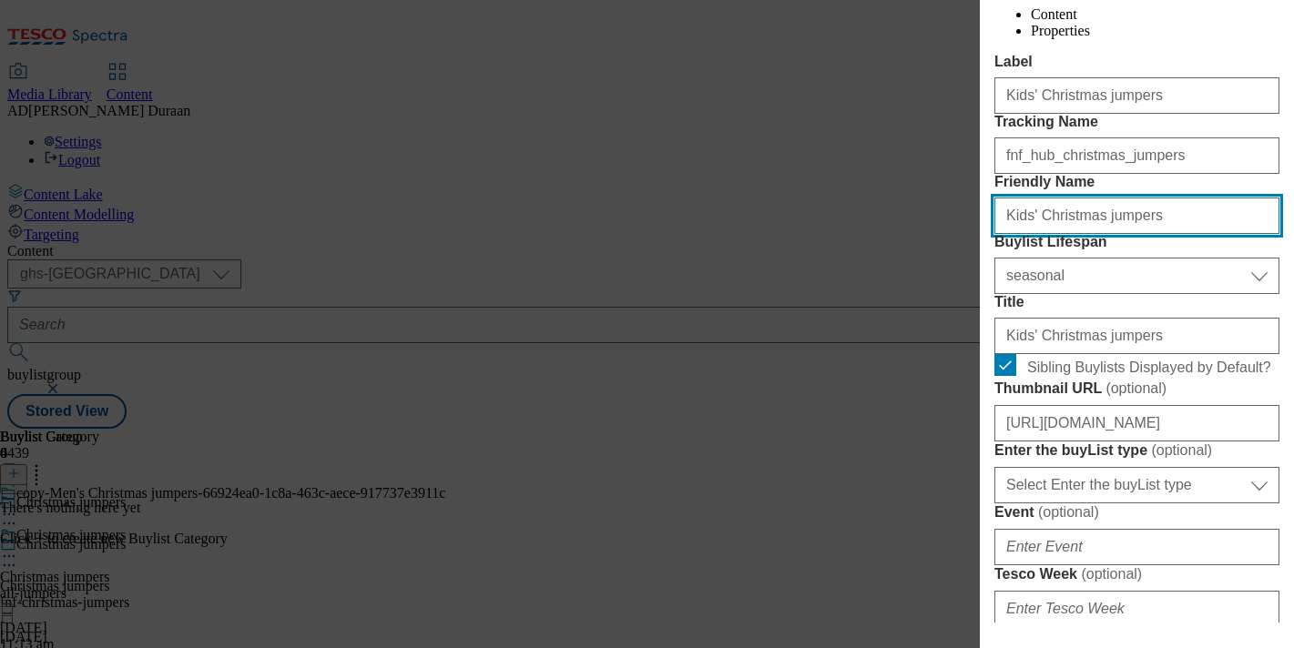
drag, startPoint x: 1008, startPoint y: 315, endPoint x: 972, endPoint y: 309, distance: 36.1
click at [972, 309] on div "Edit Buylist Tags 1 tags selected buylist English Content Properties Label Kids…" at bounding box center [647, 324] width 1294 height 648
type input "kids-christmas-jumpers"
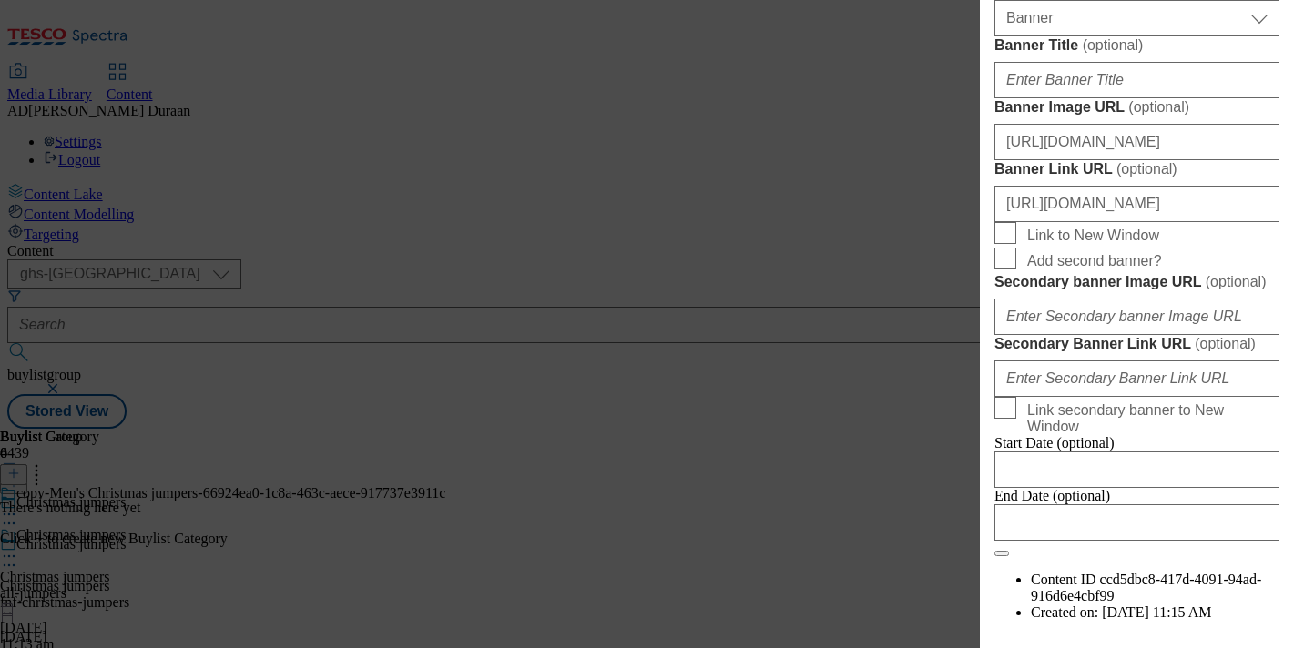
scroll to position [1988, 0]
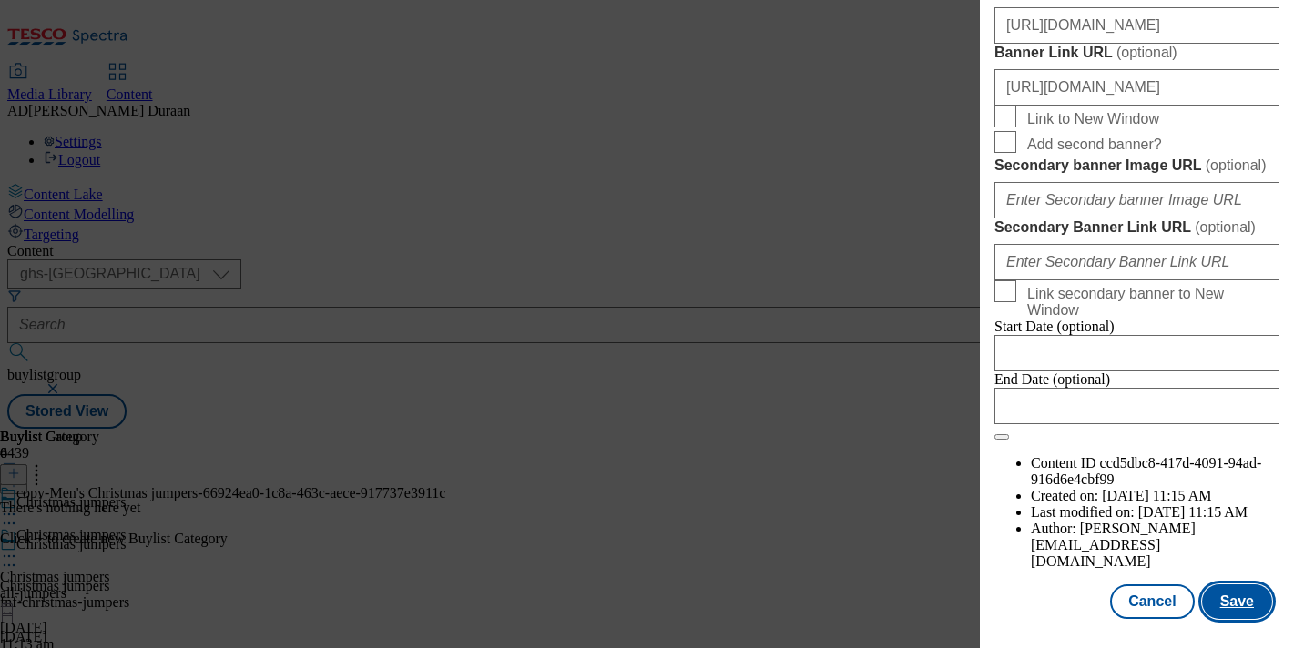
click at [1254, 599] on button "Save" at bounding box center [1237, 602] width 70 height 35
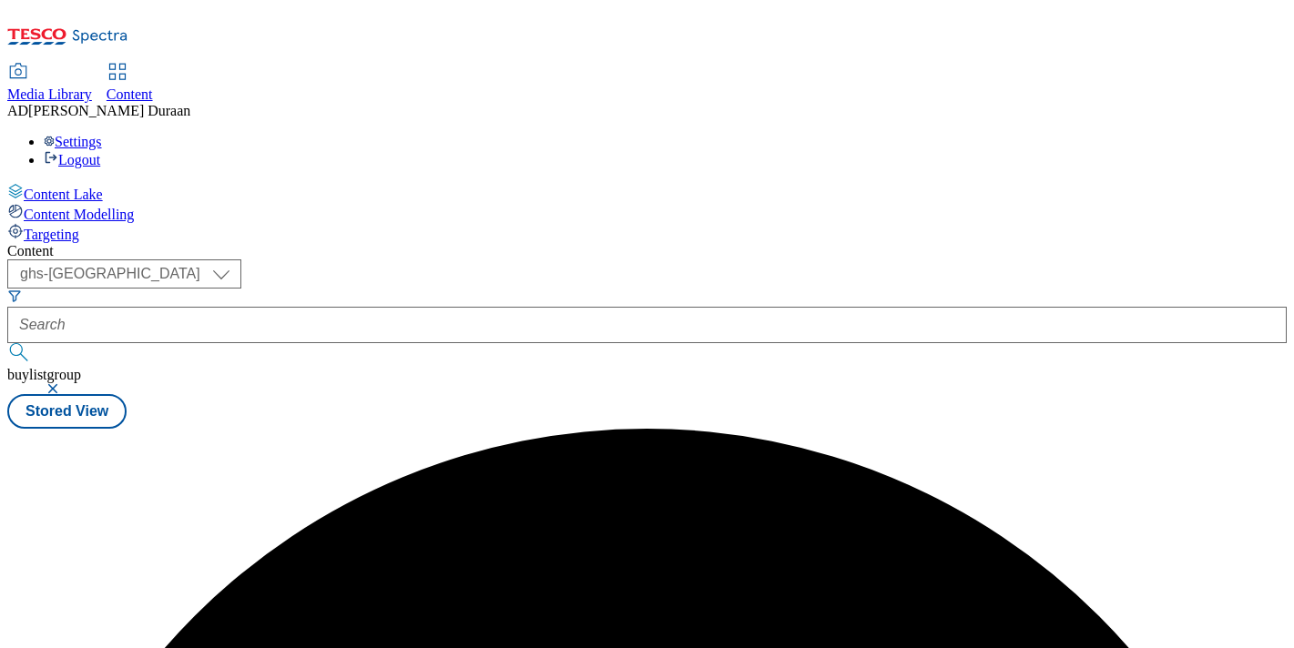
scroll to position [0, 0]
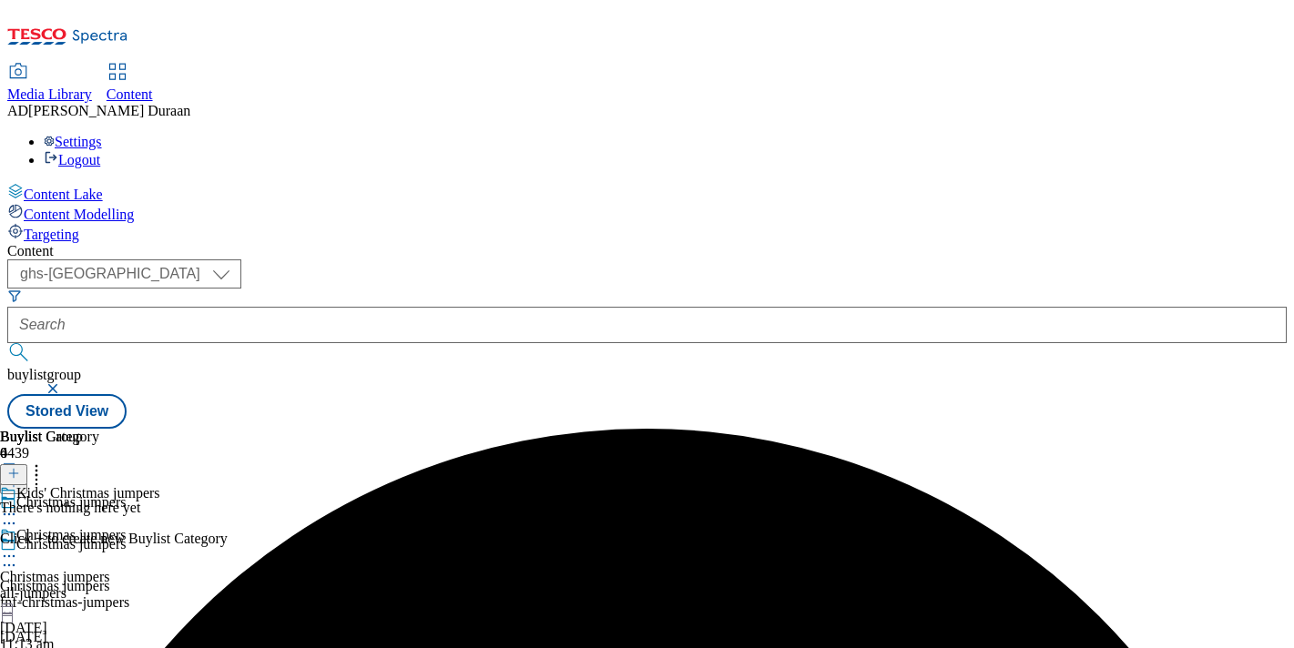
click at [183, 527] on div "Christmas jumpers Christmas jumpers all-jumpers 6 Oct 2025 11:13 am" at bounding box center [91, 590] width 183 height 126
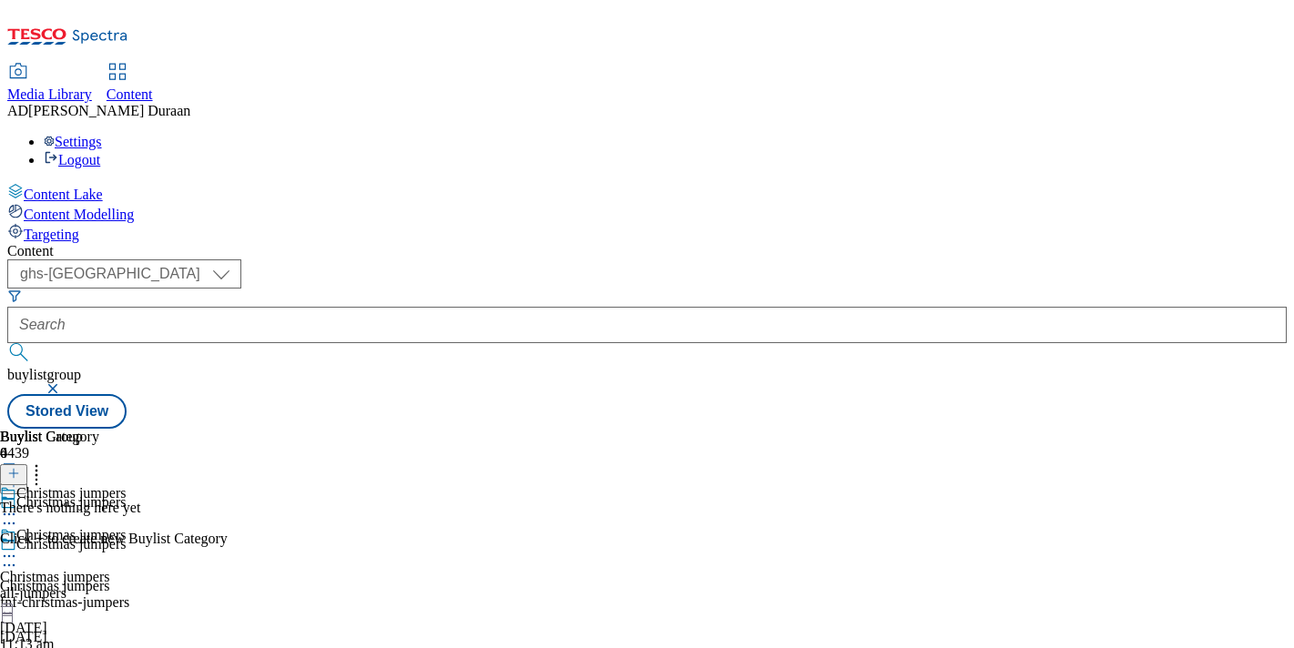
click at [20, 467] on icon at bounding box center [13, 473] width 13 height 13
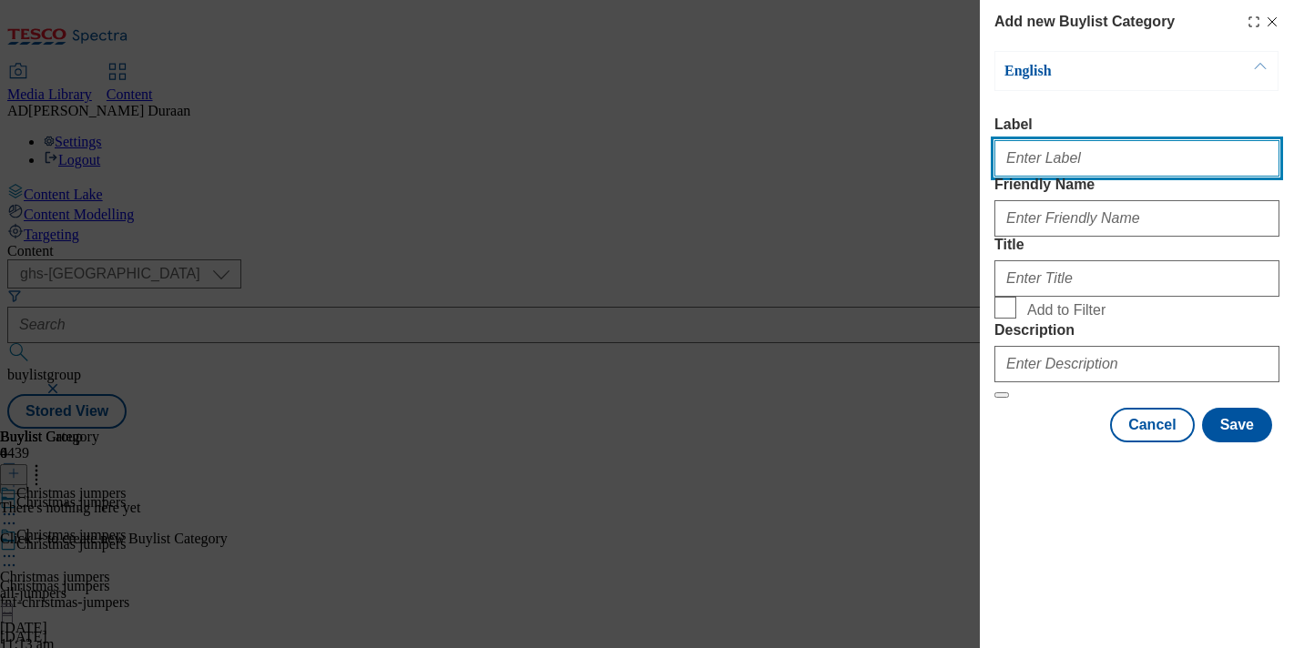
click at [1040, 169] on input "Label" at bounding box center [1136, 158] width 285 height 36
type input "All products"
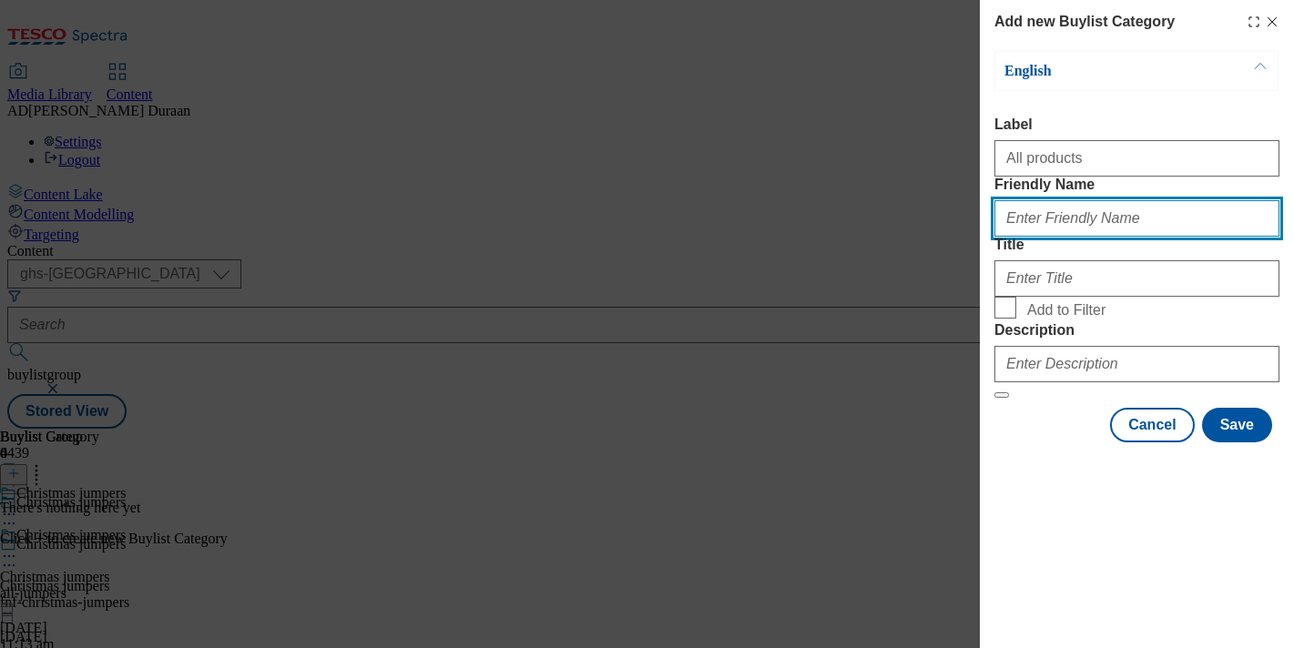
click at [1061, 237] on input "Friendly Name" at bounding box center [1136, 218] width 285 height 36
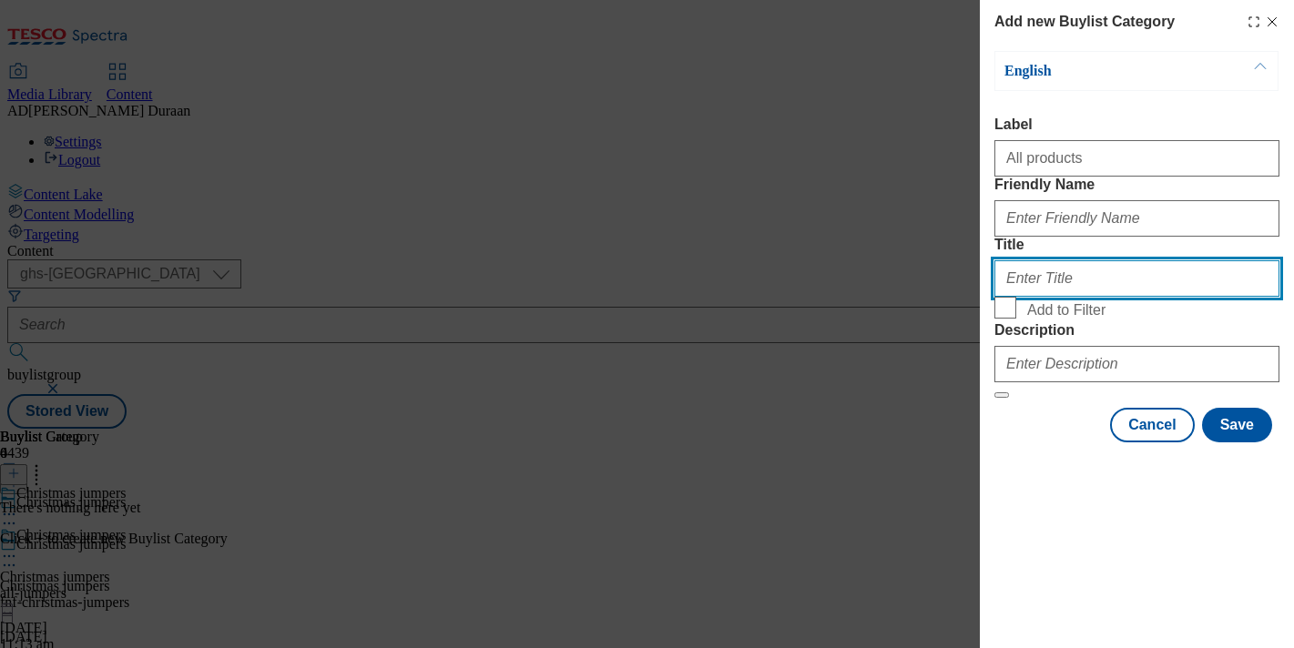
click at [1056, 297] on input "Title" at bounding box center [1136, 278] width 285 height 36
type input "All products"
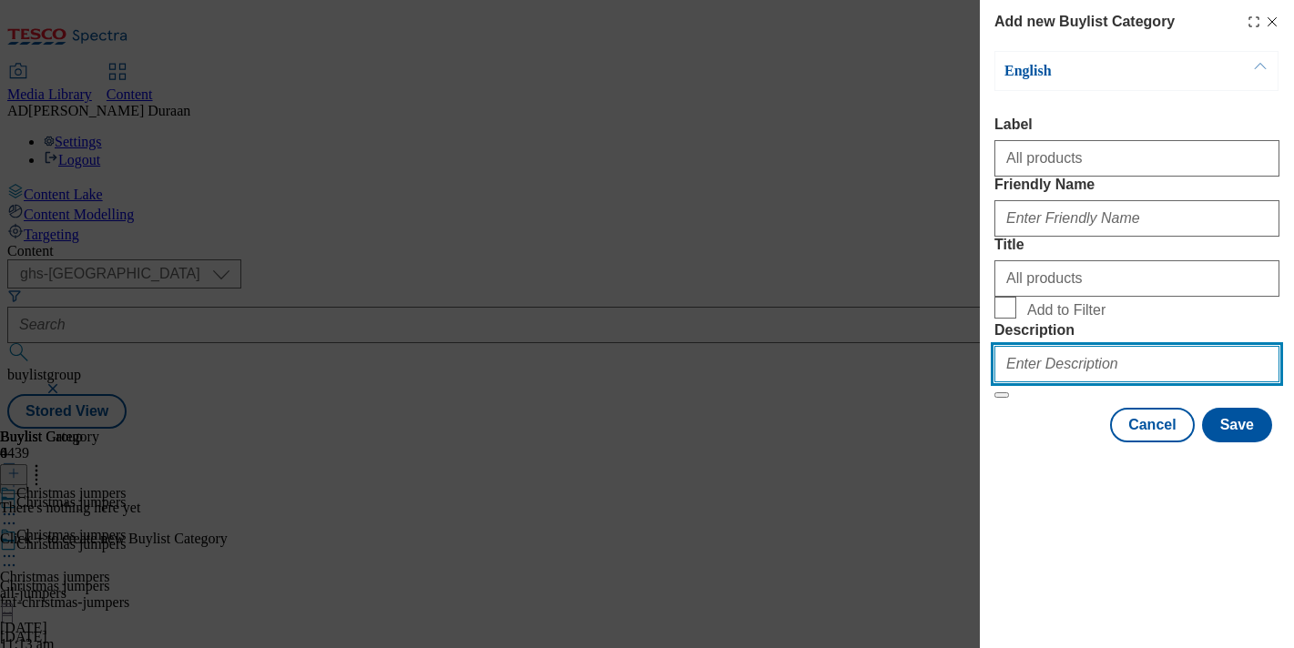
paste input "Browse our range of Christmas jumpers for the whole family, including reindeers…"
type input "Browse our range of Christmas jumpers for the whole family, including reindeers…"
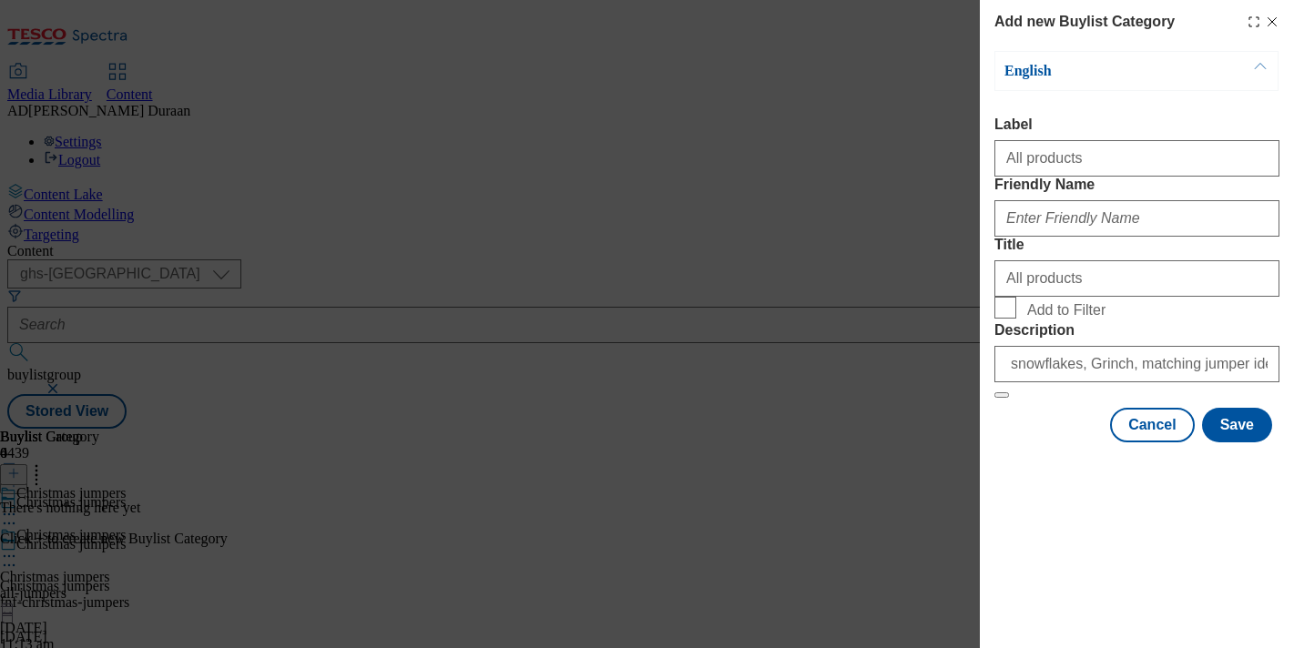
drag, startPoint x: 1064, startPoint y: 606, endPoint x: 1120, endPoint y: 589, distance: 58.8
click at [1069, 472] on div "Modal" at bounding box center [1137, 458] width 314 height 25
click at [1241, 443] on button "Save" at bounding box center [1237, 425] width 70 height 35
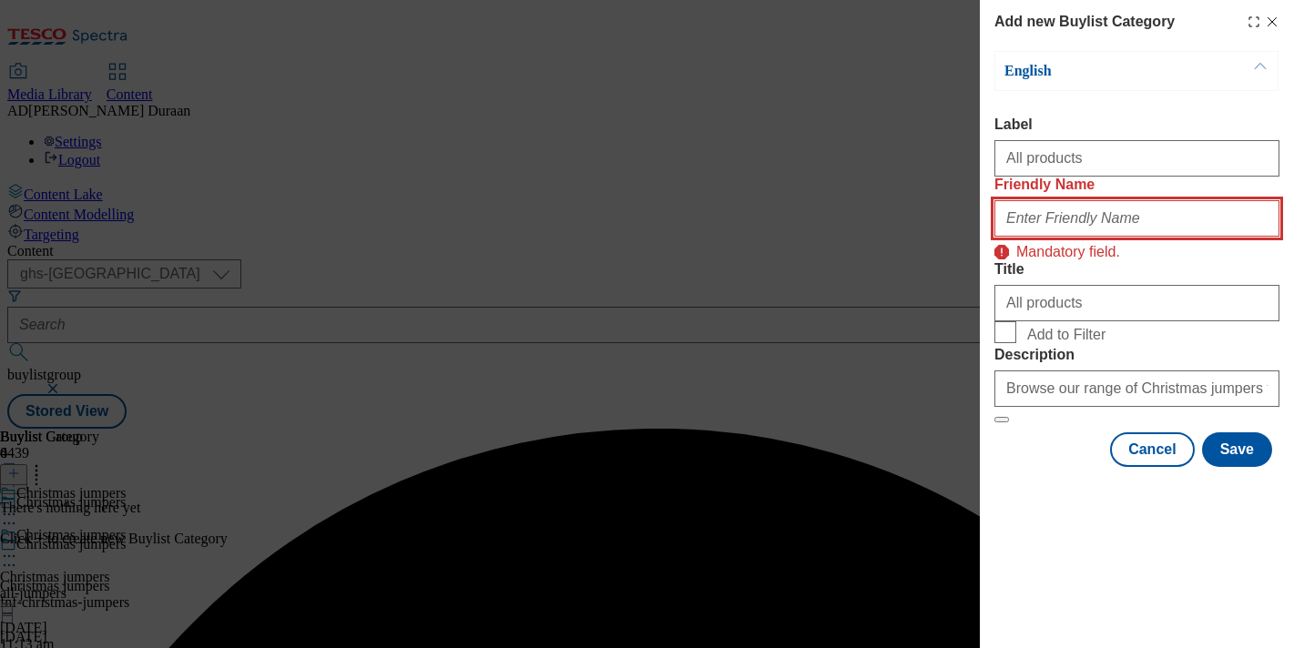
click at [1051, 237] on input "Friendly Name" at bounding box center [1136, 218] width 285 height 36
type input "all-products"
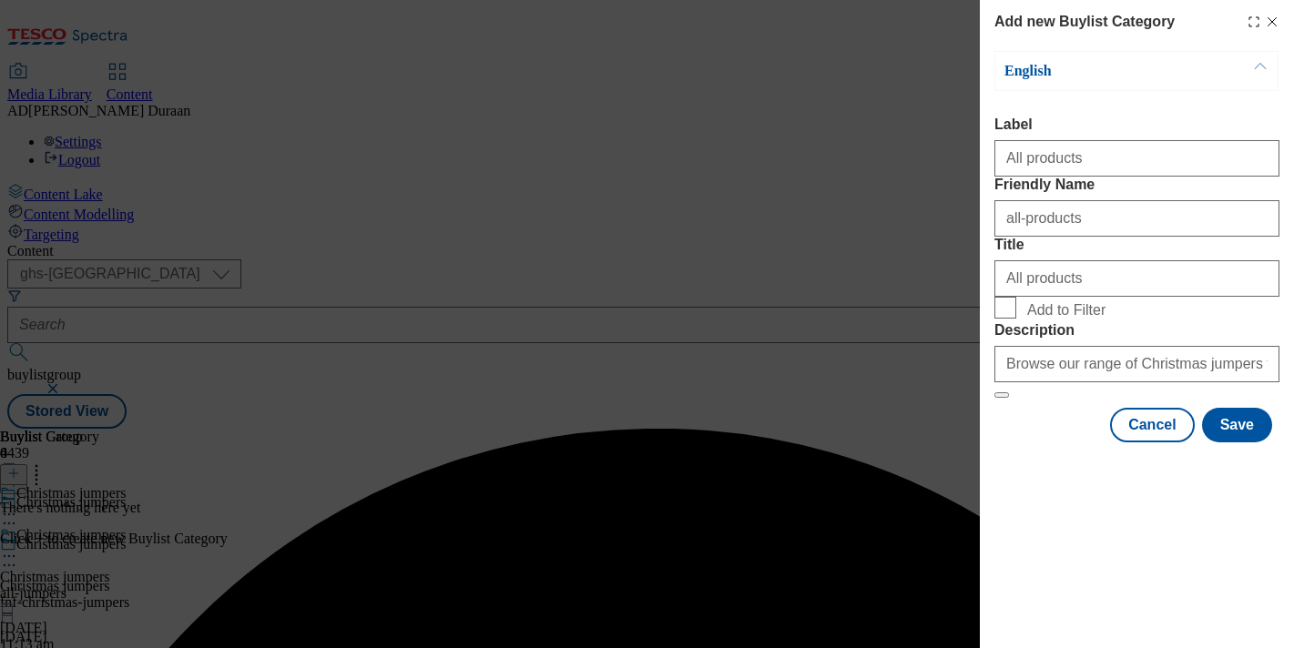
click at [1132, 197] on form "Label All products Friendly Name all-products Title All products Add to Filter …" at bounding box center [1136, 258] width 285 height 282
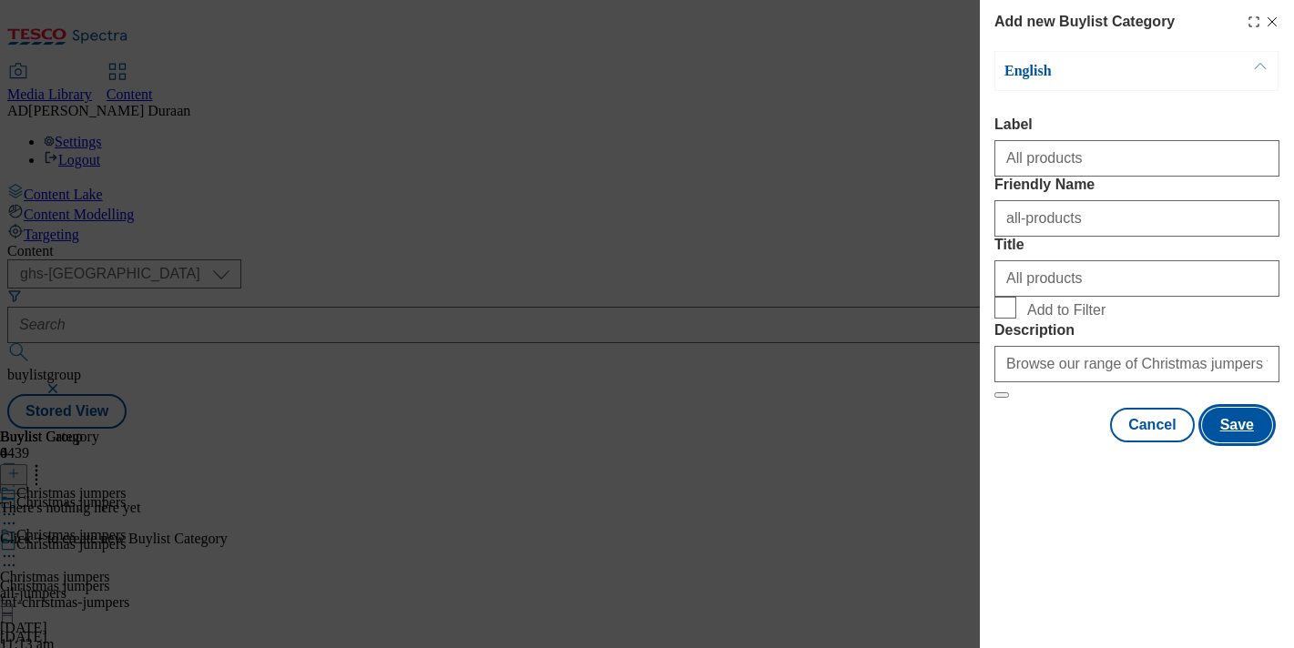
drag, startPoint x: 1243, startPoint y: 560, endPoint x: 1234, endPoint y: 563, distance: 9.5
click at [1242, 443] on button "Save" at bounding box center [1237, 425] width 70 height 35
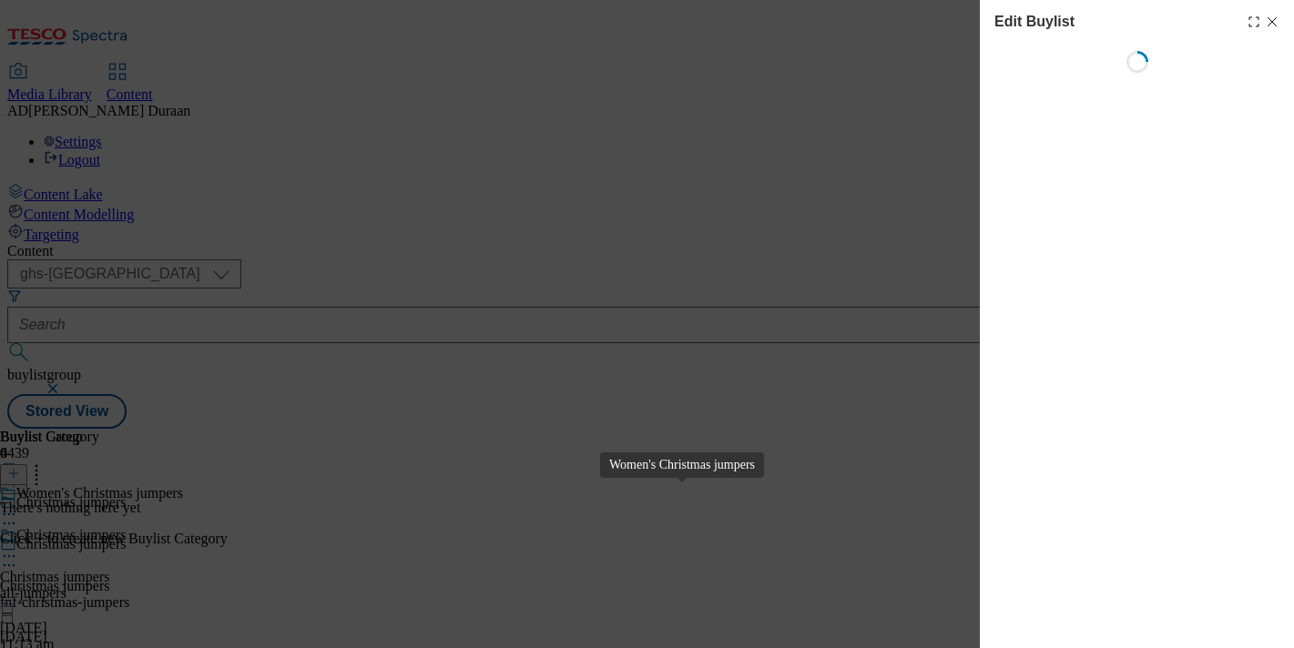
select select "seasonal"
select select "Banner"
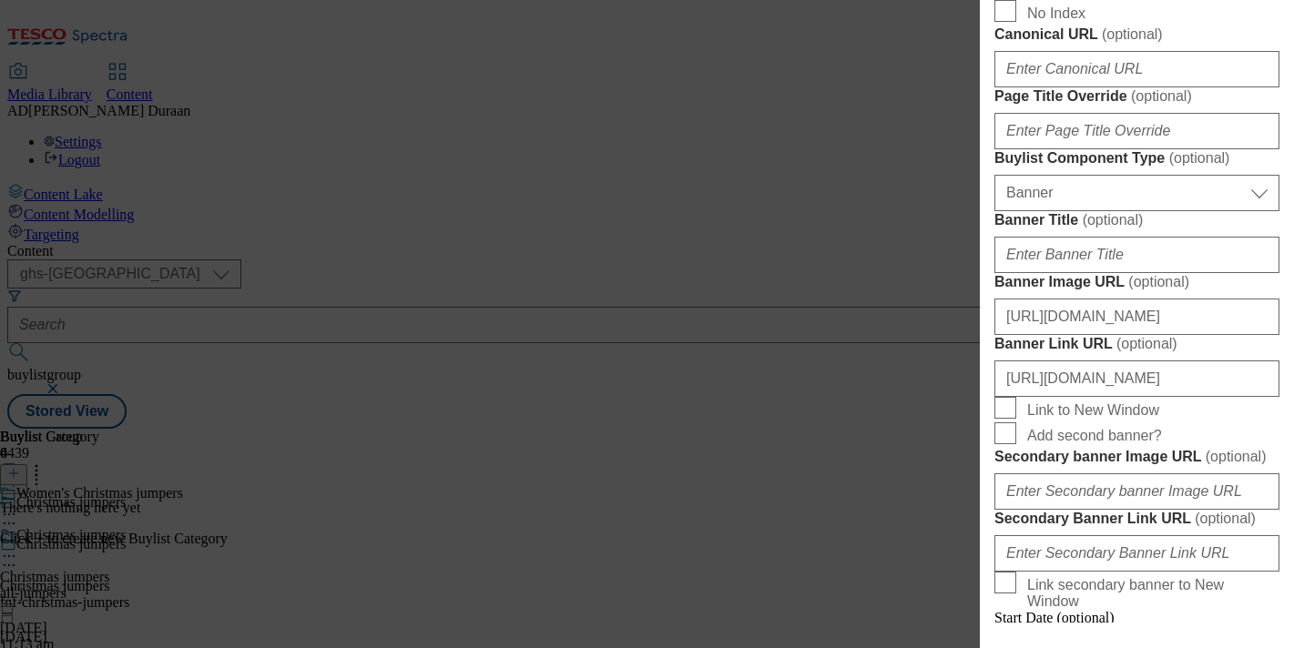
scroll to position [1075, 0]
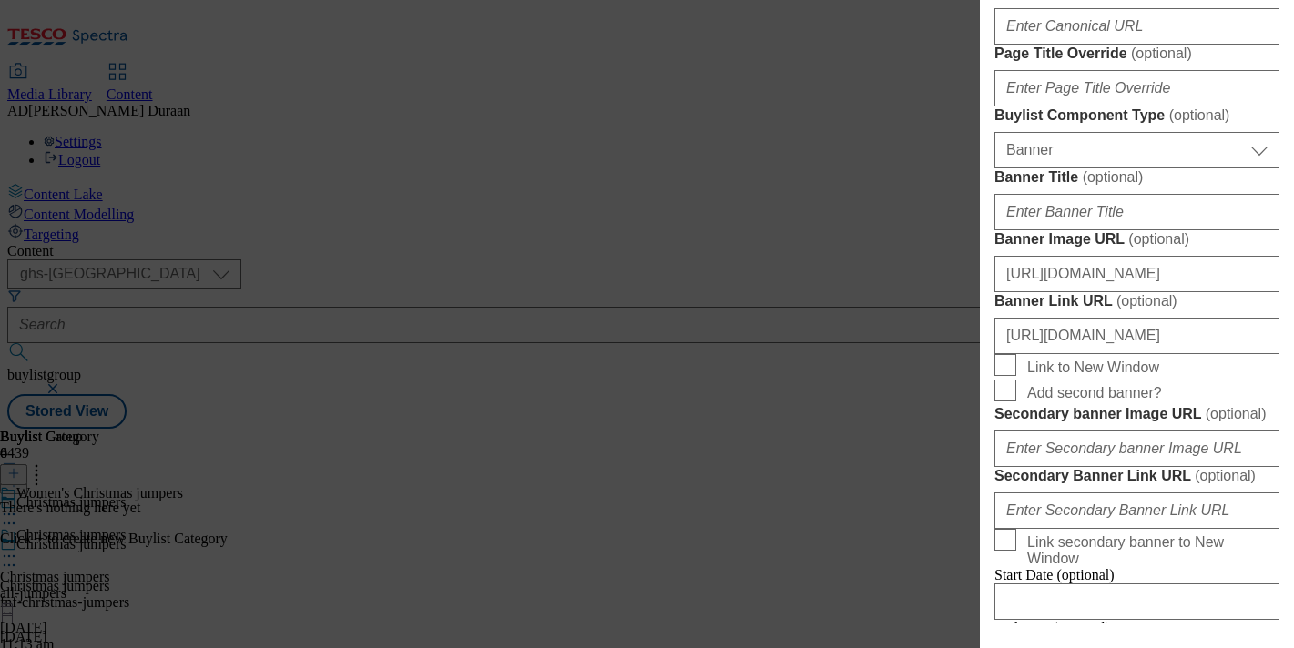
paste input "Browse our range of women's Christmas jumpers, including sequin Christmas jumpe…"
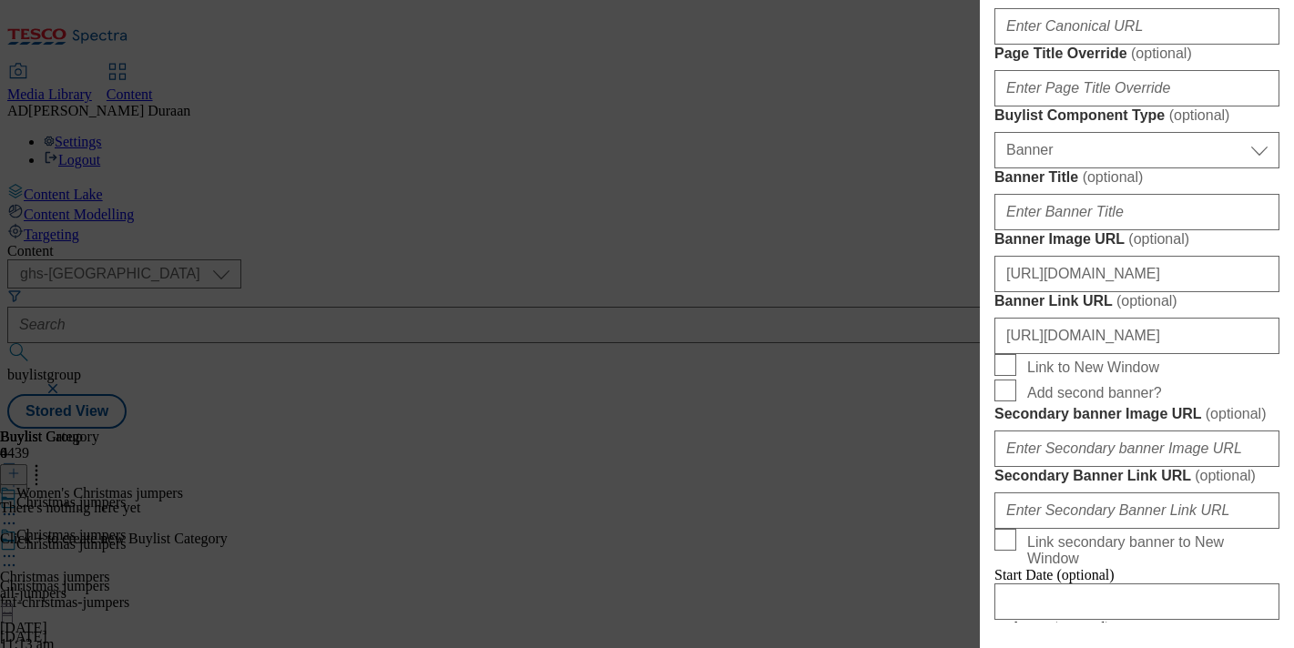
type input "Browse our range of women's Christmas jumpers, including sequin Christmas jumpe…"
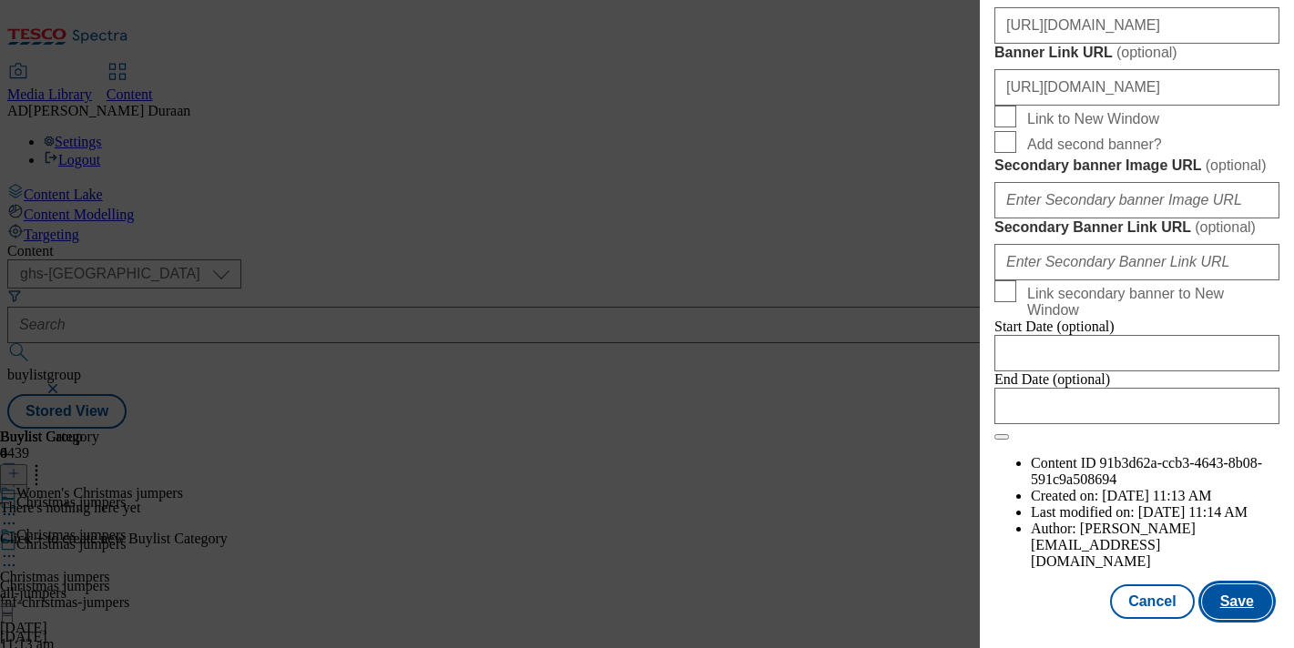
click at [1235, 606] on button "Save" at bounding box center [1237, 602] width 70 height 35
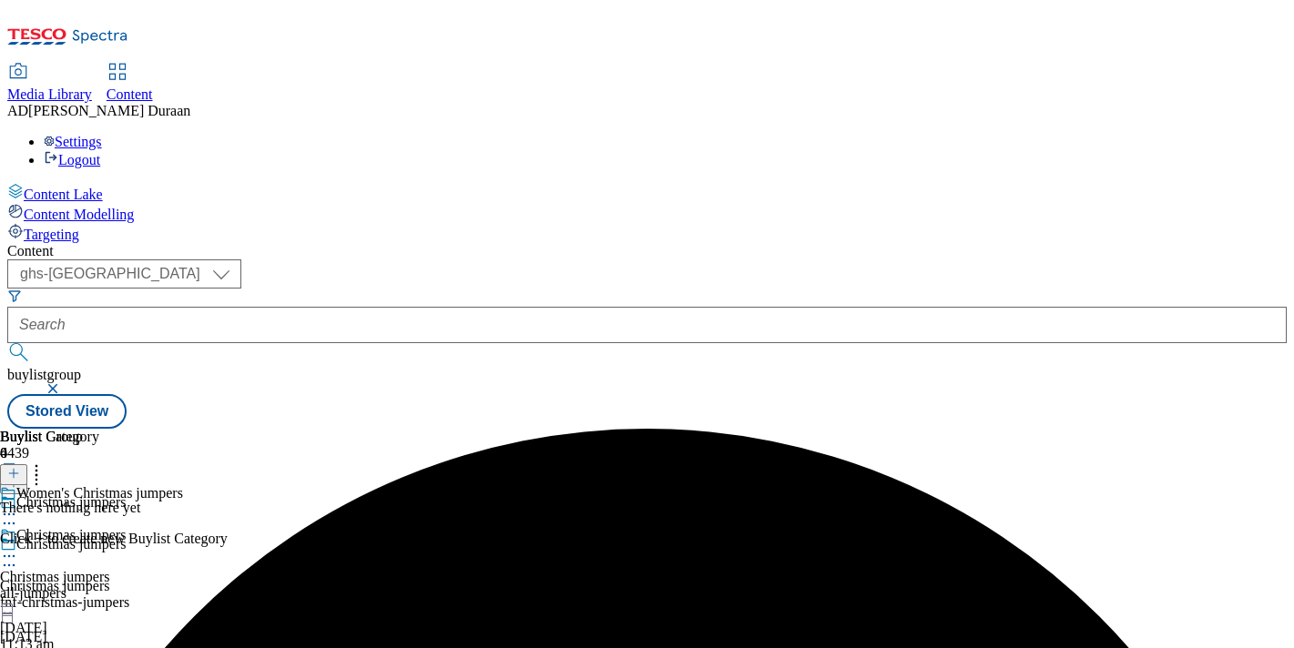
click at [20, 467] on icon at bounding box center [13, 473] width 13 height 13
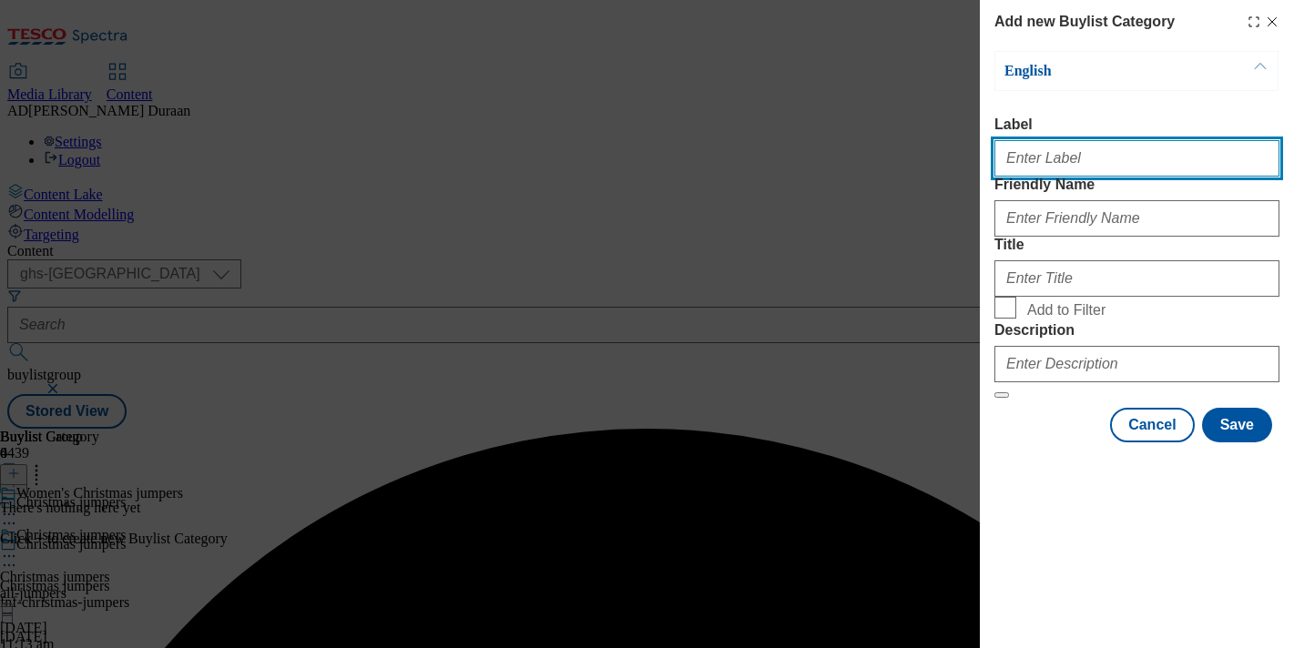
click at [1031, 171] on input "Label" at bounding box center [1136, 158] width 285 height 36
type input "All products"
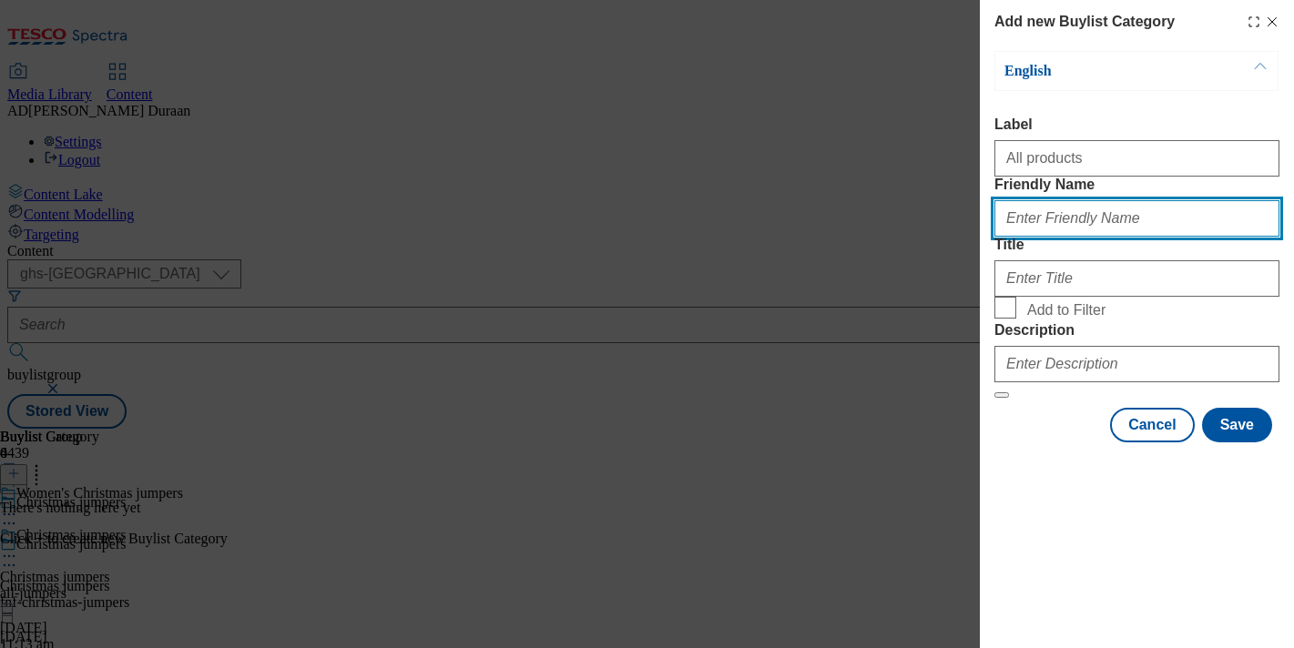
click at [1034, 237] on input "Friendly Name" at bounding box center [1136, 218] width 285 height 36
type input "all-products"
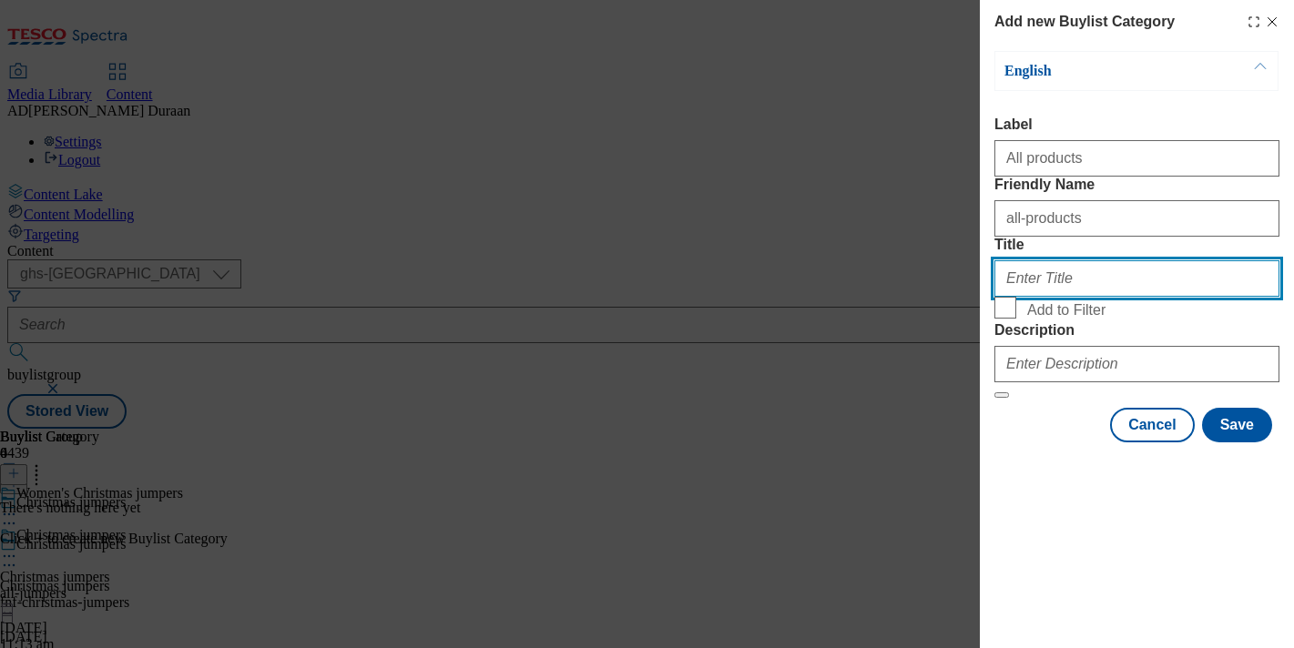
click at [1024, 297] on input "Title" at bounding box center [1136, 278] width 285 height 36
type input "All products"
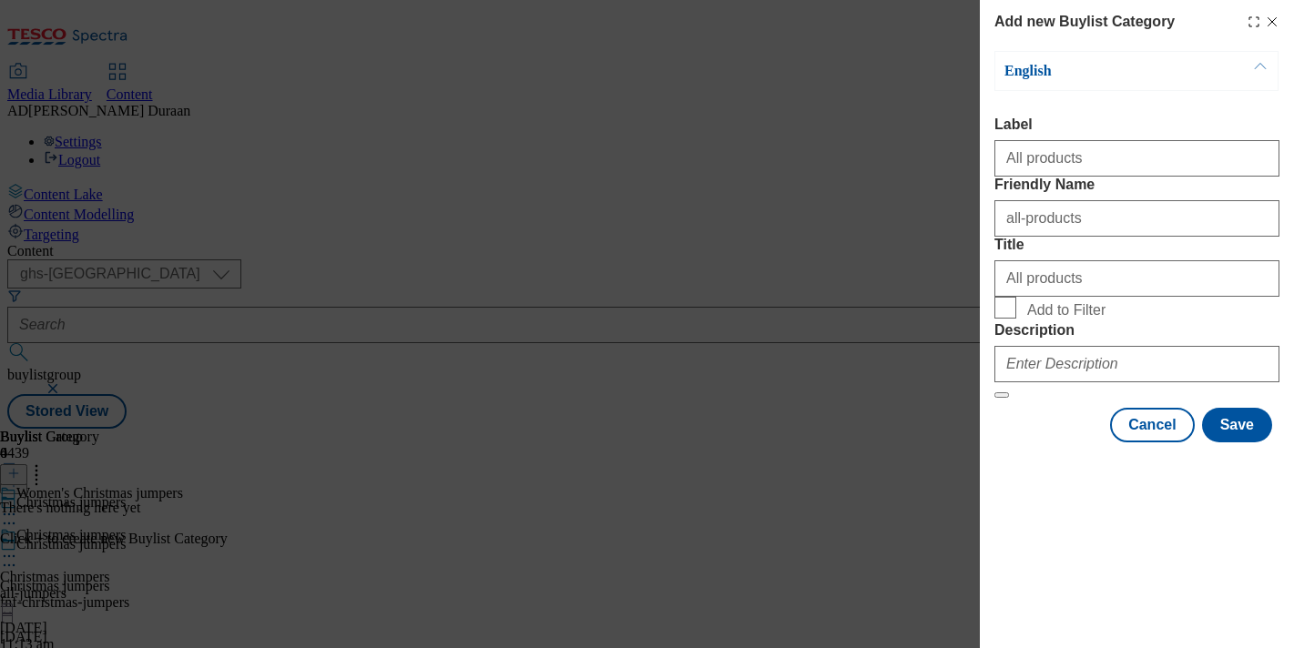
click at [1125, 288] on form "Label All products Friendly Name all-products Title All products Add to Filter …" at bounding box center [1136, 258] width 285 height 282
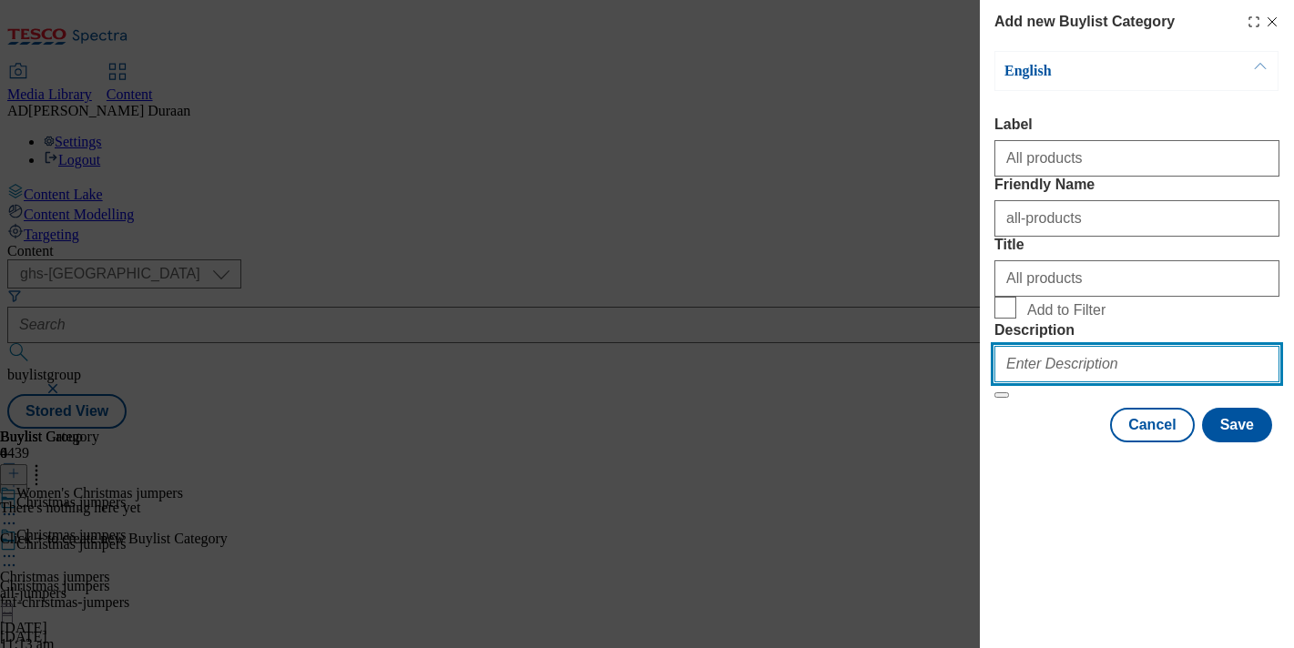
paste input "Browse our range of women's Christmas jumpers, including sequin Christmas jumpe…"
type input "Browse our range of women's Christmas jumpers, including sequin Christmas jumpe…"
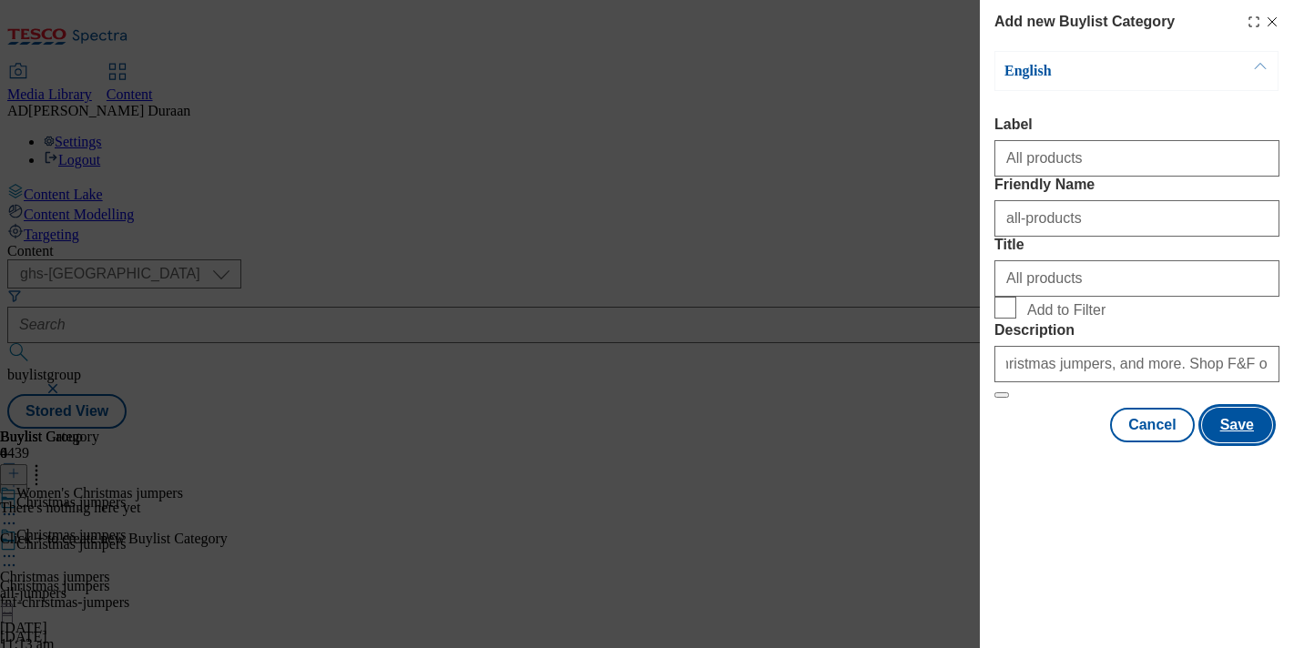
scroll to position [0, 0]
click at [1245, 443] on button "Save" at bounding box center [1237, 425] width 70 height 35
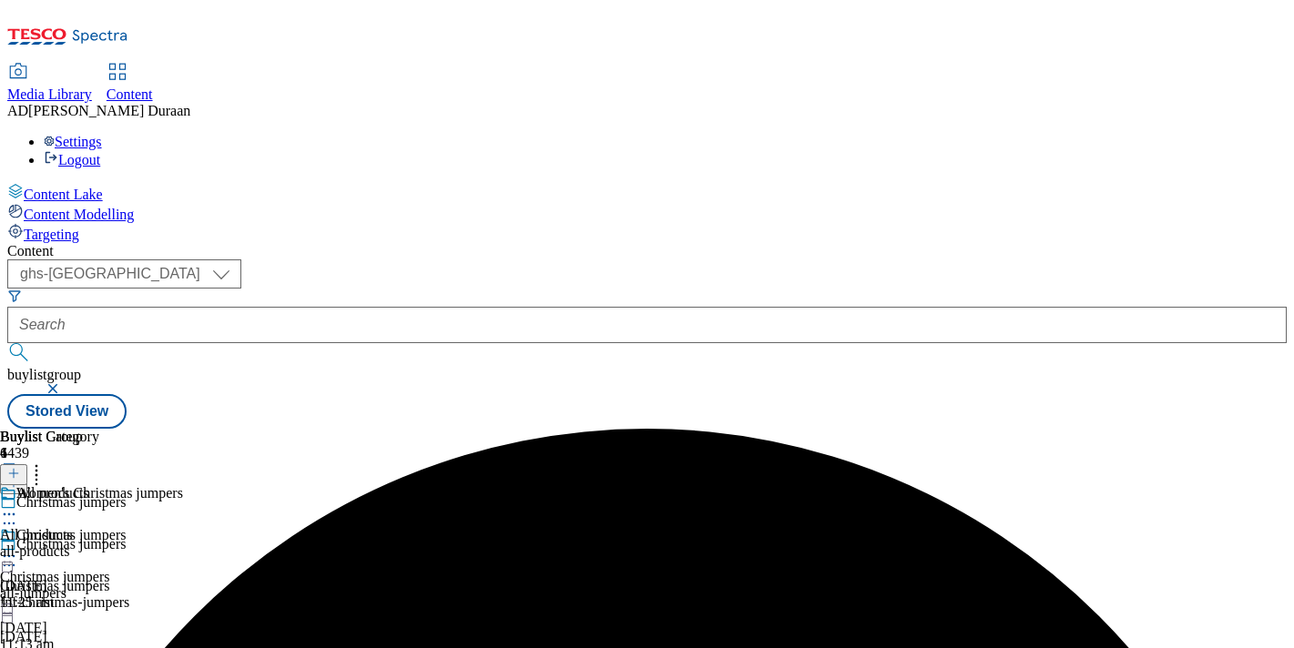
scroll to position [171, 0]
drag, startPoint x: 766, startPoint y: 517, endPoint x: 484, endPoint y: 221, distance: 409.0
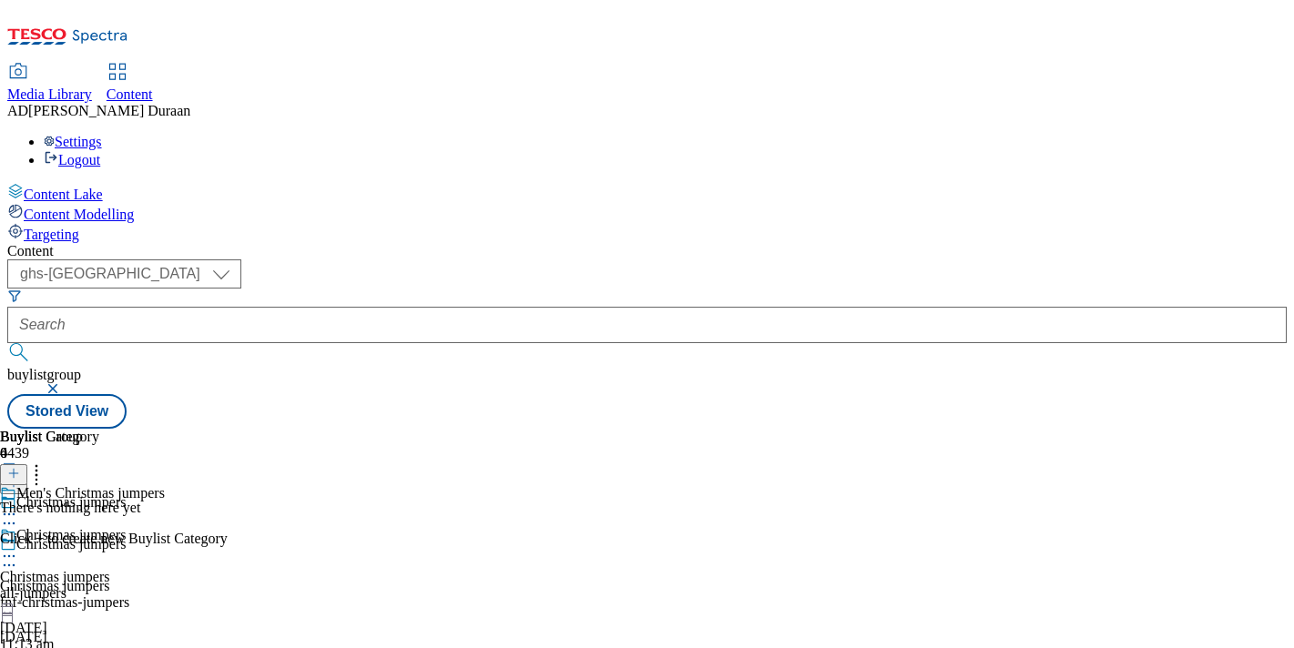
click at [18, 473] on line at bounding box center [13, 473] width 9 height 0
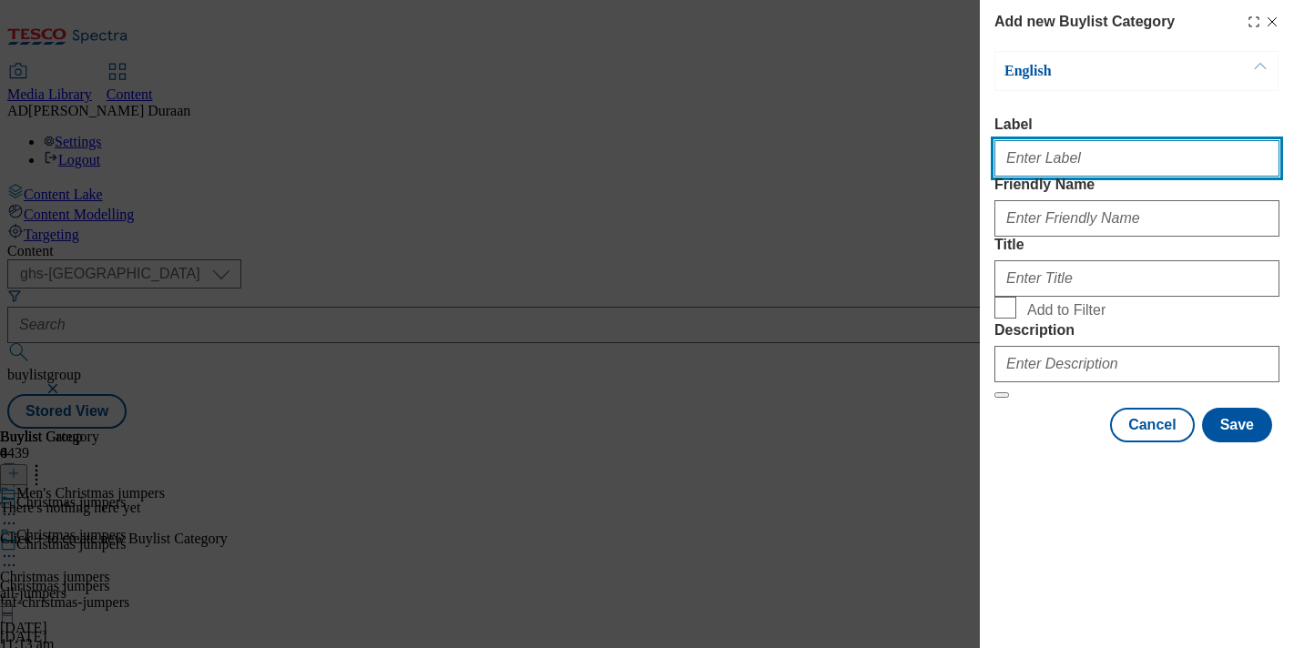
click at [1018, 163] on input "Label" at bounding box center [1136, 158] width 285 height 36
type input "All products"
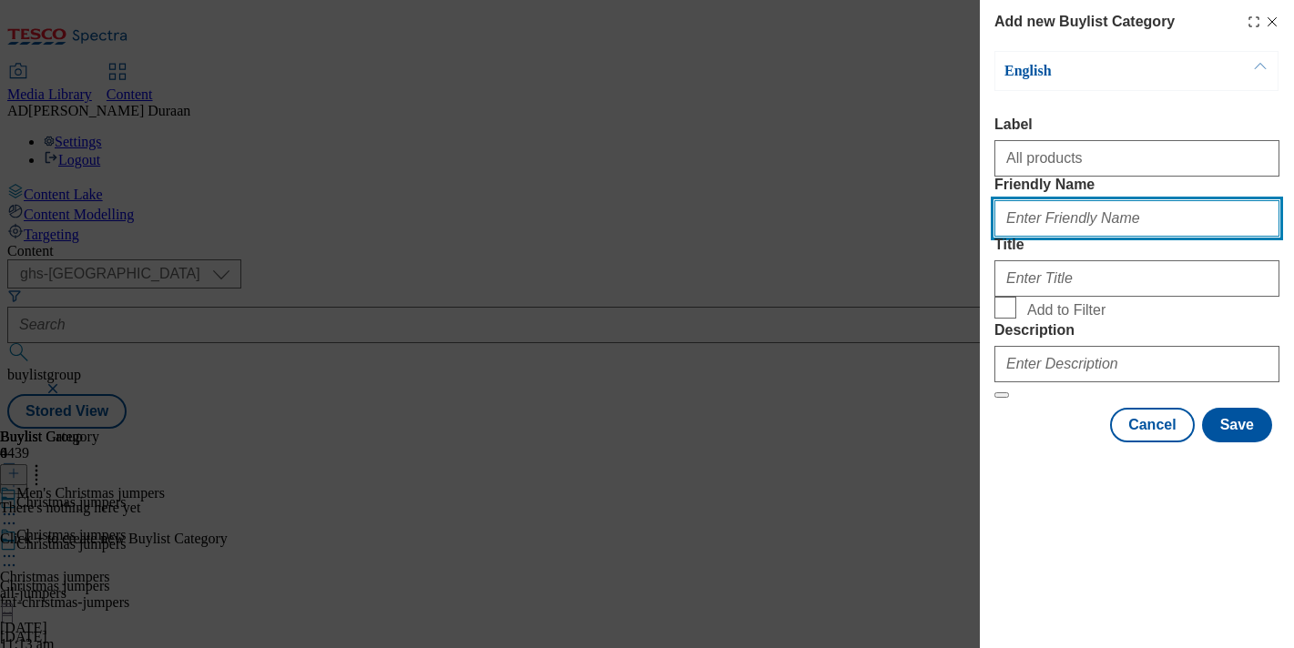
click at [1033, 237] on input "Friendly Name" at bounding box center [1136, 218] width 285 height 36
type input "all-products"
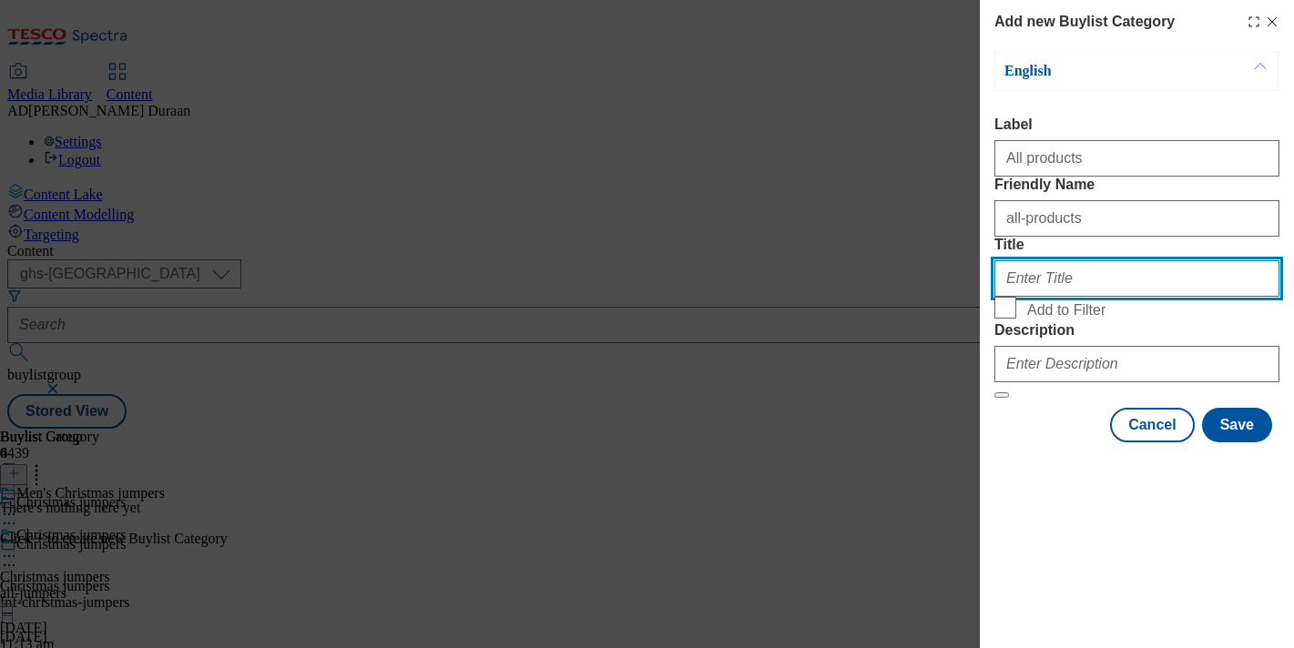
click at [1008, 297] on input "Title" at bounding box center [1136, 278] width 285 height 36
type input "All products"
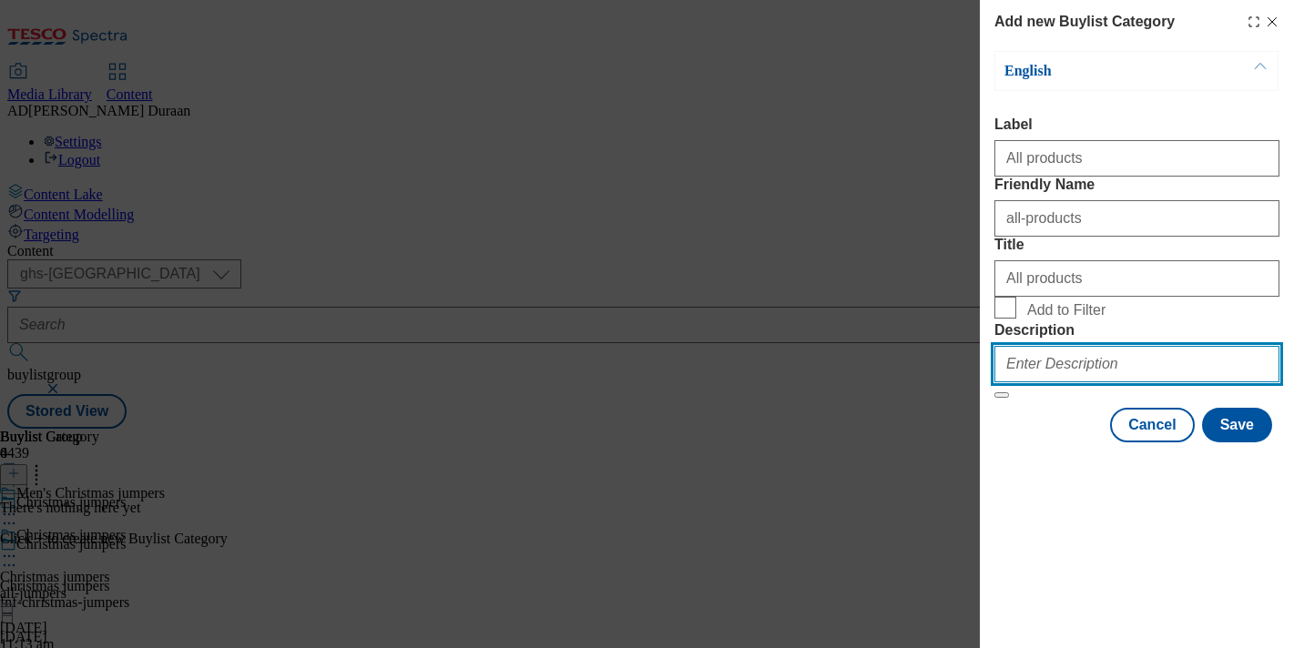
paste input "Browse our range of men's Christmas jumpers, including funny Christmas jumpers,…"
click at [1155, 382] on input "Browse our range of men's Christmas jumpers, including funny Christmas jumpers,…" at bounding box center [1136, 364] width 285 height 36
type input "Browse our range of men's Christmas jumpers, including funny Christmas jumpers,…"
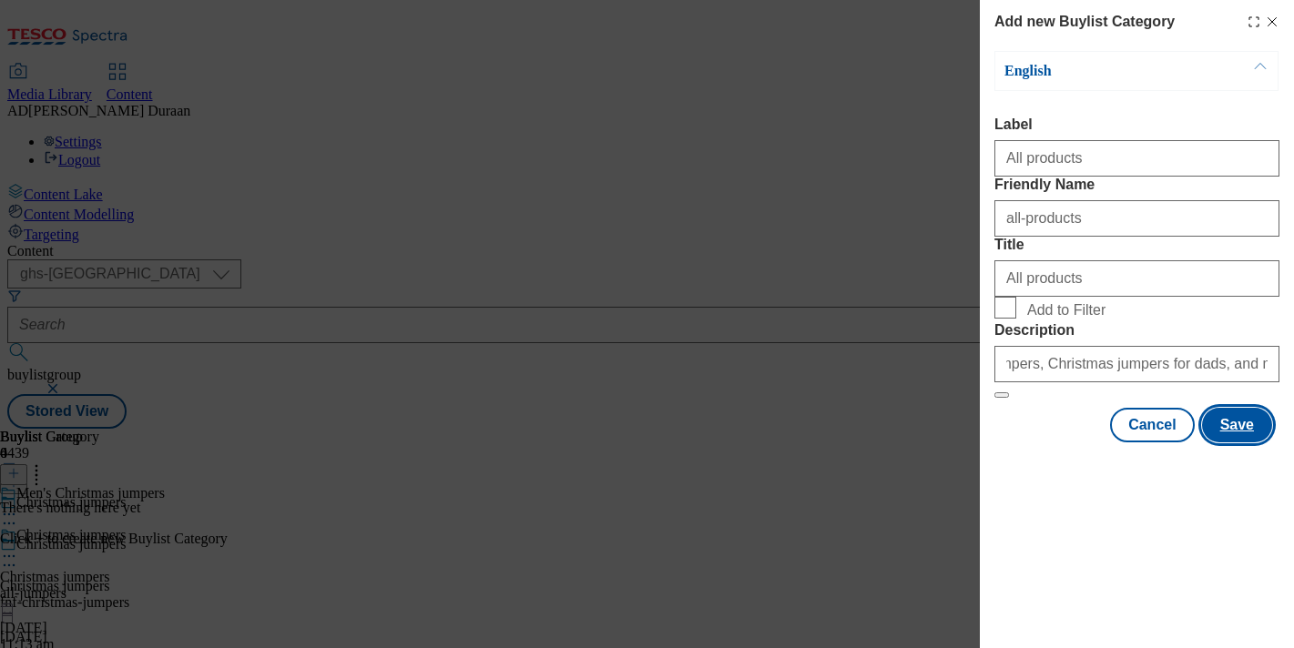
scroll to position [0, 0]
click at [1235, 443] on button "Save" at bounding box center [1237, 425] width 70 height 35
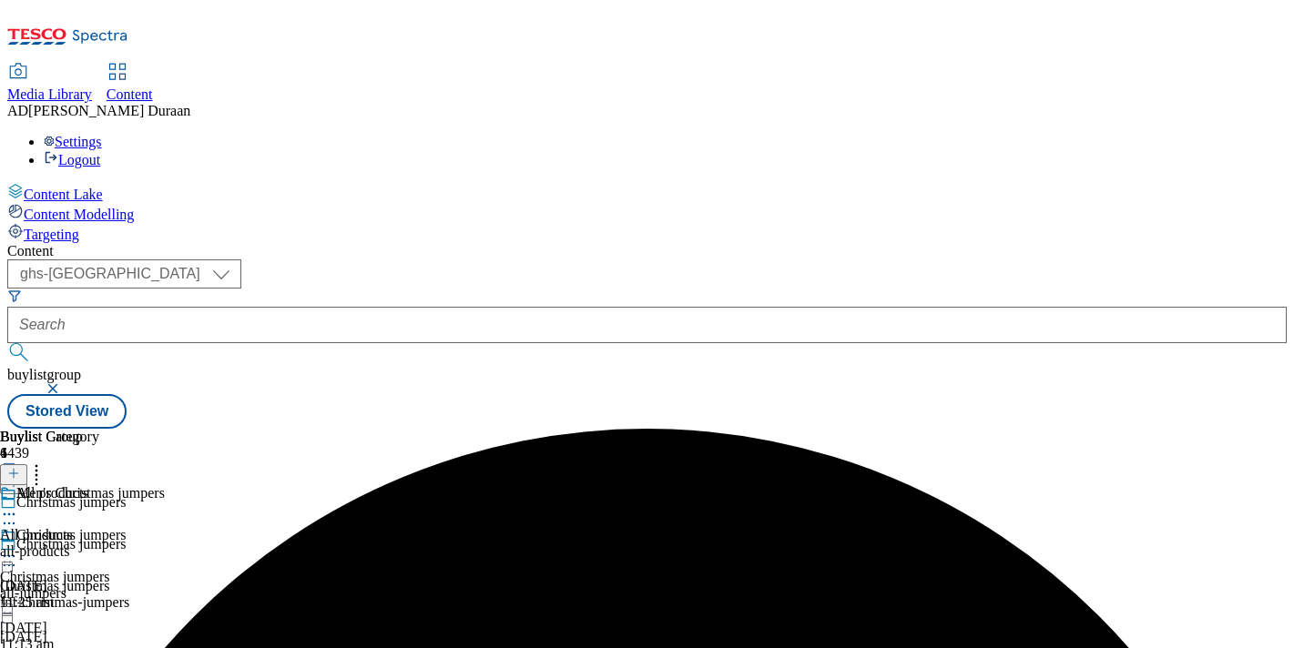
scroll to position [171, 0]
click at [99, 544] on div "all-products" at bounding box center [49, 552] width 99 height 16
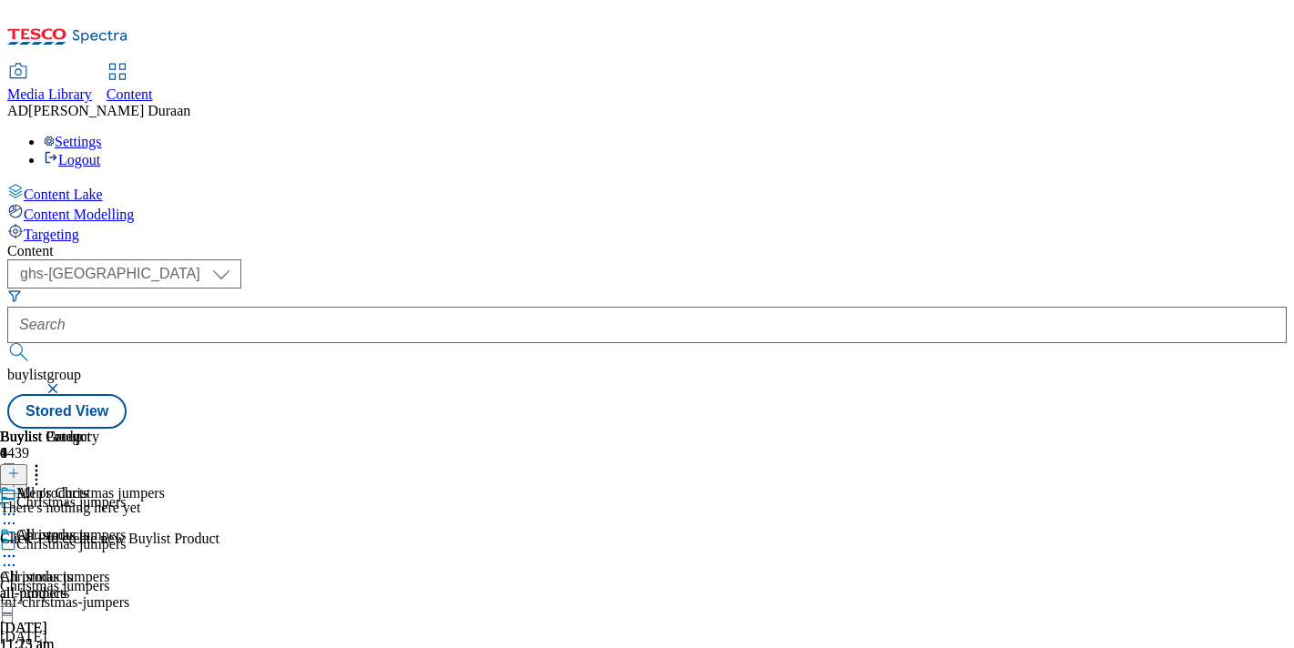
drag, startPoint x: 851, startPoint y: 490, endPoint x: 840, endPoint y: 494, distance: 12.4
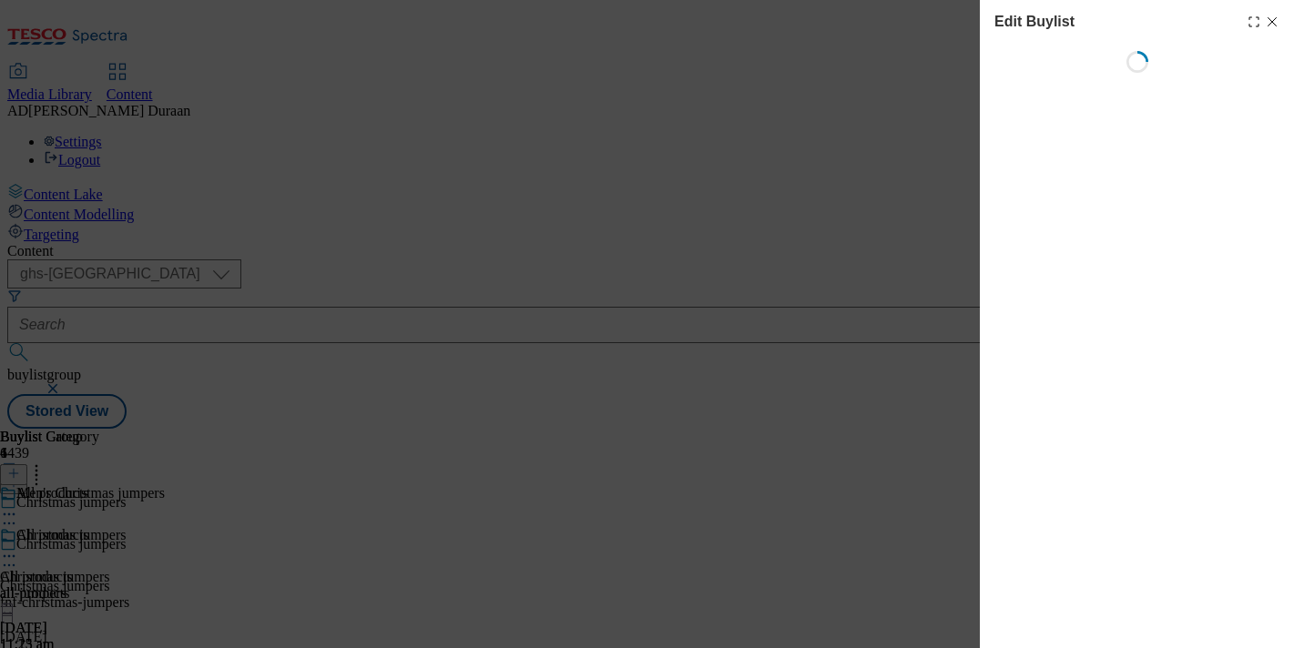
select select "seasonal"
select select "Banner"
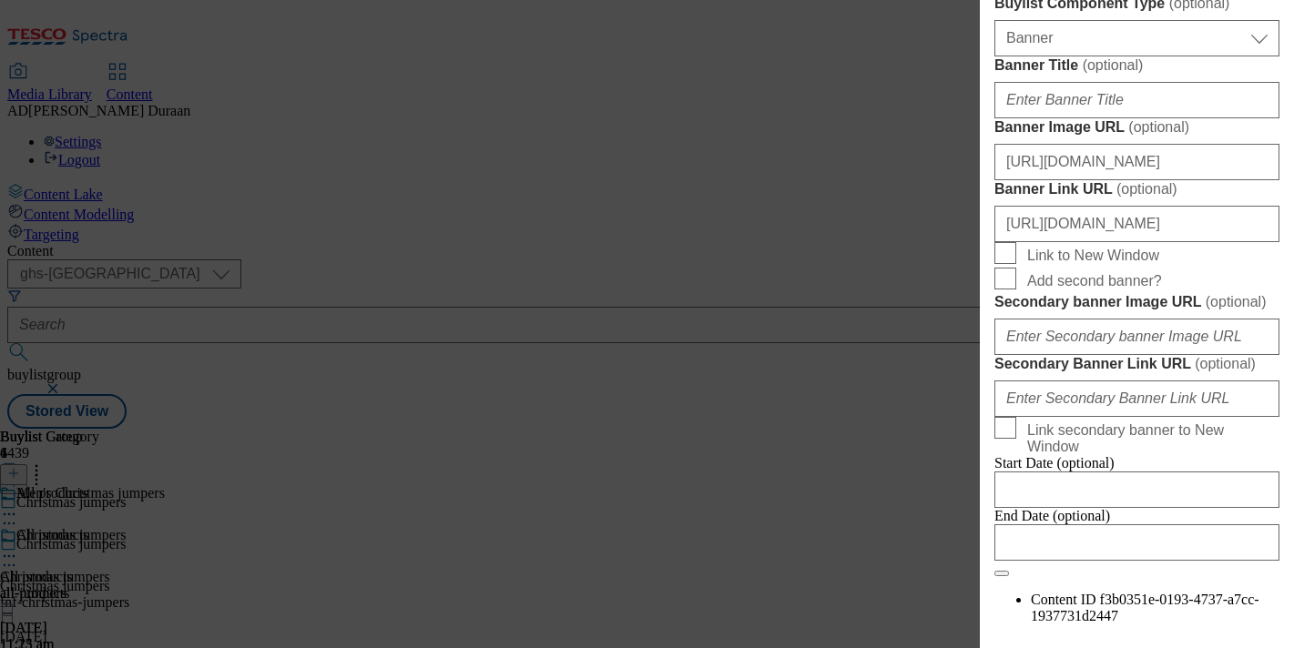
scroll to position [1169, 0]
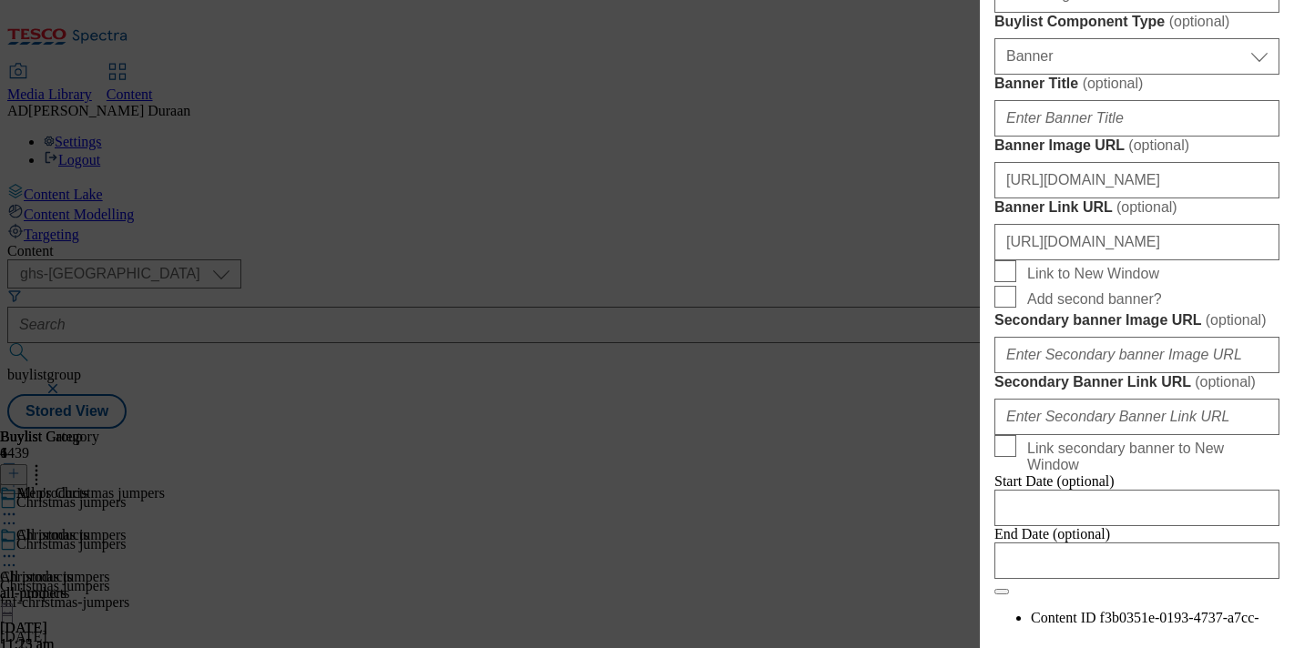
paste input "Browse our range of men's Christmas jumpers, including funny Christmas jumpers,…"
type input "Browse our range of men's Christmas jumpers, including funny Christmas jumpers,…"
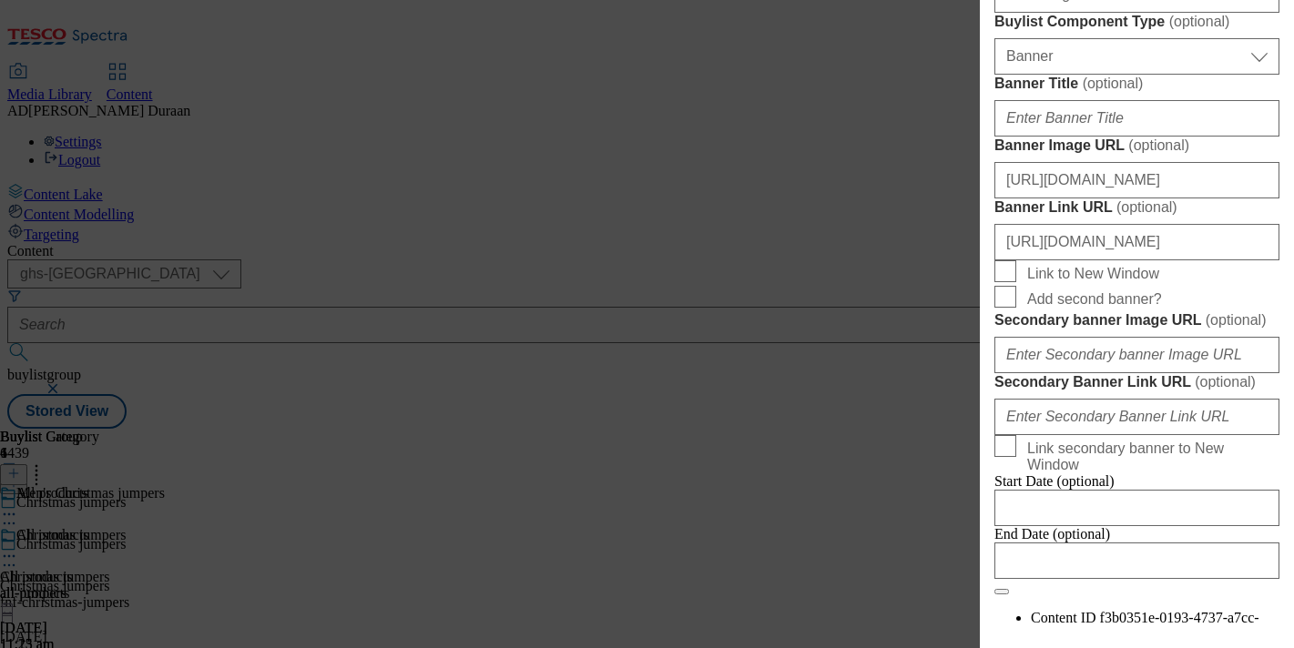
scroll to position [1988, 0]
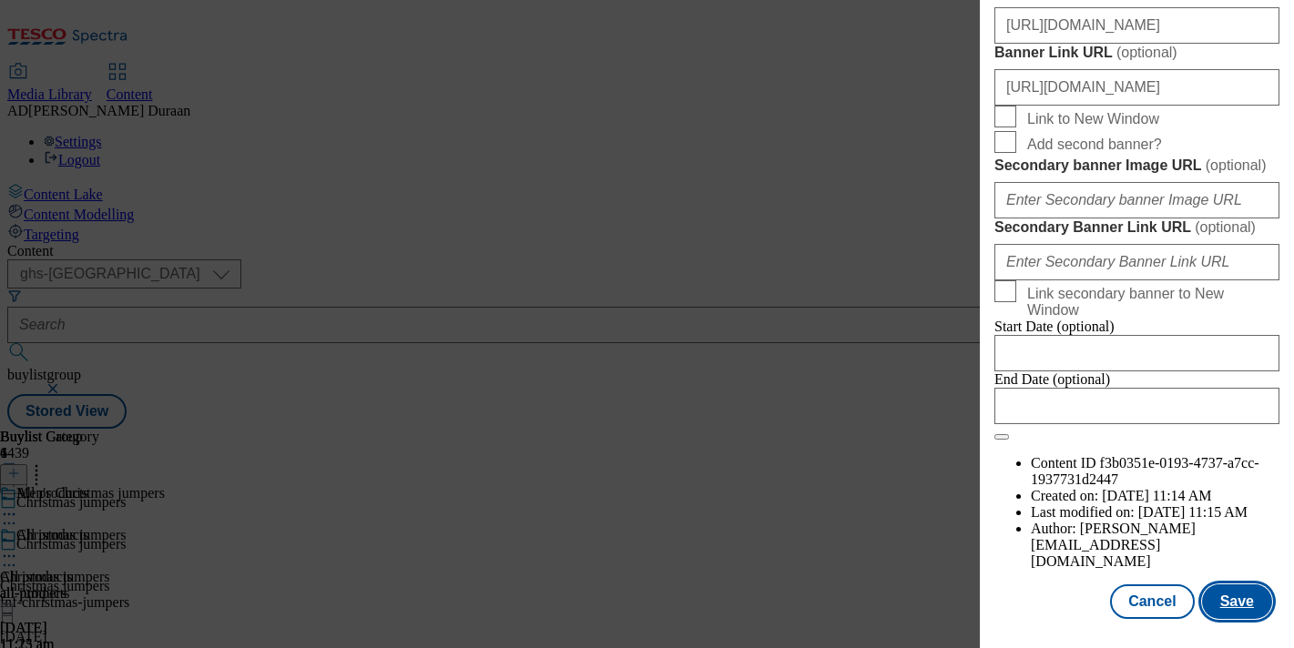
click at [1243, 599] on button "Save" at bounding box center [1237, 602] width 70 height 35
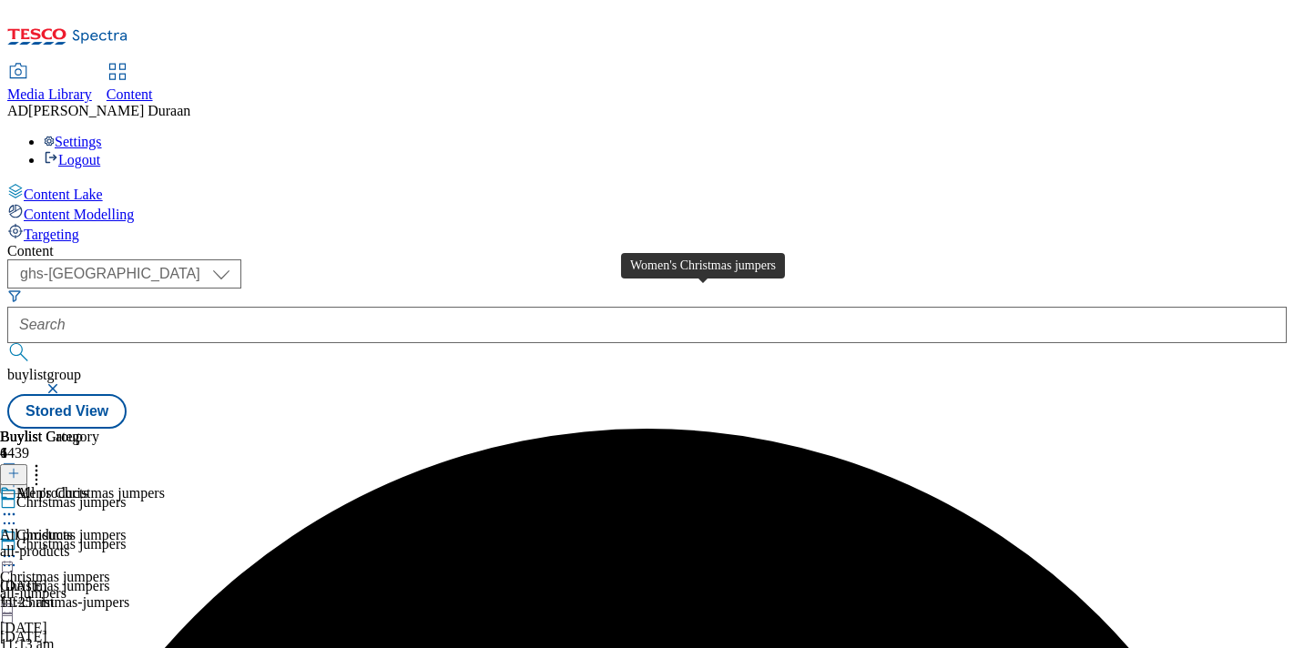
scroll to position [203, 0]
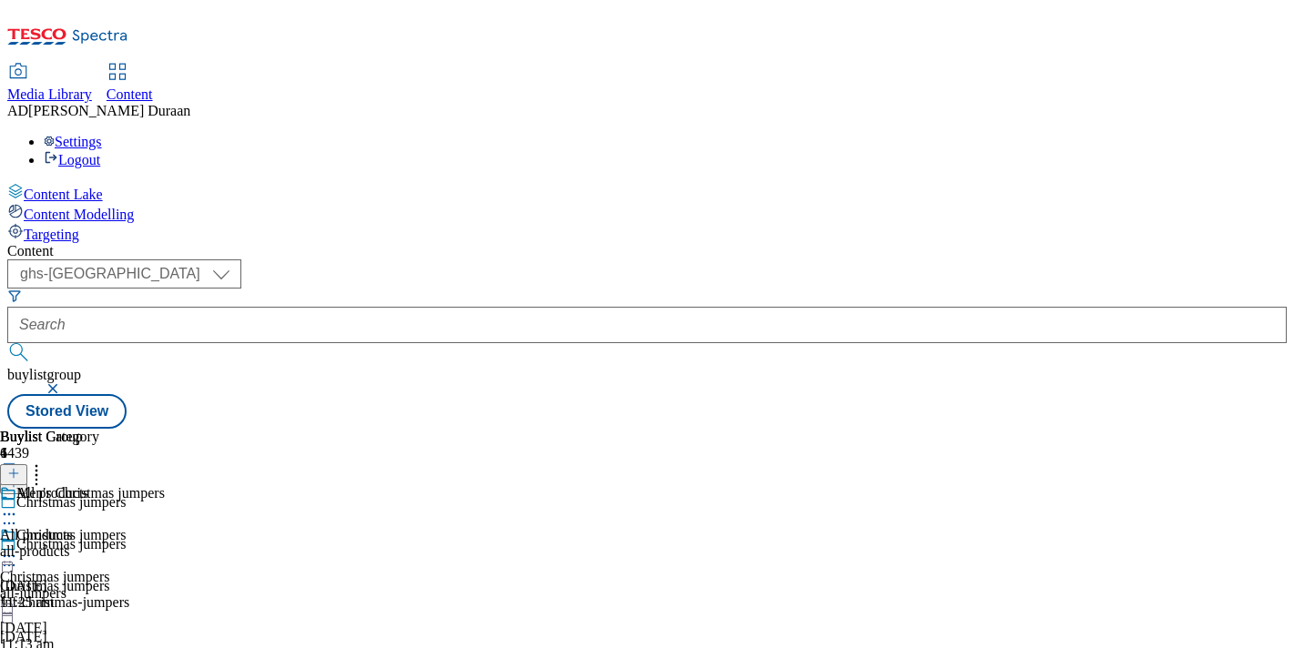
drag, startPoint x: 850, startPoint y: 473, endPoint x: 797, endPoint y: 480, distance: 54.2
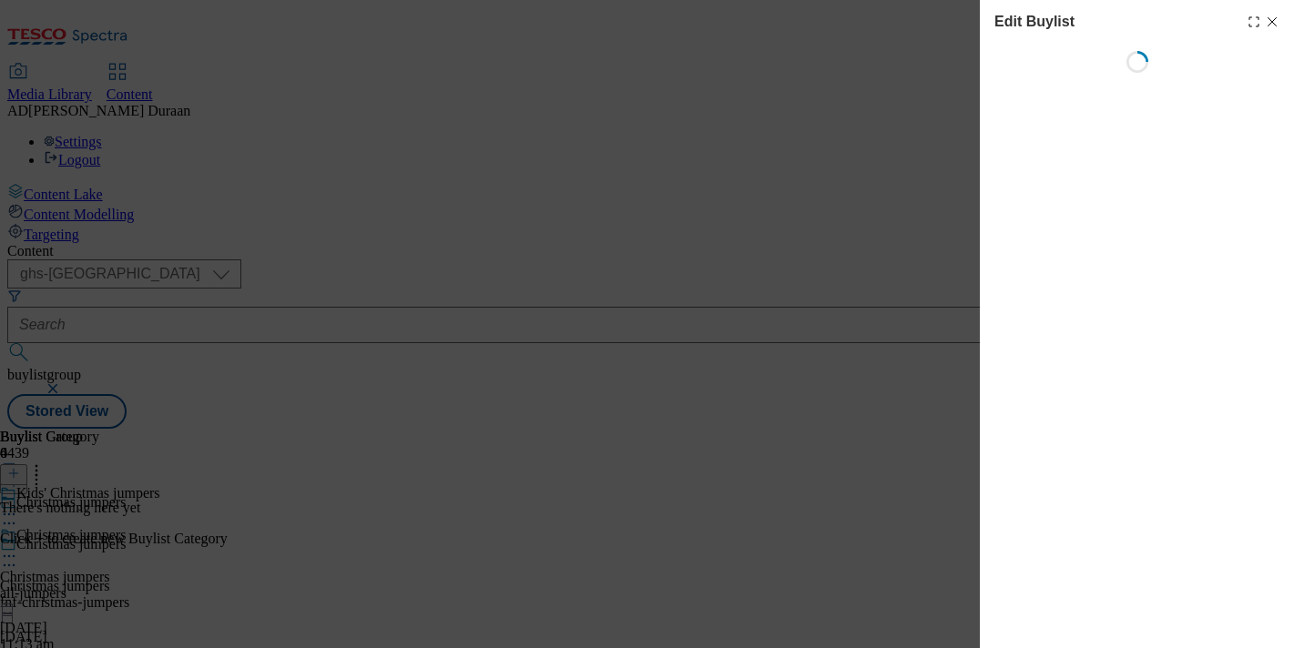
select select "seasonal"
select select "Banner"
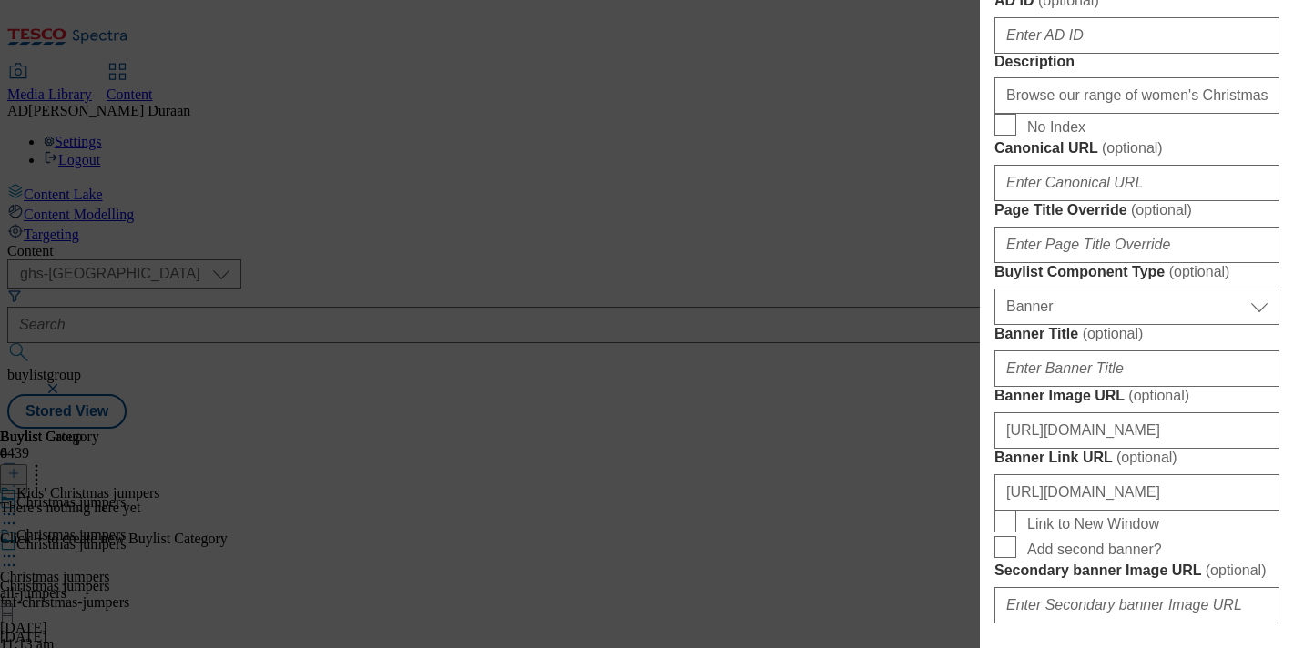
scroll to position [922, 0]
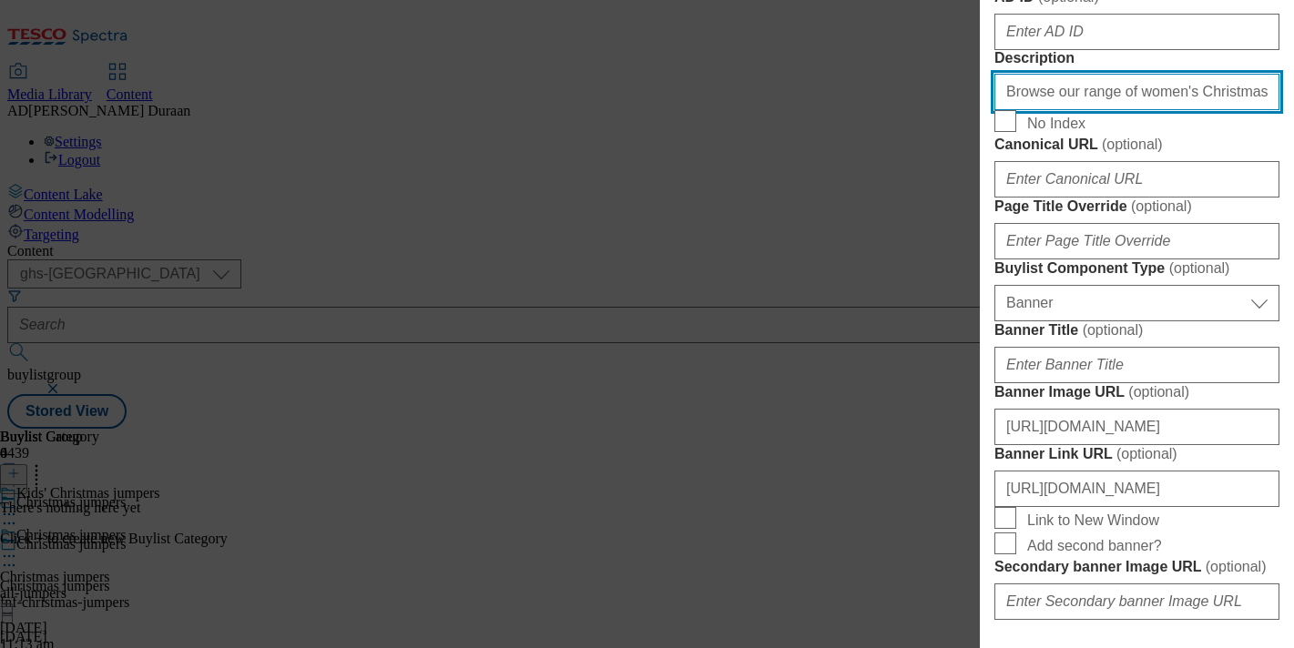
click at [1111, 110] on input "Browse our range of women's Christmas jumpers, including sequin Christmas jumpe…" at bounding box center [1136, 92] width 285 height 36
paste input "Browse our range of kids' Christmas jumpers, including character Christmas jump…"
click at [1120, 110] on input "Browse our range of kids' Christmas jumpers, including character Christmas jump…" at bounding box center [1136, 92] width 285 height 36
type input "Browse our range of kids' Christmas jumpers, including character Christmas jump…"
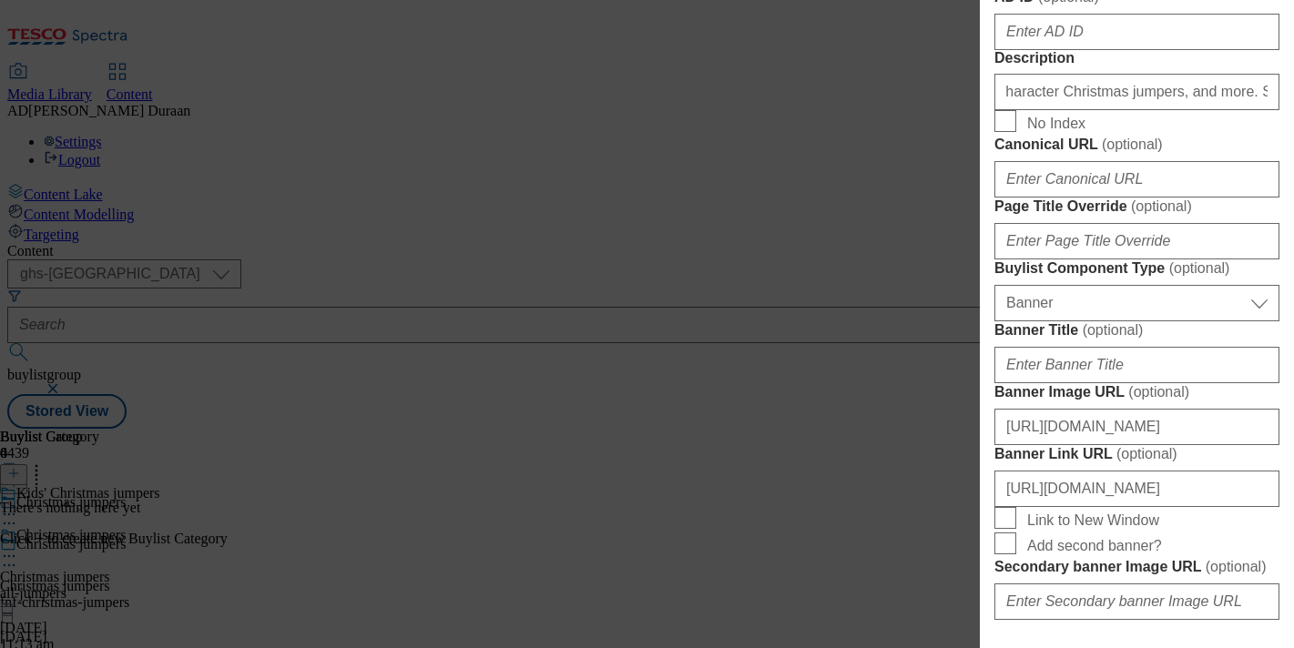
click at [1154, 426] on form "Label Kids' Christmas jumpers Tracking Name fnf_hub_christmas_jumpers Friendly …" at bounding box center [1136, 98] width 285 height 1490
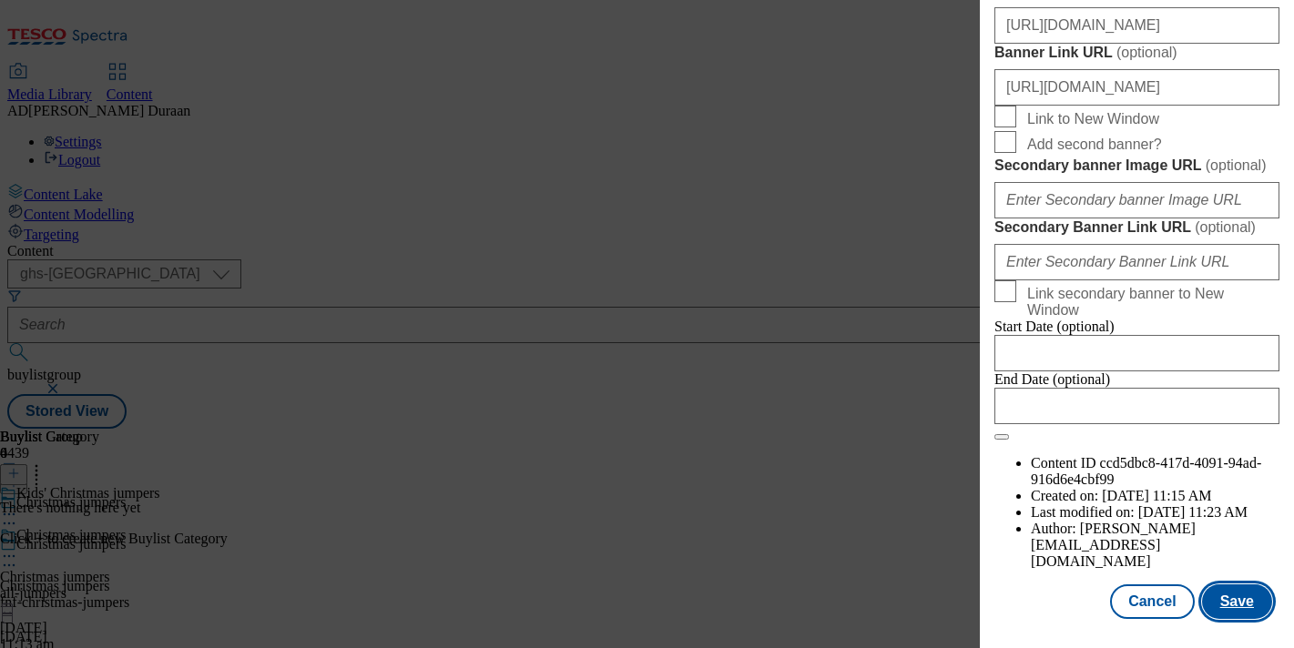
click at [1246, 602] on button "Save" at bounding box center [1237, 602] width 70 height 35
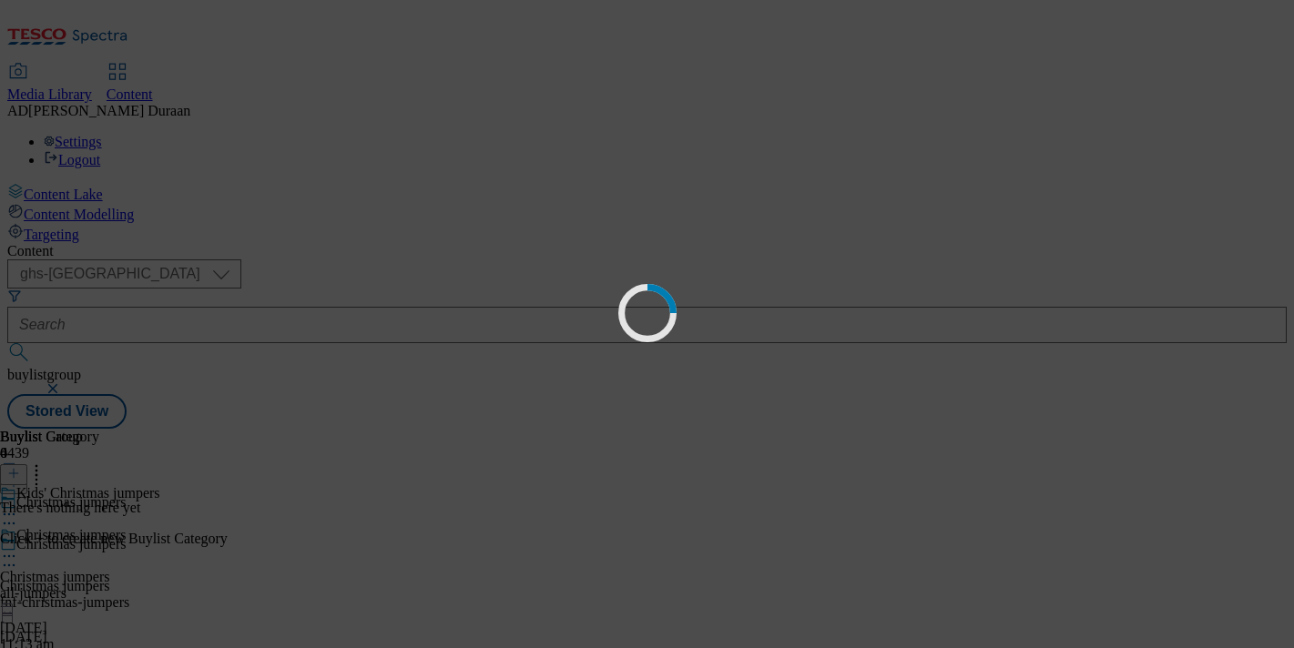
scroll to position [0, 0]
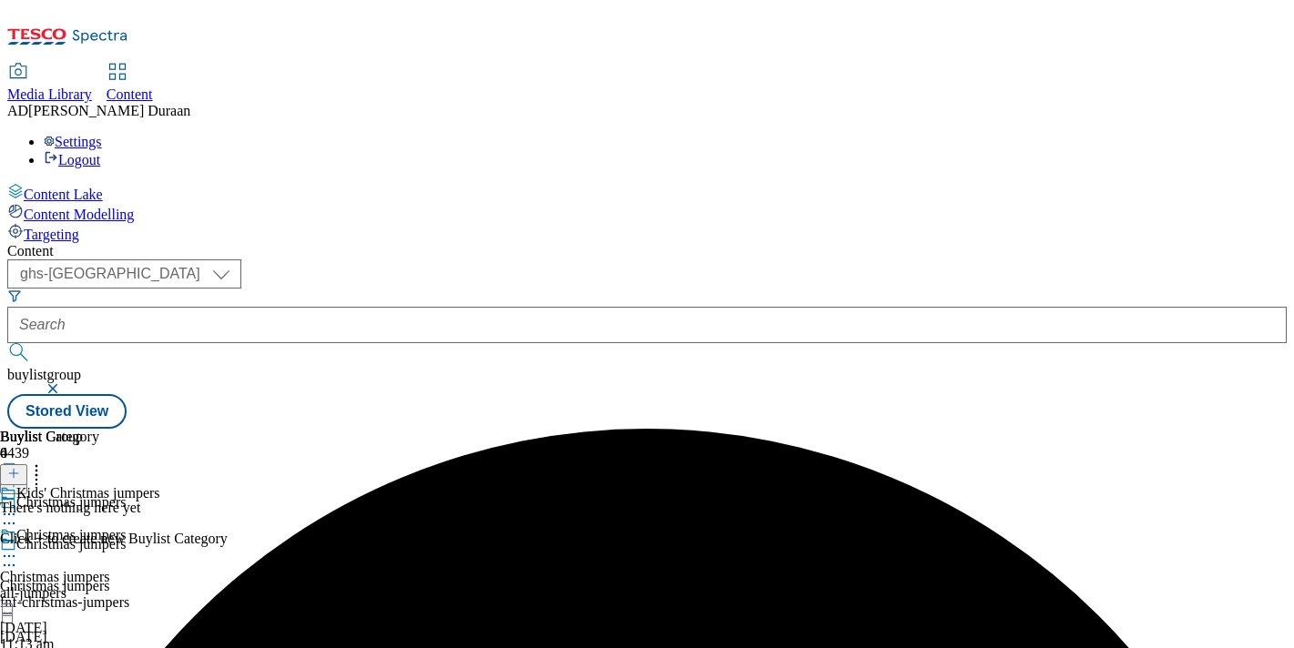
click at [20, 467] on icon at bounding box center [13, 473] width 13 height 13
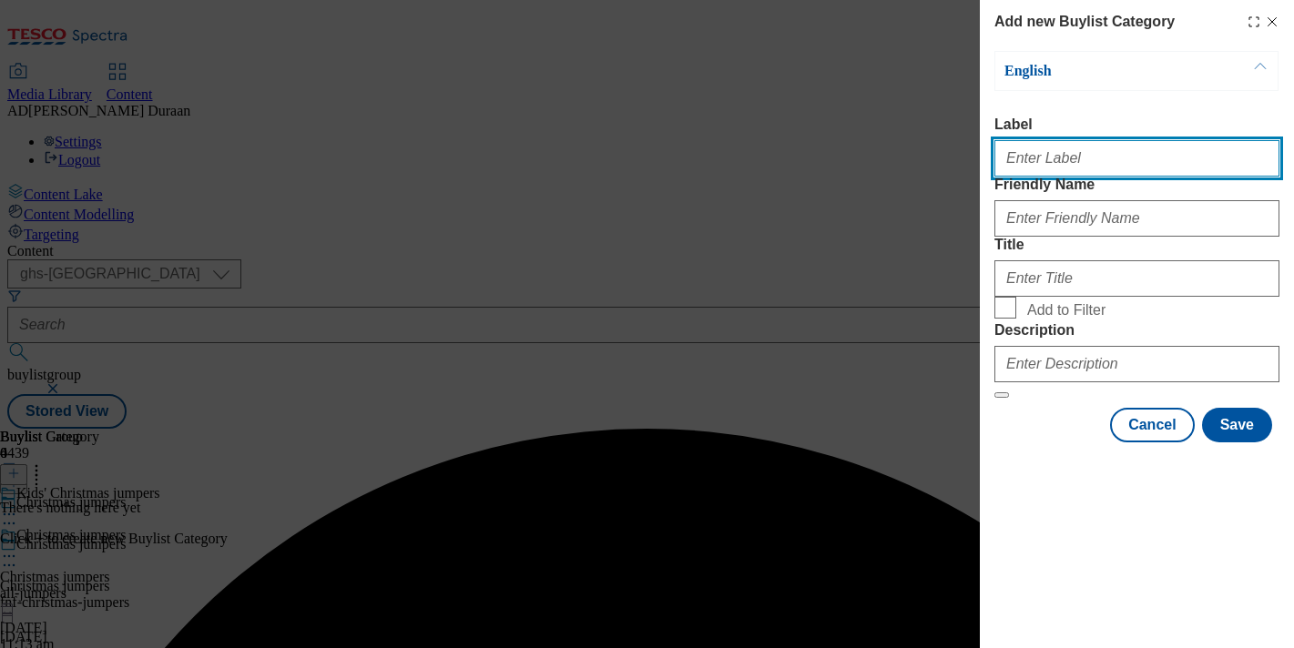
click at [1023, 173] on input "Label" at bounding box center [1136, 158] width 285 height 36
type input "All products"
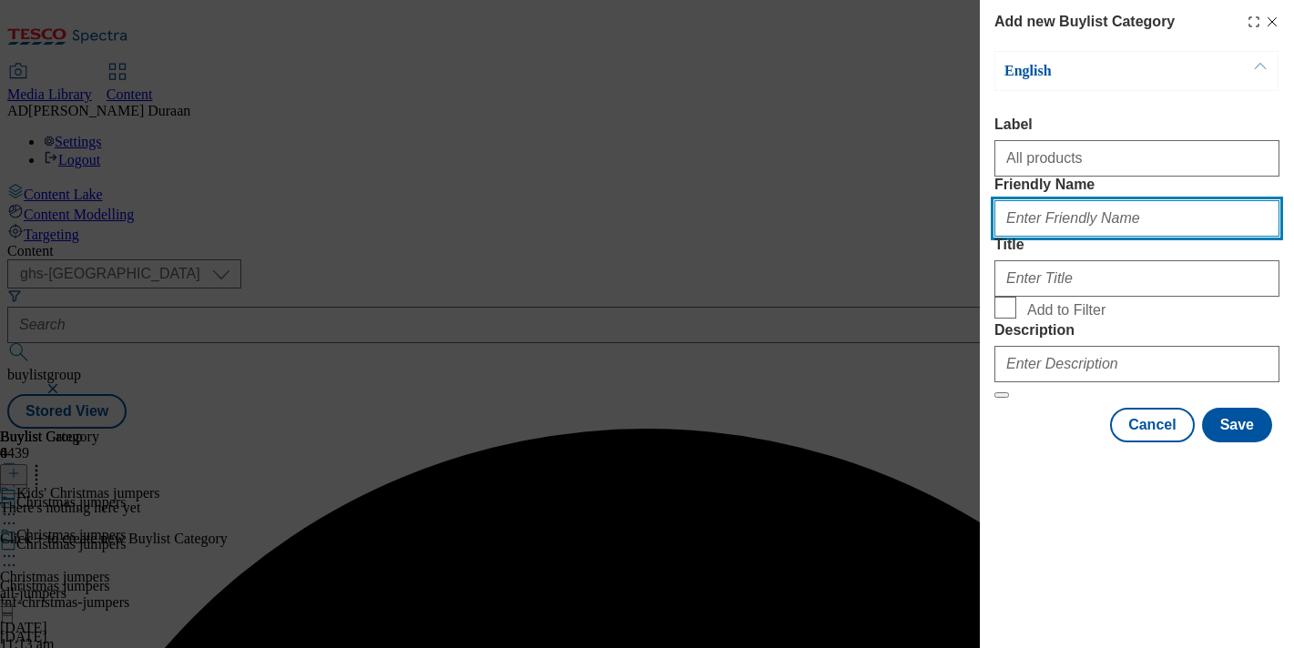
click at [1037, 237] on input "Friendly Name" at bounding box center [1136, 218] width 285 height 36
type input "all-products"
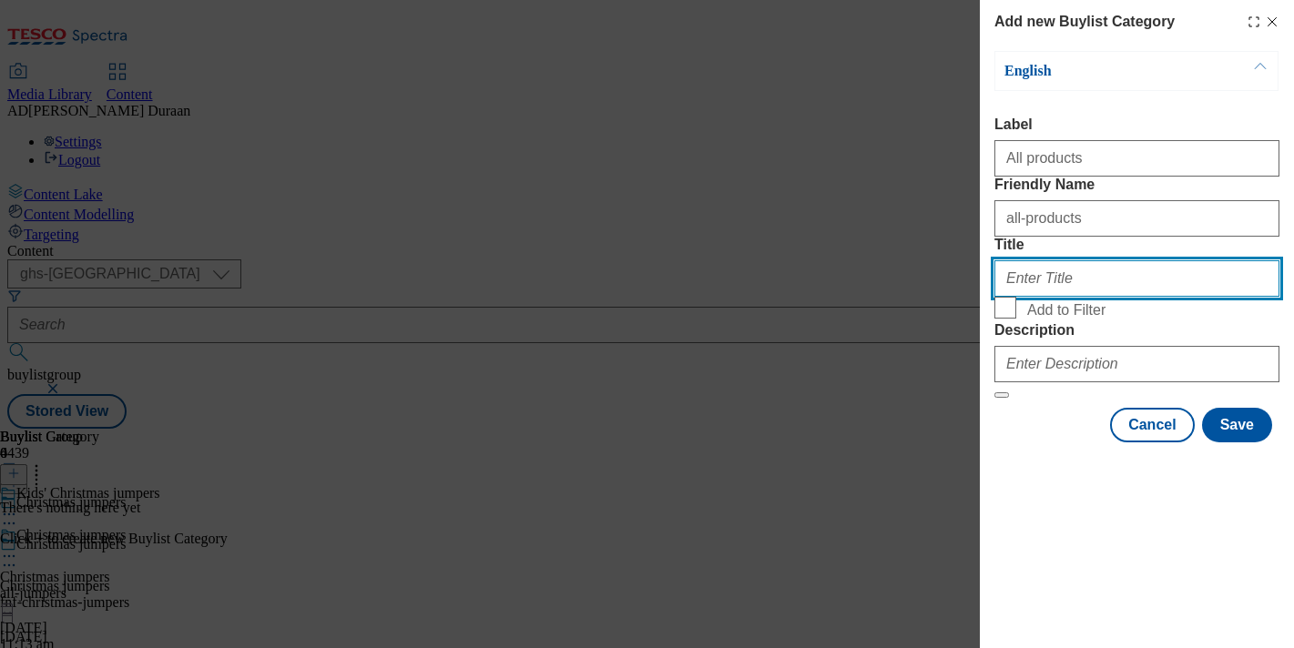
click at [1028, 297] on input "Title" at bounding box center [1136, 278] width 285 height 36
type input "All products"
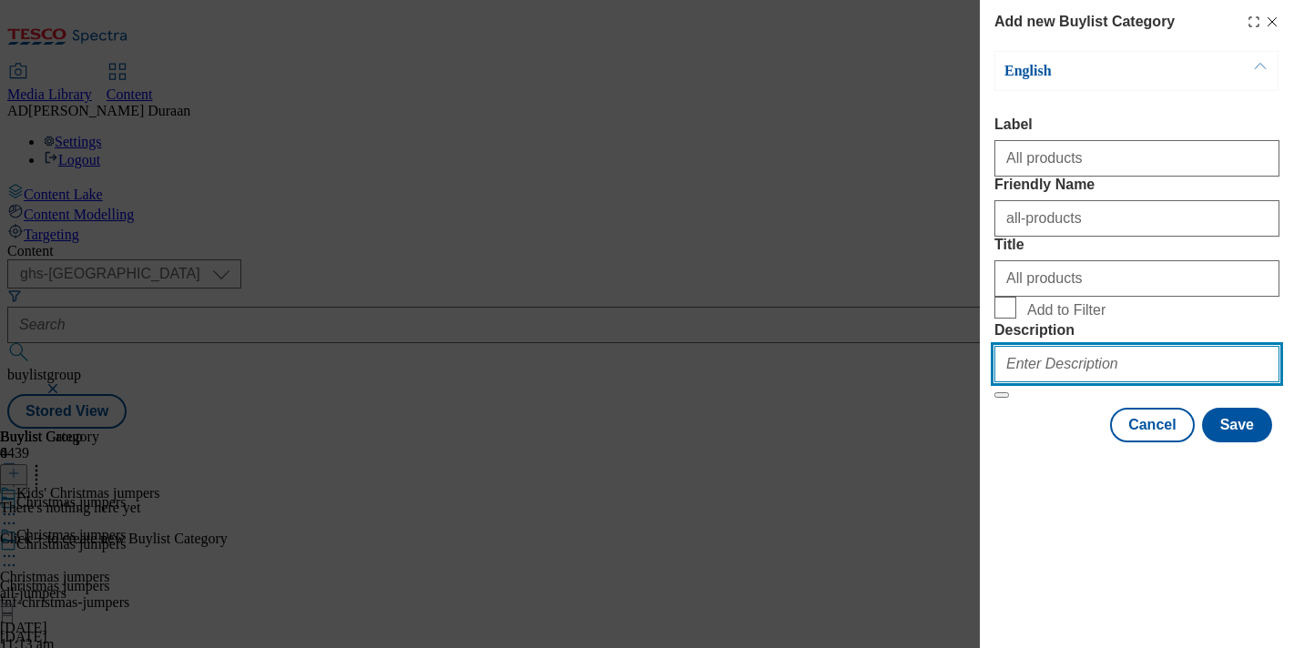
paste input "Browse our range of kids' Christmas jumpers, including character Christmas jump…"
type input "Browse our range of kids' Christmas jumpers, including character Christmas jump…"
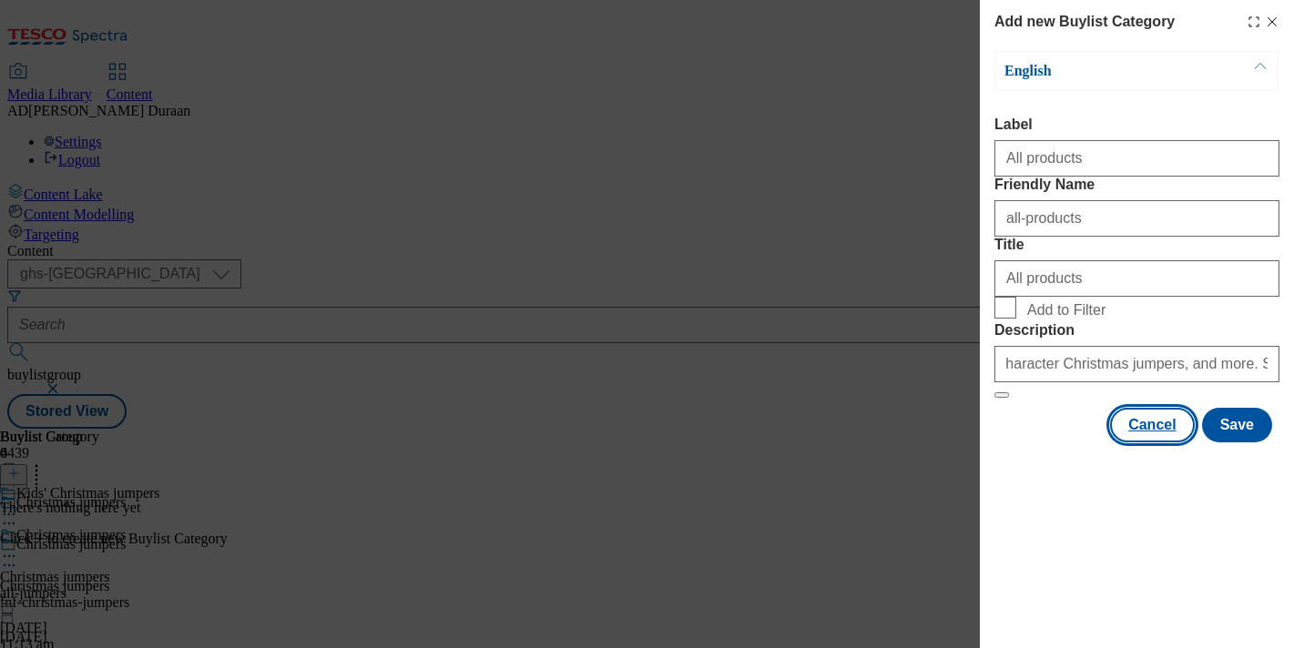
scroll to position [0, 0]
drag, startPoint x: 1053, startPoint y: 545, endPoint x: 1176, endPoint y: 578, distance: 127.5
click at [1054, 443] on div "Cancel Save" at bounding box center [1136, 425] width 285 height 35
click at [1244, 443] on button "Save" at bounding box center [1237, 425] width 70 height 35
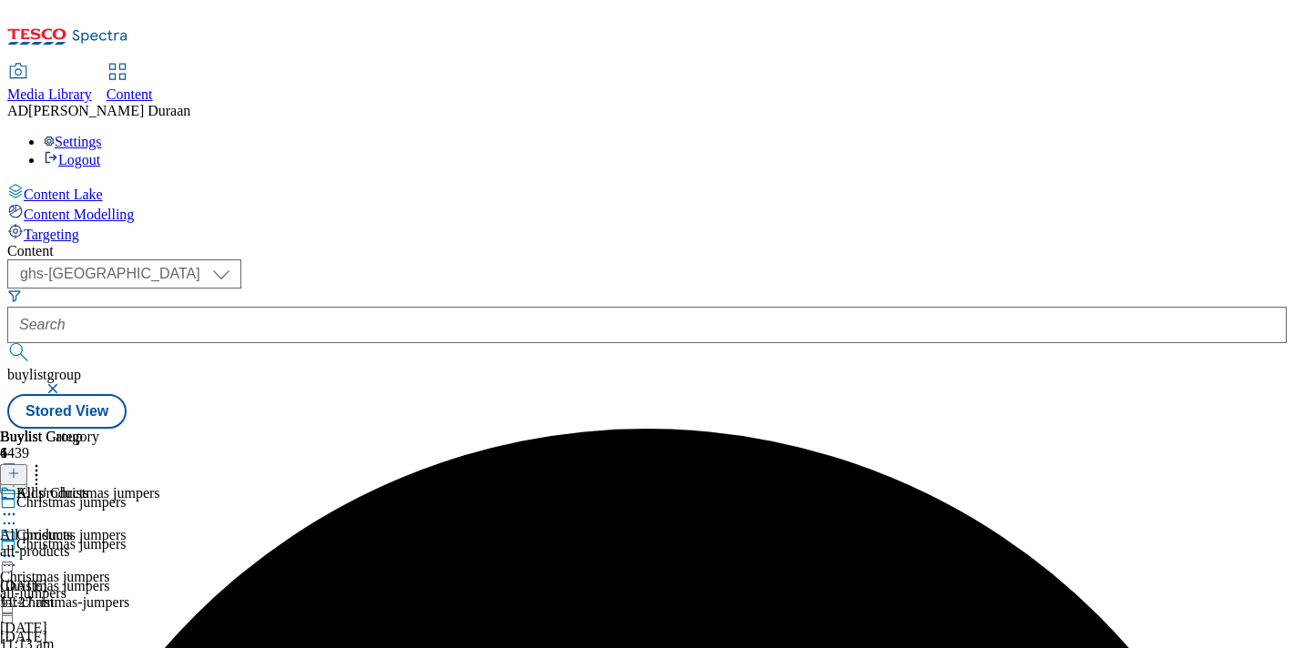
click at [183, 585] on div "all-jumpers" at bounding box center [91, 593] width 183 height 16
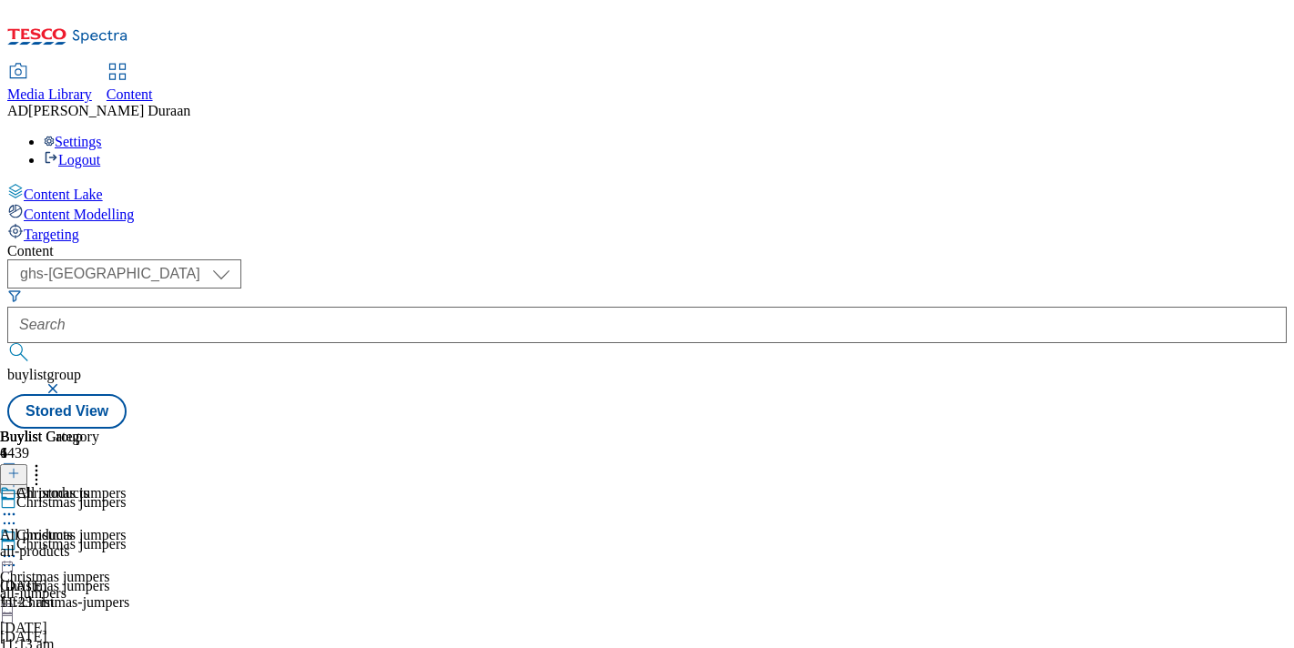
click at [73, 527] on span "All products" at bounding box center [36, 535] width 73 height 16
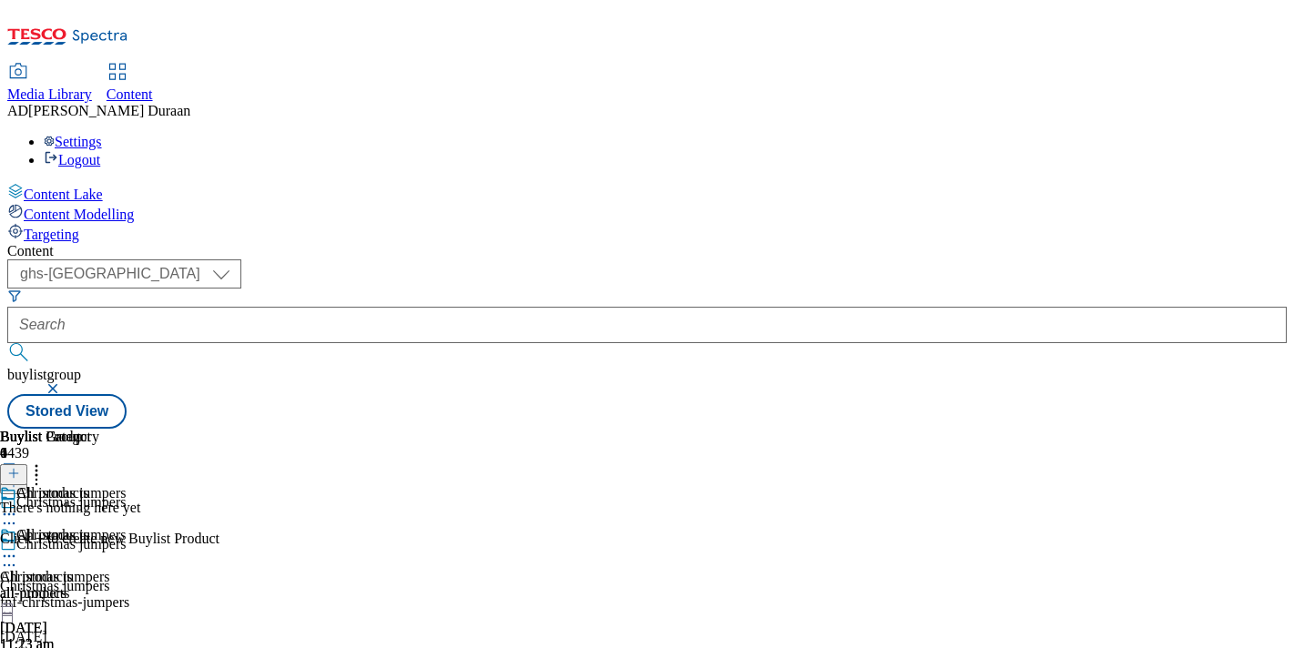
click at [27, 464] on button at bounding box center [13, 474] width 27 height 21
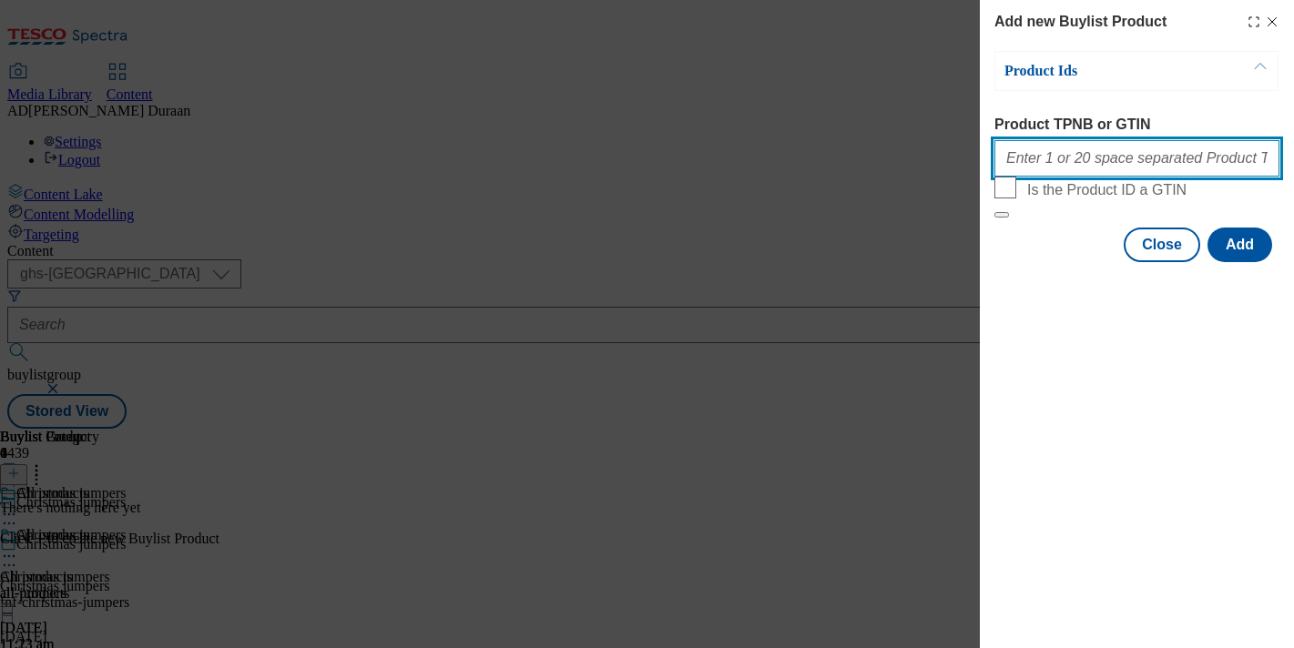
paste input "96731889 96742398 96807547 96806623 96737105 96725275 96801968 96751100 9672456…"
type input "96731889 96742398 96807547 96806623 96737105 96725275 96801968 96751100 9672456…"
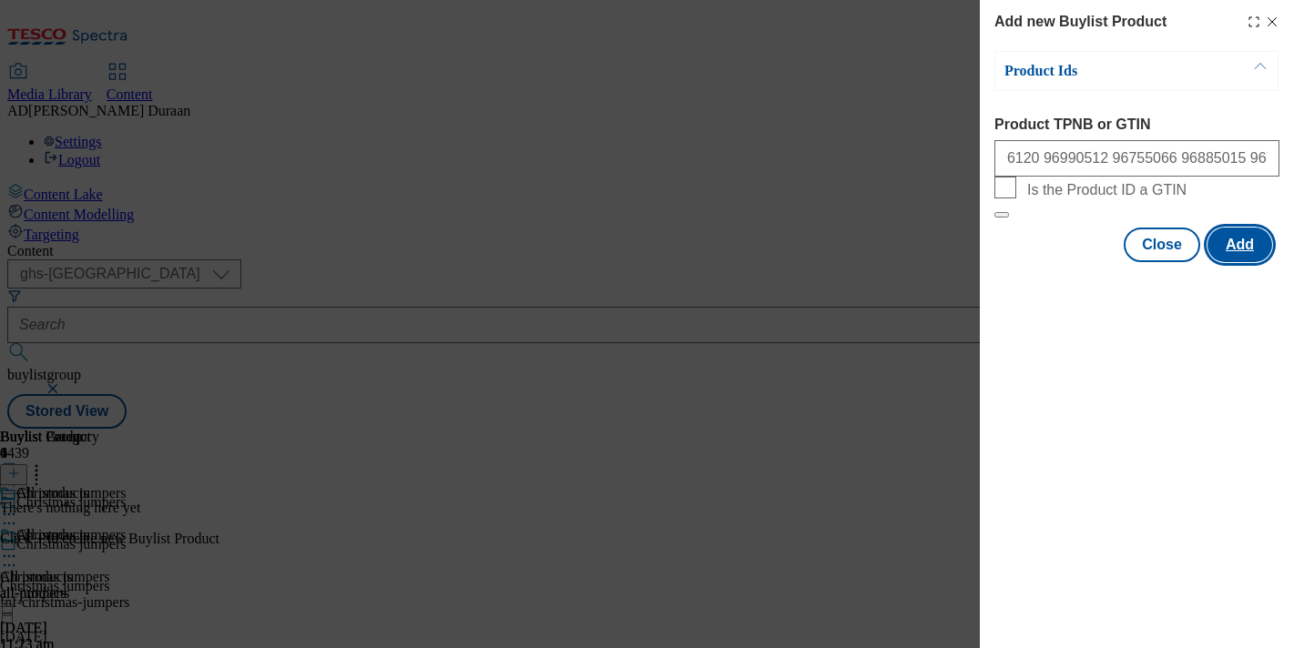
scroll to position [0, 0]
click at [1243, 262] on button "Add" at bounding box center [1239, 245] width 65 height 35
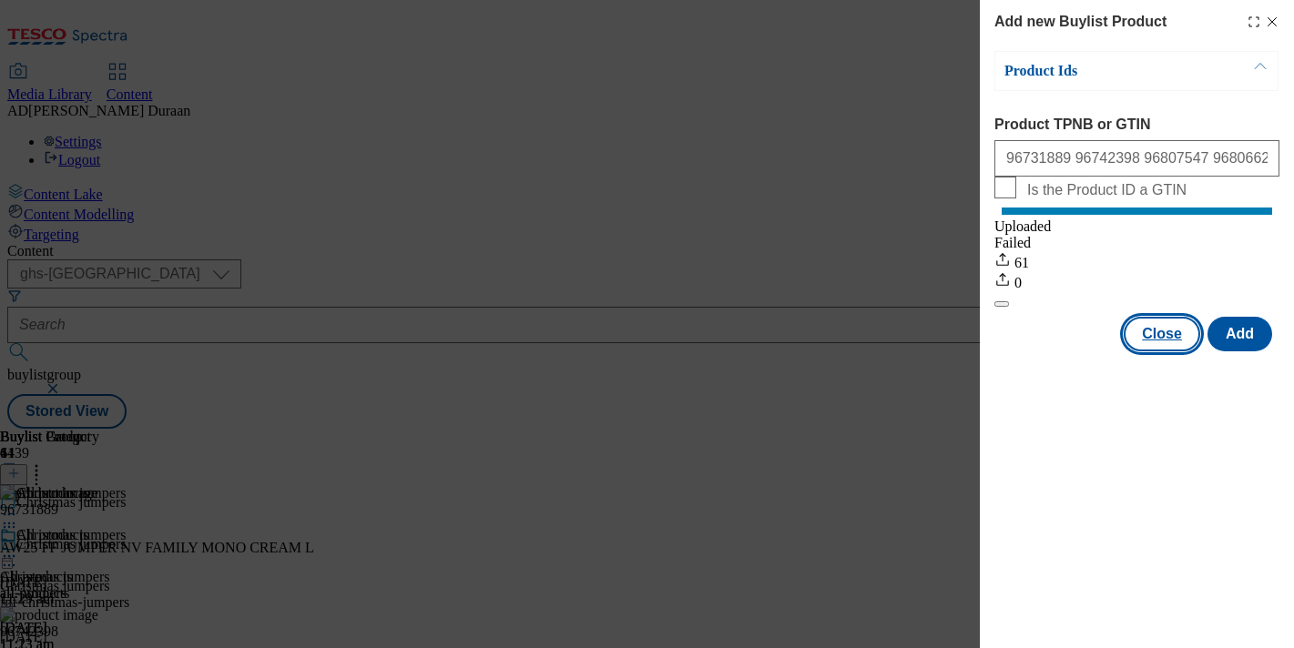
click at [1164, 351] on button "Close" at bounding box center [1162, 334] width 76 height 35
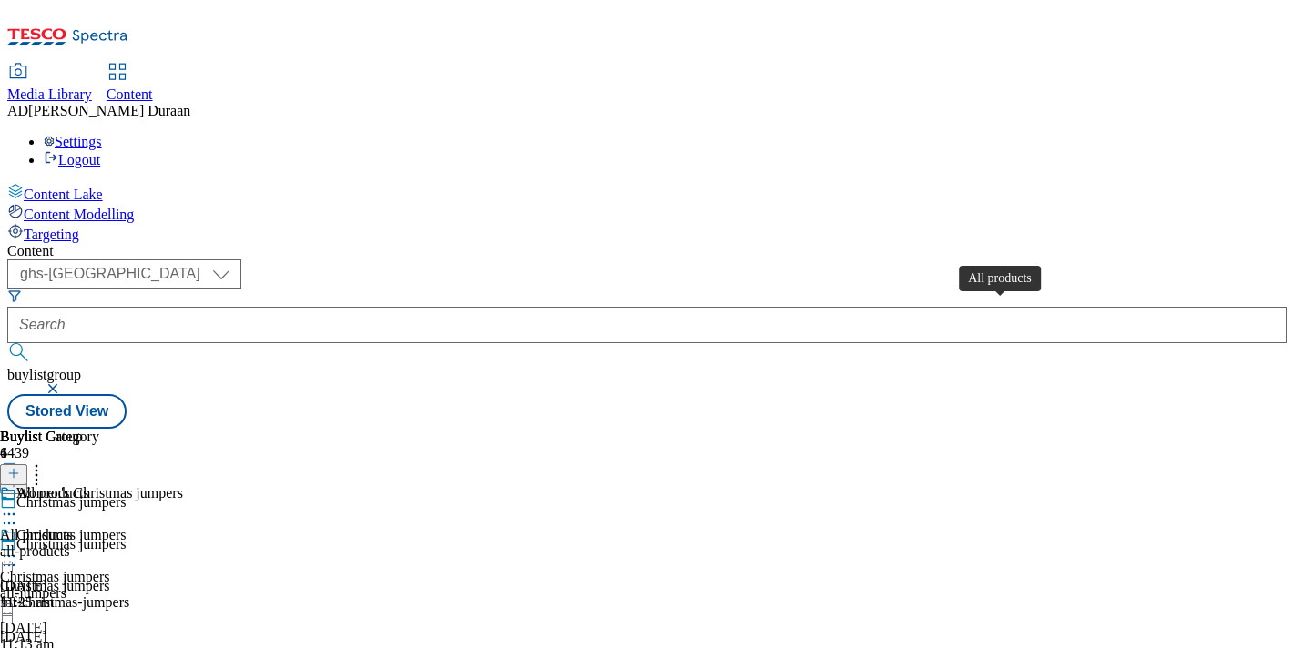
click at [73, 527] on div "All products" at bounding box center [36, 535] width 73 height 16
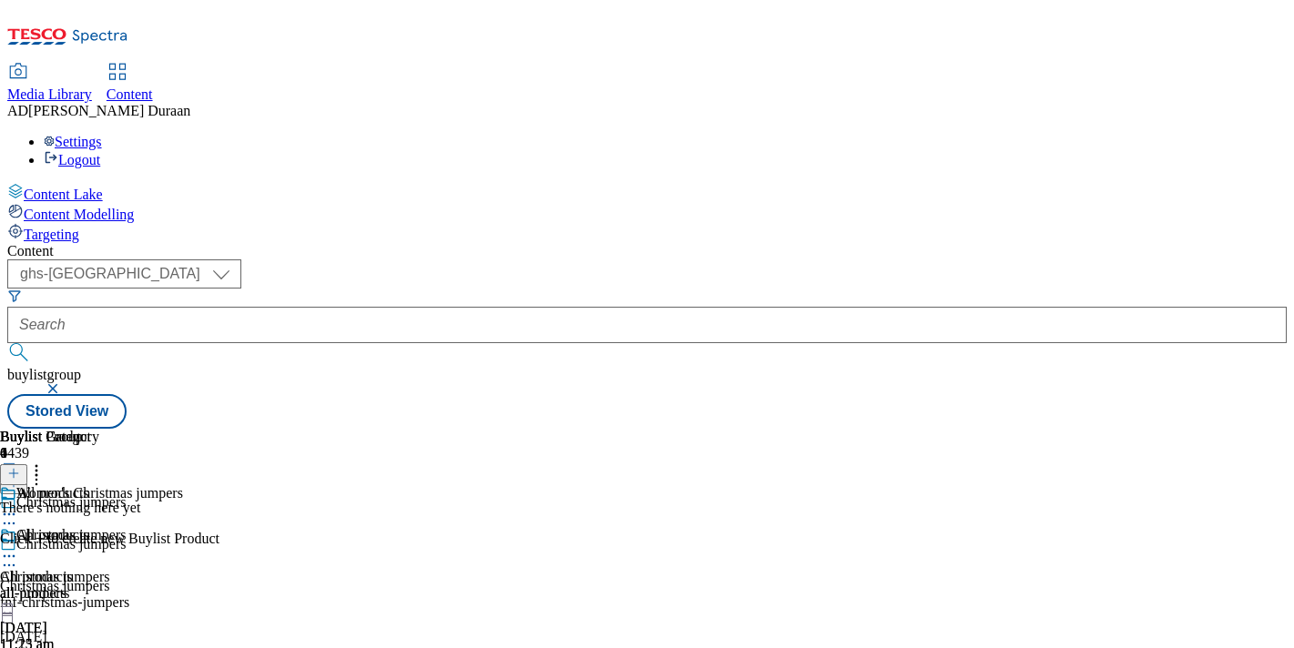
click at [20, 467] on icon at bounding box center [13, 473] width 13 height 13
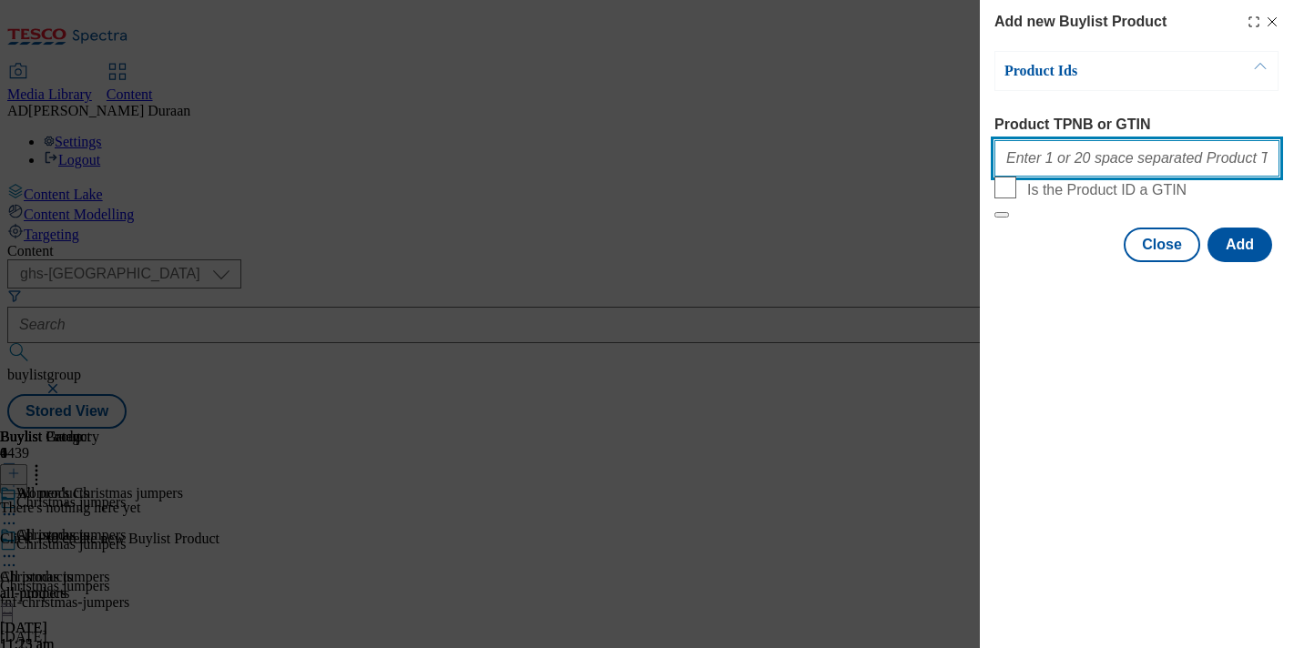
paste input "96731889 96737105 96801968 96751100 96724564 96797776 96753172 96802034 9353152…"
type input "96731889 96737105 96801968 96751100 96724564 96797776 96753172 96802034 9353152…"
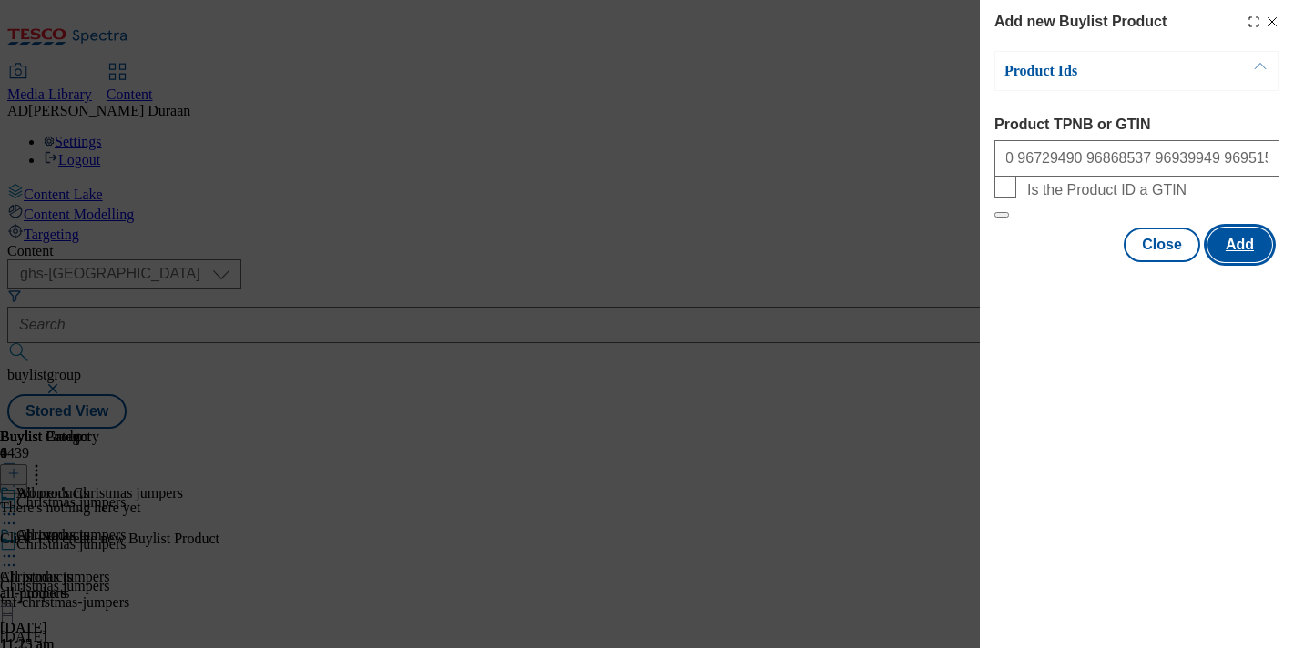
scroll to position [0, 0]
click at [1257, 262] on button "Add" at bounding box center [1239, 245] width 65 height 35
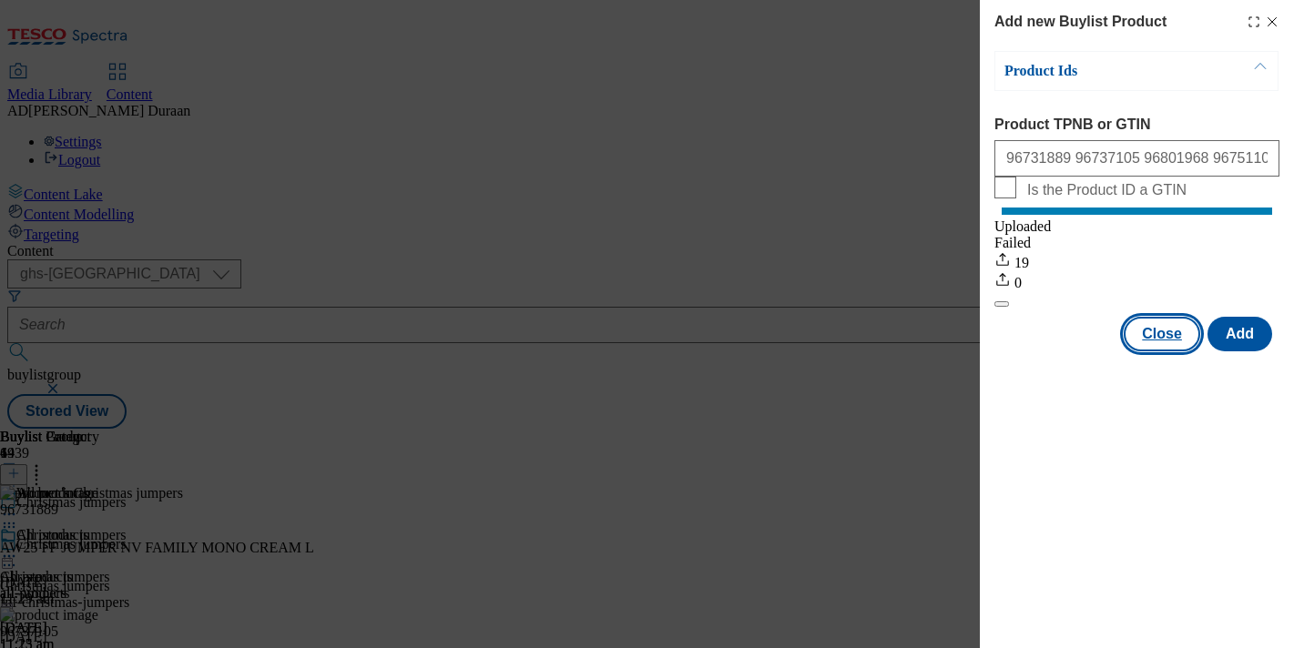
click at [1164, 351] on button "Close" at bounding box center [1162, 334] width 76 height 35
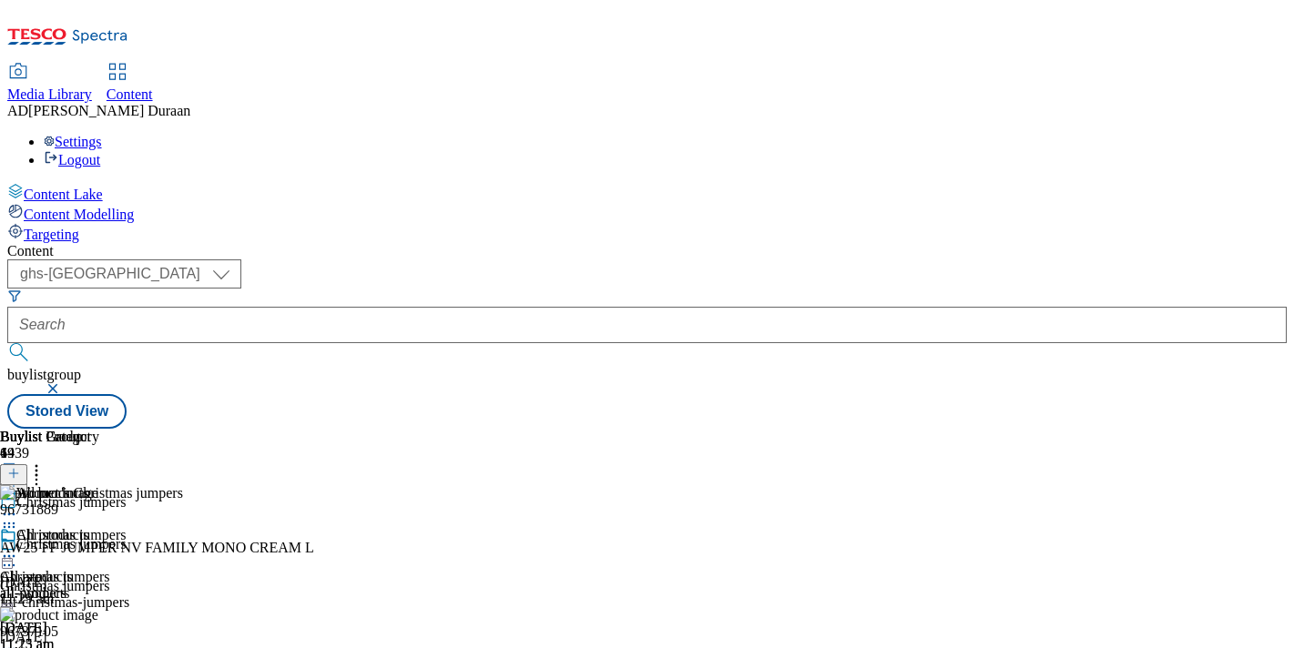
scroll to position [171, 0]
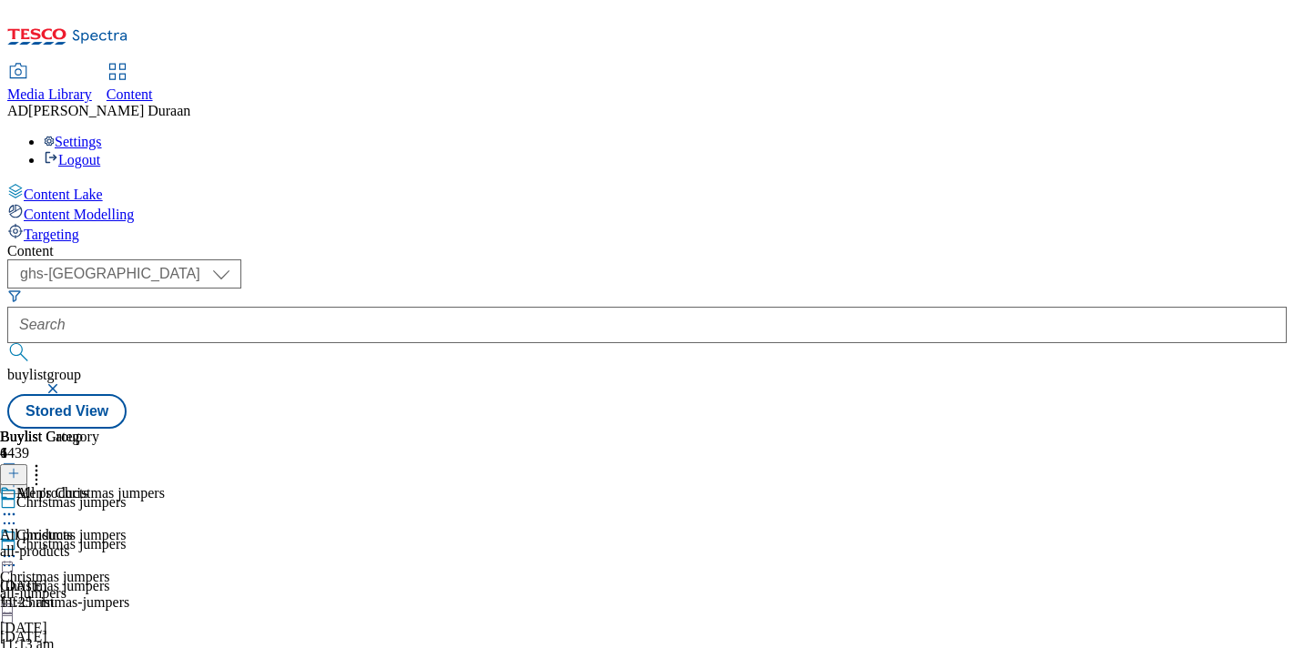
click at [99, 544] on div "all-products" at bounding box center [49, 552] width 99 height 16
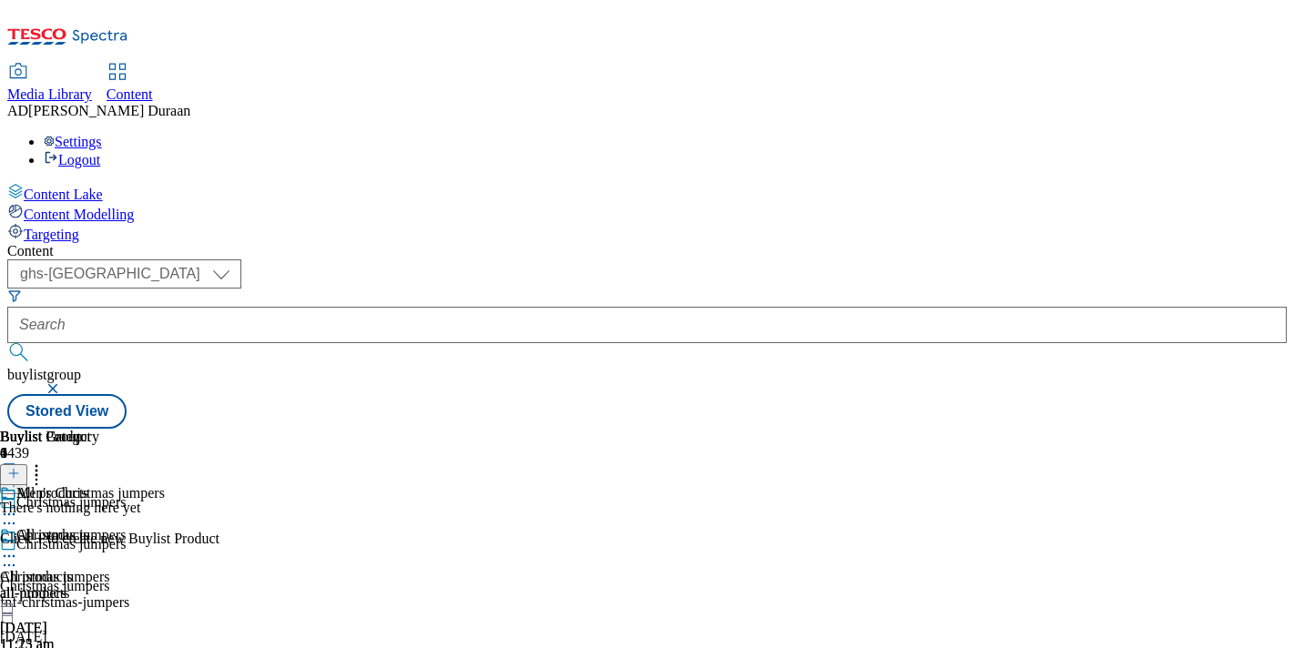
click at [14, 469] on line at bounding box center [14, 473] width 0 height 9
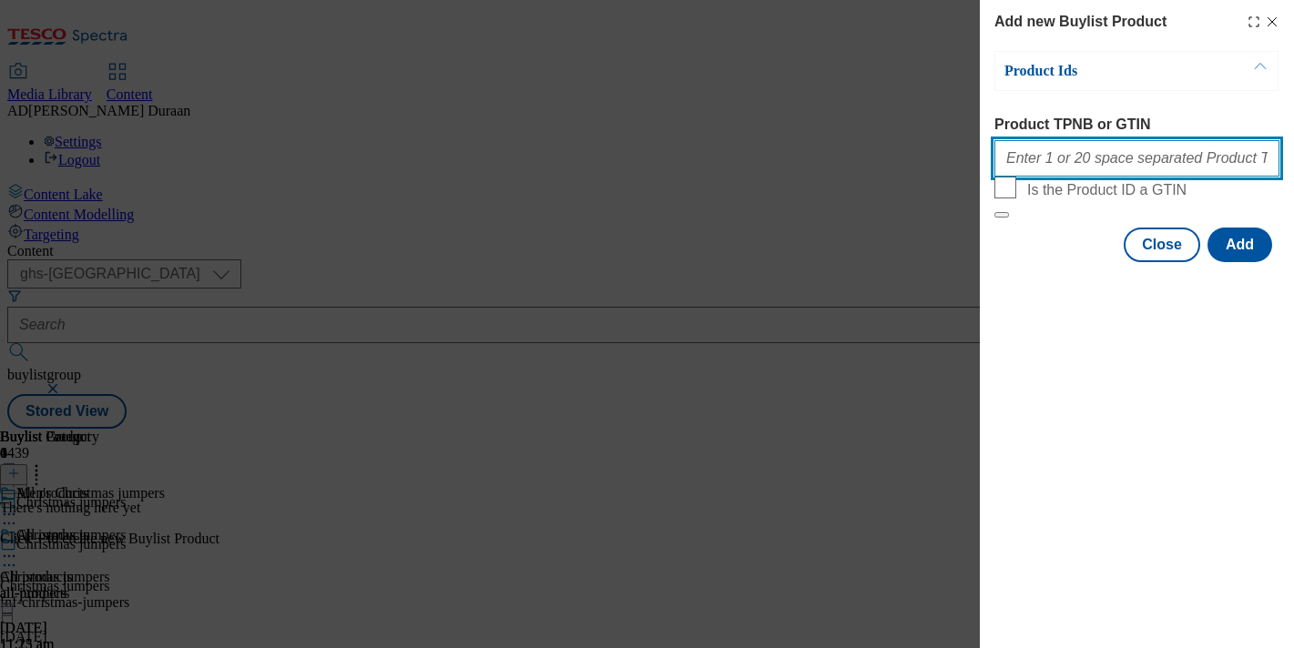
paste input "96742398 96733795 96757444 96733081 96733017 96733720 96522307 96733150 9696968…"
type input "96742398 96733795 96757444 96733081 96733017 96733720 96522307 96733150 9696968…"
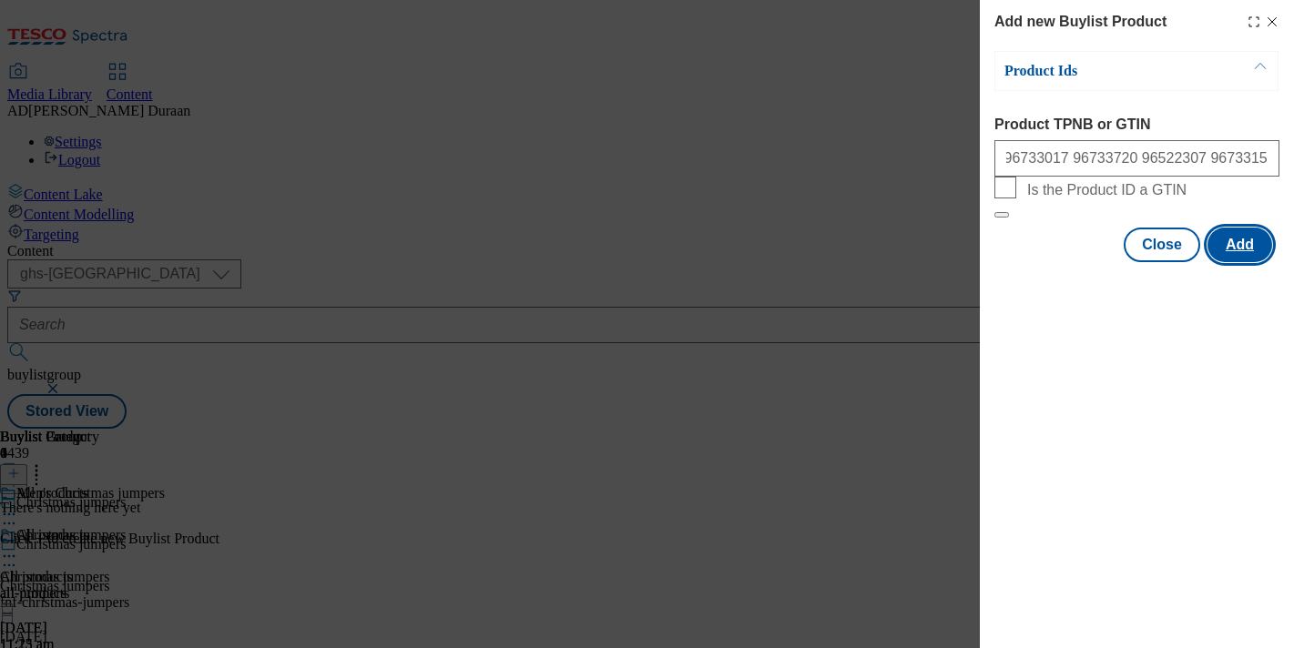
scroll to position [0, 0]
click at [1238, 262] on button "Add" at bounding box center [1239, 245] width 65 height 35
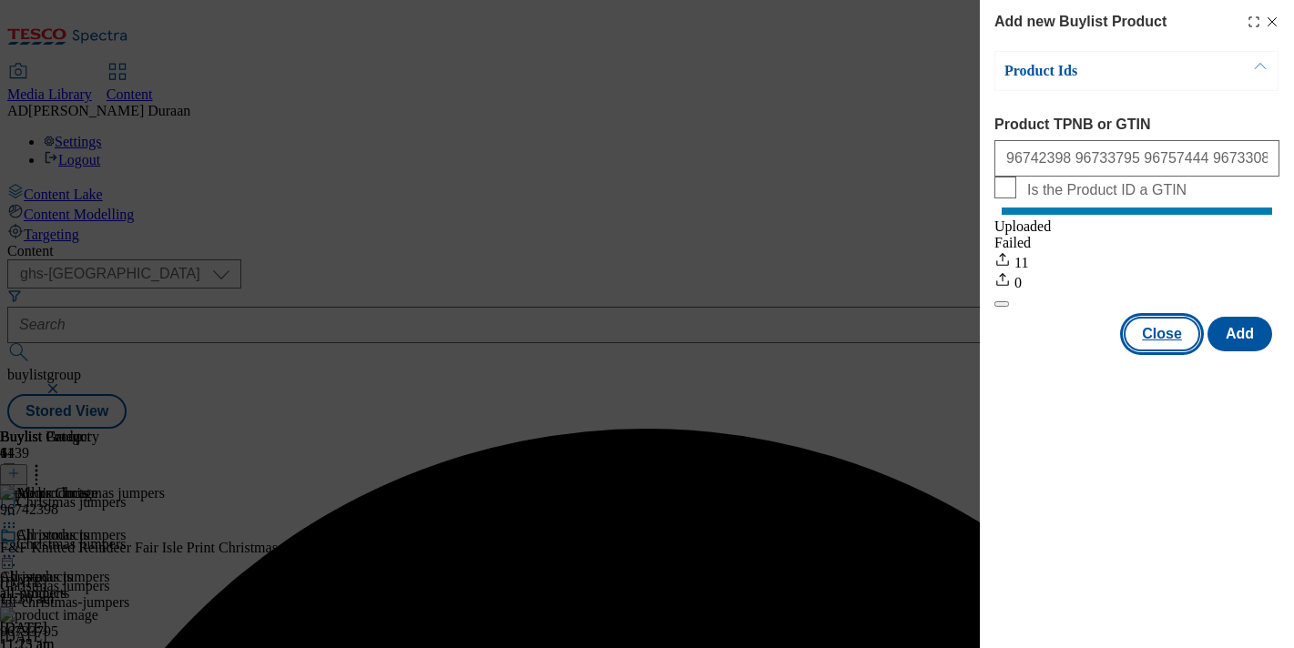
drag, startPoint x: 1164, startPoint y: 360, endPoint x: 811, endPoint y: 423, distance: 358.1
click at [1164, 351] on button "Close" at bounding box center [1162, 334] width 76 height 35
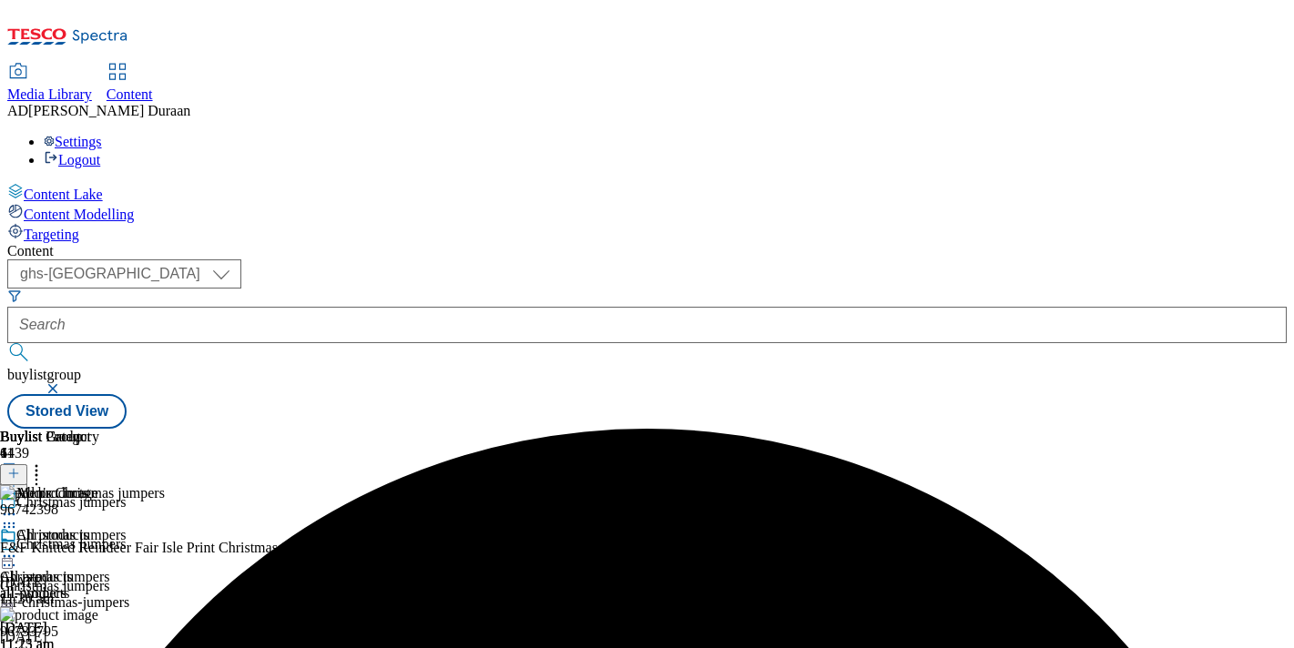
scroll to position [203, 0]
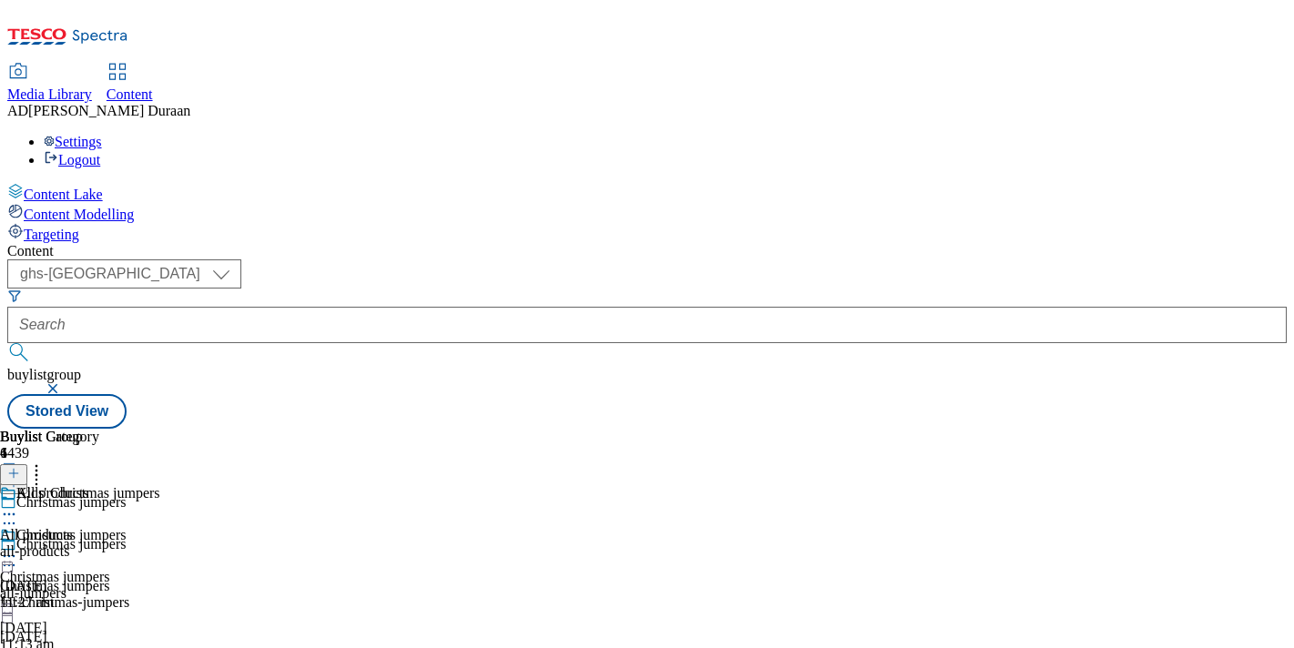
click at [99, 595] on div "11:27 am" at bounding box center [49, 603] width 99 height 16
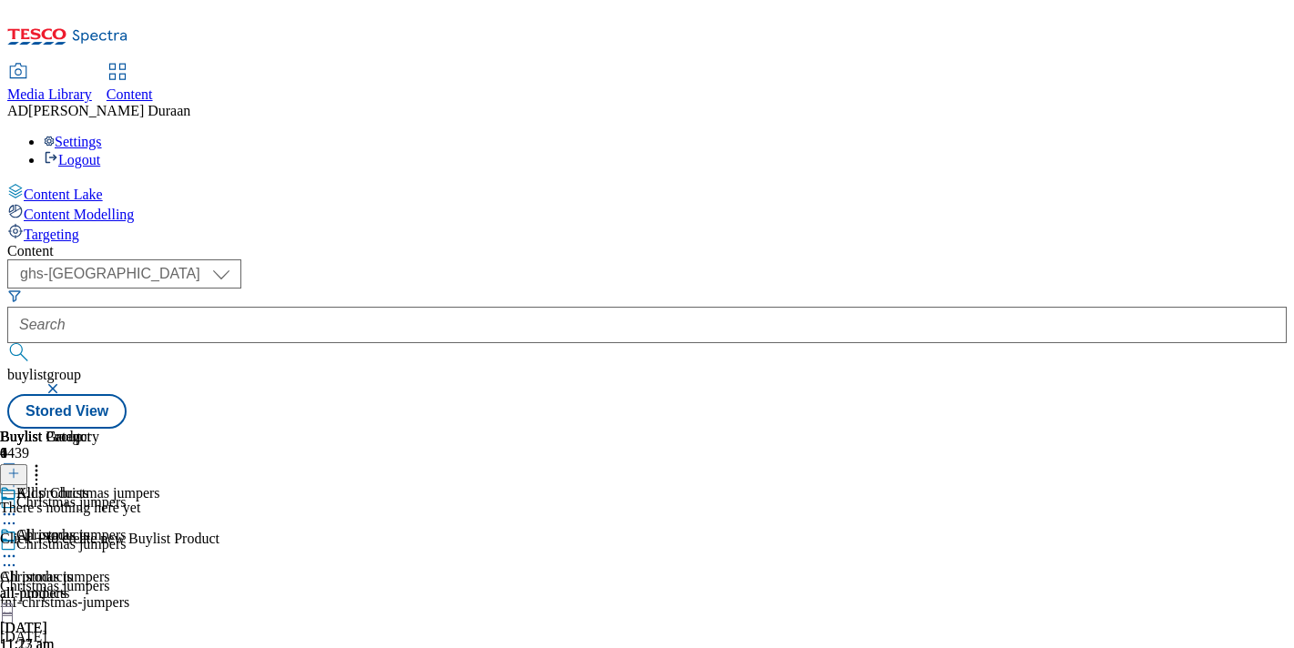
scroll to position [121, 0]
click at [20, 467] on icon at bounding box center [13, 473] width 13 height 13
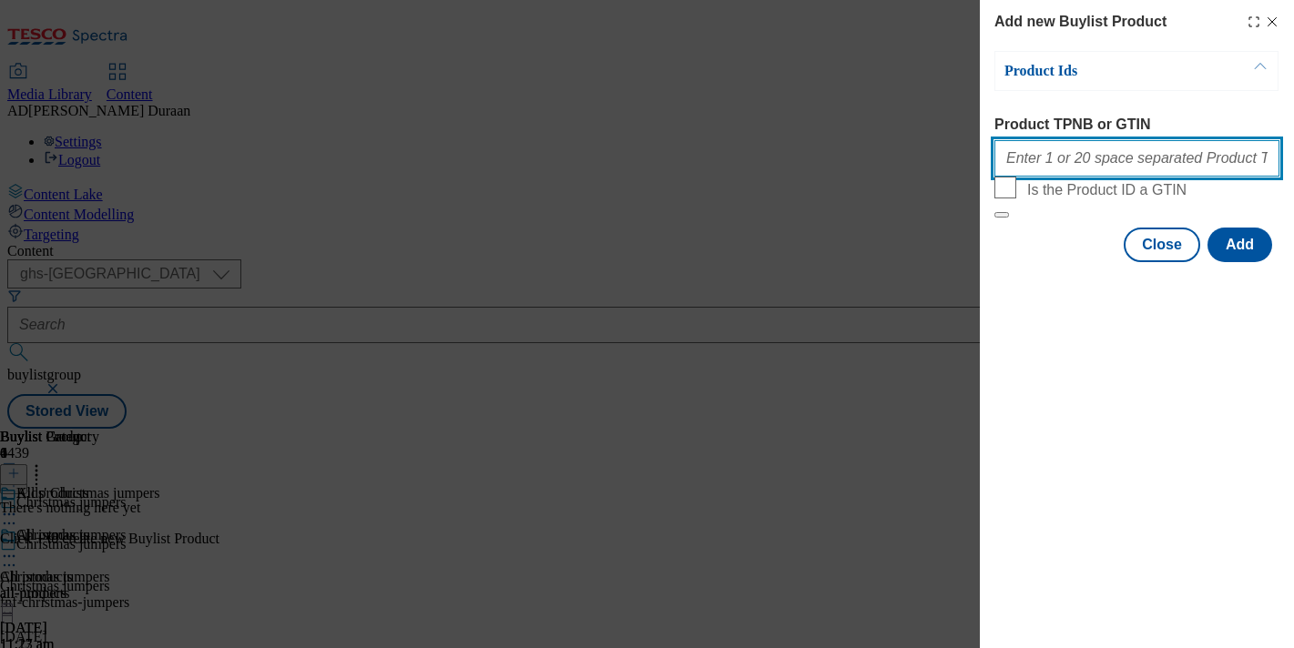
paste input "96807547 96806623 96725275 96598729 96598919 96735361 96598827 96888058 9659900…"
type input "96807547 96806623 96725275 96598729 96598919 96735361 96598827 96888058 9659900…"
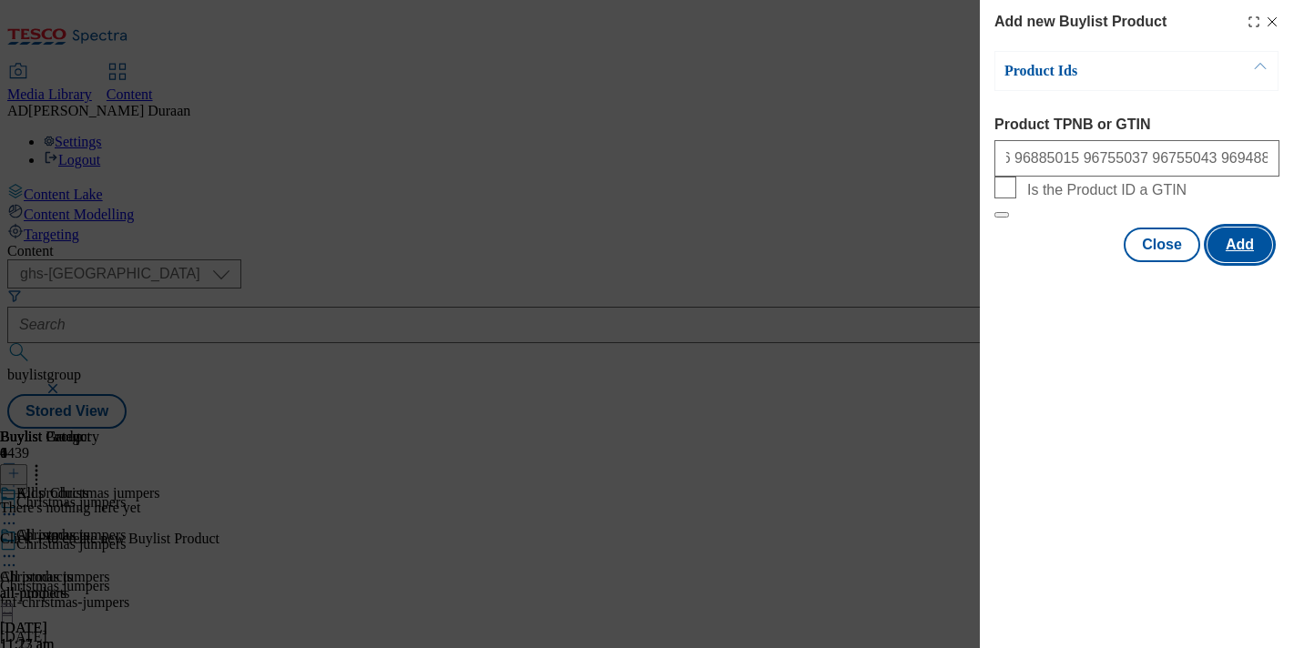
scroll to position [0, 0]
click at [1239, 262] on button "Add" at bounding box center [1239, 245] width 65 height 35
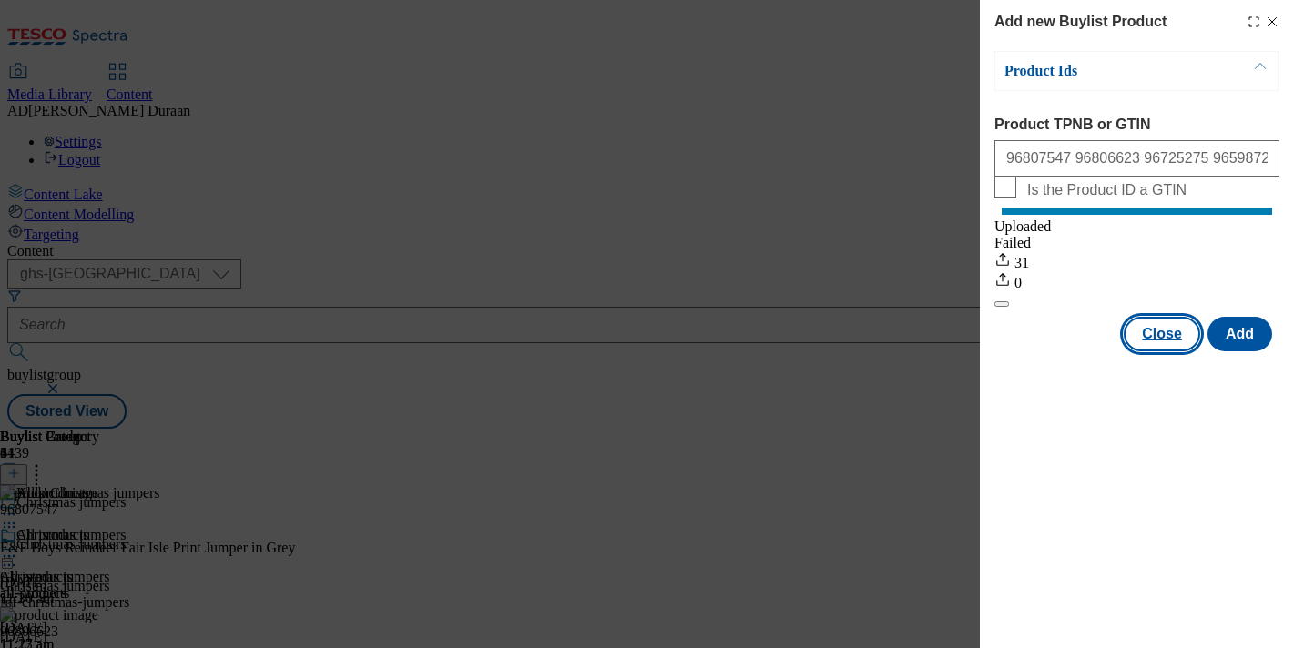
click at [1169, 351] on button "Close" at bounding box center [1162, 334] width 76 height 35
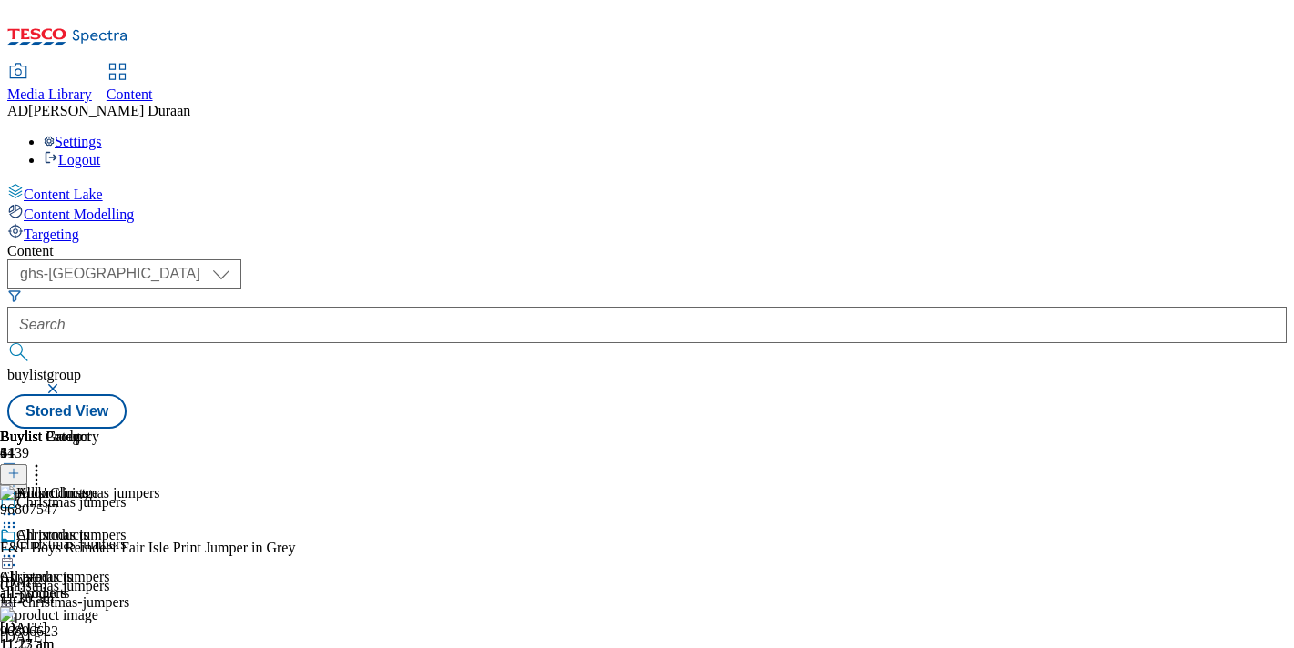
scroll to position [117, 0]
click at [18, 505] on icon at bounding box center [9, 514] width 18 height 18
click at [99, 630] on span "Preview" at bounding box center [77, 637] width 43 height 14
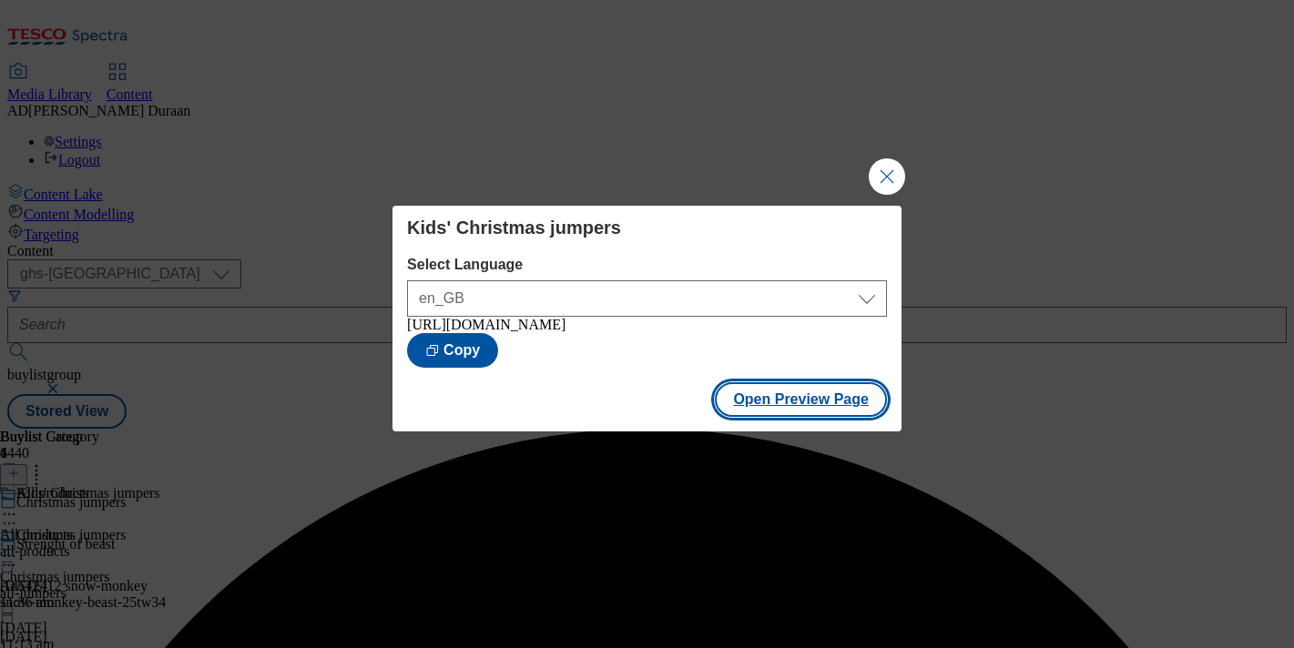
click at [820, 417] on button "Open Preview Page" at bounding box center [801, 399] width 172 height 35
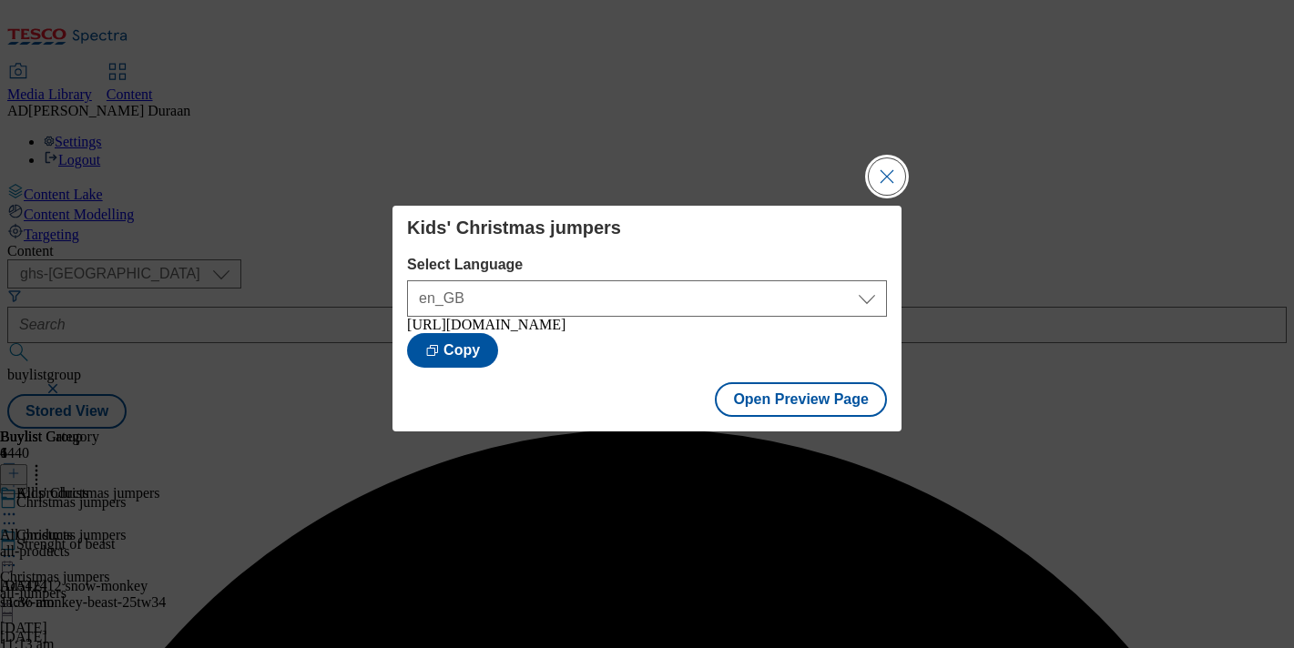
drag, startPoint x: 881, startPoint y: 168, endPoint x: 847, endPoint y: 320, distance: 155.1
click at [881, 169] on button "Close Modal" at bounding box center [887, 176] width 36 height 36
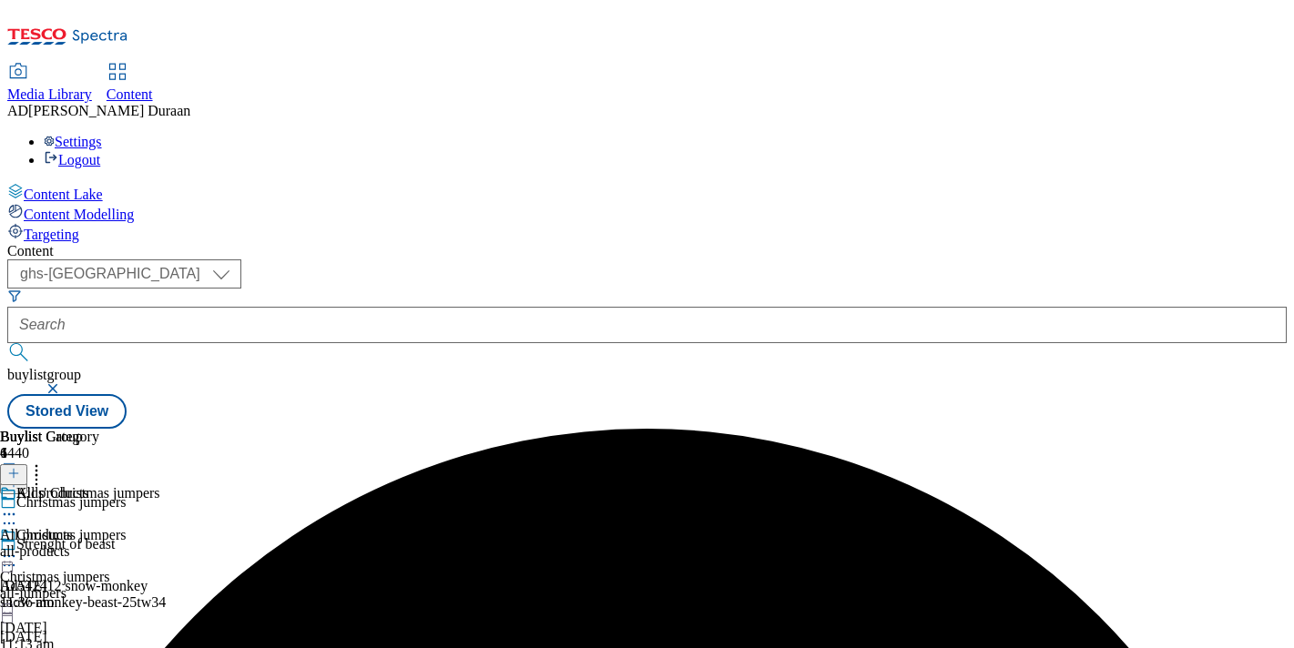
scroll to position [27, 0]
click at [18, 547] on icon at bounding box center [9, 556] width 18 height 18
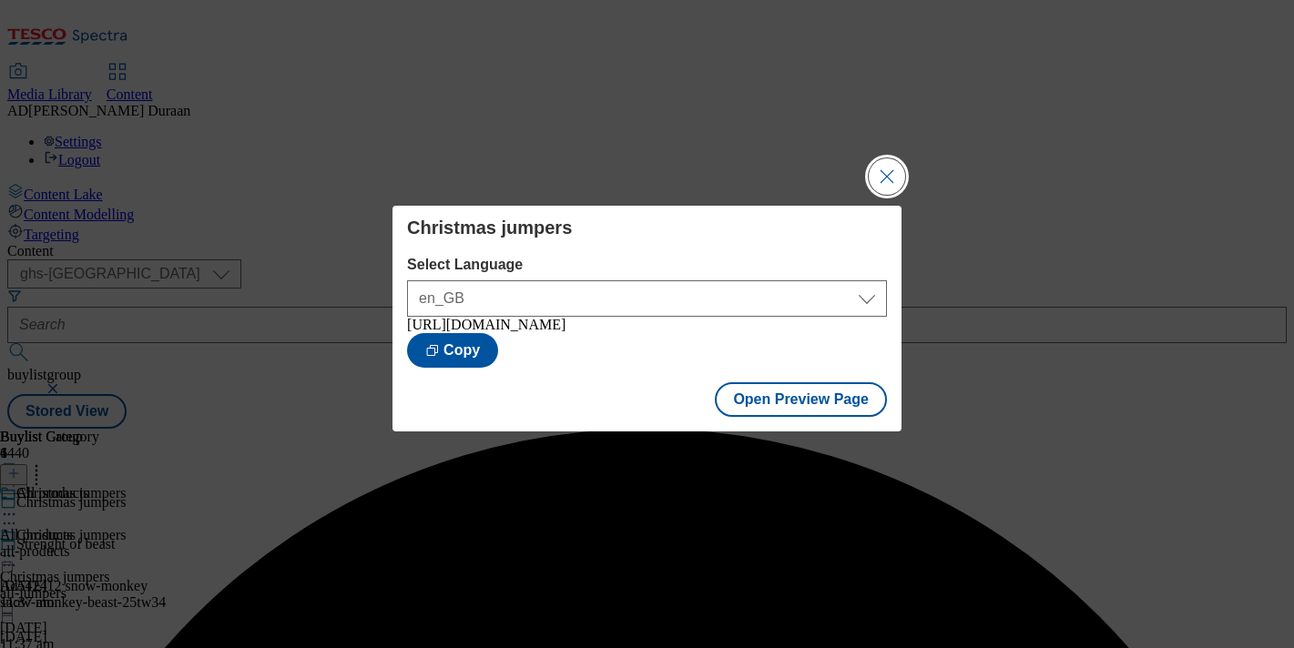
click at [878, 165] on button "Close Modal" at bounding box center [887, 176] width 36 height 36
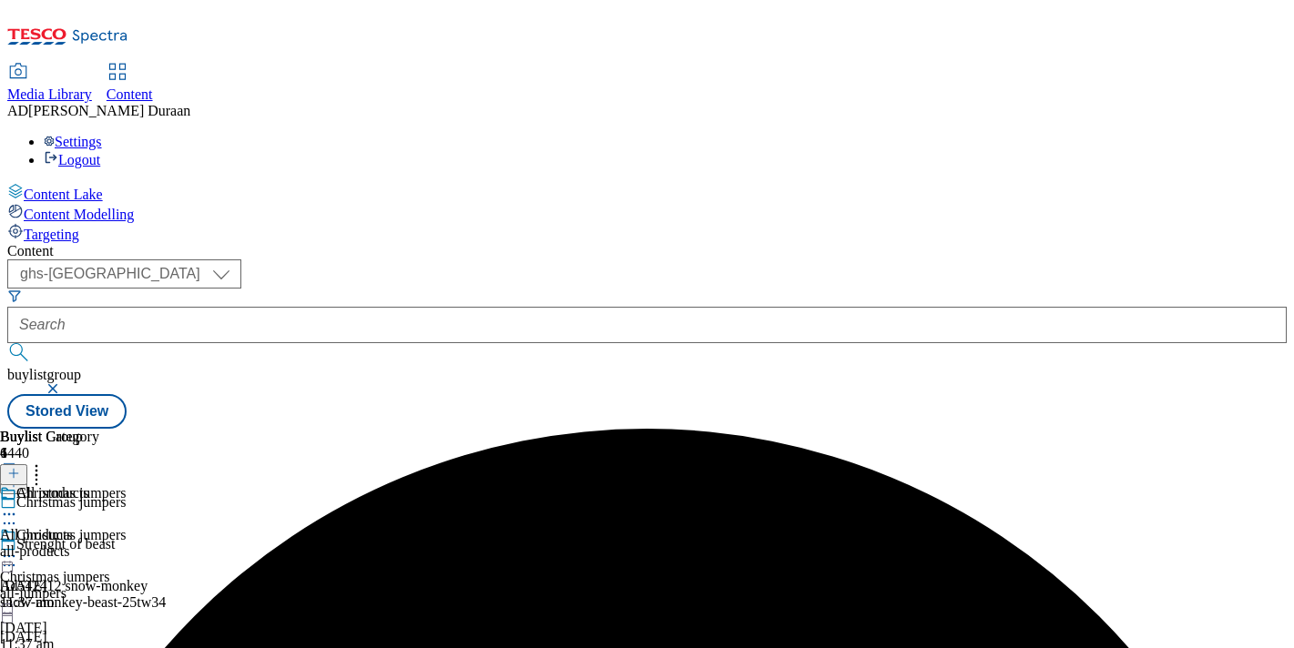
scroll to position [171, 0]
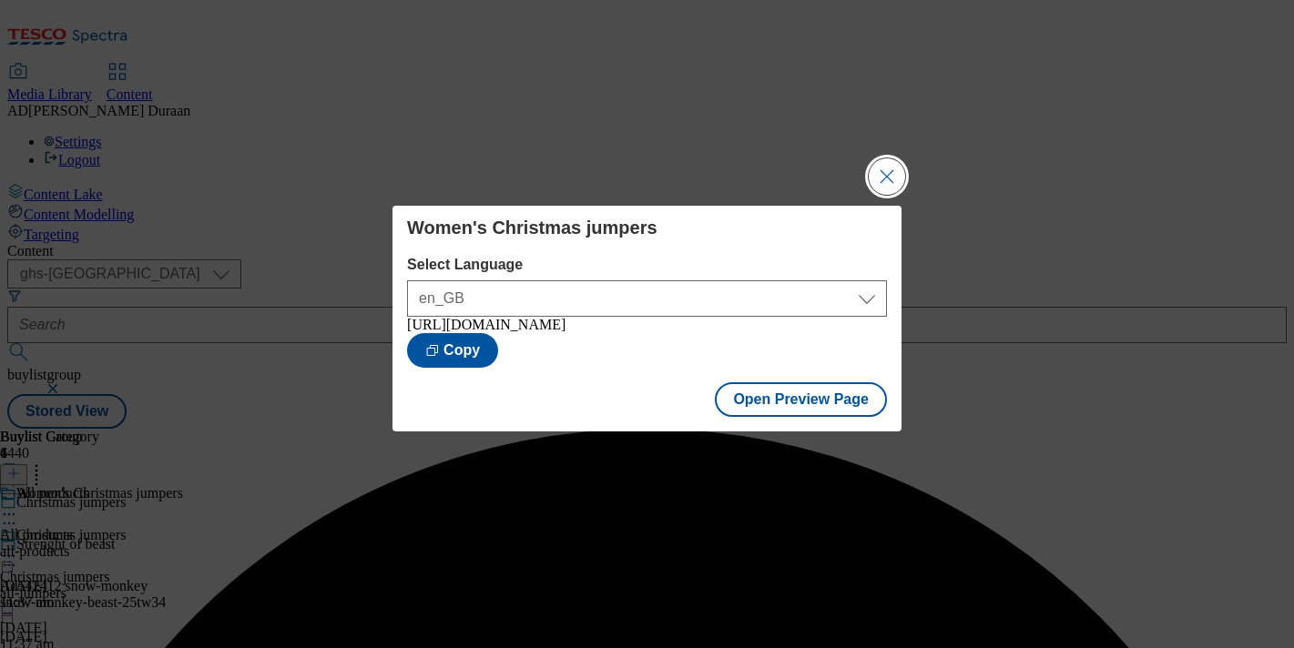
drag, startPoint x: 879, startPoint y: 168, endPoint x: 867, endPoint y: 237, distance: 70.2
click at [880, 168] on button "Close Modal" at bounding box center [887, 176] width 36 height 36
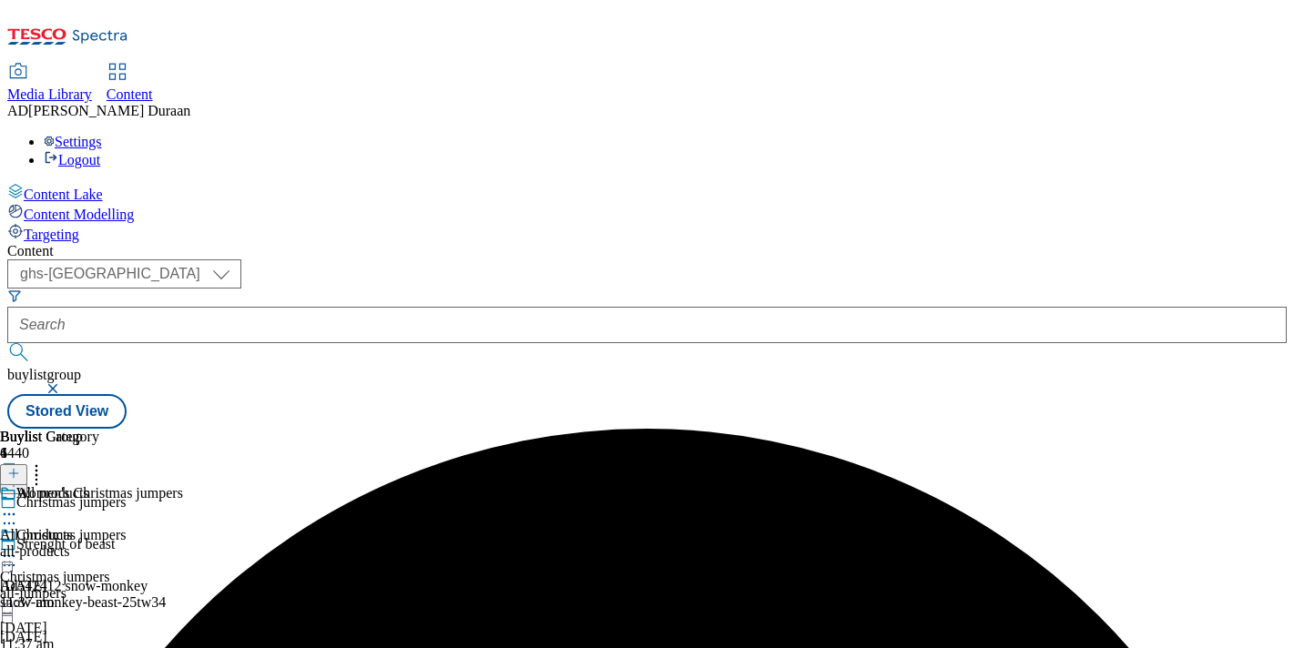
scroll to position [171, 0]
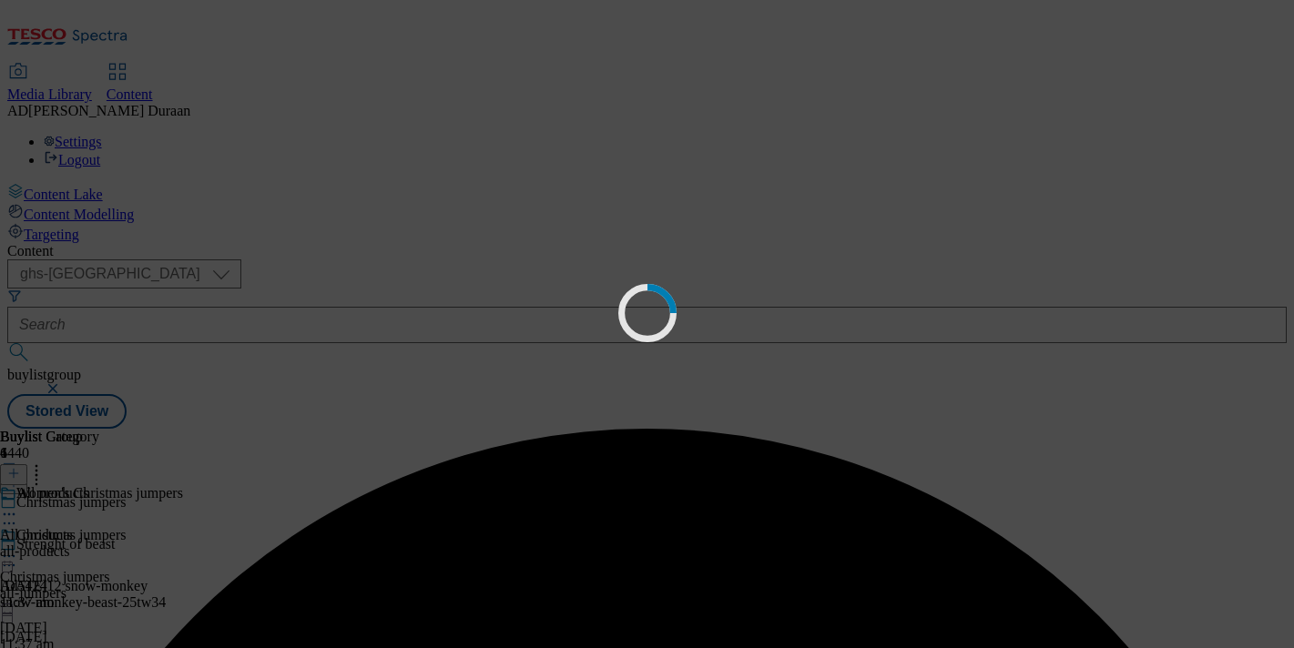
scroll to position [0, 0]
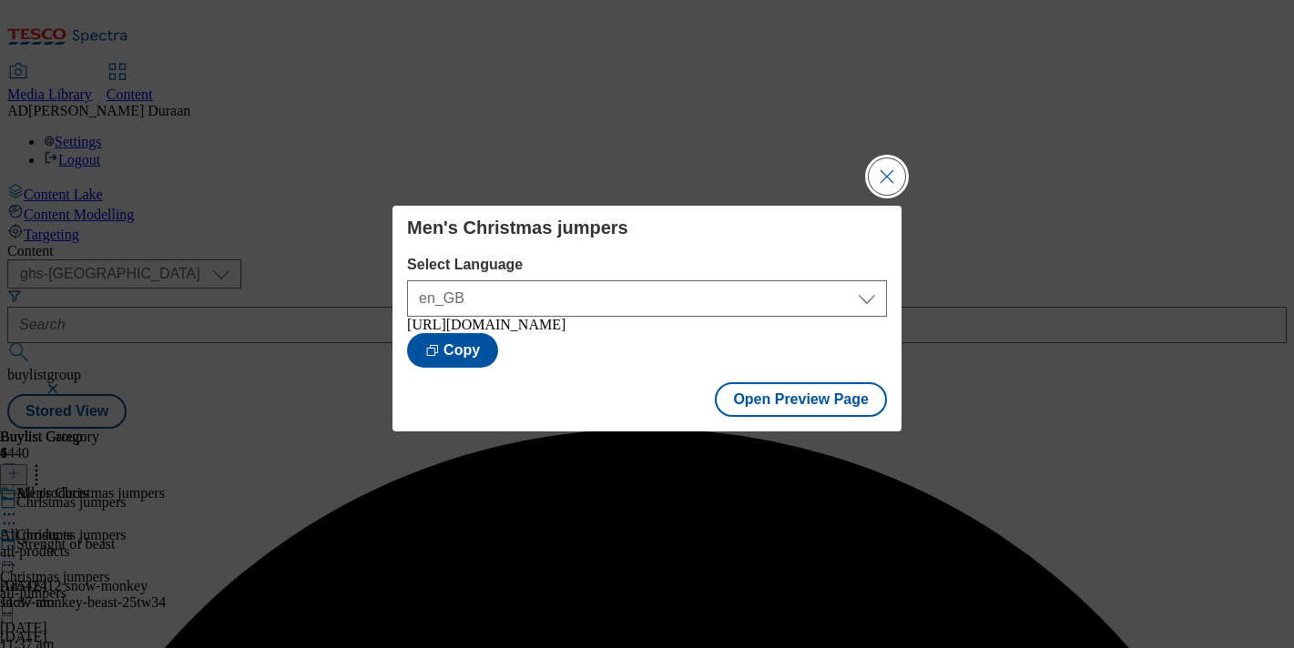
click at [885, 170] on button "Close Modal" at bounding box center [887, 176] width 36 height 36
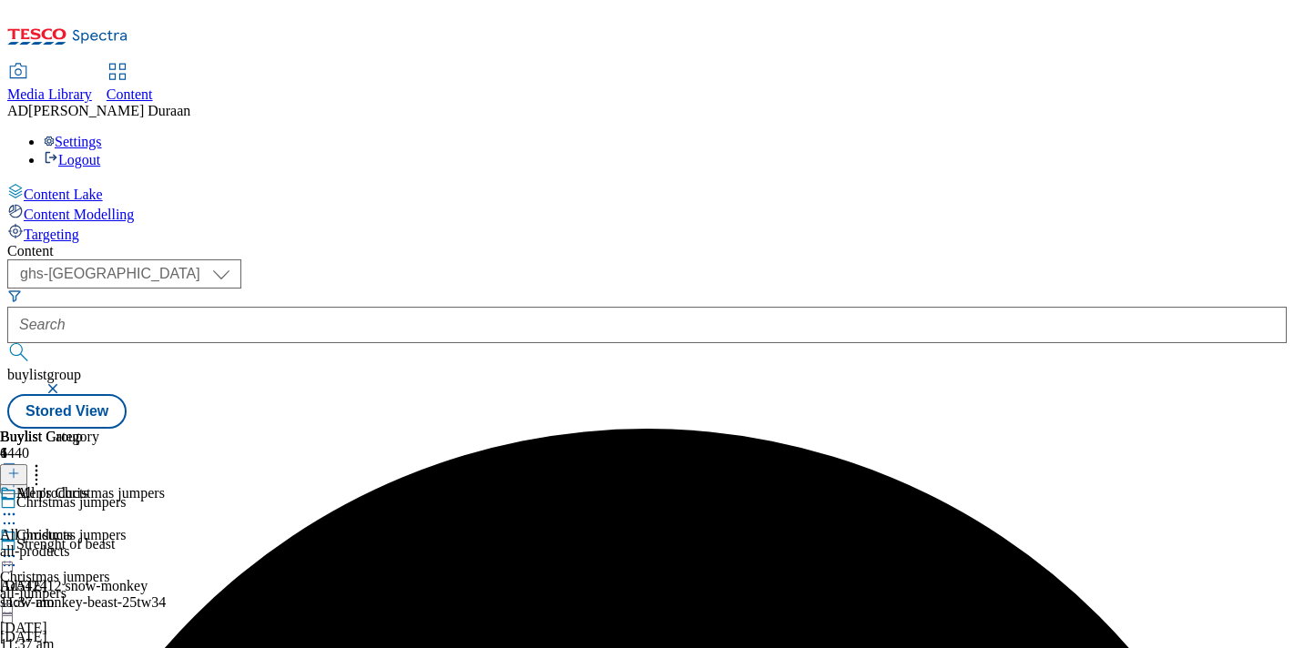
scroll to position [203, 0]
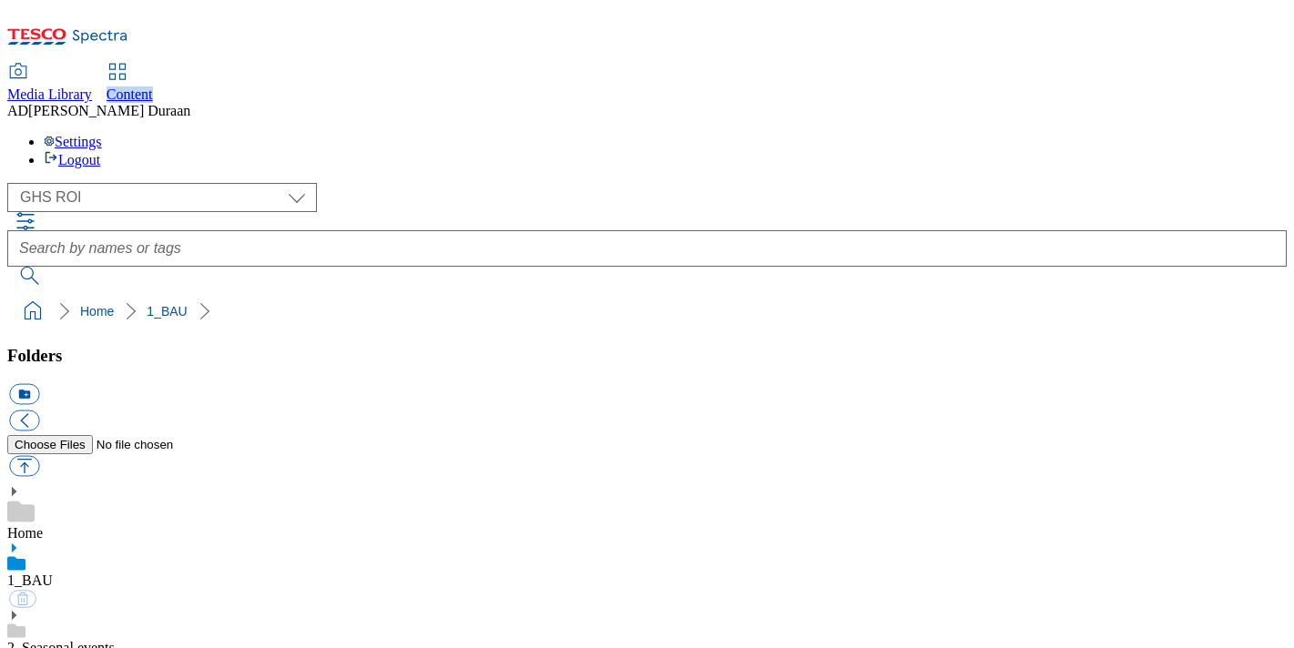
scroll to position [3, 0]
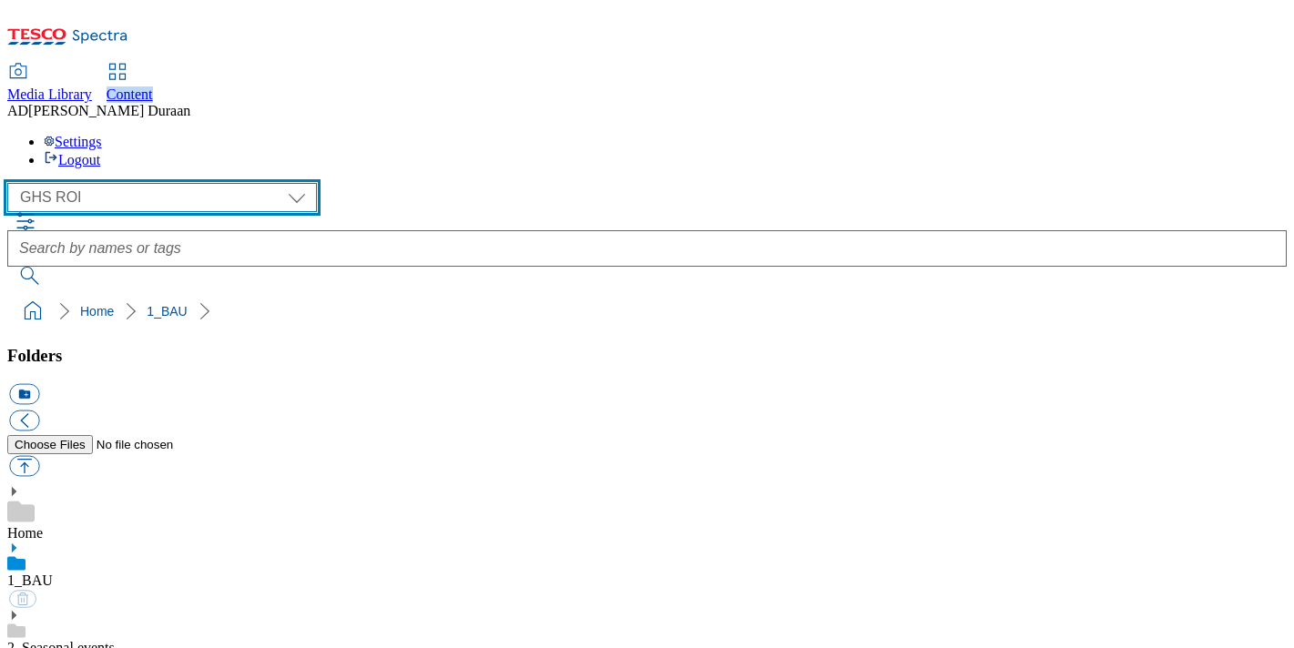
click at [137, 183] on select "Clubcard Marketing Dotcom [GEOGRAPHIC_DATA] GHS Marketing [GEOGRAPHIC_DATA] GHS…" at bounding box center [162, 197] width 310 height 29
select select "flare-ghs-mktg"
click at [13, 183] on select "Clubcard Marketing Dotcom [GEOGRAPHIC_DATA] GHS Marketing [GEOGRAPHIC_DATA] GHS…" at bounding box center [162, 197] width 310 height 29
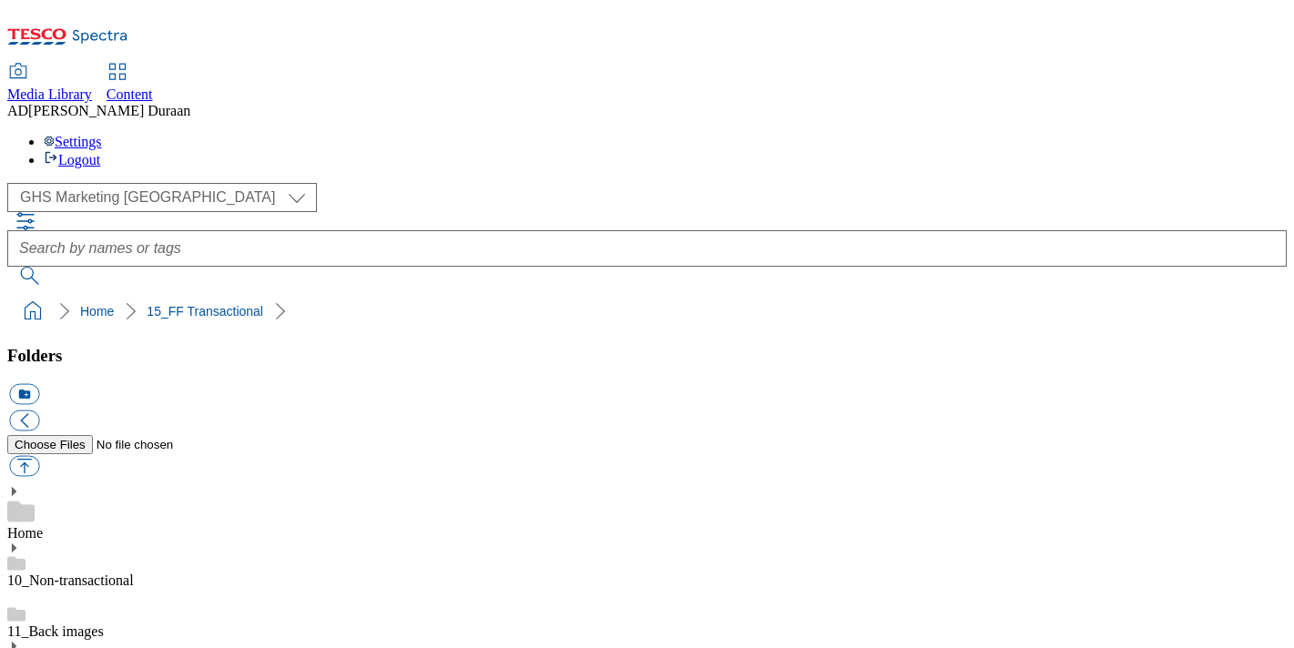
scroll to position [0, 0]
